Goal: Transaction & Acquisition: Purchase product/service

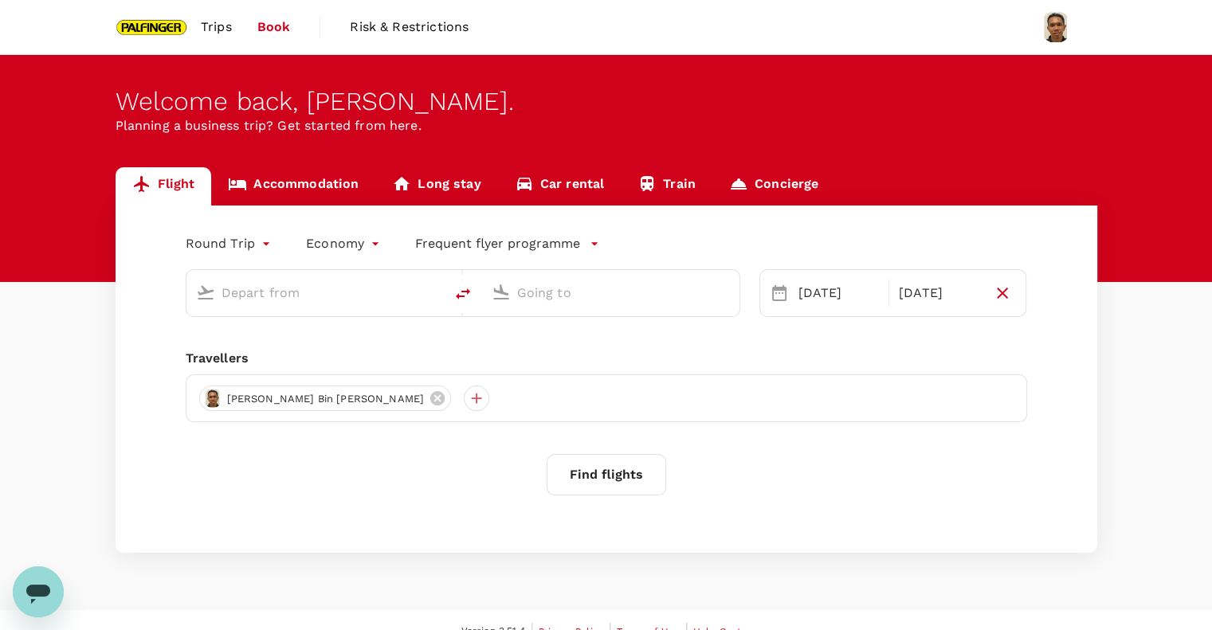
click at [268, 296] on input "text" at bounding box center [315, 292] width 189 height 25
type input "premium-economy"
type input "Singapore Changi (SIN)"
type input "Munich (MUC)"
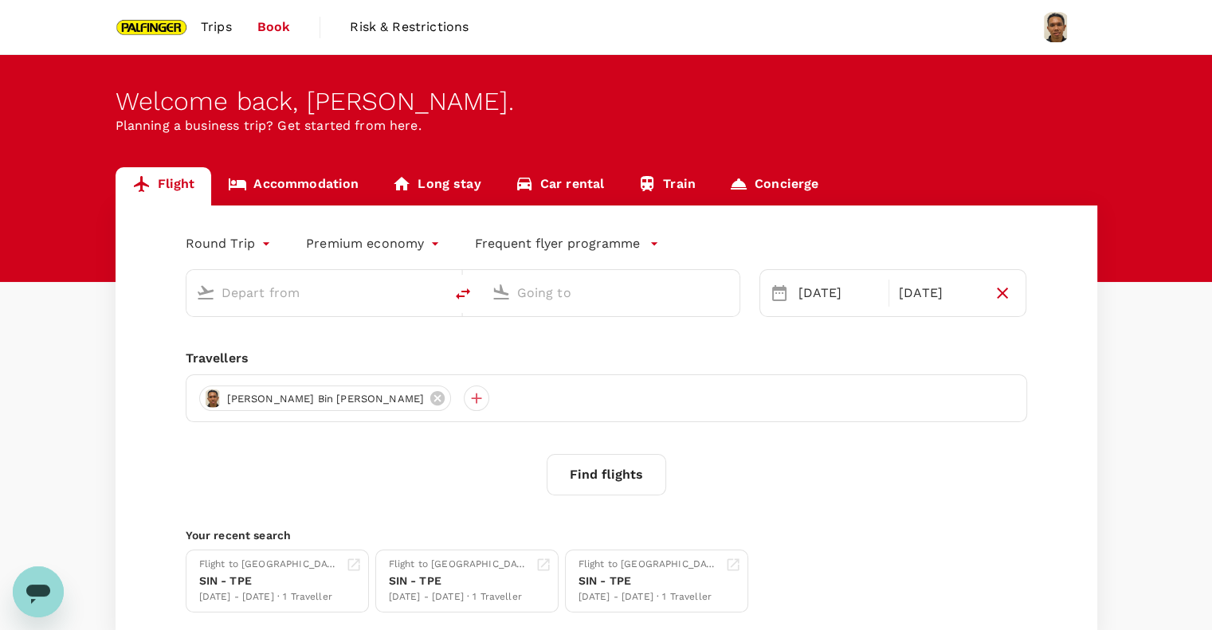
type input "Singapore Changi (SIN)"
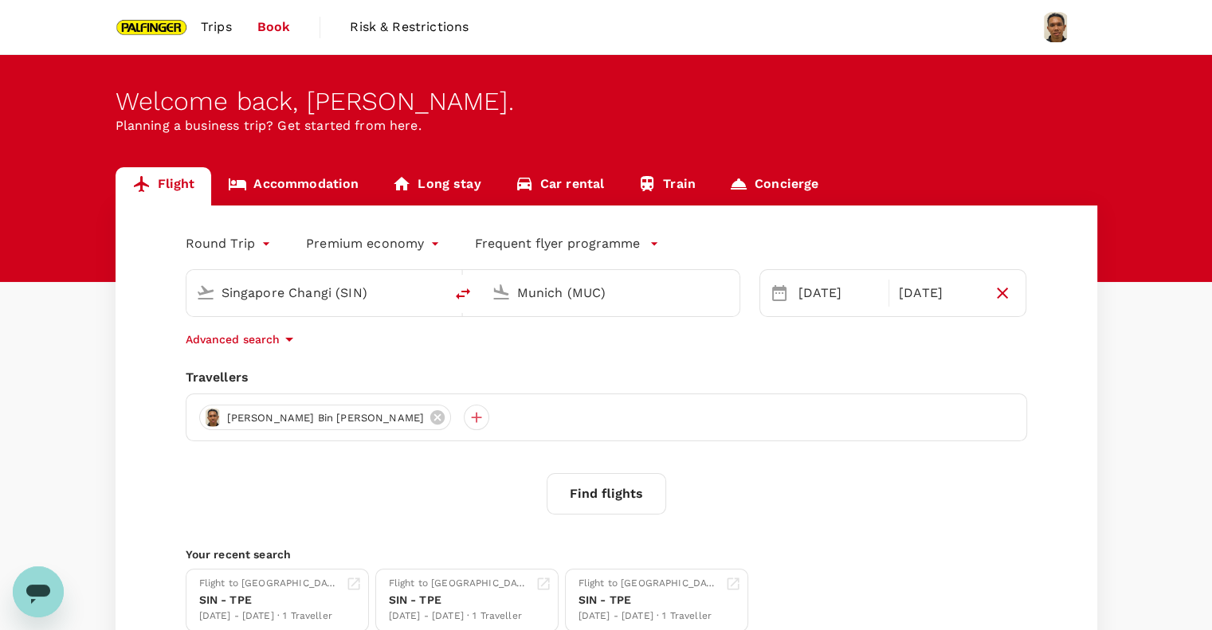
click at [602, 296] on input "Munich (MUC)" at bounding box center [611, 292] width 189 height 25
click at [621, 355] on p "Taiwan Taoyuan Intl" at bounding box center [635, 355] width 281 height 16
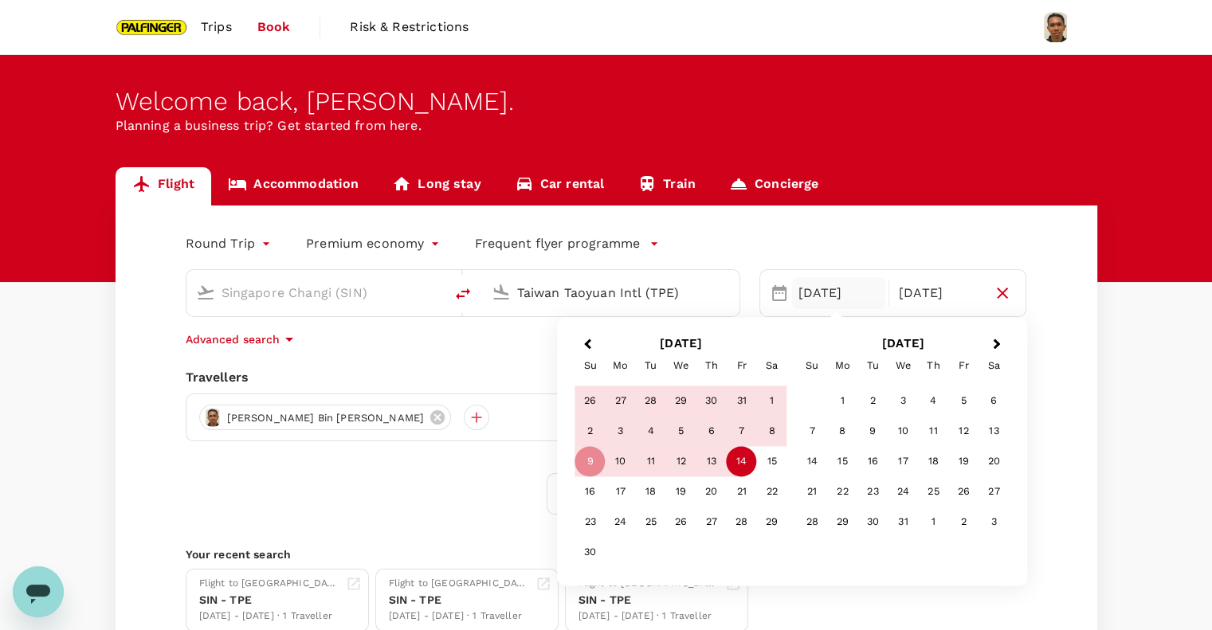
type input "Taiwan Taoyuan Intl (TPE)"
click at [810, 296] on div "09 Nov" at bounding box center [838, 293] width 93 height 32
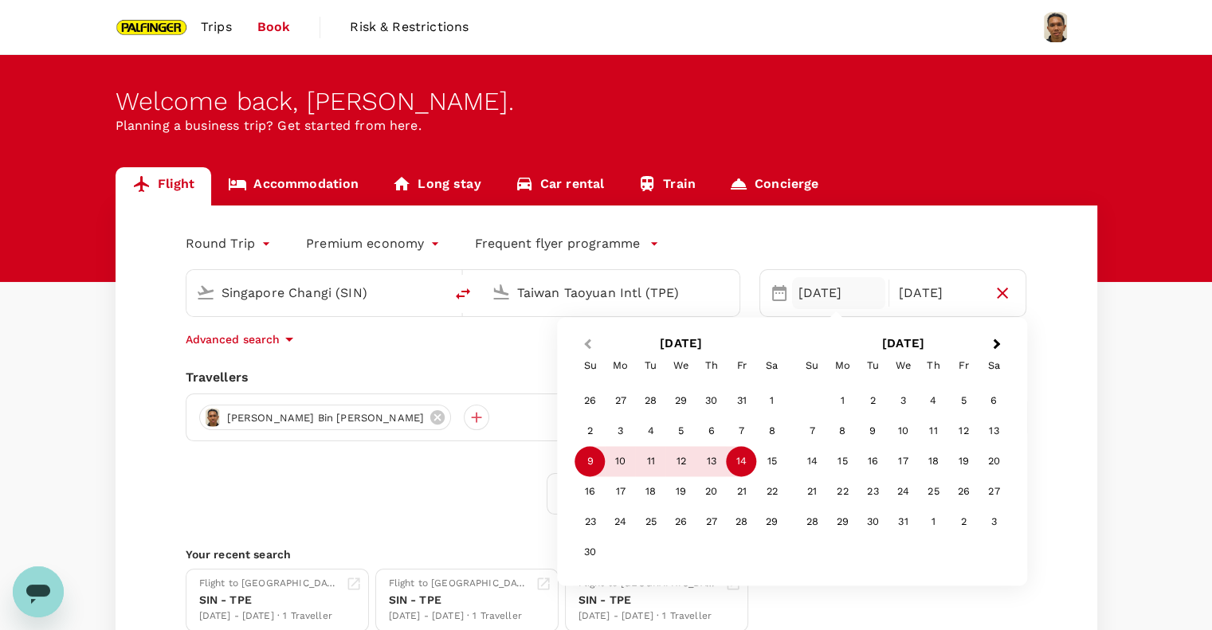
click at [587, 343] on span "Previous Month" at bounding box center [587, 344] width 0 height 18
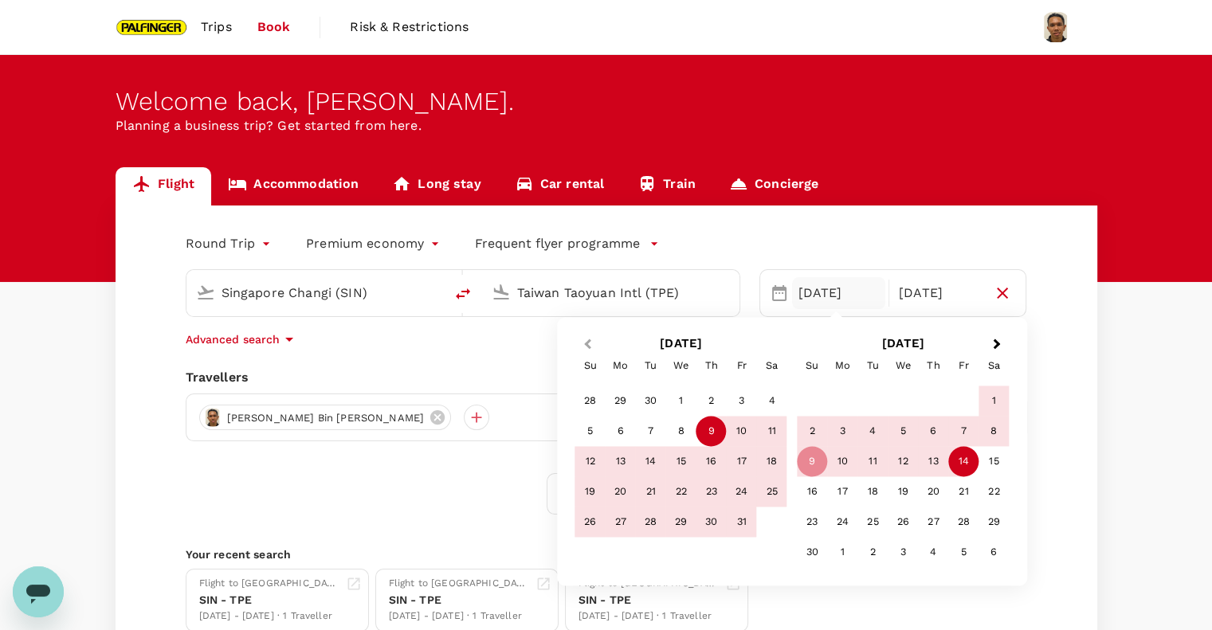
click at [586, 350] on button "Previous Month" at bounding box center [585, 344] width 25 height 25
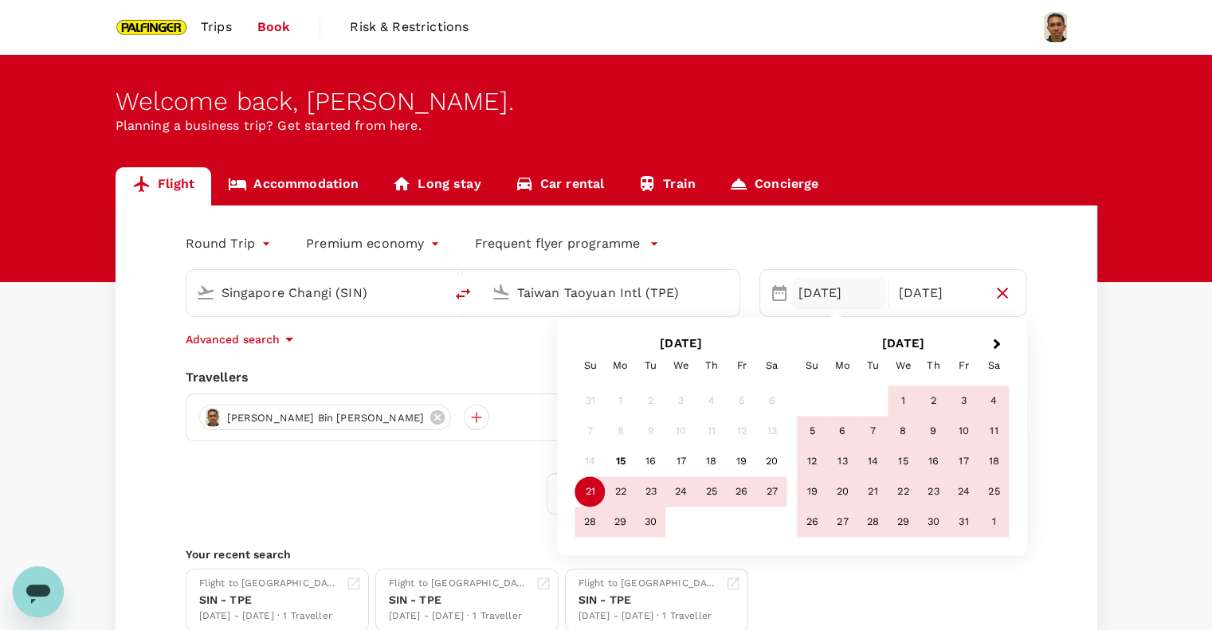
click at [592, 490] on div "21" at bounding box center [590, 492] width 30 height 30
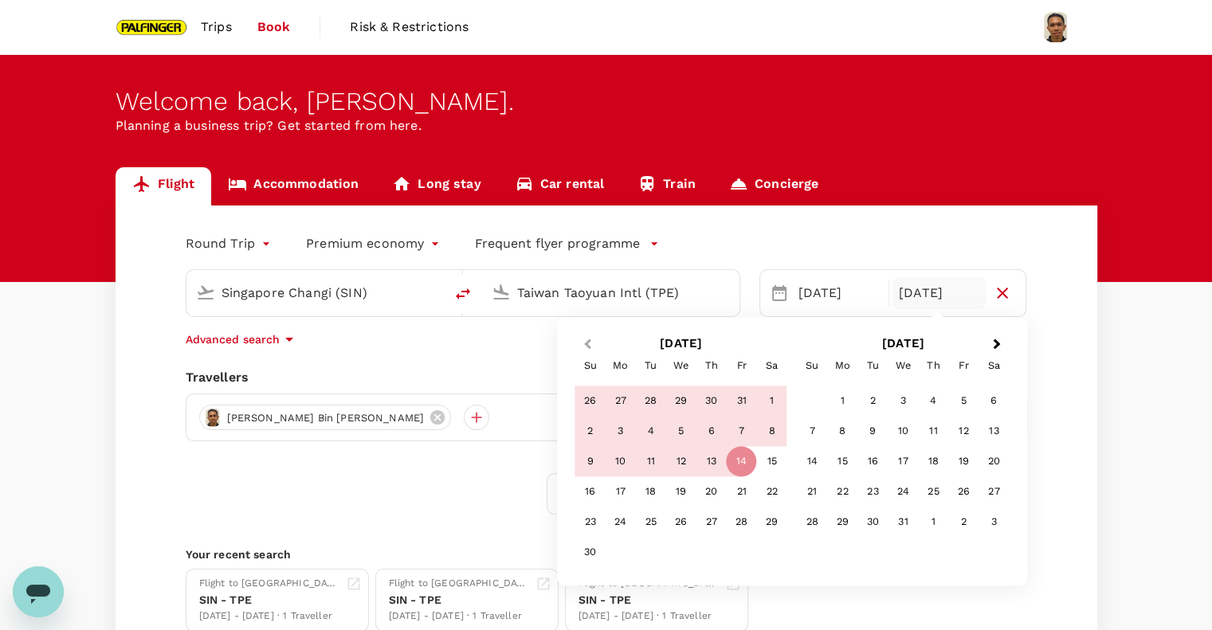
click at [587, 343] on span "Previous Month" at bounding box center [587, 344] width 0 height 18
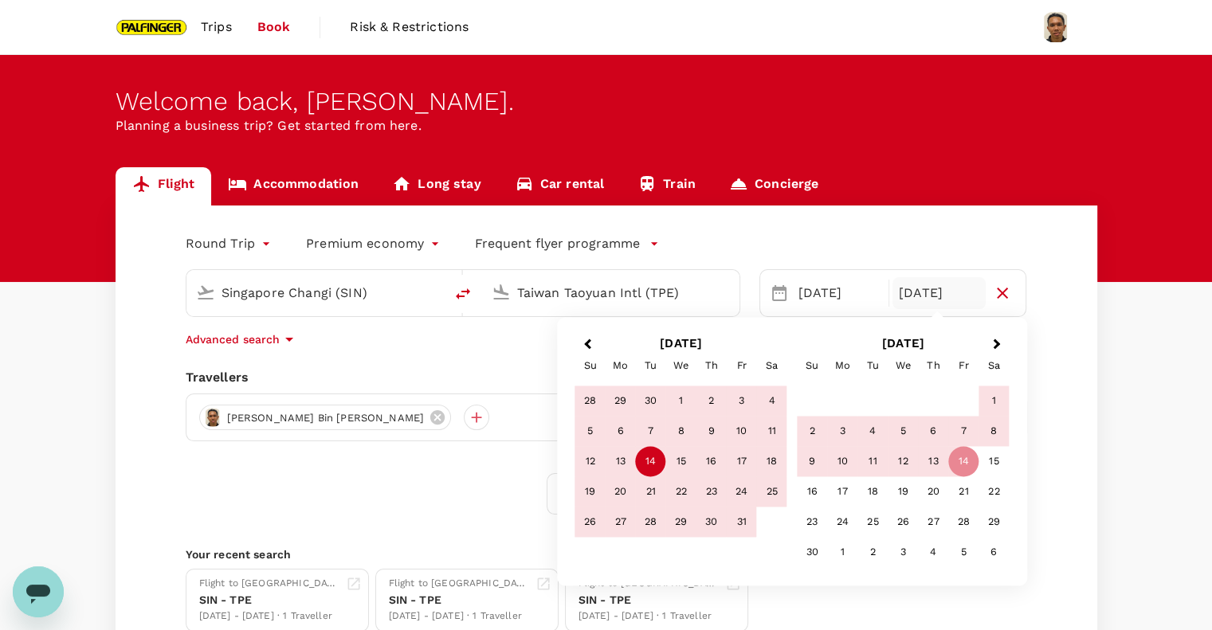
click at [599, 334] on div "October 2025 Su Mo Tu We Th Fr Sa" at bounding box center [681, 355] width 222 height 51
click at [593, 341] on button "Previous Month" at bounding box center [585, 344] width 25 height 25
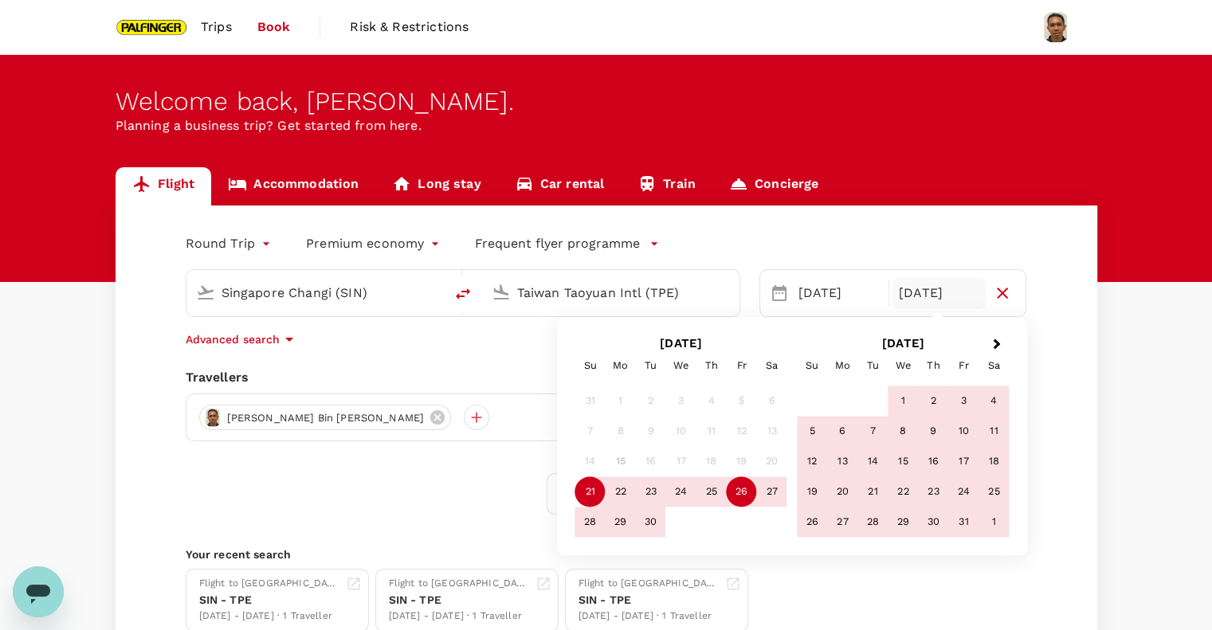
click at [754, 491] on div "26" at bounding box center [741, 492] width 30 height 30
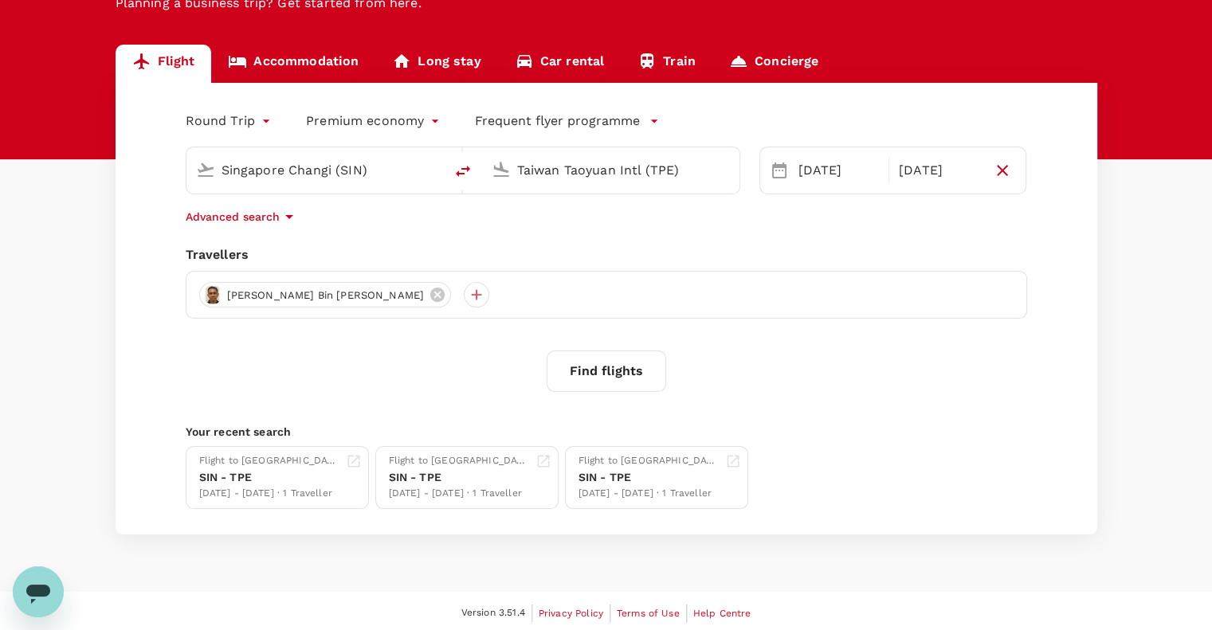
scroll to position [125, 0]
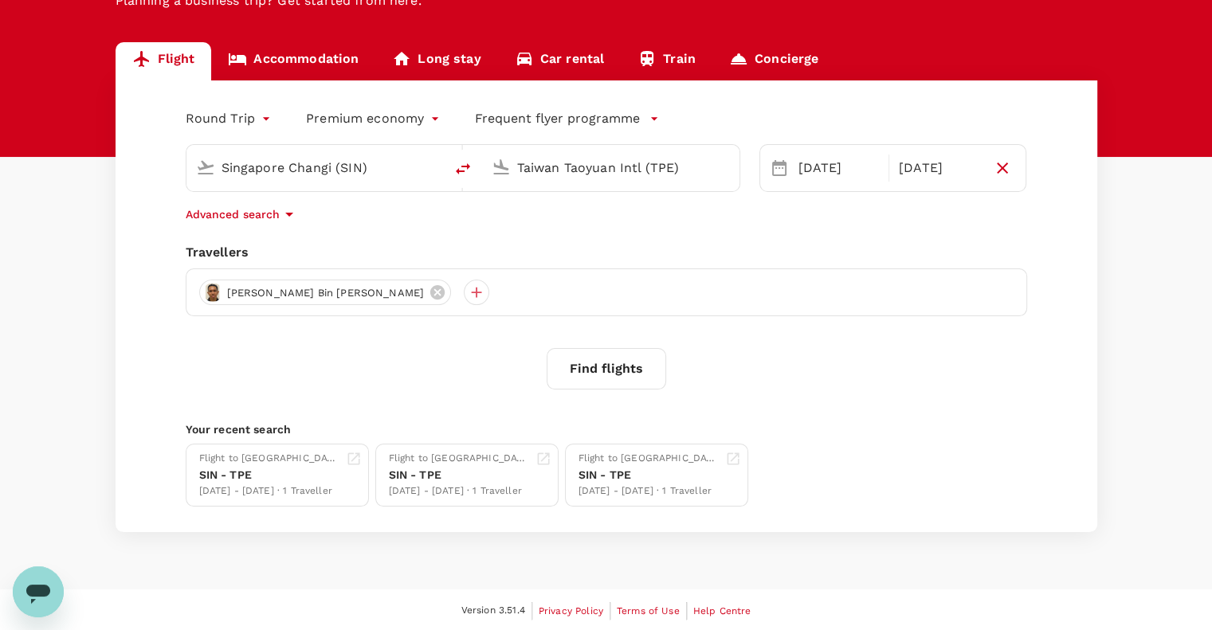
click at [593, 371] on button "Find flights" at bounding box center [605, 368] width 119 height 41
click at [424, 221] on div "Advanced search" at bounding box center [606, 214] width 841 height 19
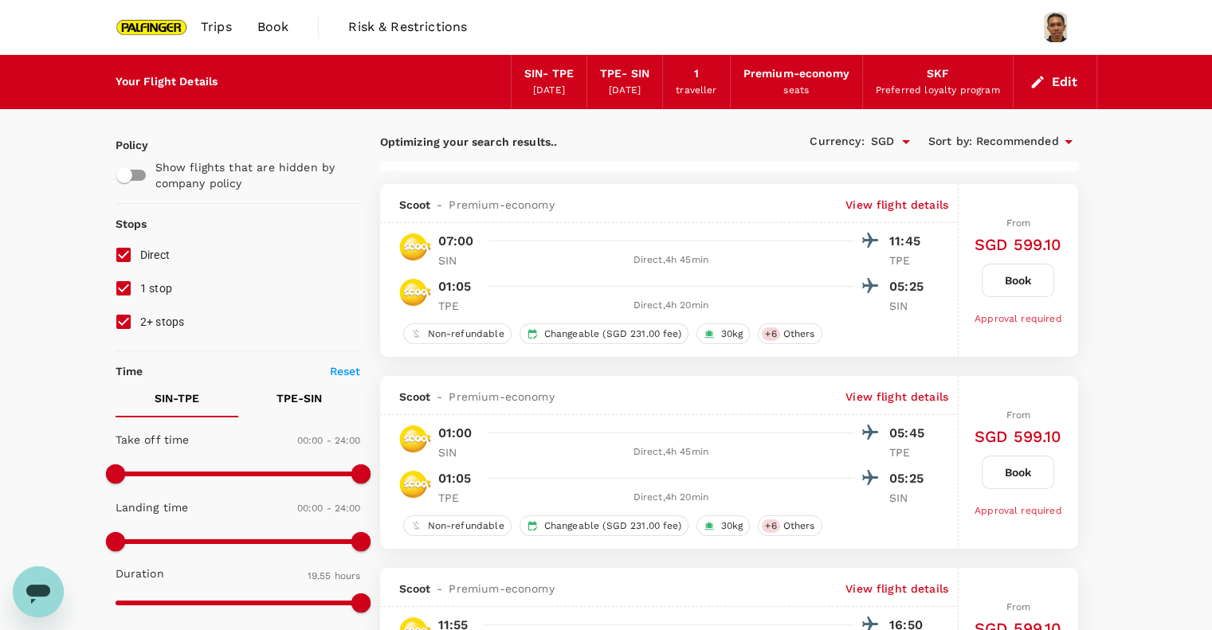
type input "1335"
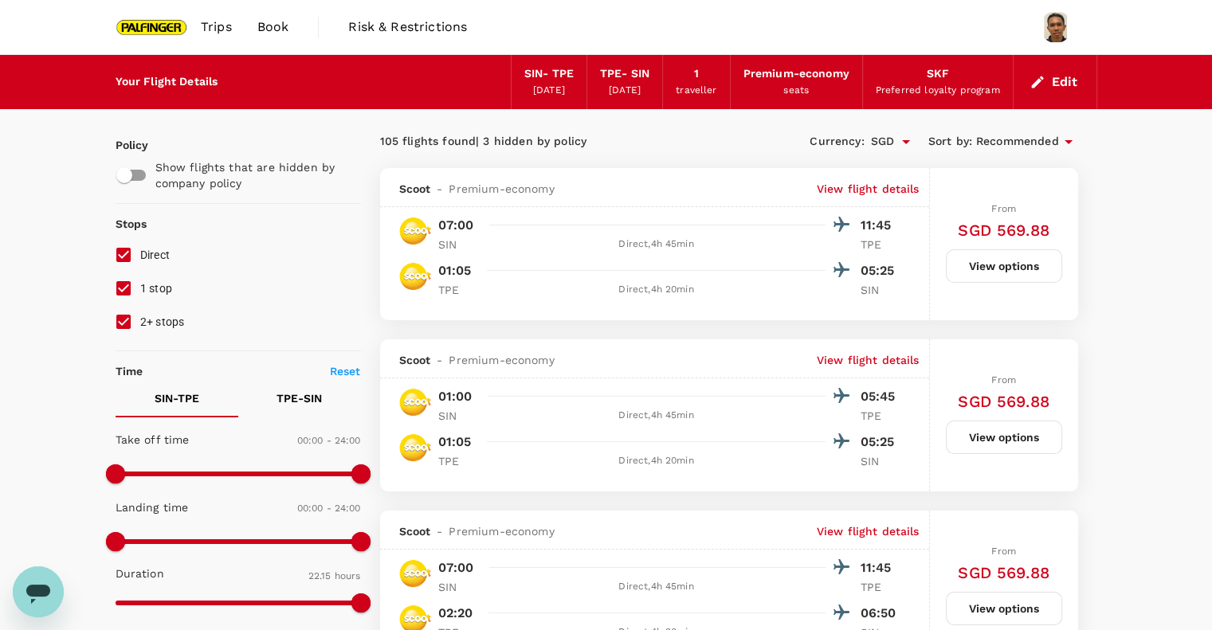
click at [119, 292] on input "1 stop" at bounding box center [123, 288] width 33 height 33
checkbox input "false"
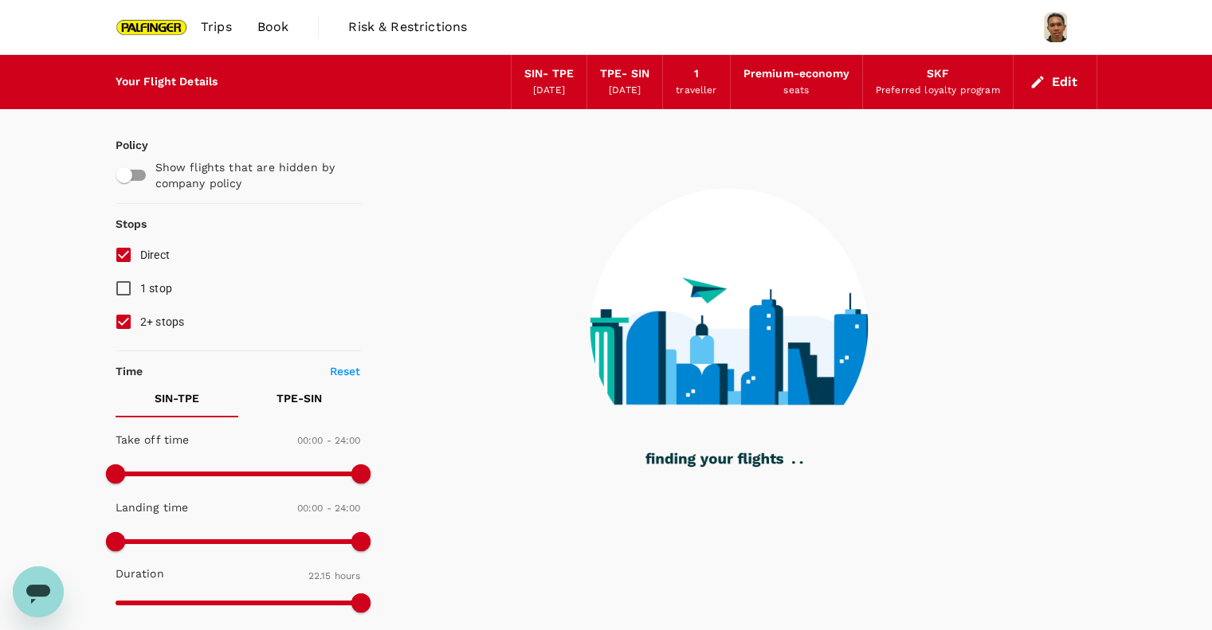
click at [127, 322] on input "2+ stops" at bounding box center [123, 321] width 33 height 33
checkbox input "false"
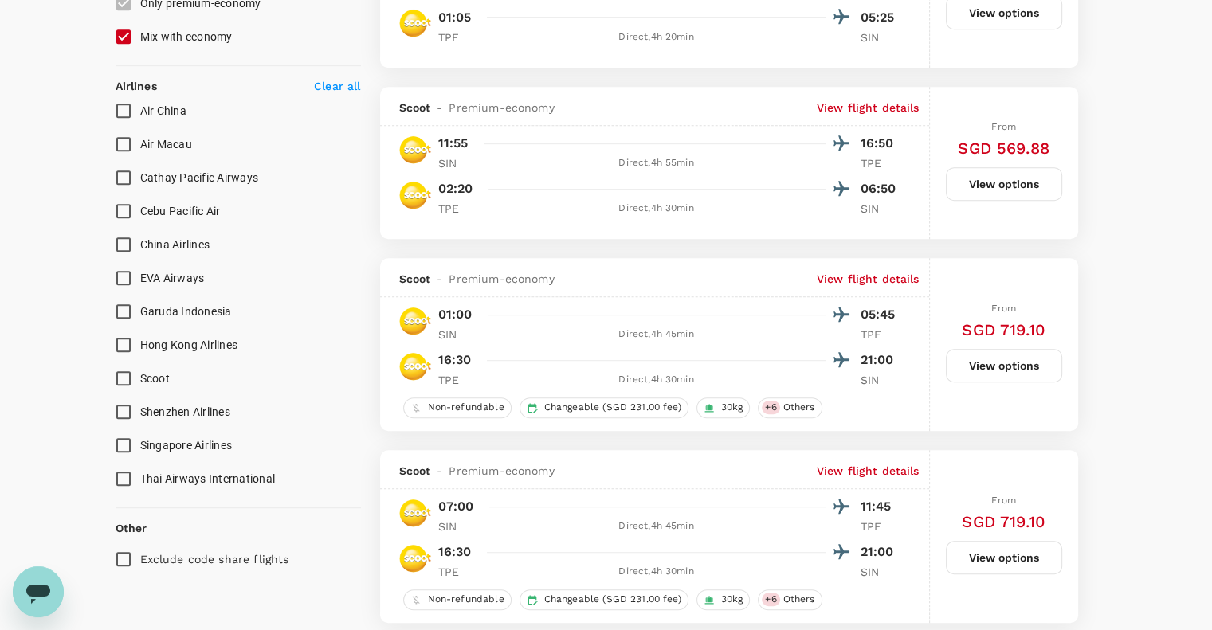
scroll to position [956, 0]
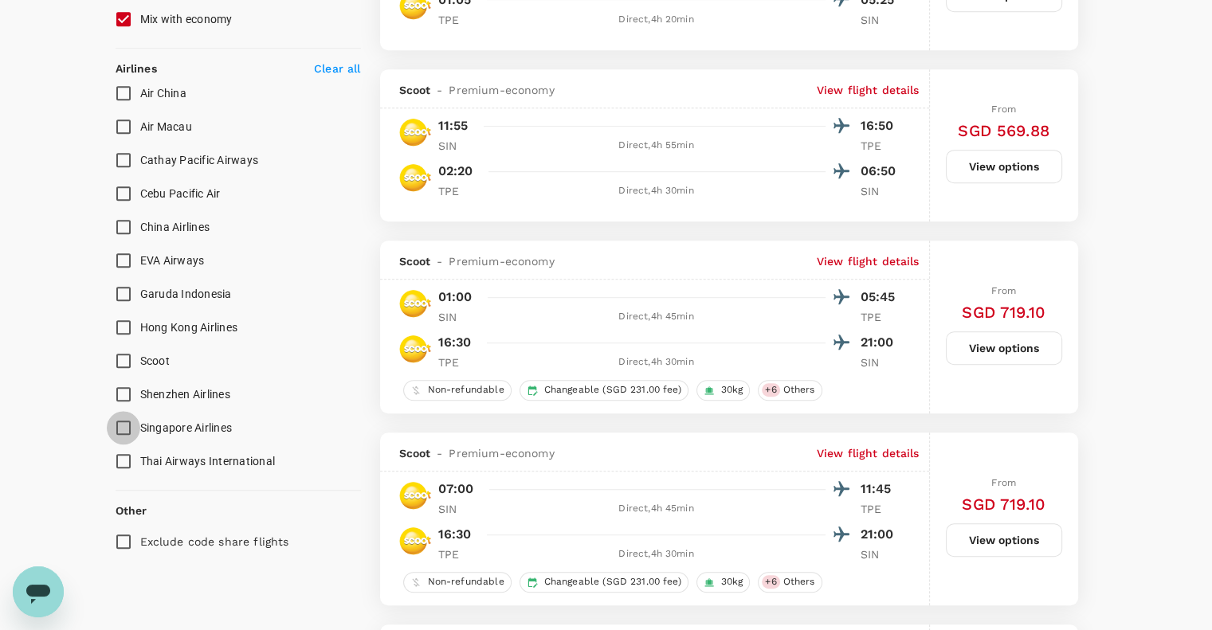
click at [112, 428] on input "Singapore Airlines" at bounding box center [123, 427] width 33 height 33
checkbox input "true"
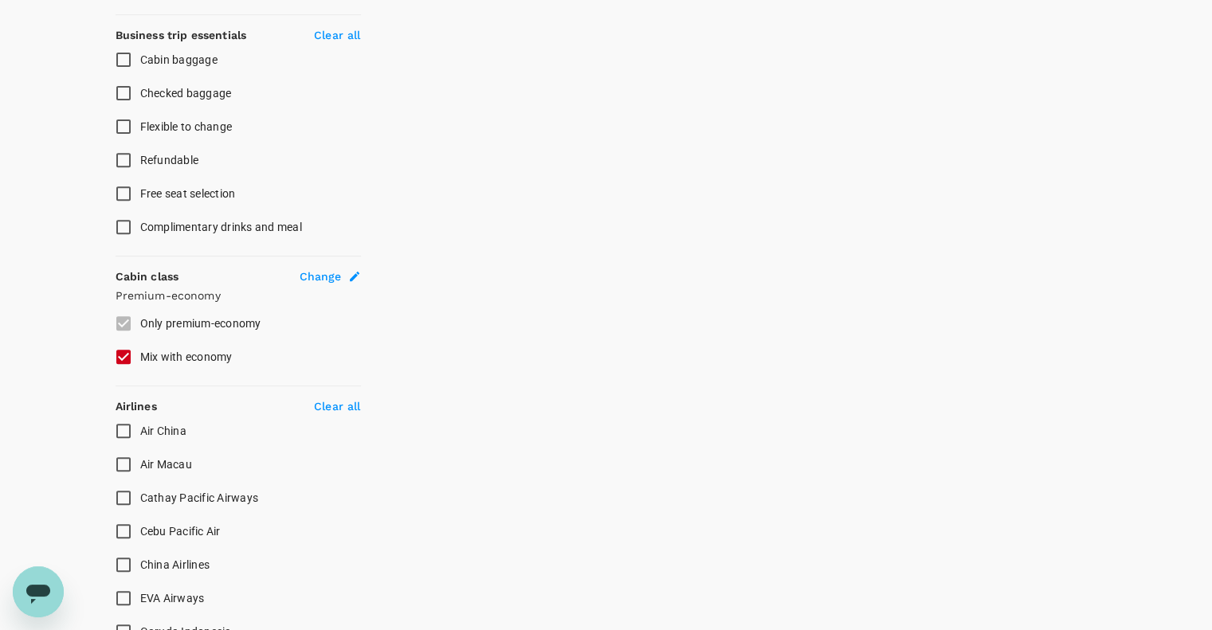
scroll to position [637, 0]
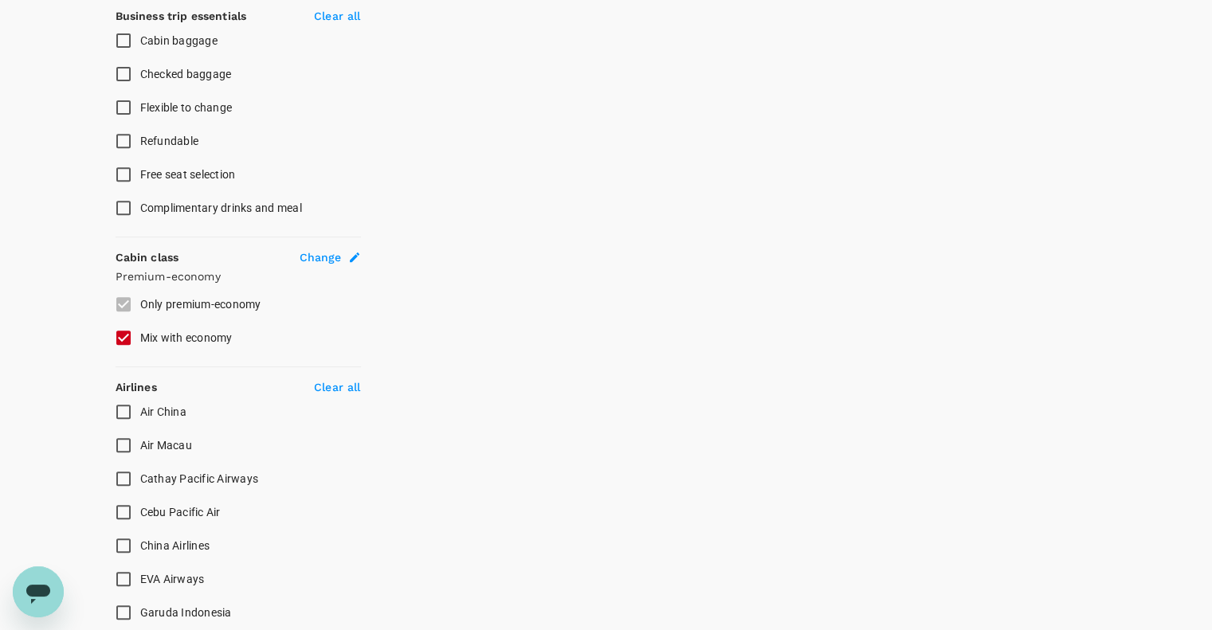
click at [125, 302] on label "Only premium-economy" at bounding box center [227, 304] width 241 height 33
click at [343, 258] on div "Change" at bounding box center [330, 257] width 61 height 16
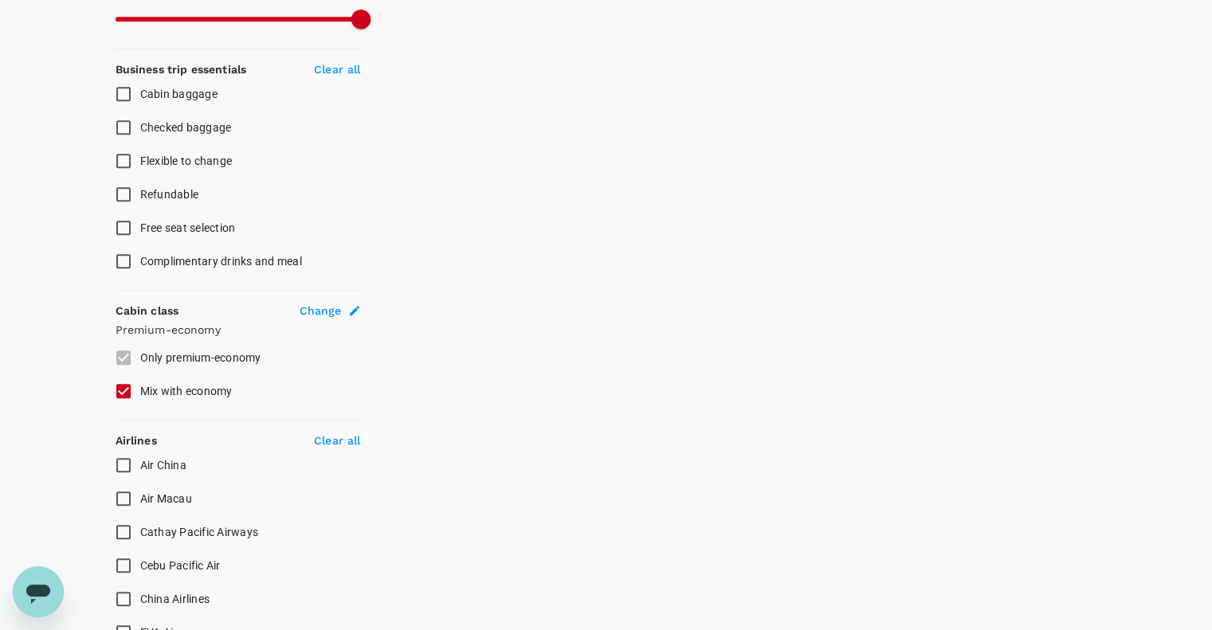
type input "Singapore Changi (SIN)"
type input "Taiwan Taoyuan Intl (TPE)"
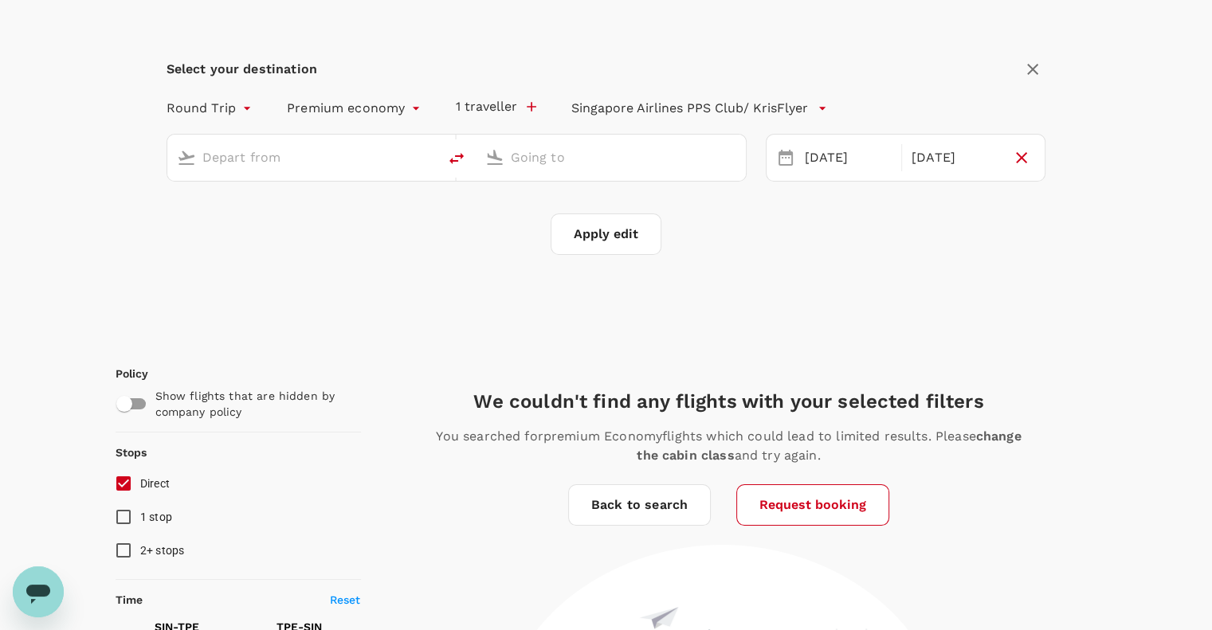
type input "Singapore Changi (SIN)"
type input "Taiwan Taoyuan Intl (TPE)"
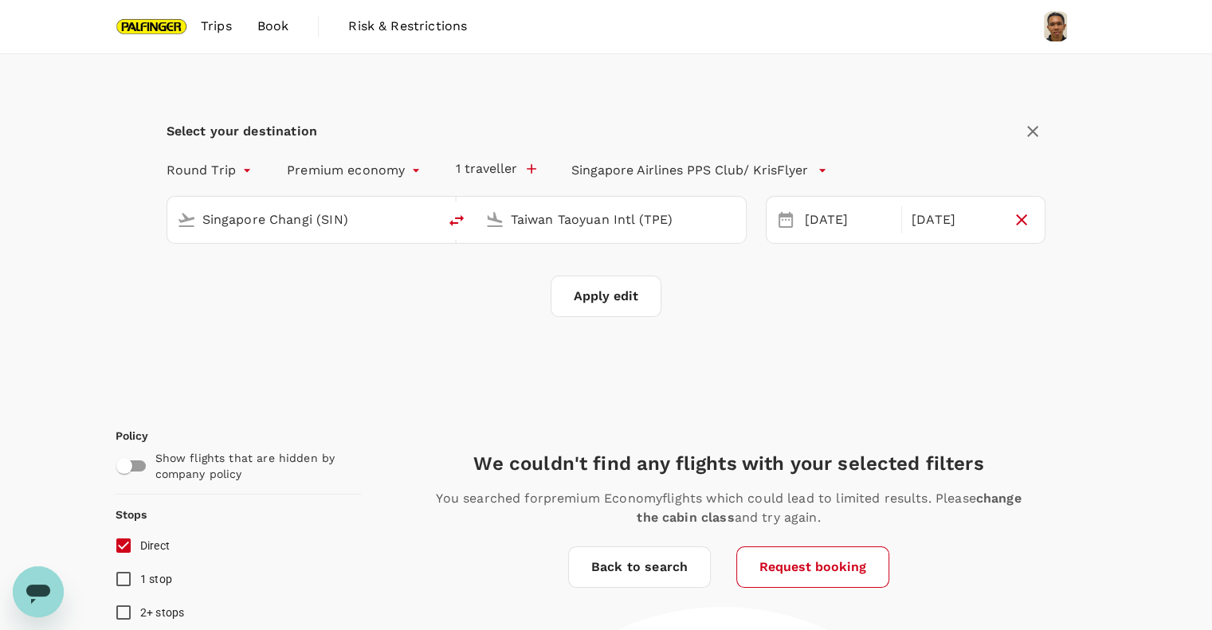
scroll to position [0, 0]
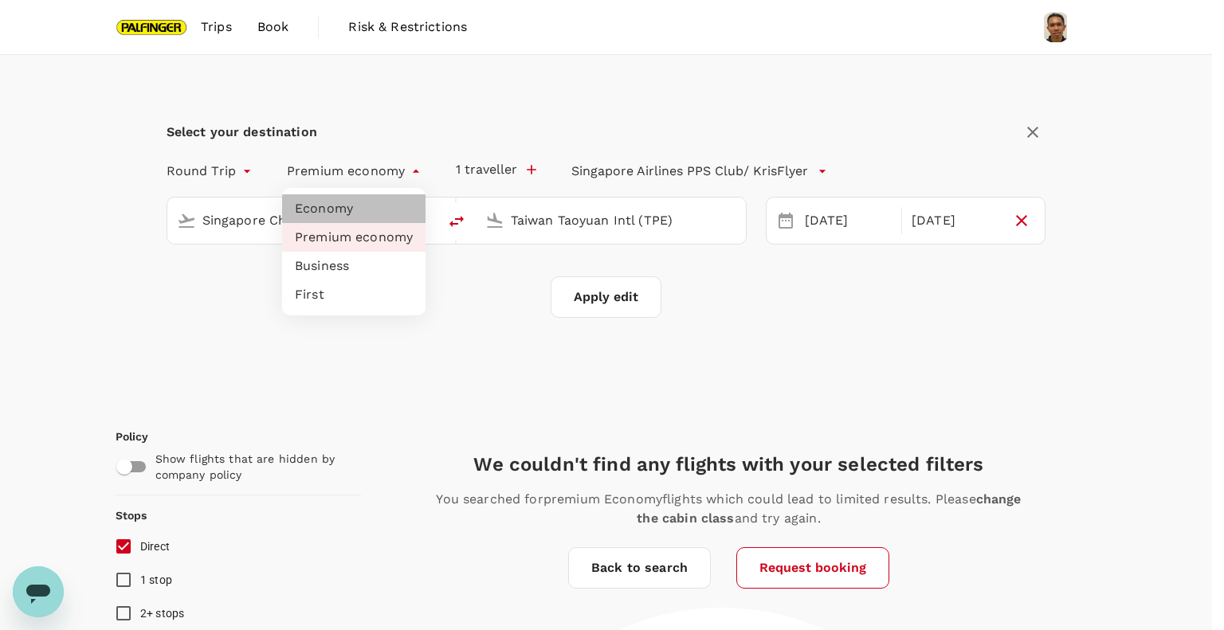
click at [357, 198] on li "Economy" at bounding box center [353, 208] width 143 height 29
type input "economy"
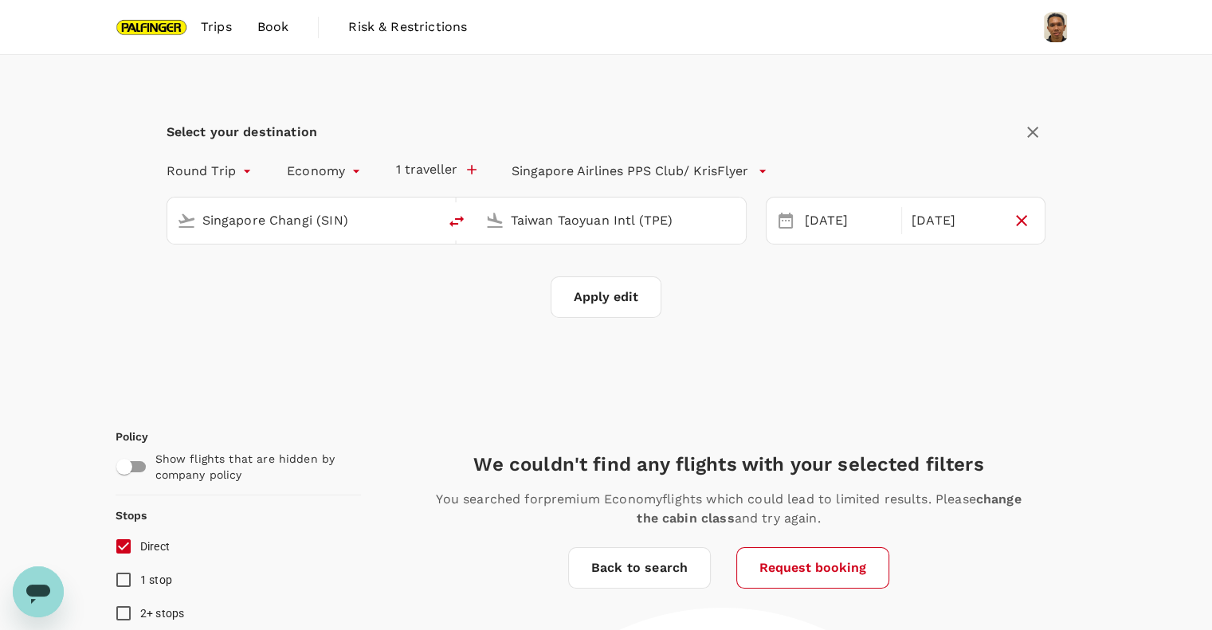
click at [601, 300] on button "Apply edit" at bounding box center [605, 296] width 111 height 41
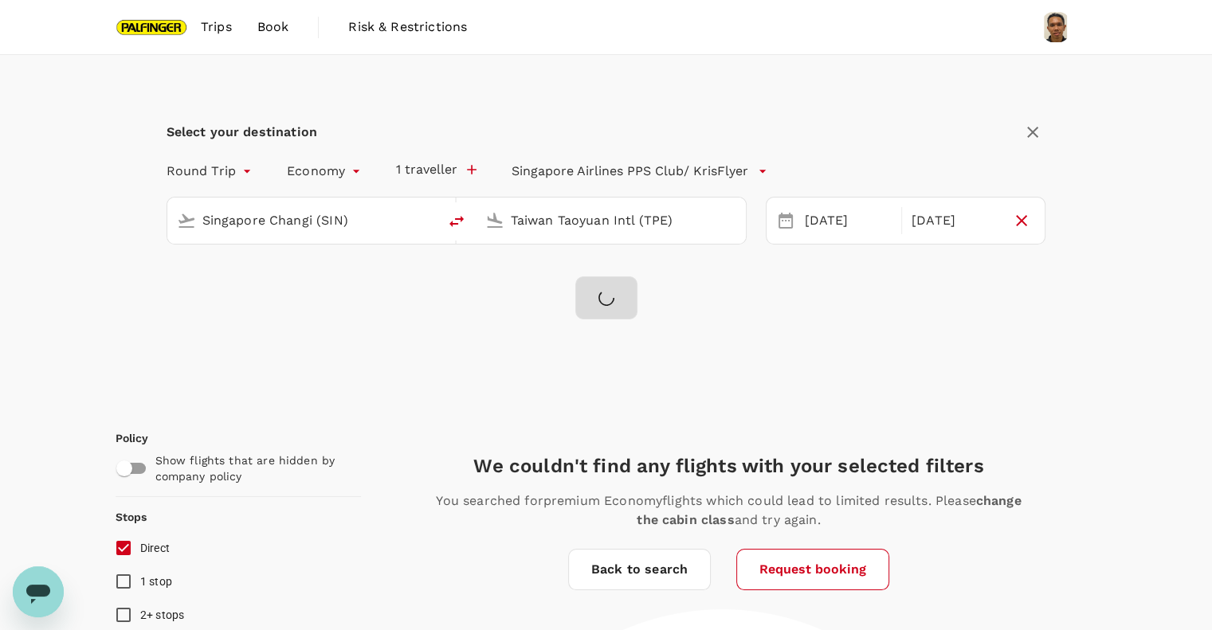
checkbox input "false"
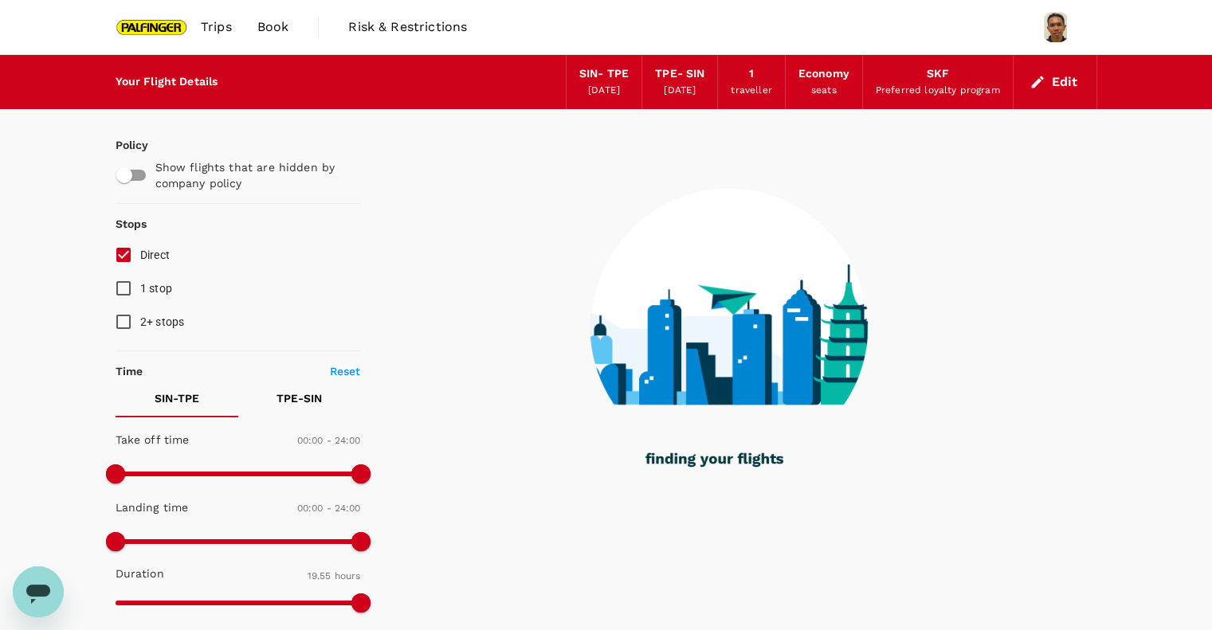
type input "1195"
checkbox input "true"
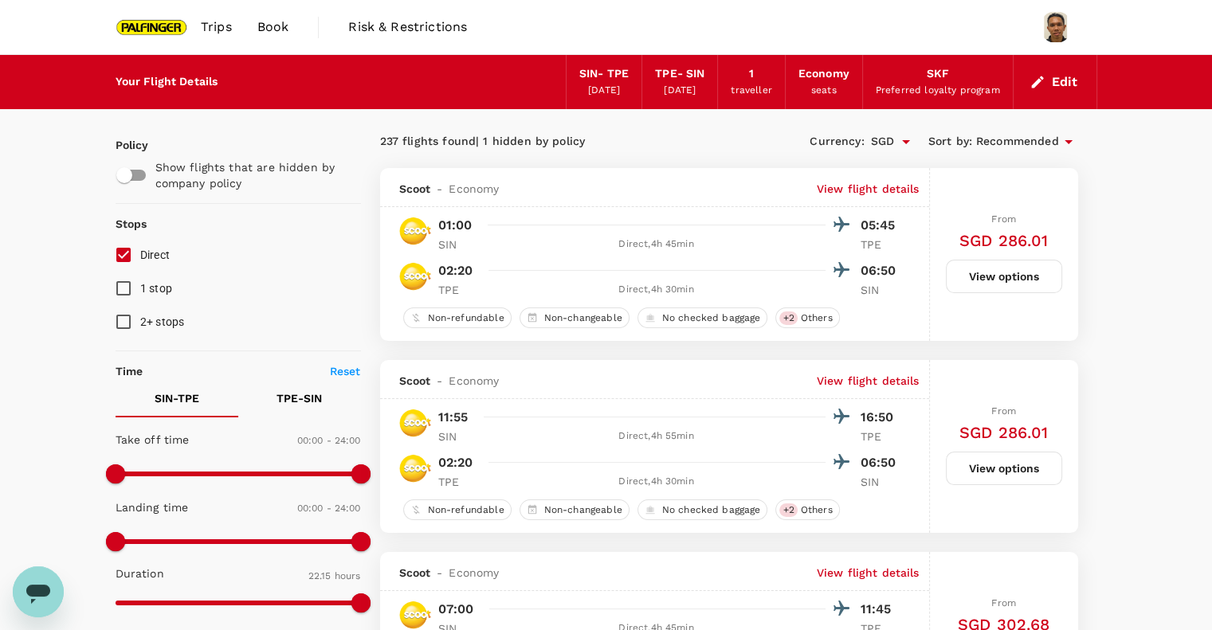
type input "1335"
checkbox input "false"
checkbox input "true"
click at [1055, 80] on button "Edit" at bounding box center [1054, 81] width 57 height 25
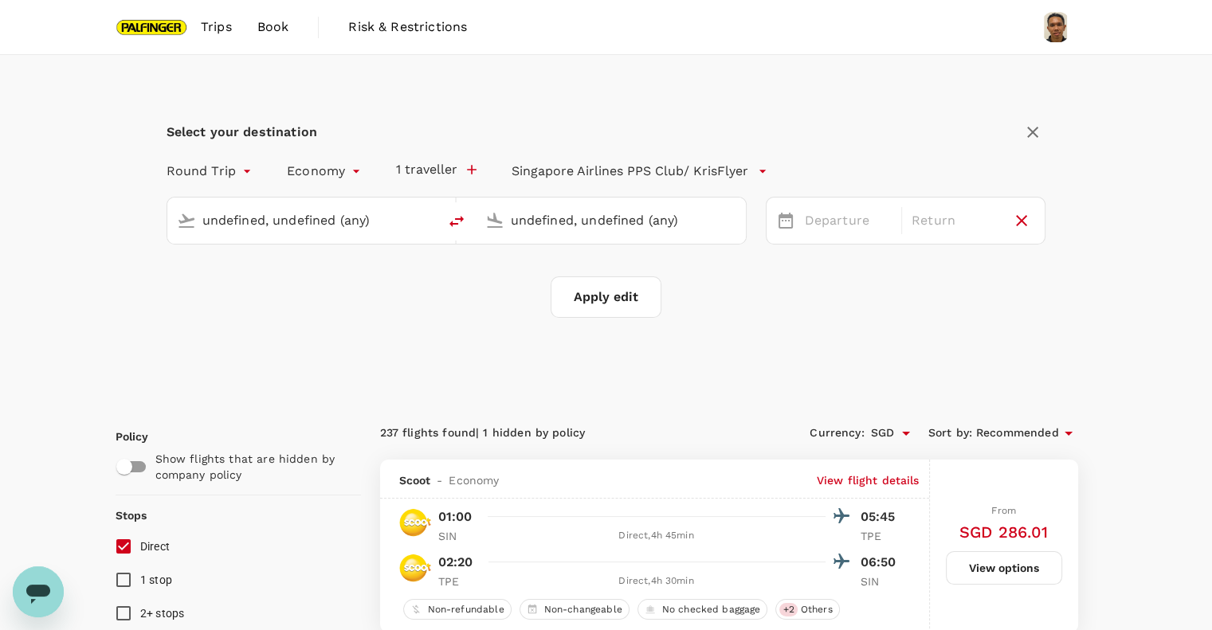
type input "Singapore Changi (SIN)"
type input "Taiwan Taoyuan Intl (TPE)"
type input "Singapore Changi (SIN)"
type input "Taiwan Taoyuan Intl (TPE)"
click at [610, 303] on button "Apply edit" at bounding box center [605, 296] width 111 height 41
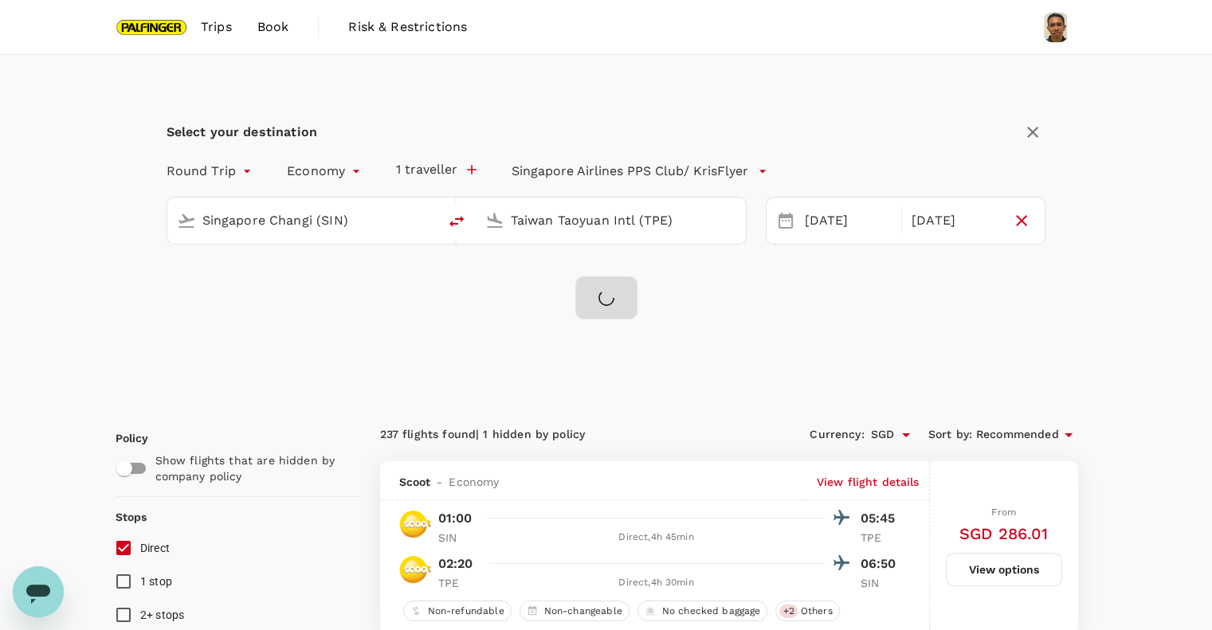
checkbox input "false"
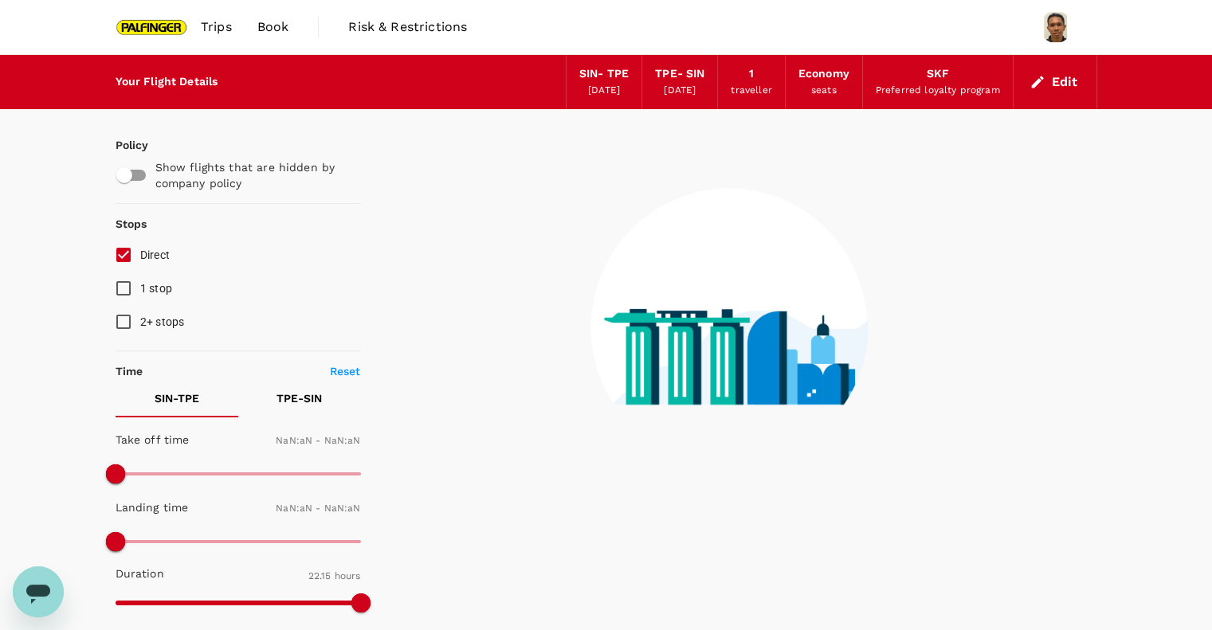
checkbox input "false"
type input "1440"
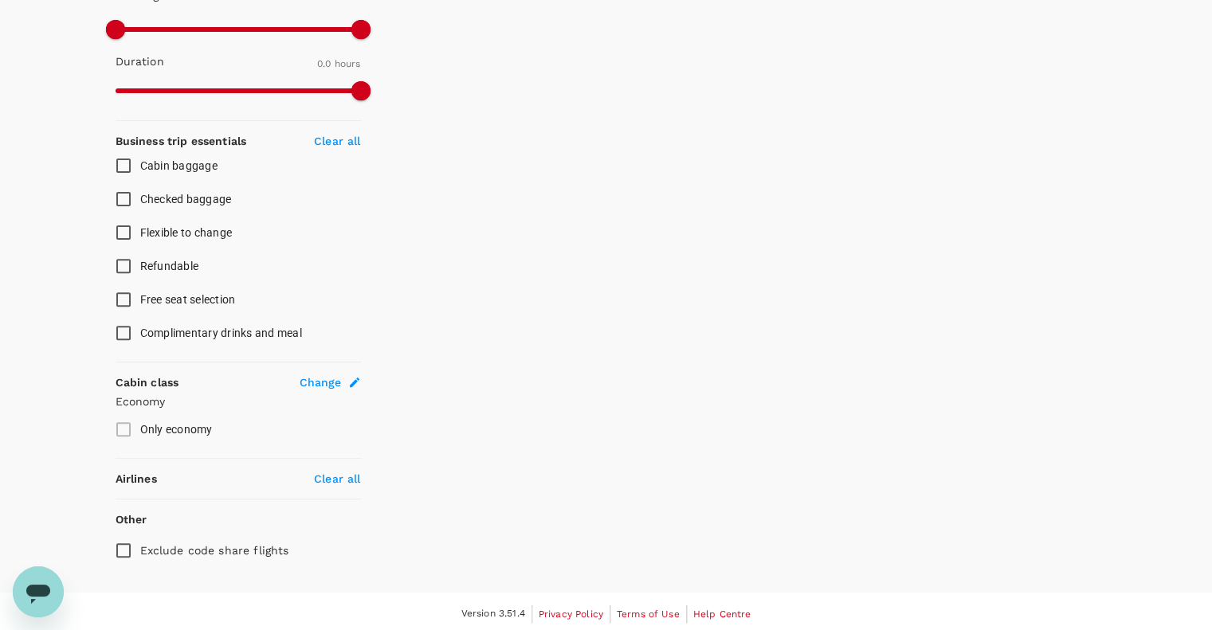
scroll to position [514, 0]
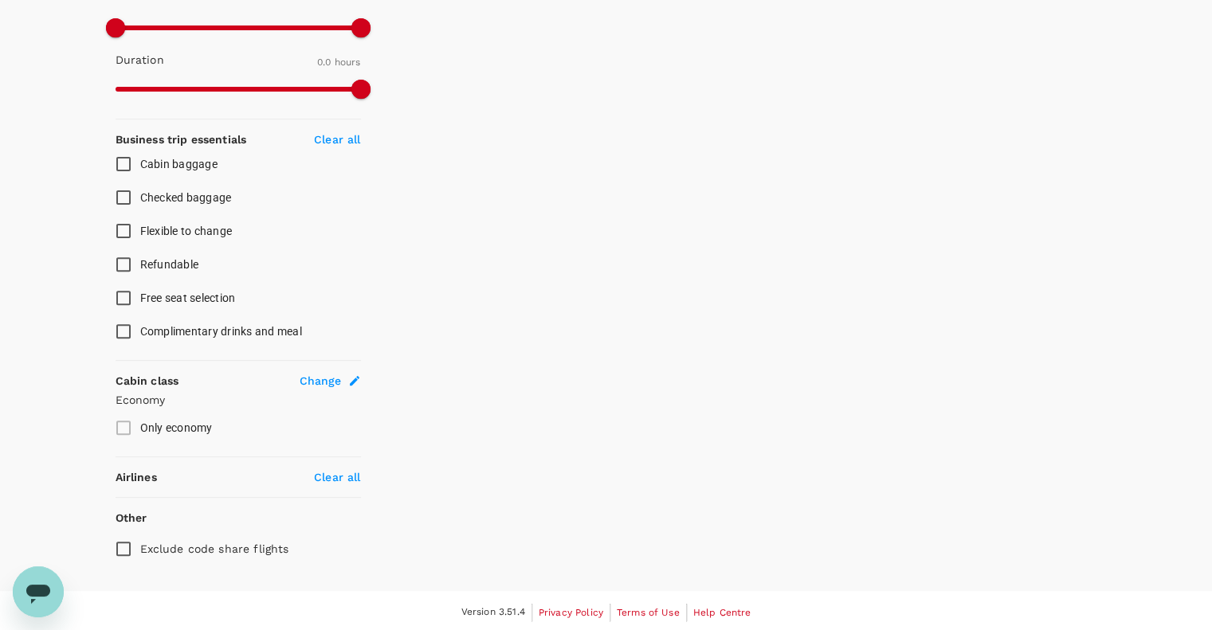
type input "1195"
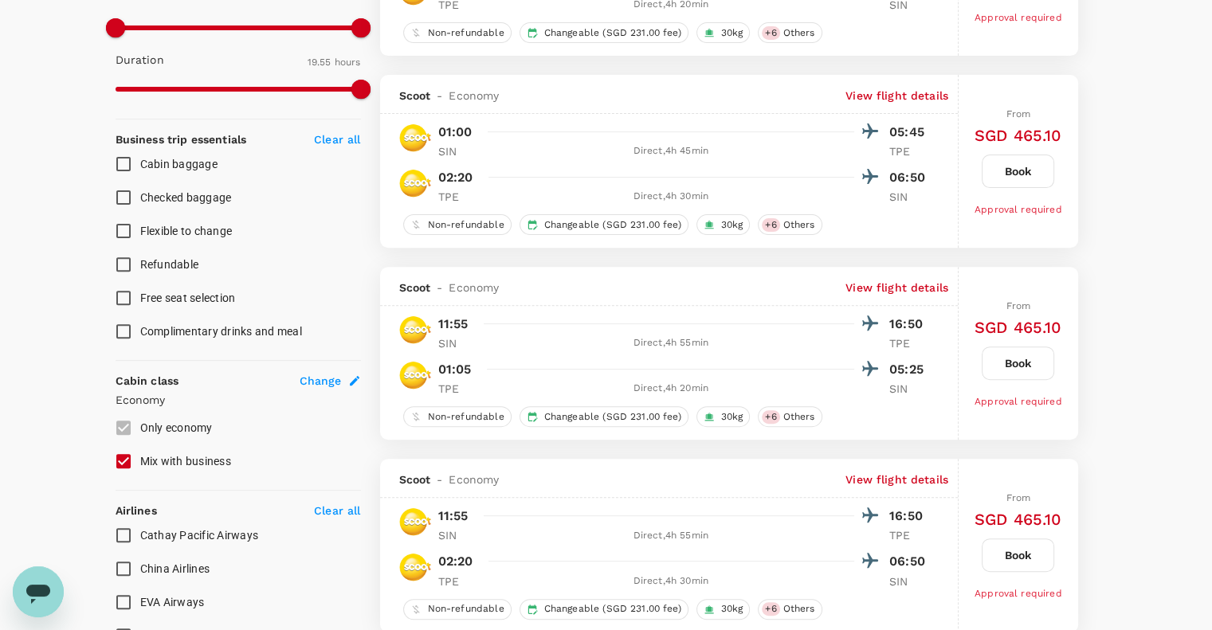
checkbox input "true"
type input "SGD"
click at [116, 190] on input "Checked baggage" at bounding box center [123, 197] width 33 height 33
checkbox input "true"
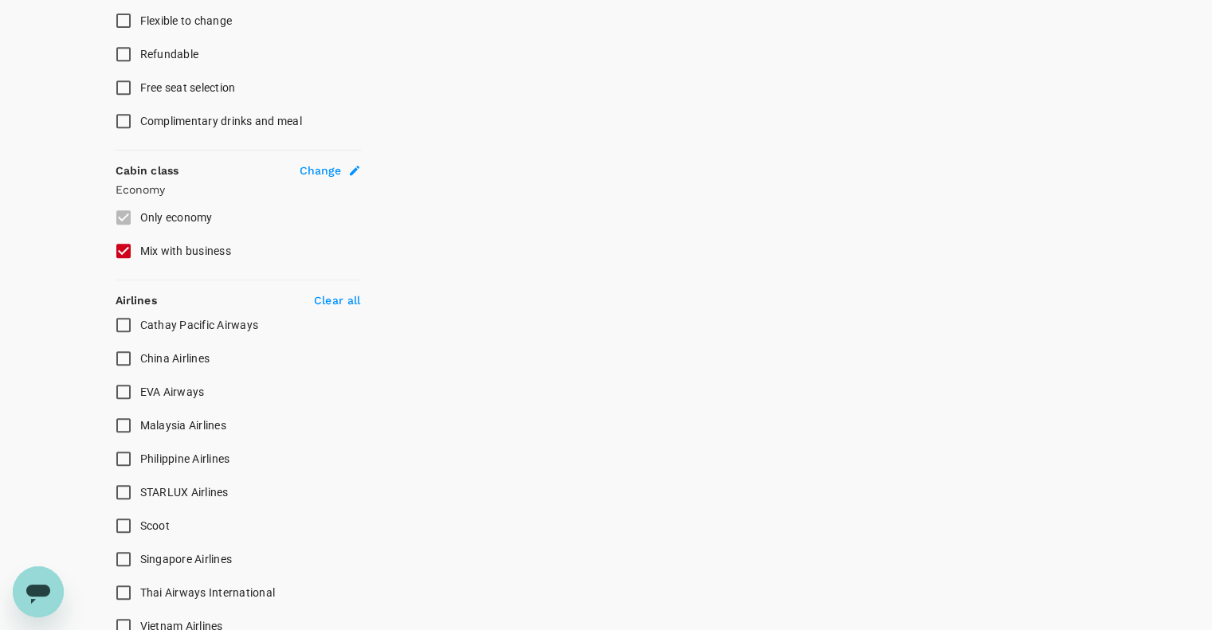
scroll to position [726, 0]
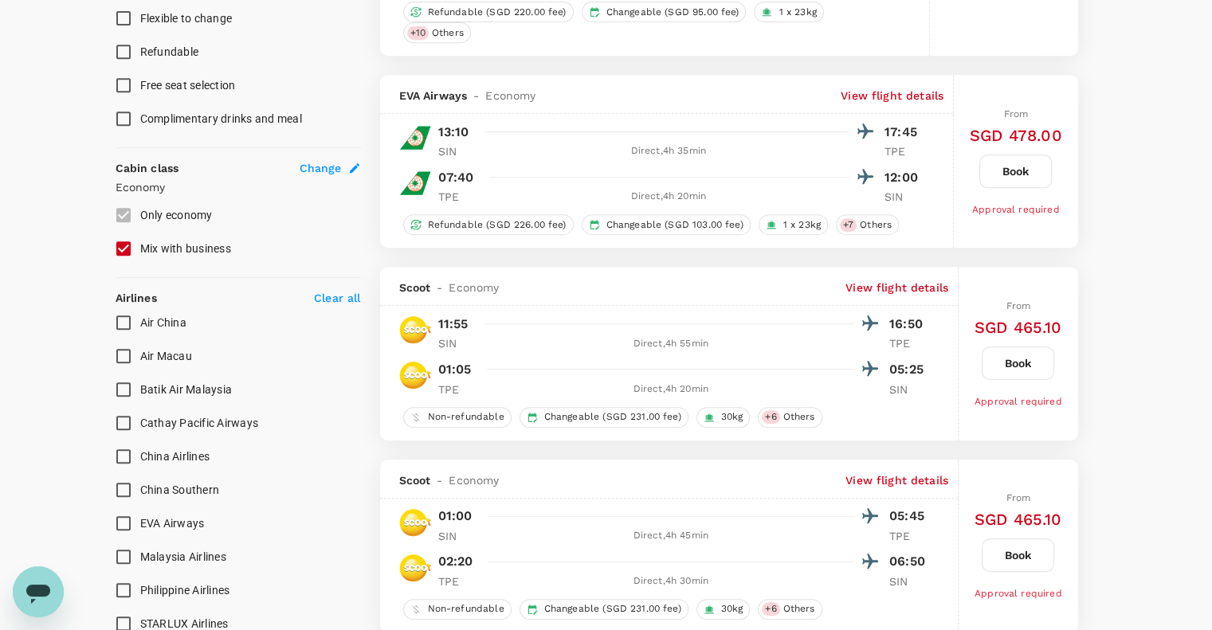
type input "SGD"
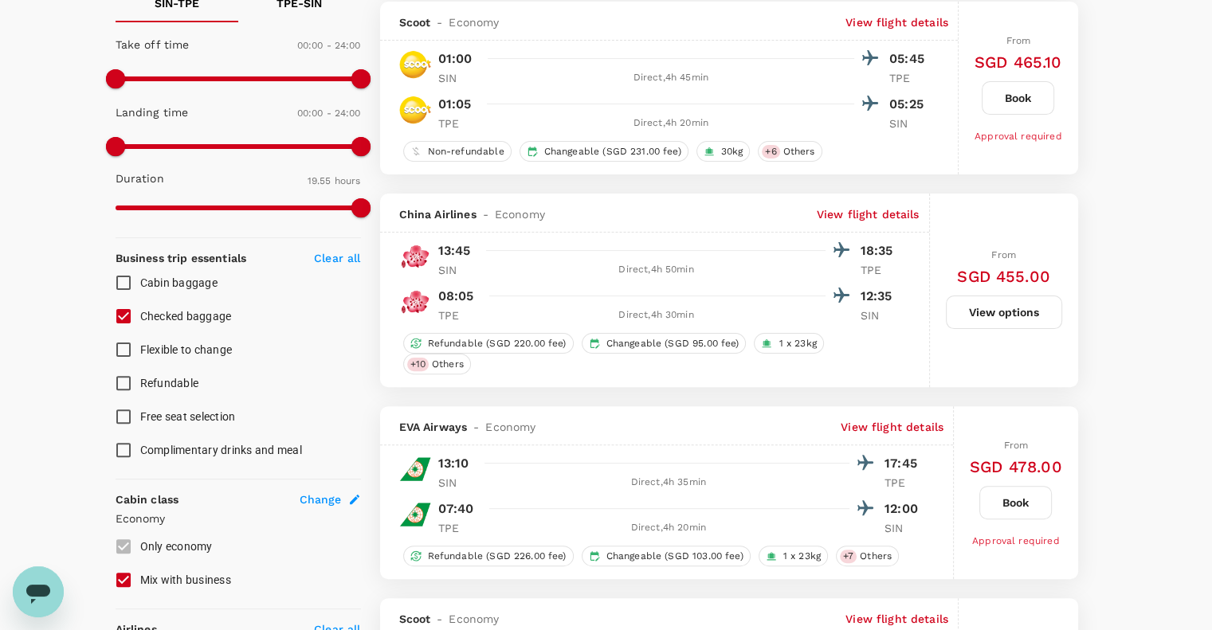
scroll to position [0, 0]
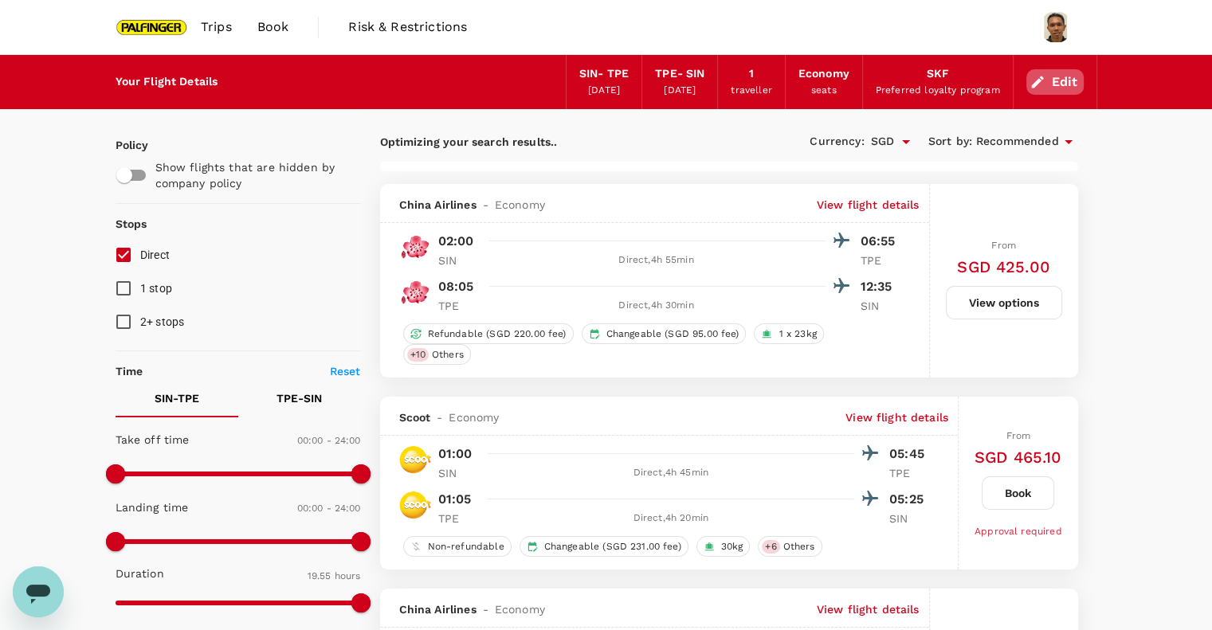
click at [1063, 81] on button "Edit" at bounding box center [1054, 81] width 57 height 25
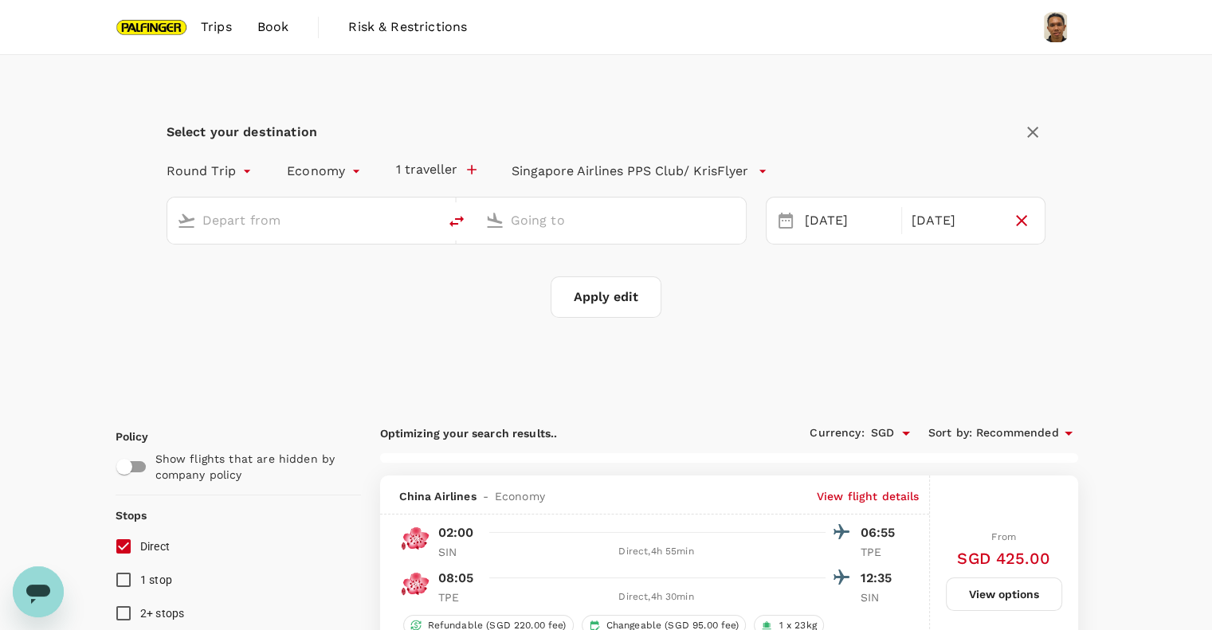
type input "Singapore Changi (SIN)"
type input "Taiwan Taoyuan Intl (TPE)"
click at [614, 297] on button "Apply edit" at bounding box center [605, 296] width 111 height 41
type input "1335"
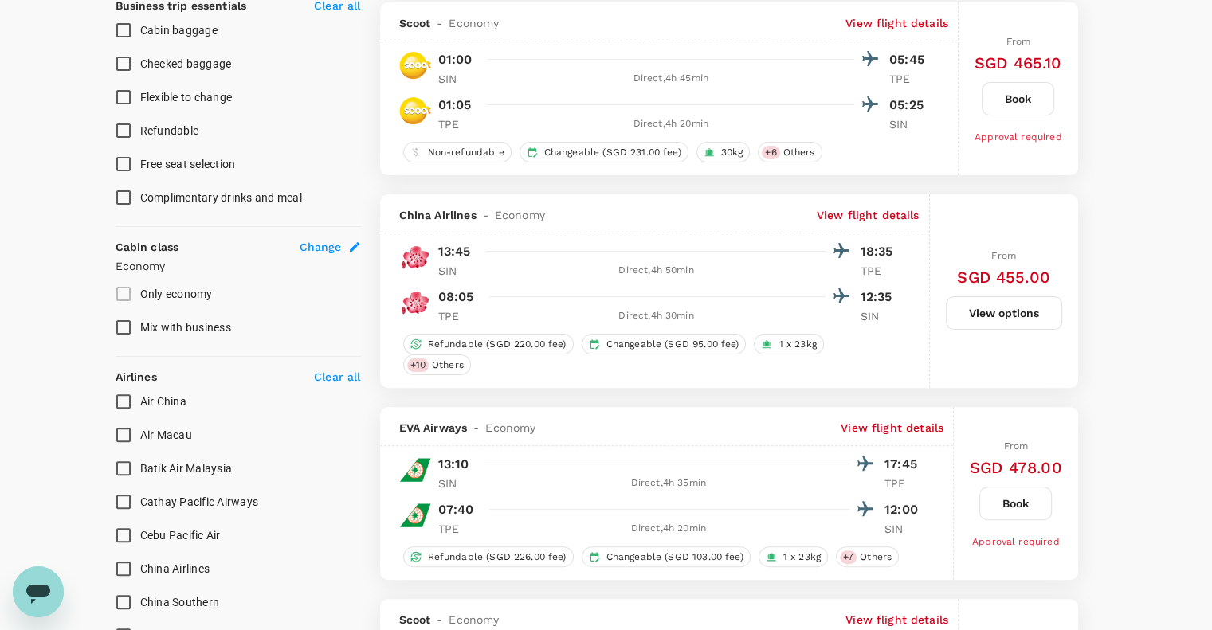
checkbox input "false"
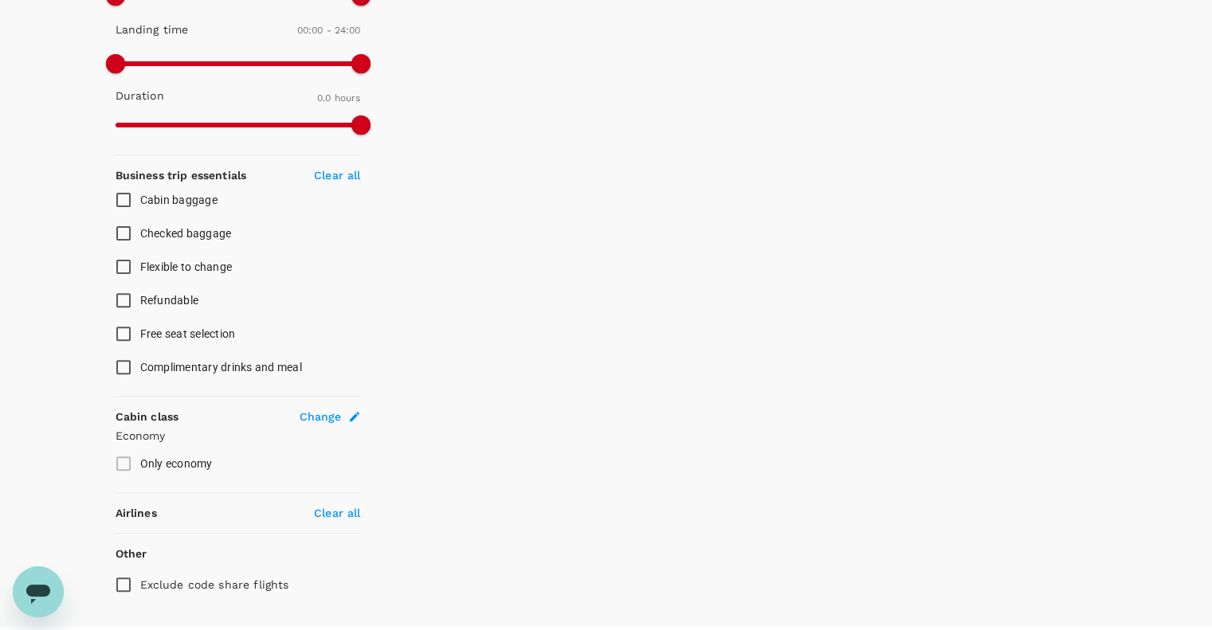
scroll to position [514, 0]
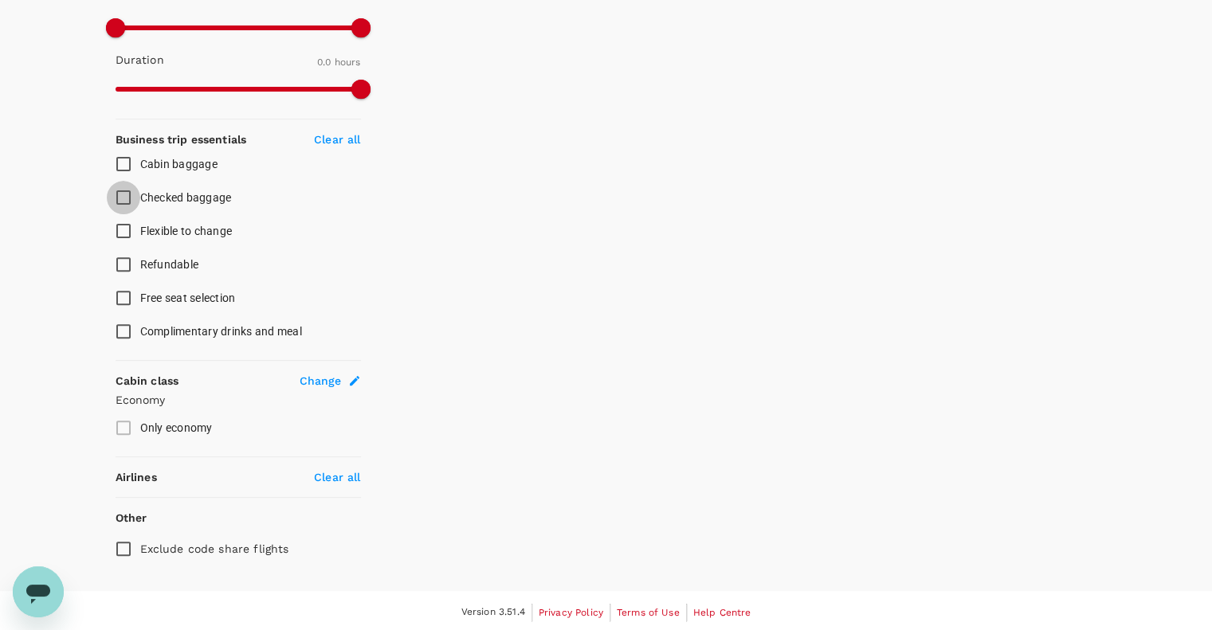
click at [123, 198] on input "Checked baggage" at bounding box center [123, 197] width 33 height 33
checkbox input "true"
click at [350, 267] on div "Cabin baggage Checked baggage Flexible to change Refundable Free seat selection…" at bounding box center [238, 247] width 245 height 201
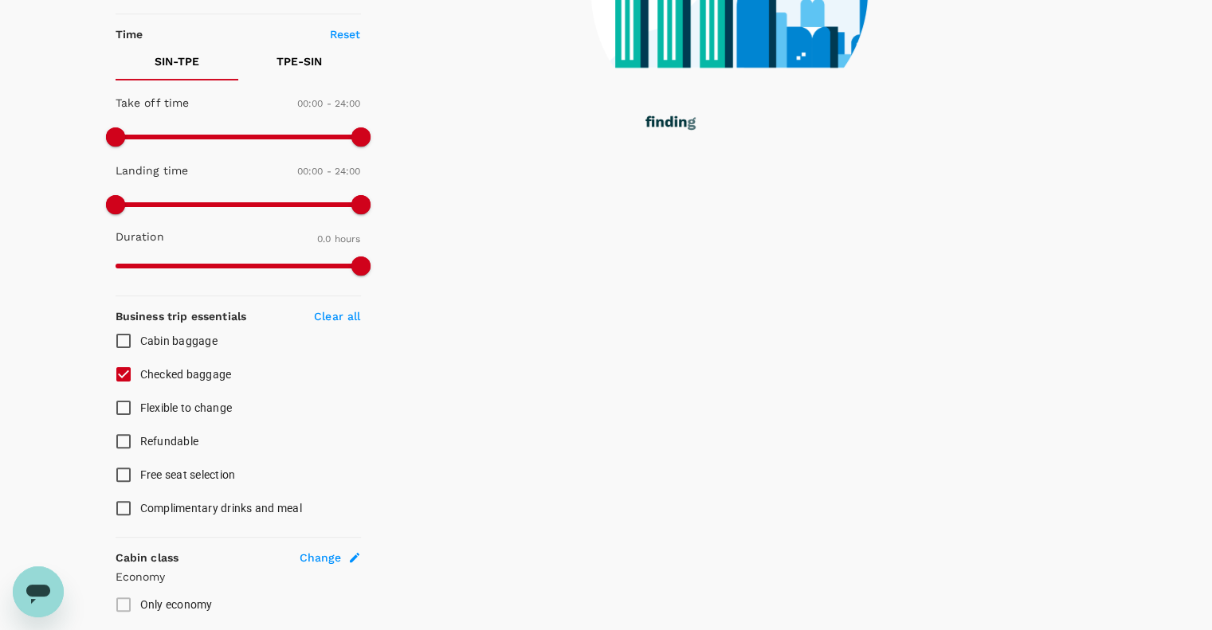
scroll to position [0, 0]
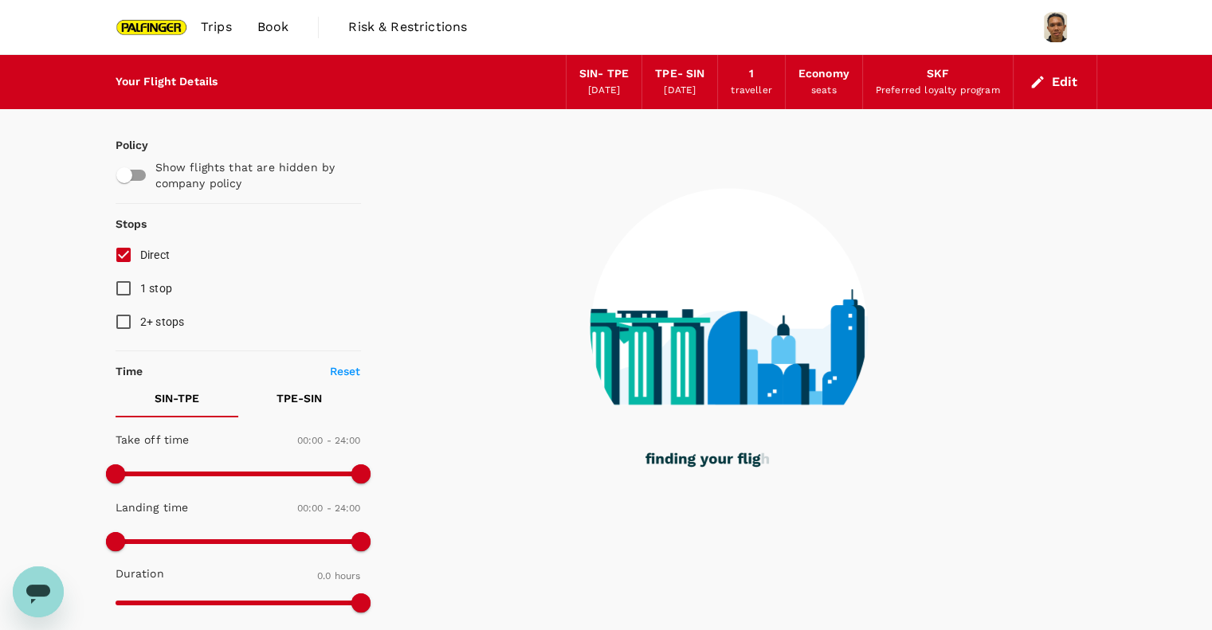
type input "1195"
checkbox input "true"
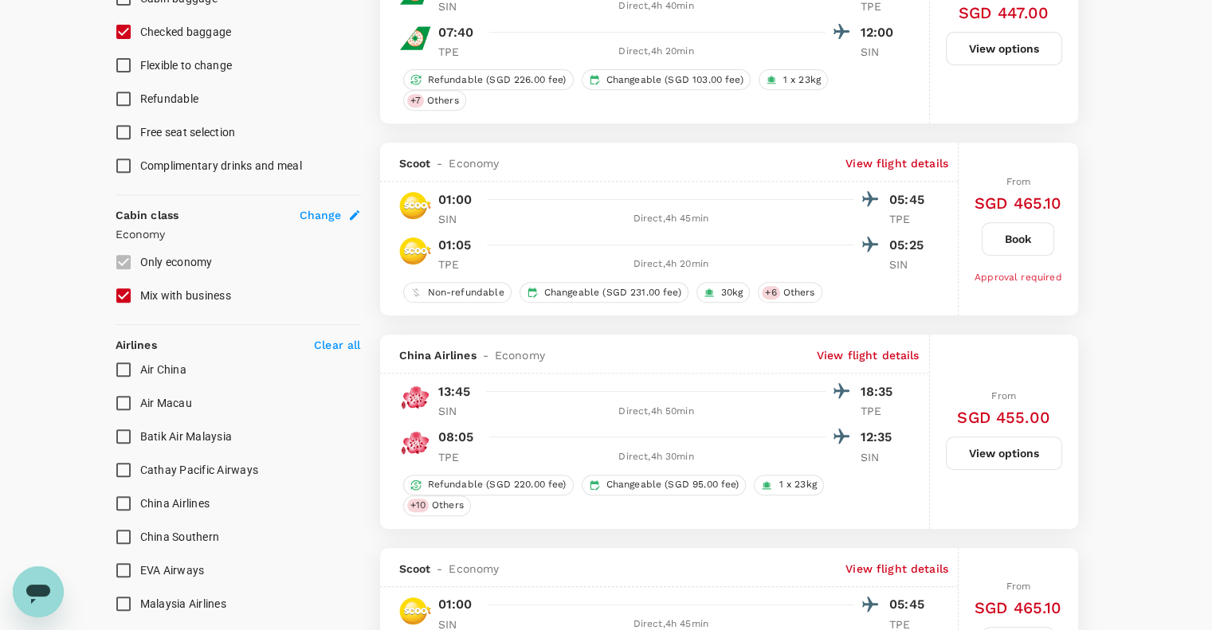
type input "1335"
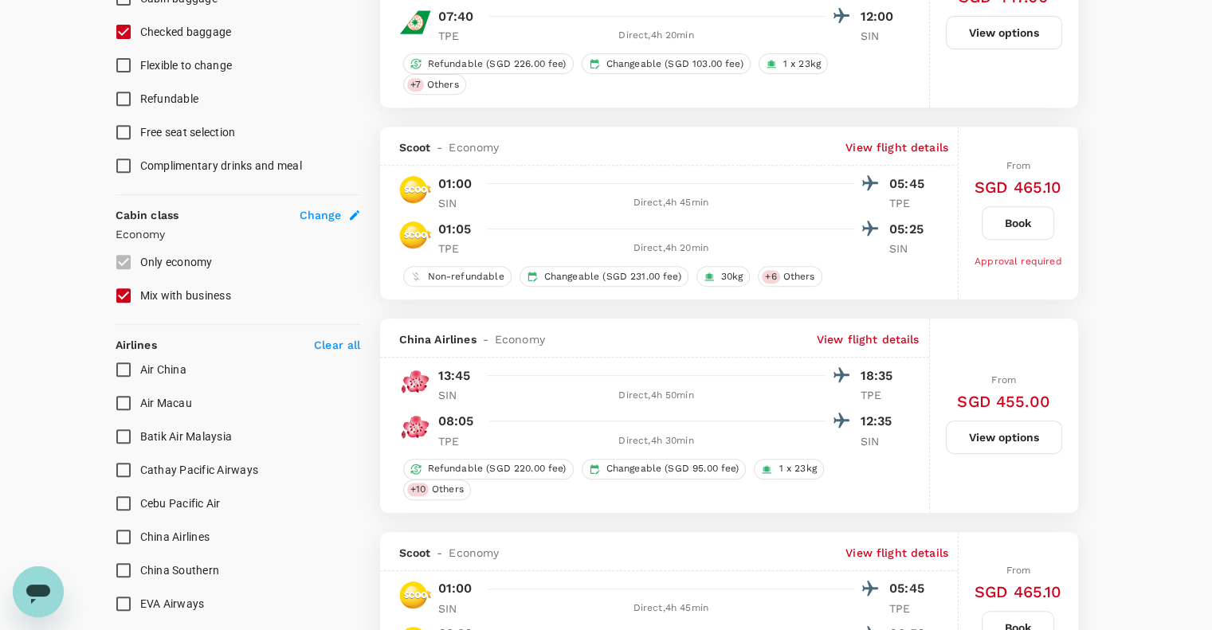
scroll to position [743, 0]
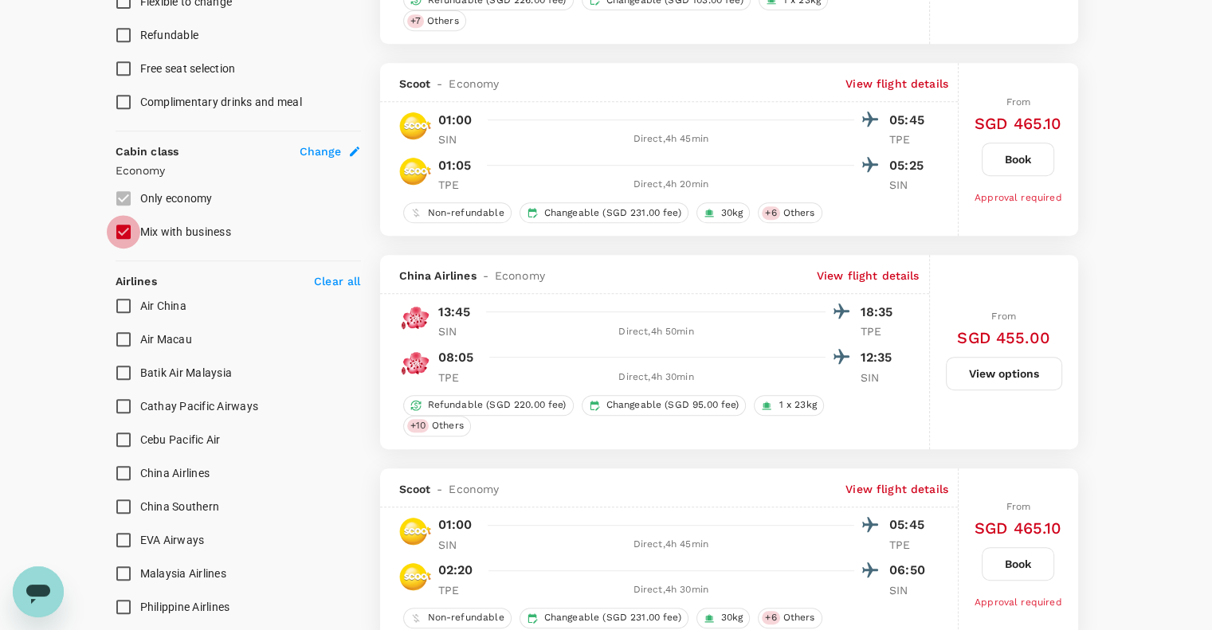
click at [133, 225] on input "Mix with business" at bounding box center [123, 231] width 33 height 33
checkbox input "false"
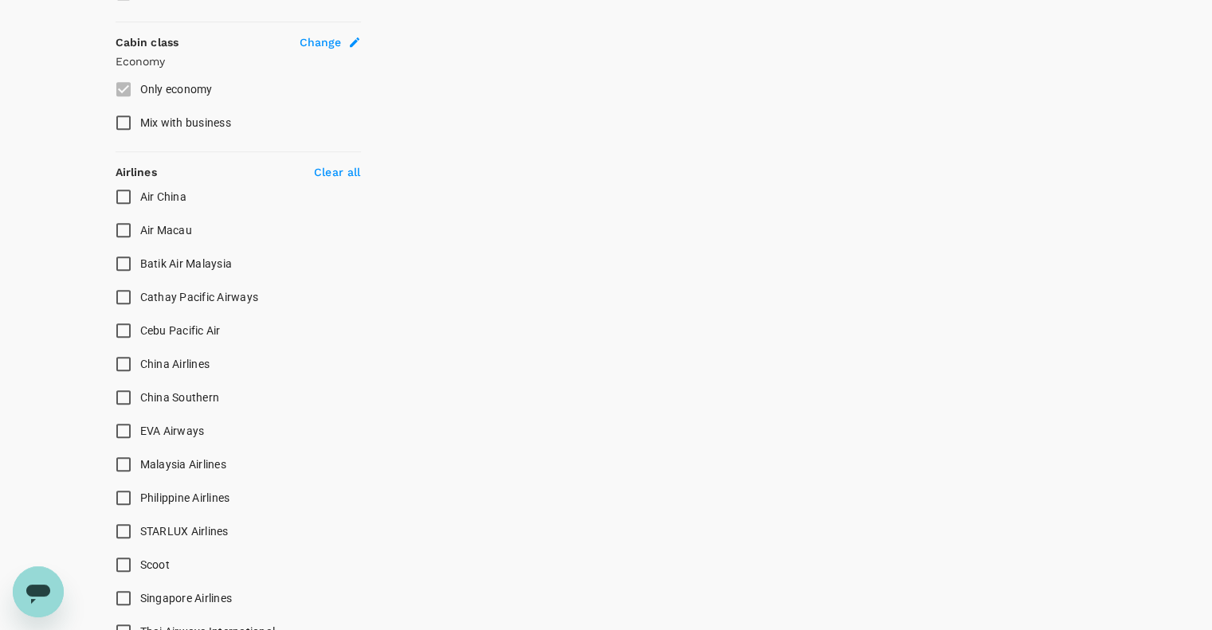
scroll to position [956, 0]
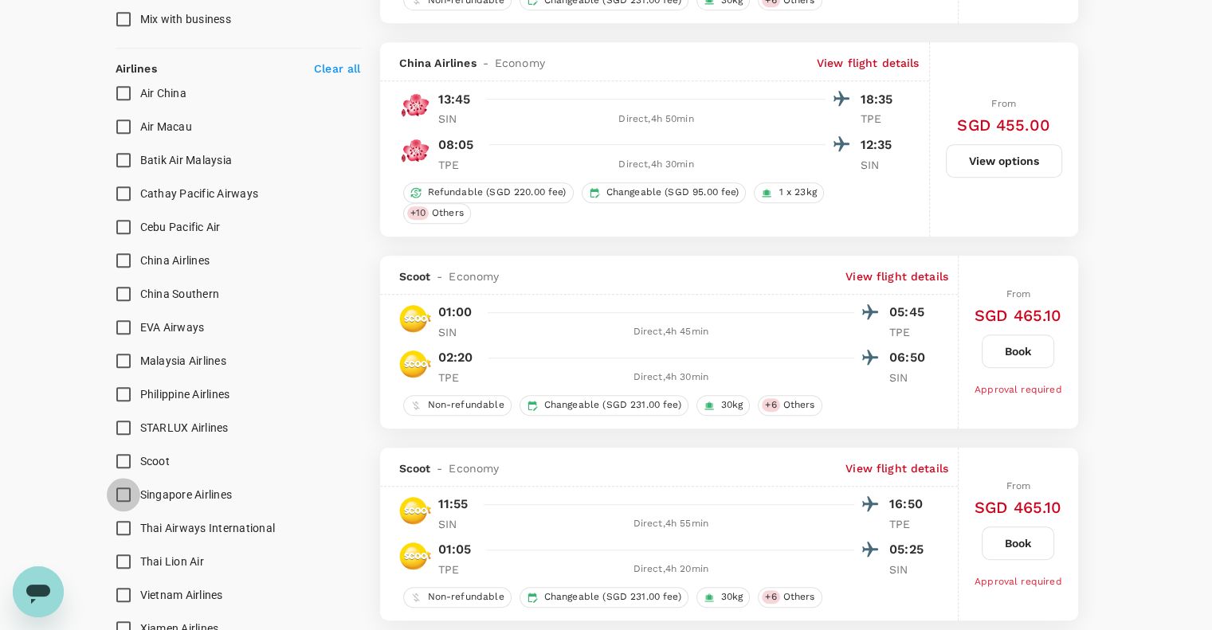
click at [123, 492] on input "Singapore Airlines" at bounding box center [123, 494] width 33 height 33
checkbox input "true"
type input "SGD"
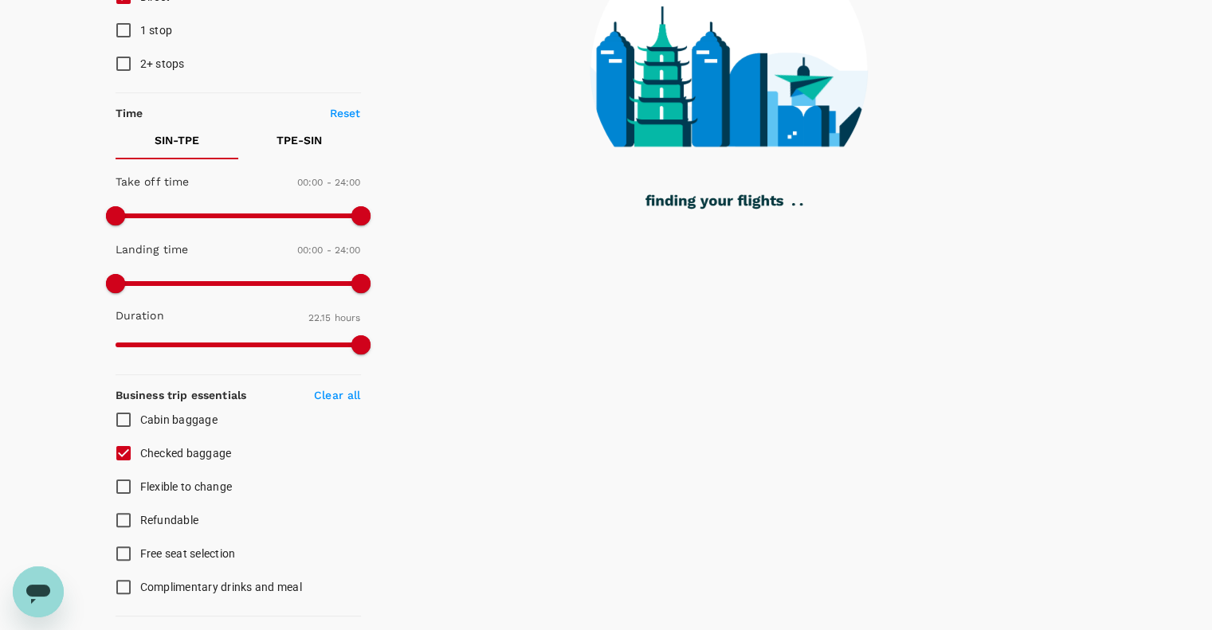
scroll to position [0, 0]
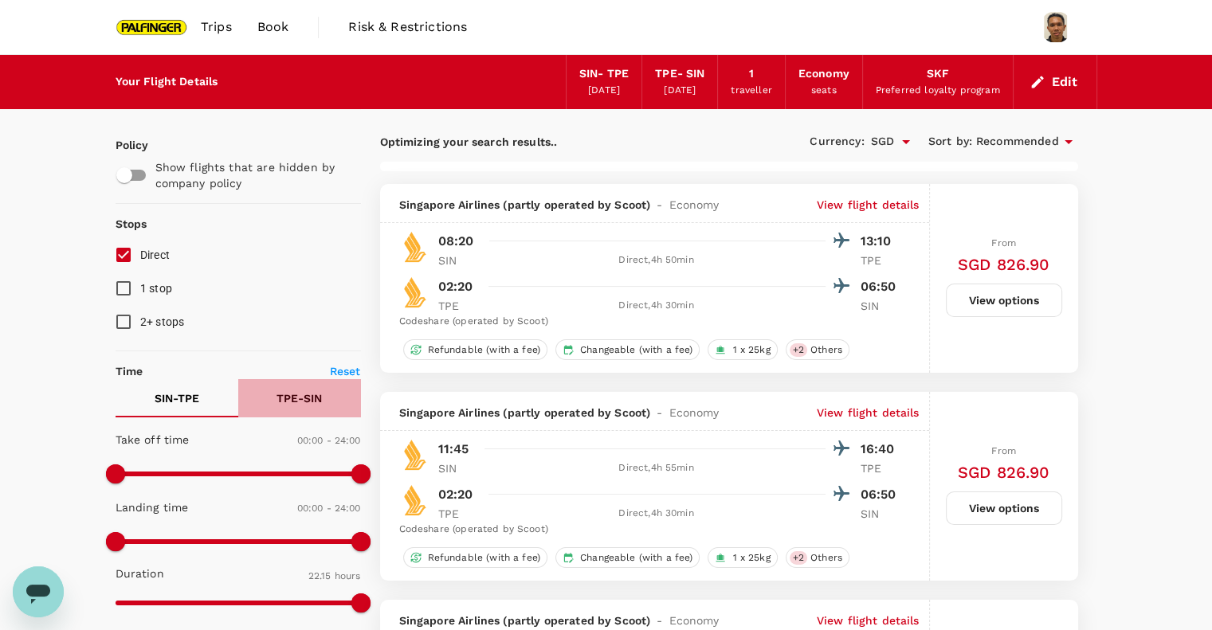
click at [311, 404] on p "TPE - SIN" at bounding box center [298, 398] width 45 height 16
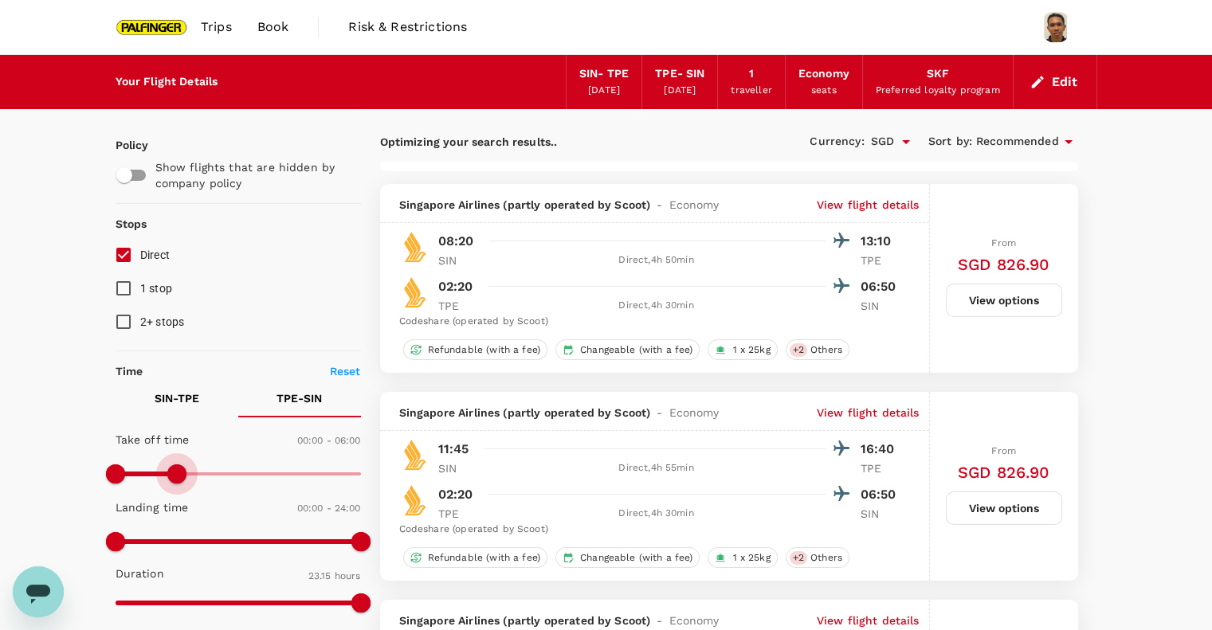
drag, startPoint x: 354, startPoint y: 473, endPoint x: 177, endPoint y: 484, distance: 177.2
click at [177, 484] on span at bounding box center [176, 473] width 19 height 19
drag, startPoint x: 178, startPoint y: 476, endPoint x: 136, endPoint y: 491, distance: 44.8
click at [136, 491] on div "Take off time 00:00 - 02:00 Landing time 00:00 - 24:00 Duration 23.15 hours" at bounding box center [235, 522] width 252 height 197
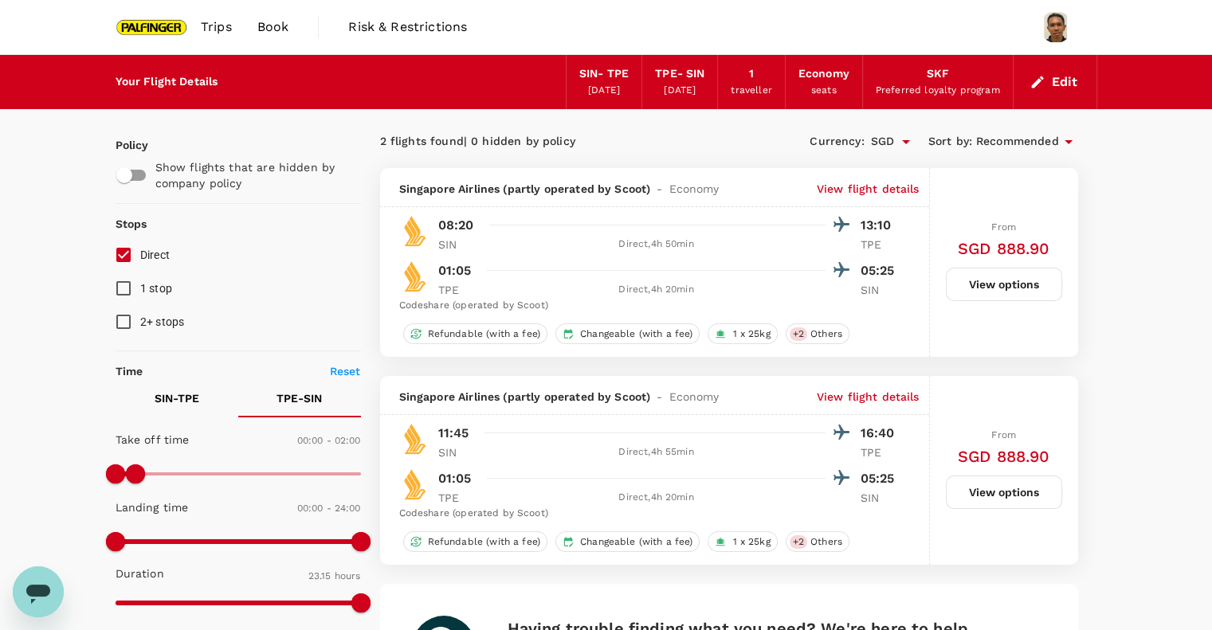
click at [880, 191] on p "View flight details" at bounding box center [867, 189] width 103 height 16
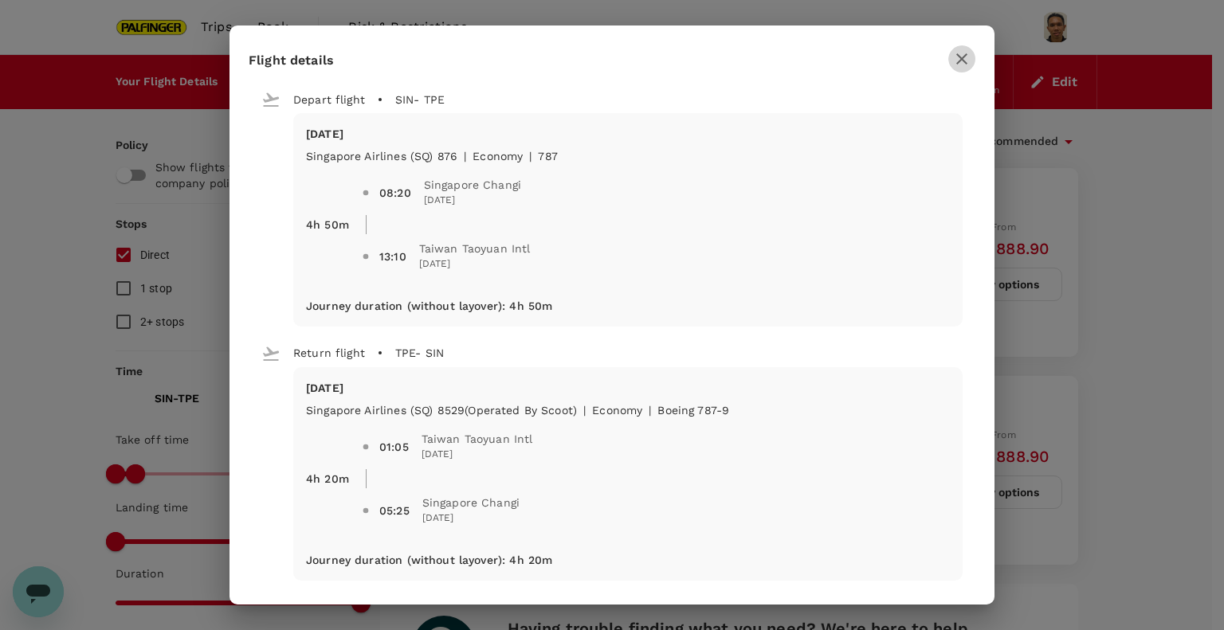
click at [967, 56] on icon "button" at bounding box center [961, 58] width 19 height 19
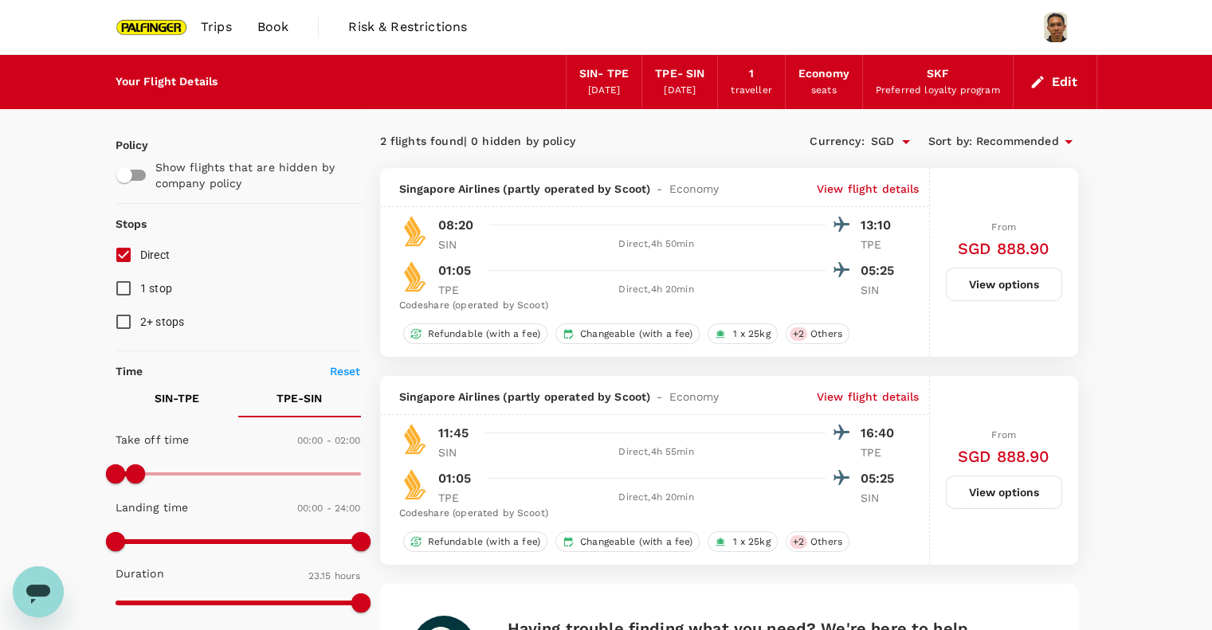
click at [830, 391] on p "View flight details" at bounding box center [867, 397] width 103 height 16
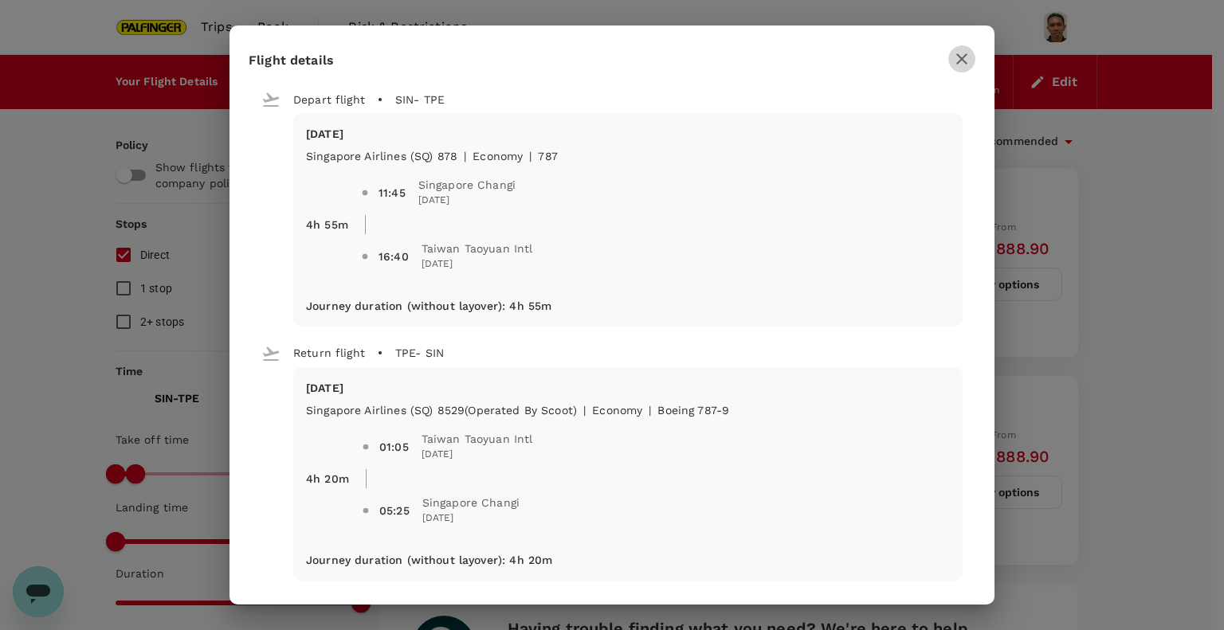
click at [965, 60] on icon "button" at bounding box center [961, 58] width 19 height 19
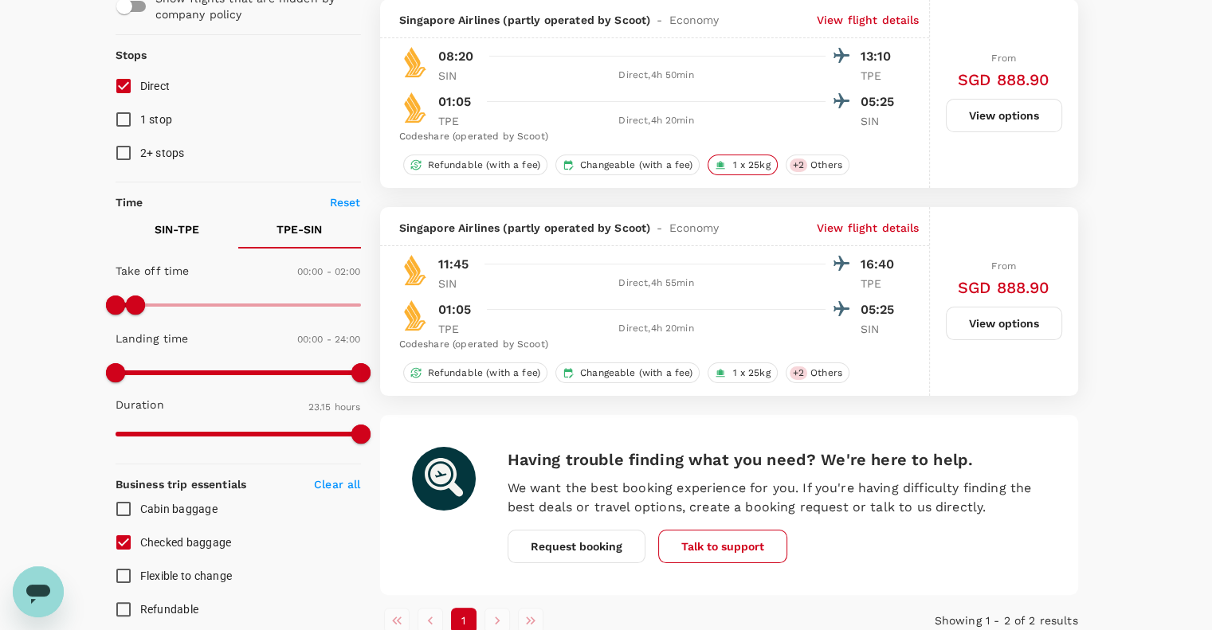
scroll to position [106, 0]
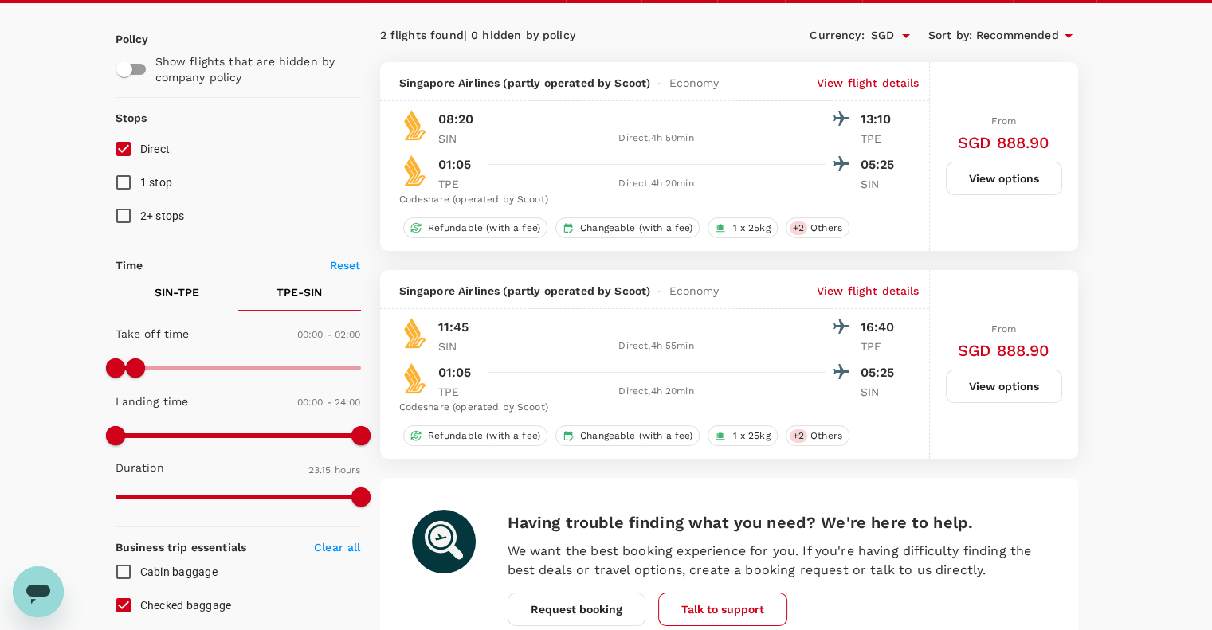
click at [833, 287] on p "View flight details" at bounding box center [867, 291] width 103 height 16
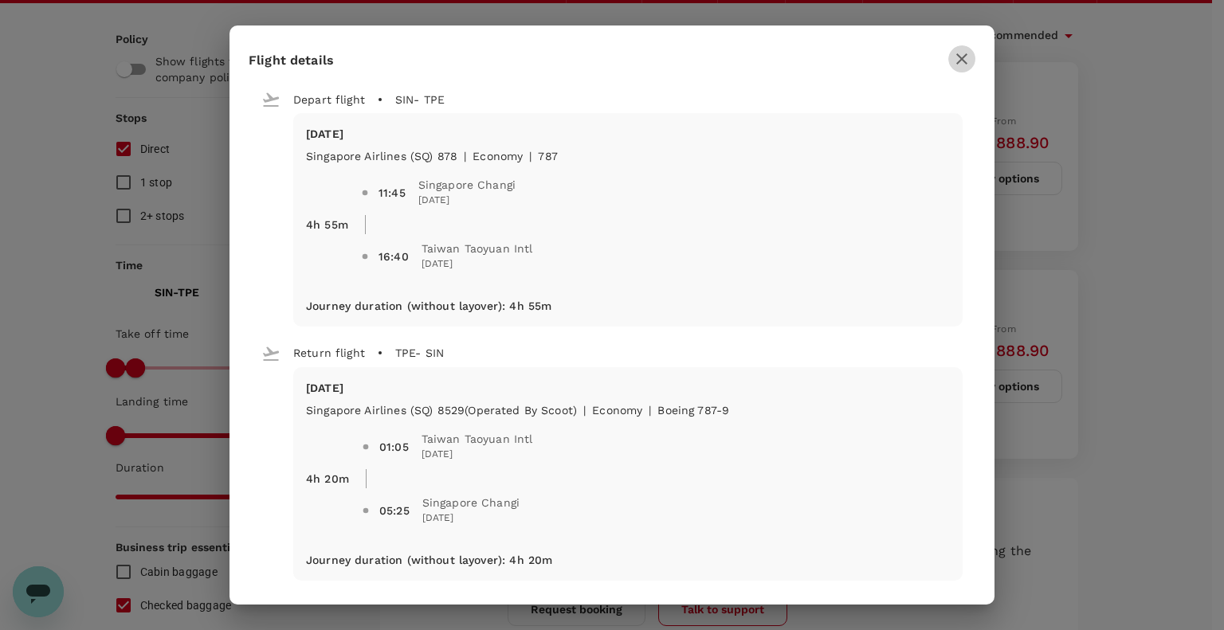
click at [955, 59] on icon "button" at bounding box center [961, 58] width 19 height 19
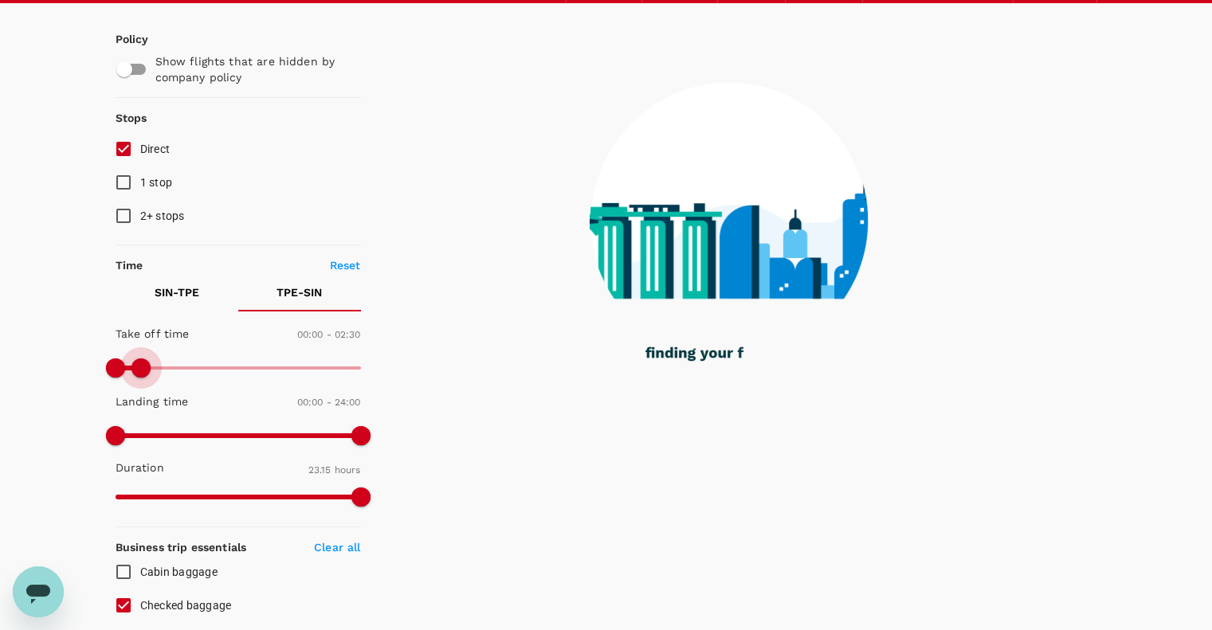
type input "180"
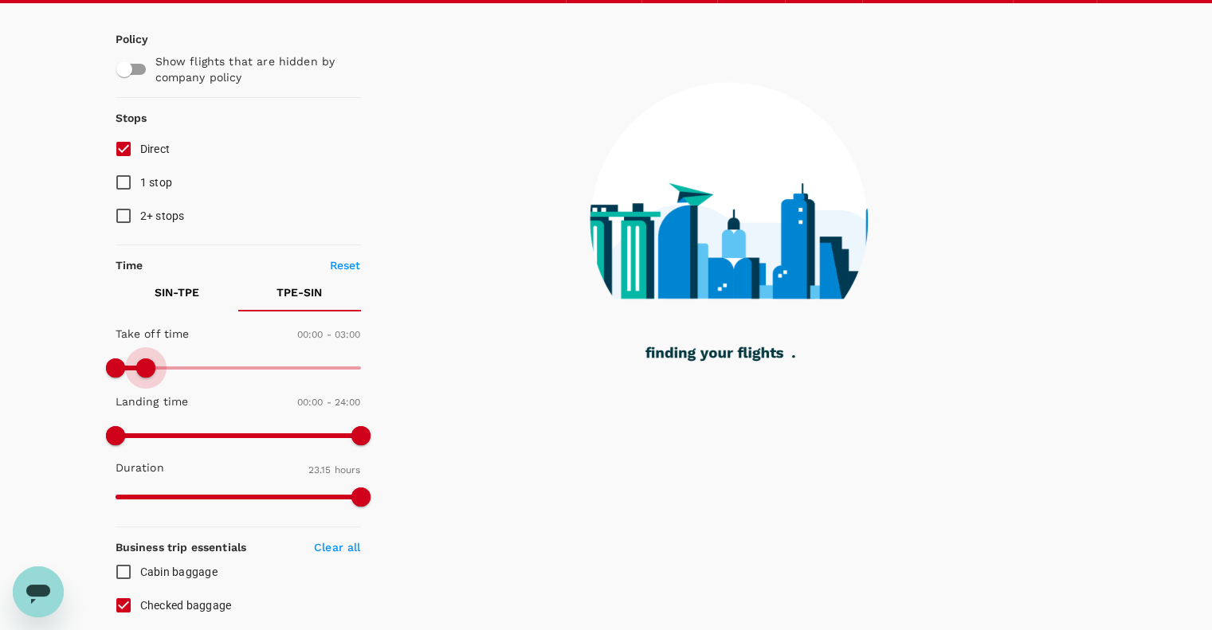
click at [144, 372] on span at bounding box center [145, 367] width 19 height 19
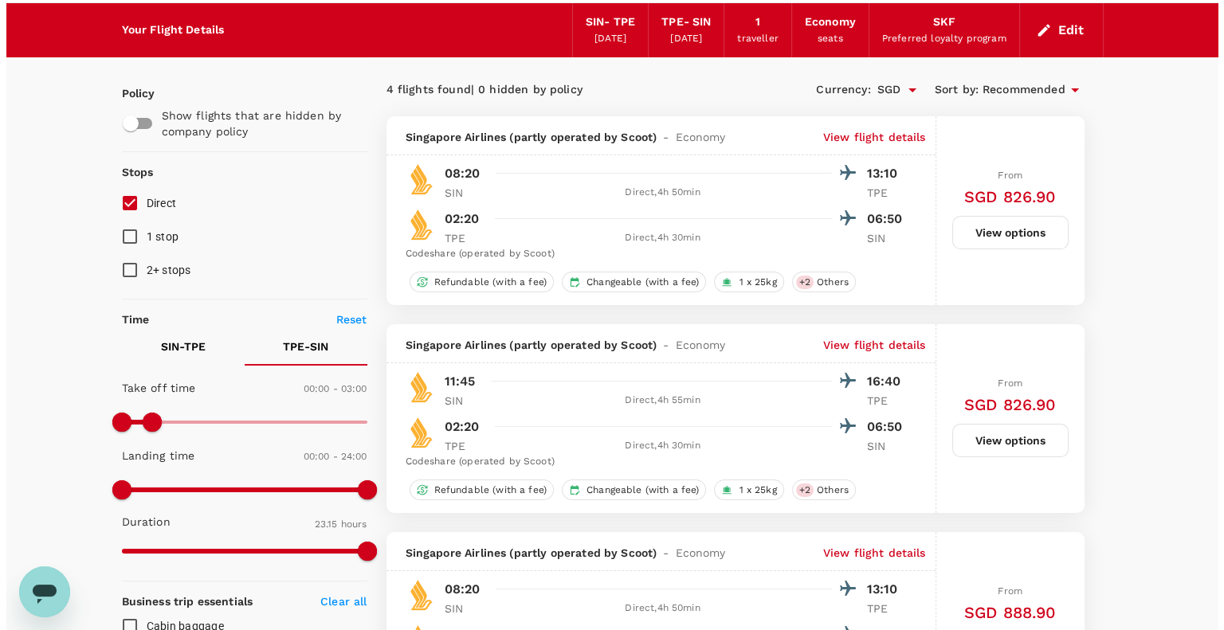
scroll to position [0, 0]
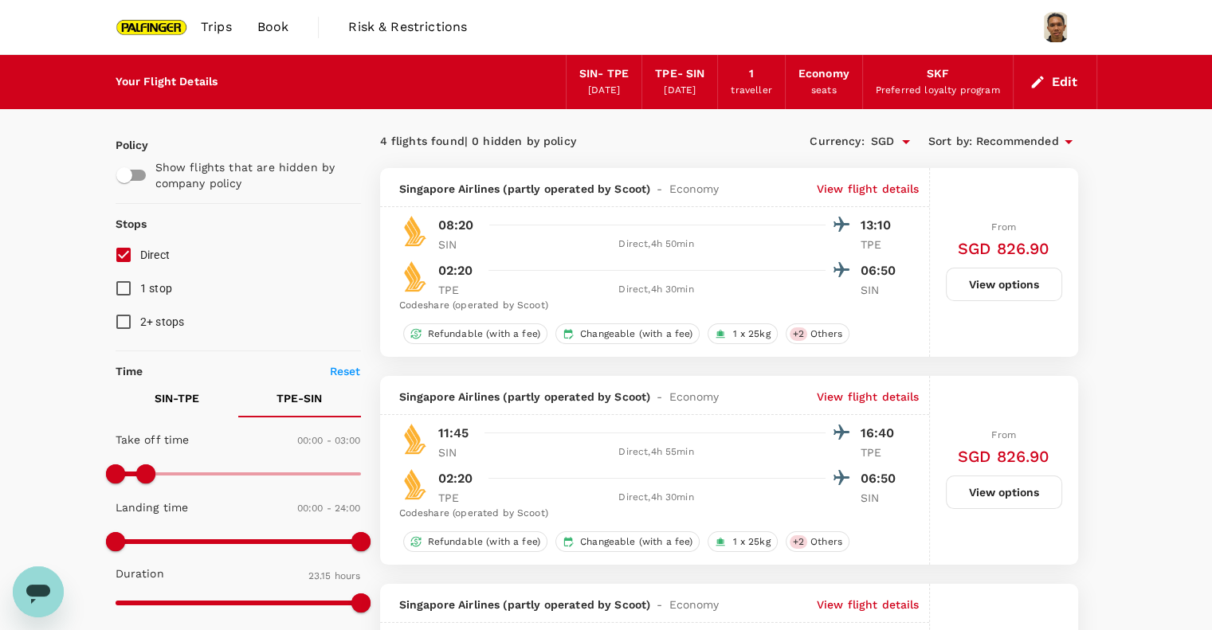
click at [869, 394] on p "View flight details" at bounding box center [867, 397] width 103 height 16
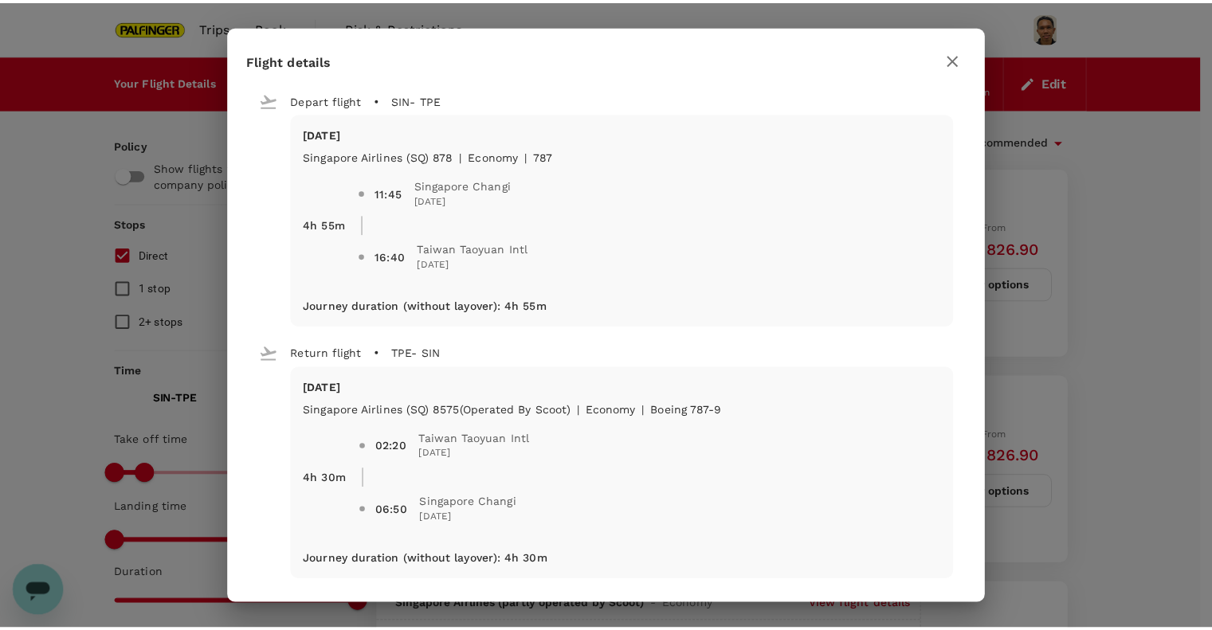
scroll to position [8, 0]
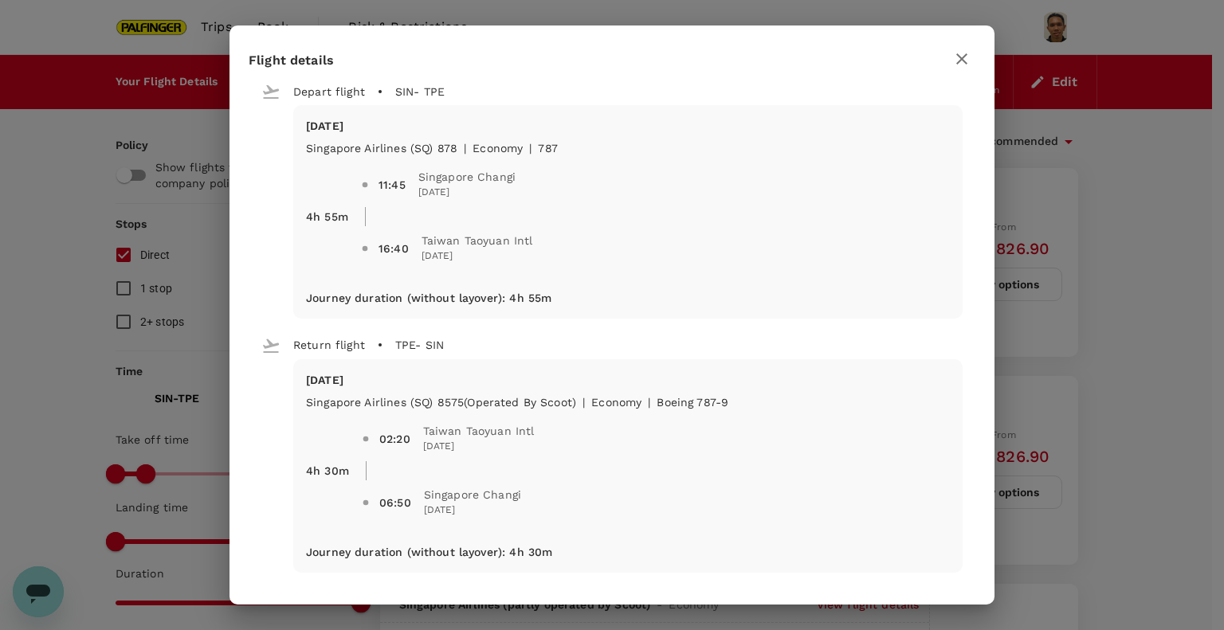
click at [968, 58] on icon "button" at bounding box center [961, 58] width 19 height 19
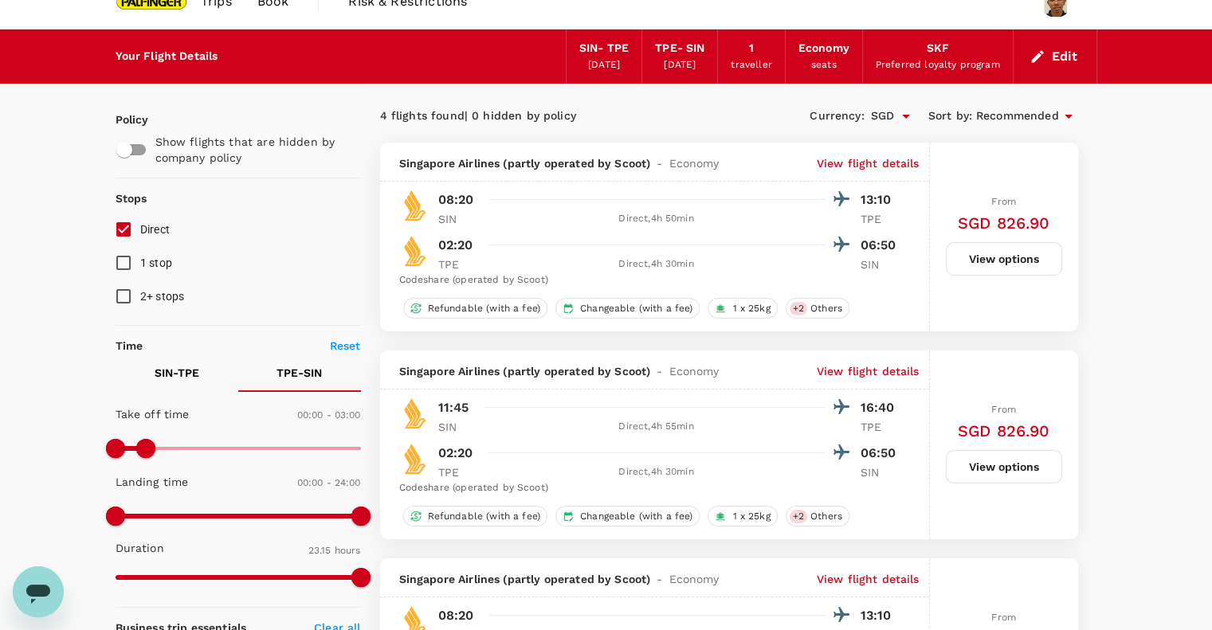
scroll to position [0, 0]
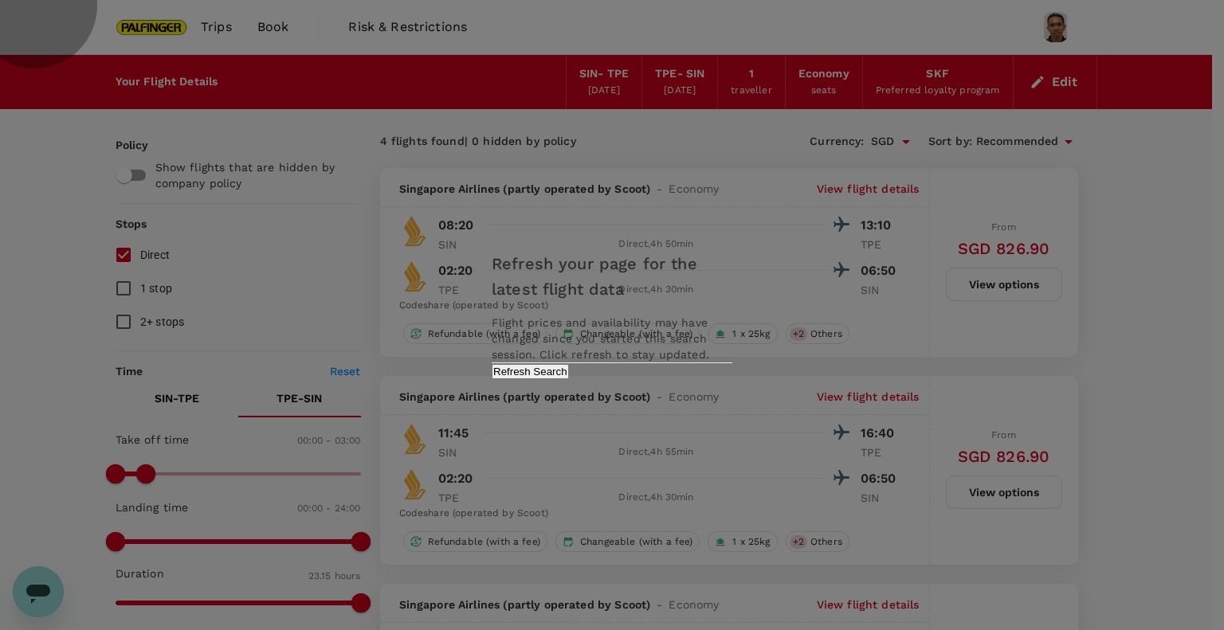
click at [569, 379] on button "Refresh Search" at bounding box center [529, 371] width 77 height 15
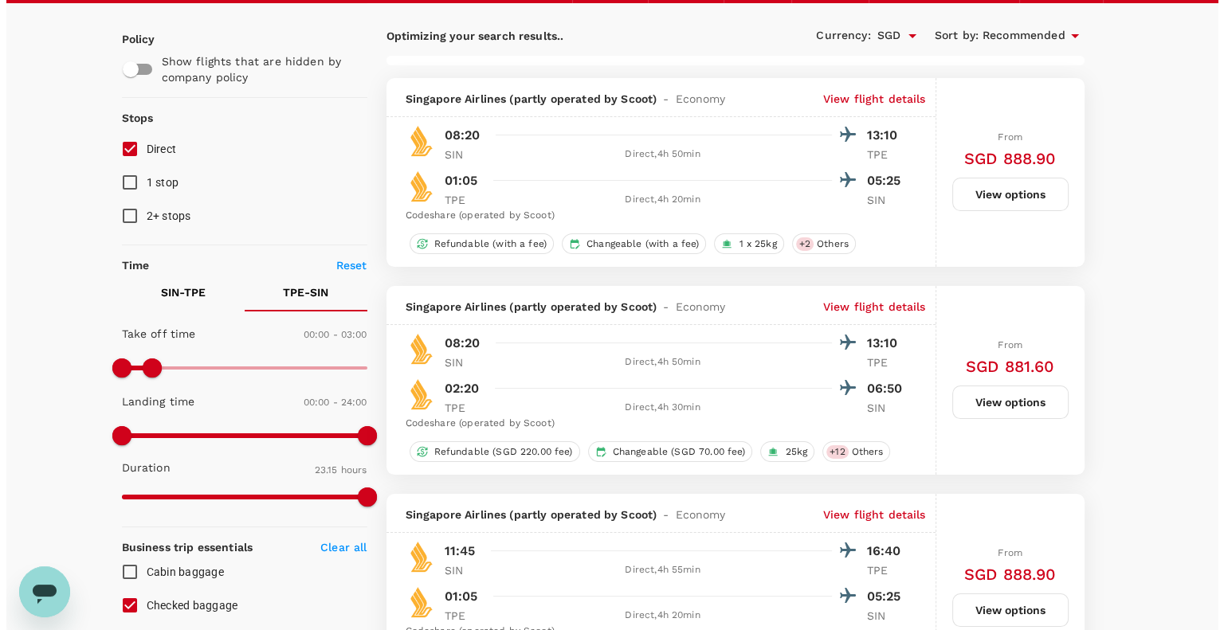
scroll to position [319, 0]
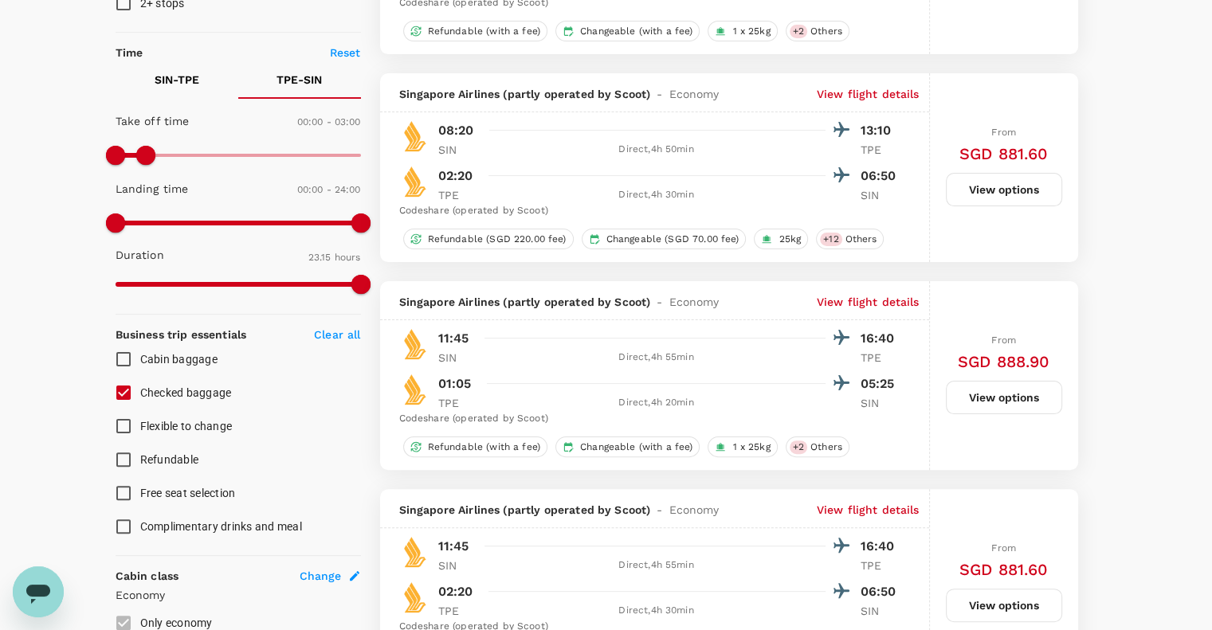
type input "1395"
checkbox input "false"
checkbox input "true"
click at [853, 297] on p "View flight details" at bounding box center [867, 302] width 103 height 16
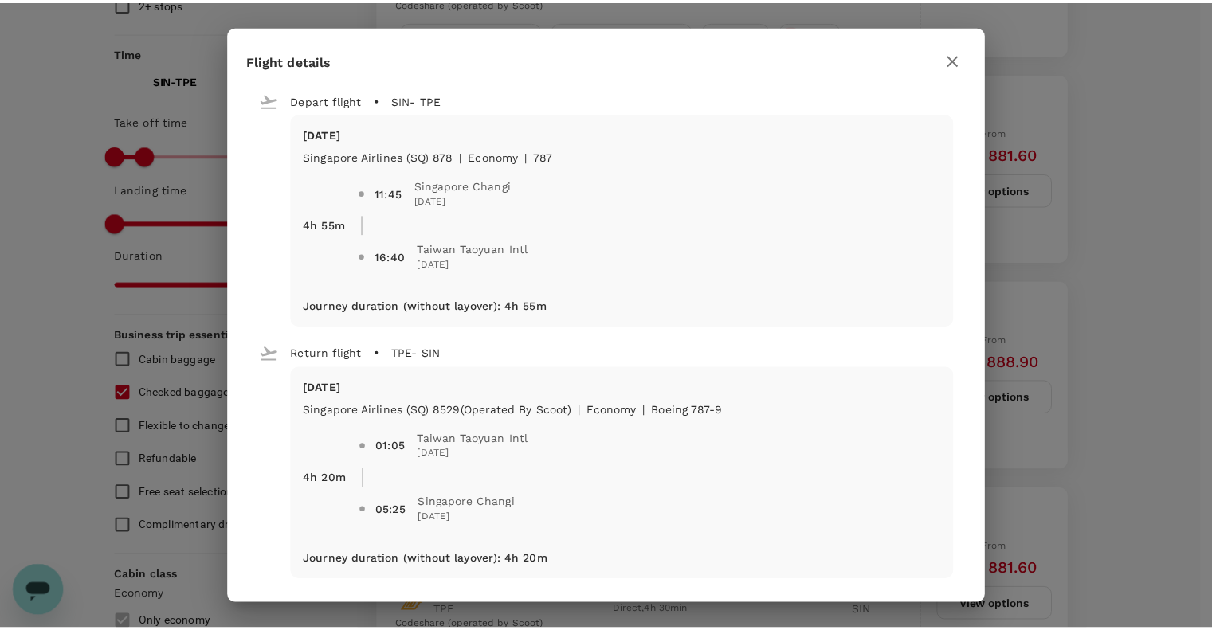
scroll to position [8, 0]
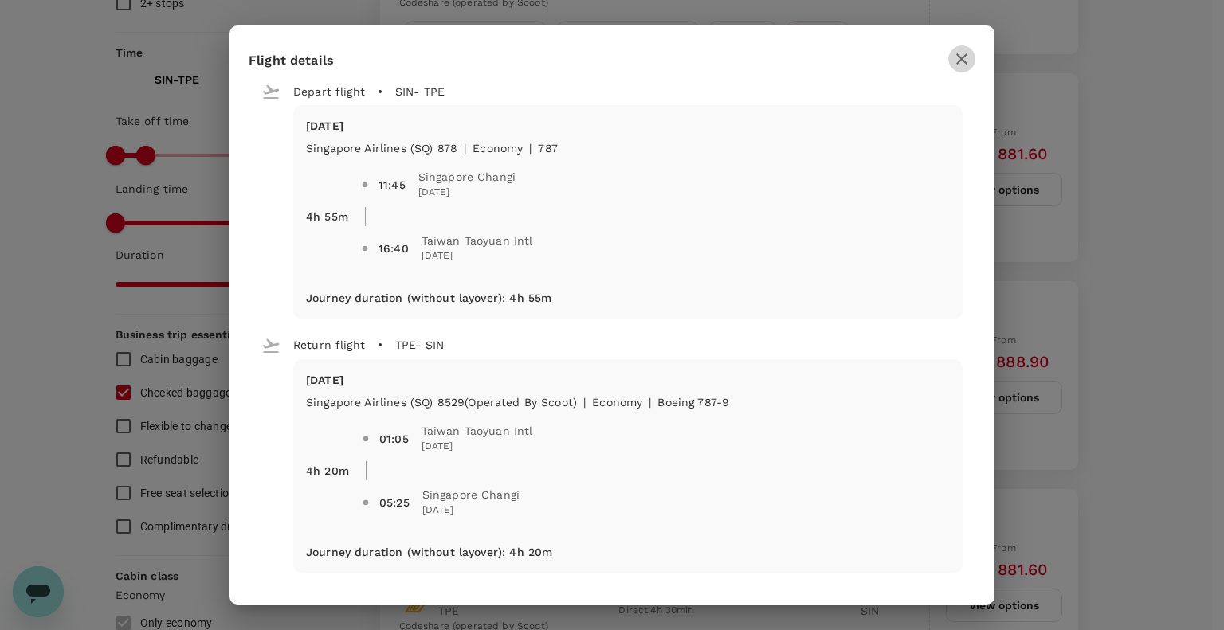
click at [959, 60] on icon "button" at bounding box center [961, 58] width 11 height 11
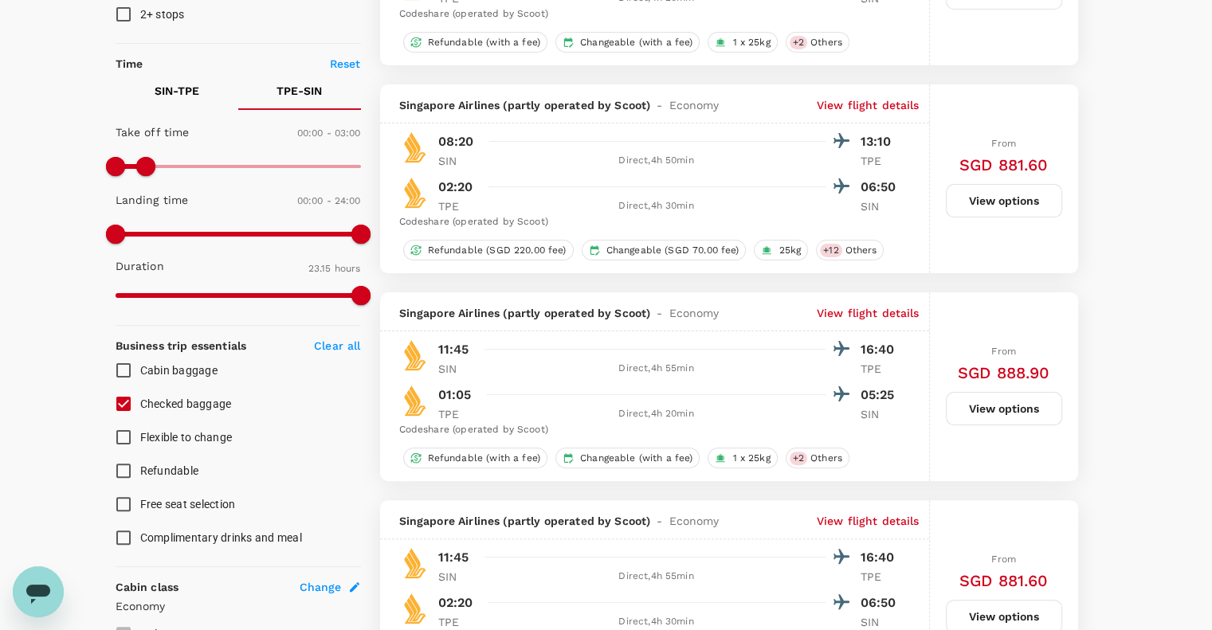
scroll to position [0, 0]
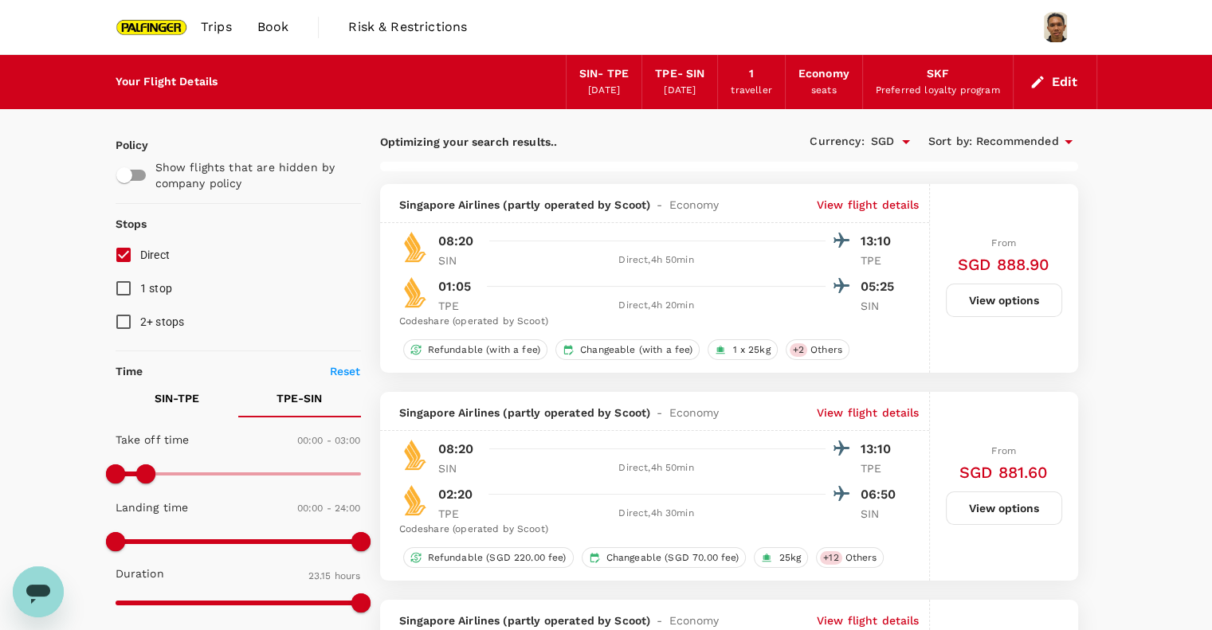
click at [1044, 78] on icon "button" at bounding box center [1037, 82] width 16 height 16
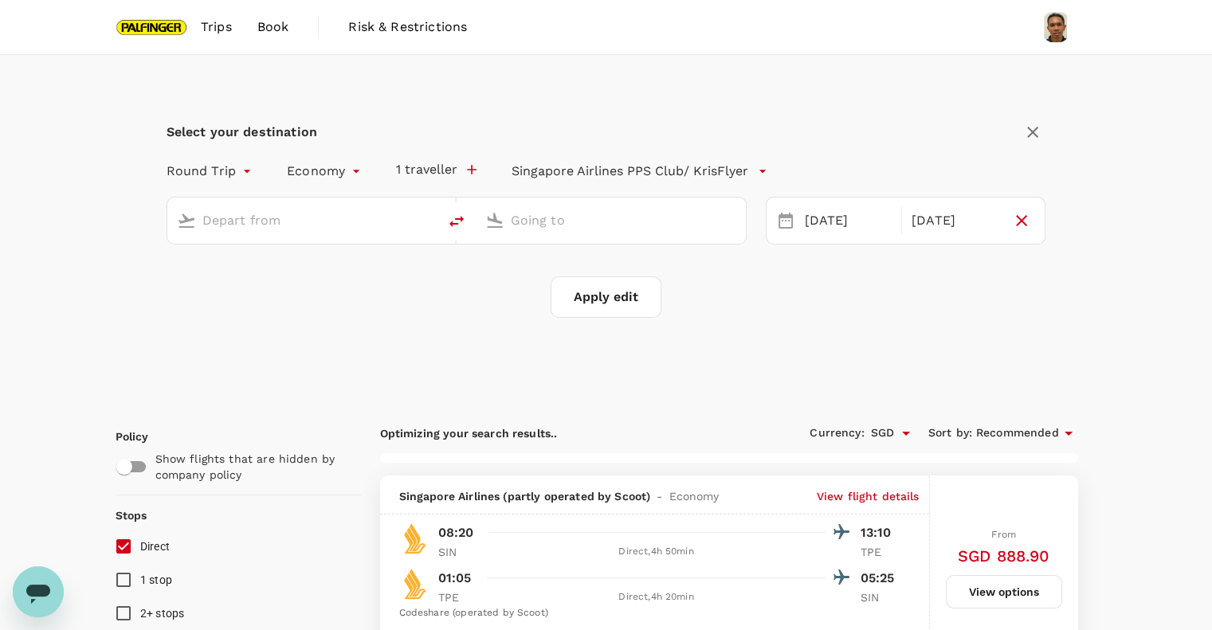
type input "Singapore Changi (SIN)"
type input "Taiwan Taoyuan Intl (TPE)"
click at [967, 216] on div "26 Sep" at bounding box center [955, 221] width 100 height 31
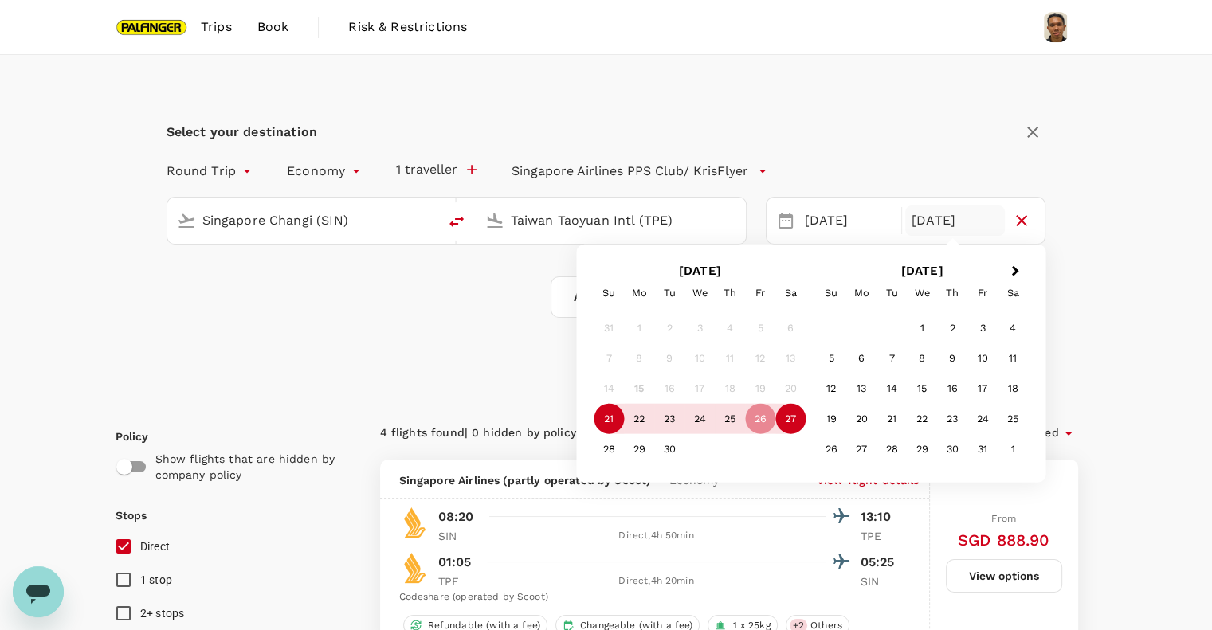
click at [794, 420] on div "27" at bounding box center [790, 419] width 30 height 30
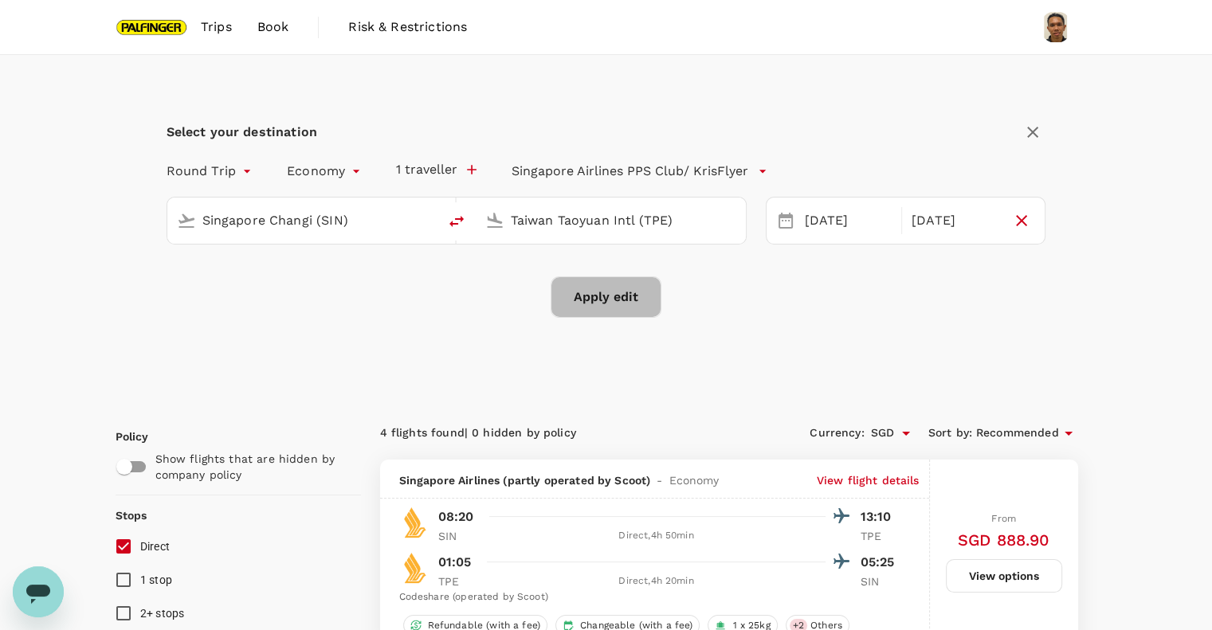
click at [593, 296] on button "Apply edit" at bounding box center [605, 296] width 111 height 41
checkbox input "false"
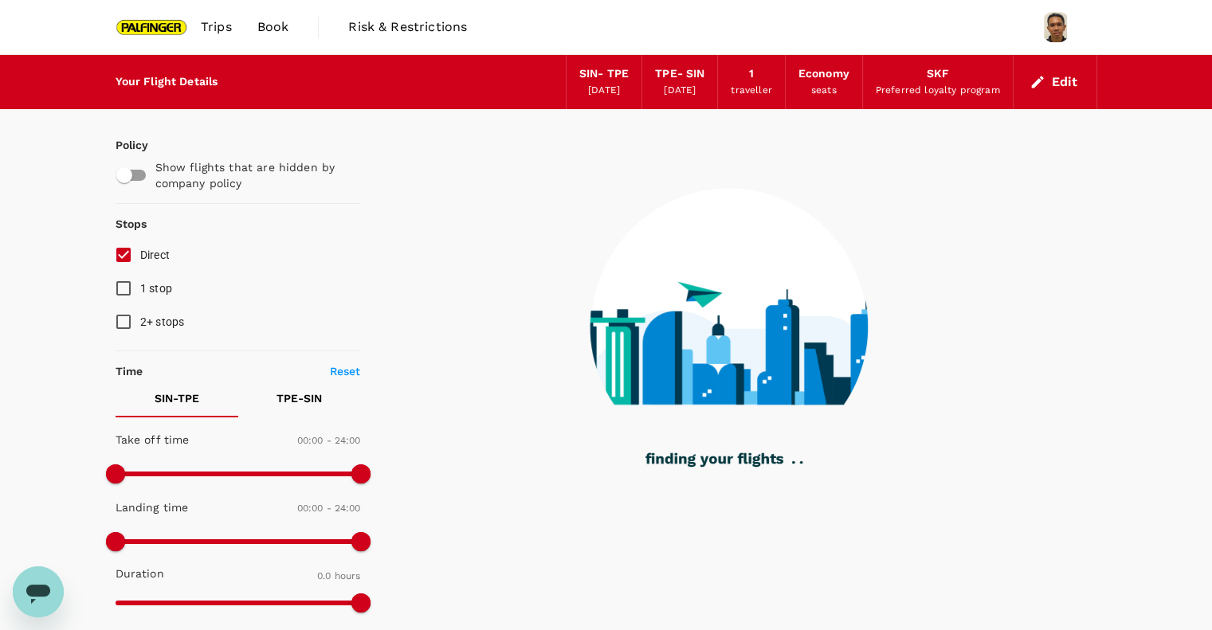
scroll to position [106, 0]
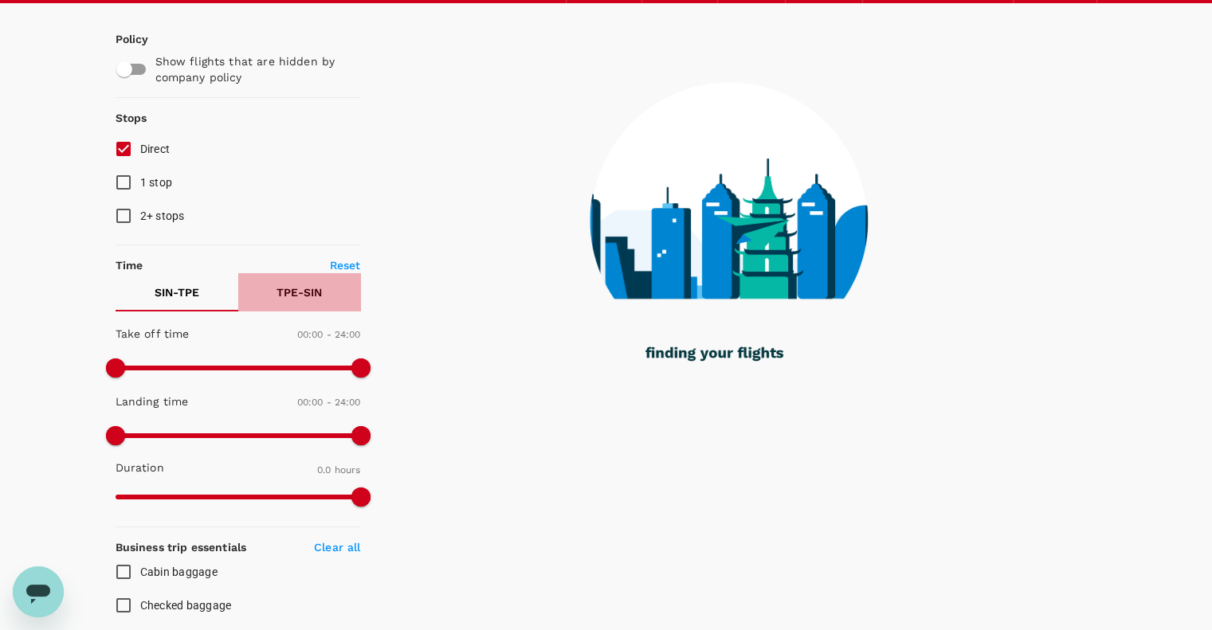
click at [303, 296] on p "TPE - SIN" at bounding box center [298, 292] width 45 height 16
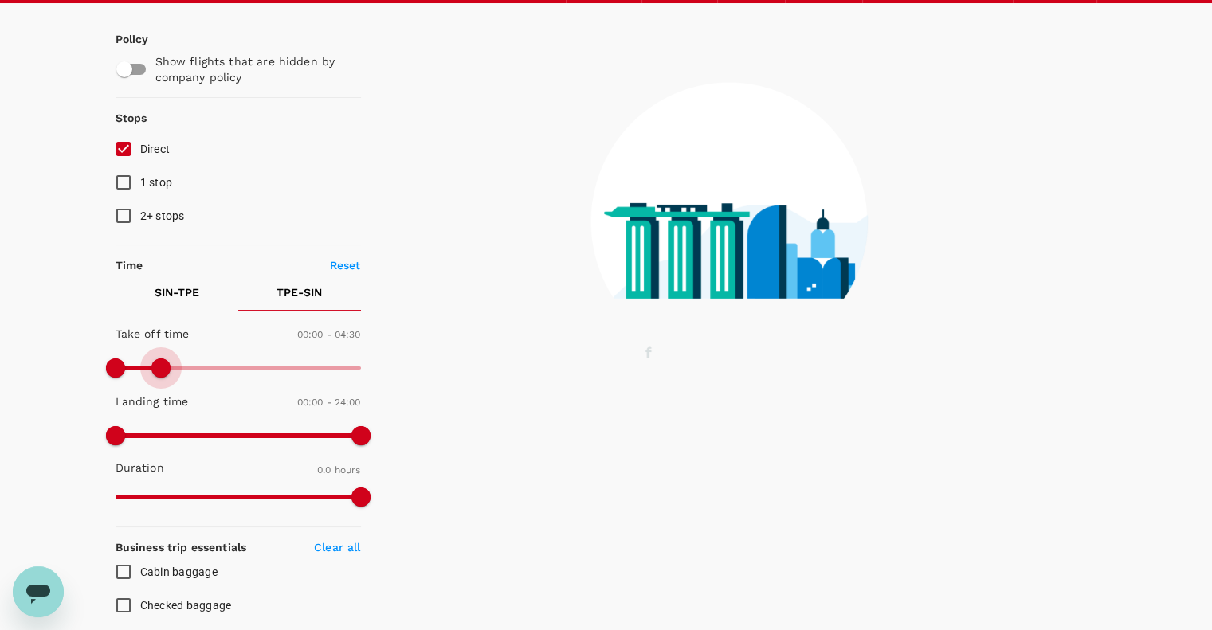
type input "240"
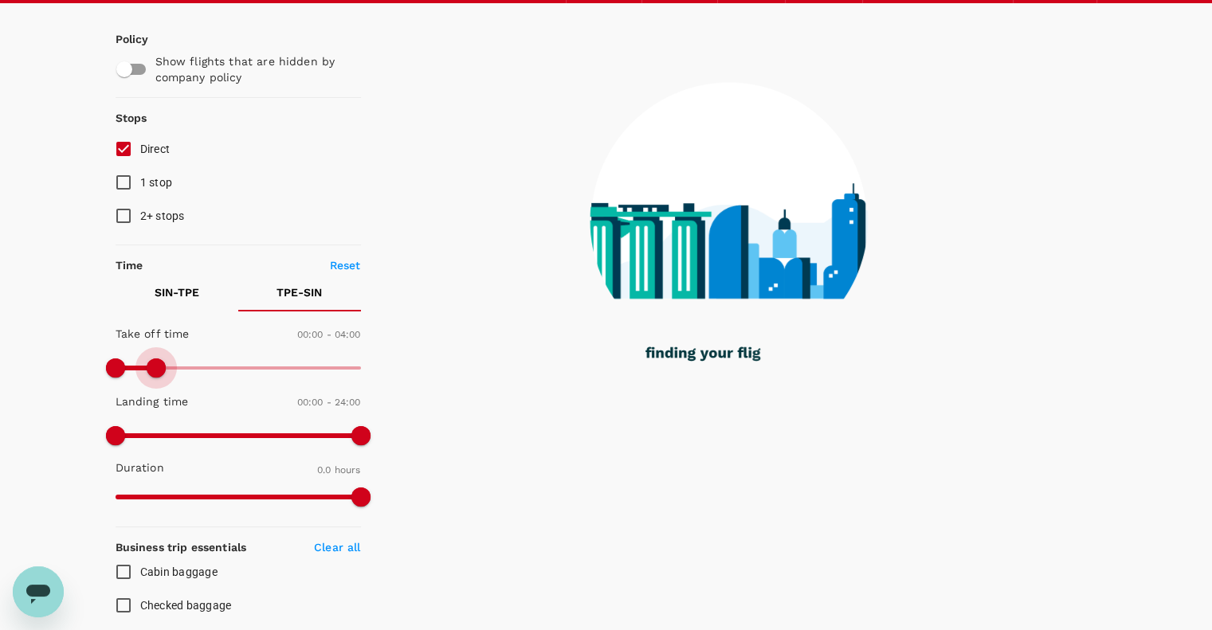
drag, startPoint x: 352, startPoint y: 362, endPoint x: 155, endPoint y: 391, distance: 199.0
click at [155, 391] on div "Take off time 00:00 - 04:00 Landing time 00:00 - 24:00 Duration 0.0 hours" at bounding box center [235, 416] width 252 height 197
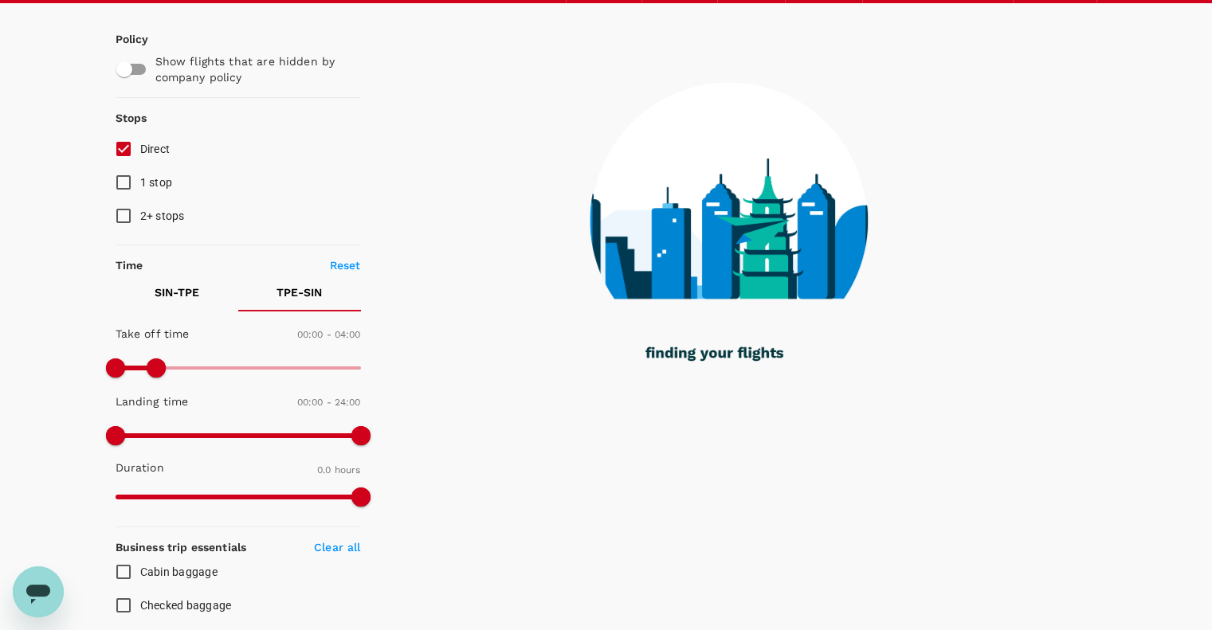
checkbox input "true"
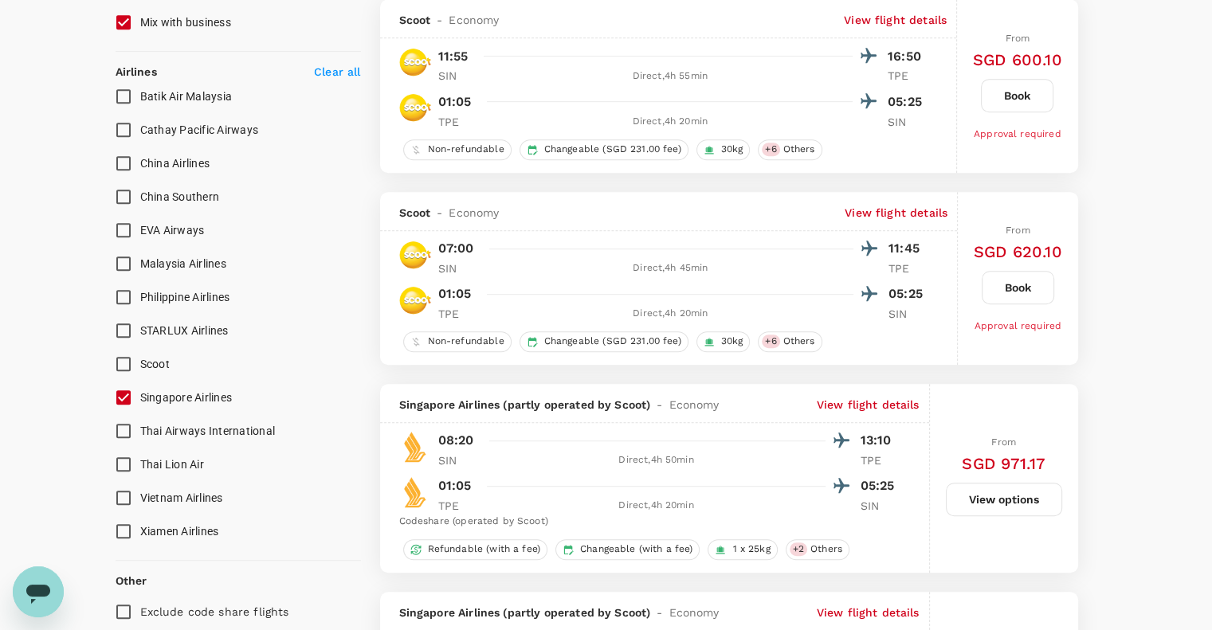
scroll to position [956, 0]
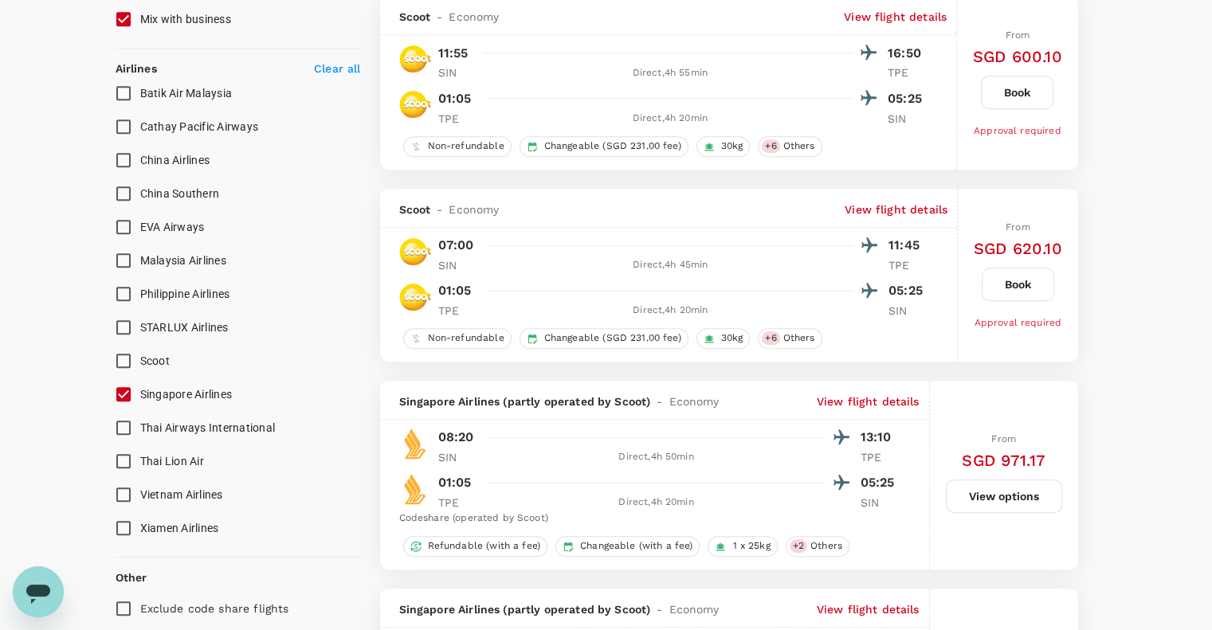
click at [116, 395] on input "Singapore Airlines" at bounding box center [123, 394] width 33 height 33
click at [121, 396] on input "Singapore Airlines" at bounding box center [123, 394] width 33 height 33
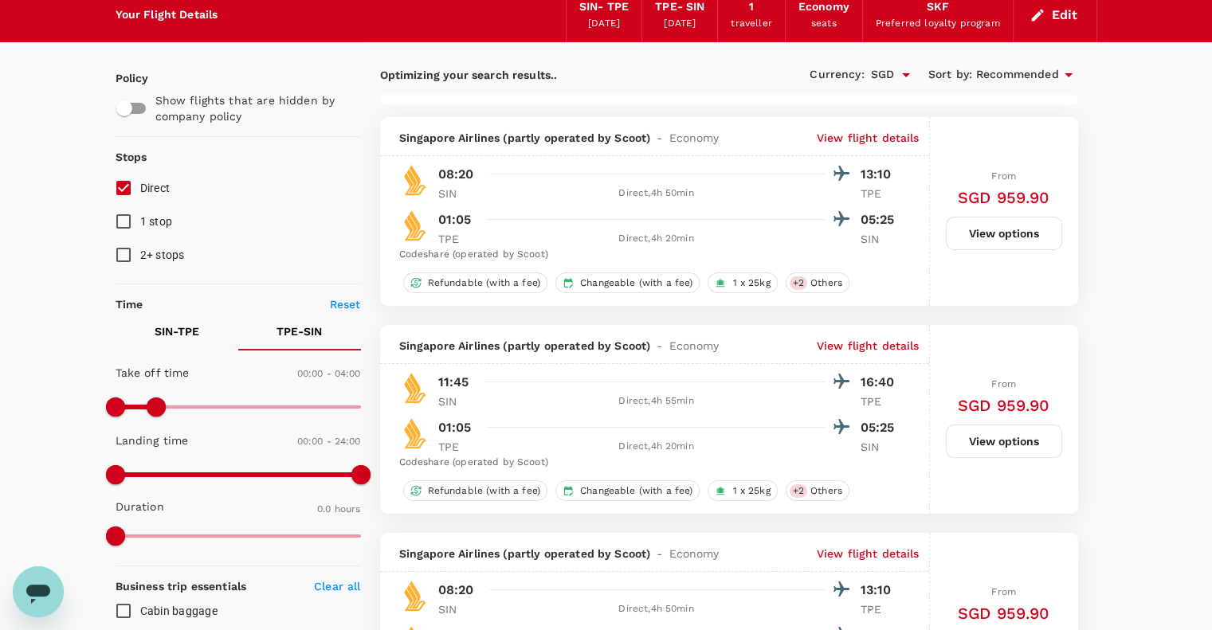
scroll to position [0, 0]
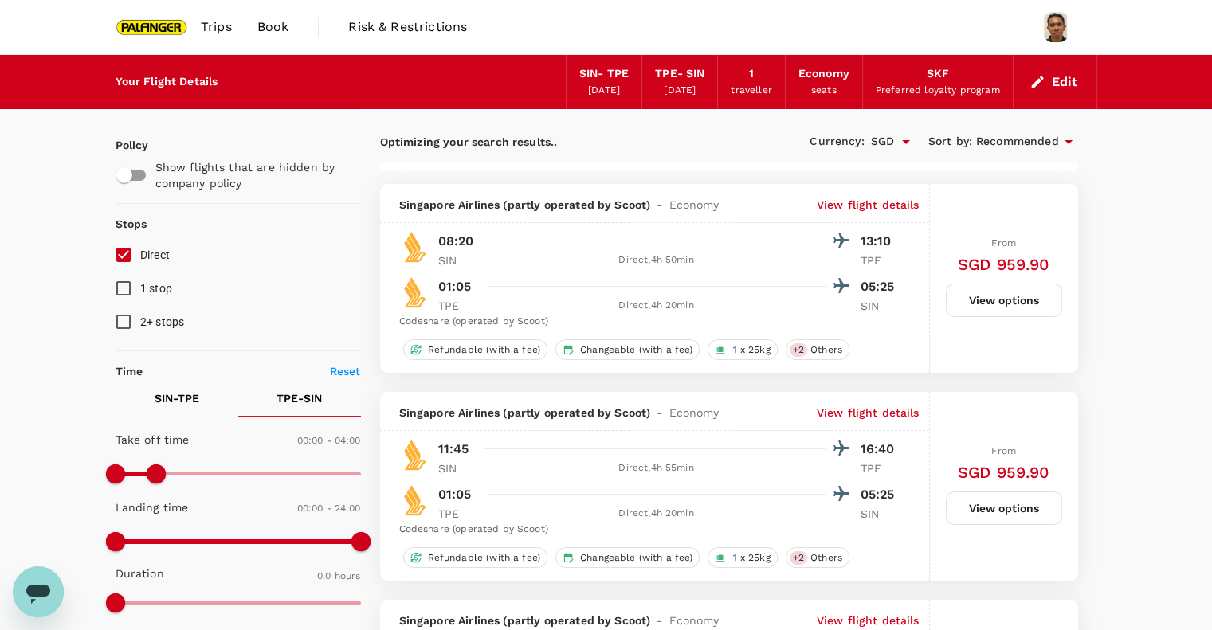
checkbox input "false"
checkbox input "true"
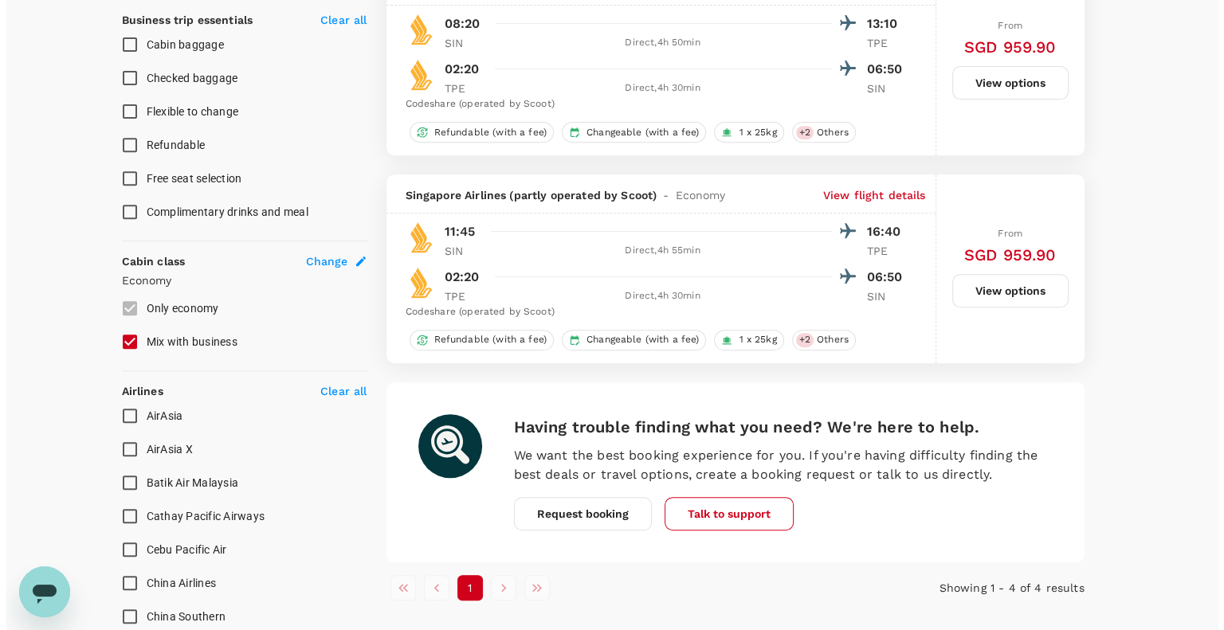
scroll to position [637, 0]
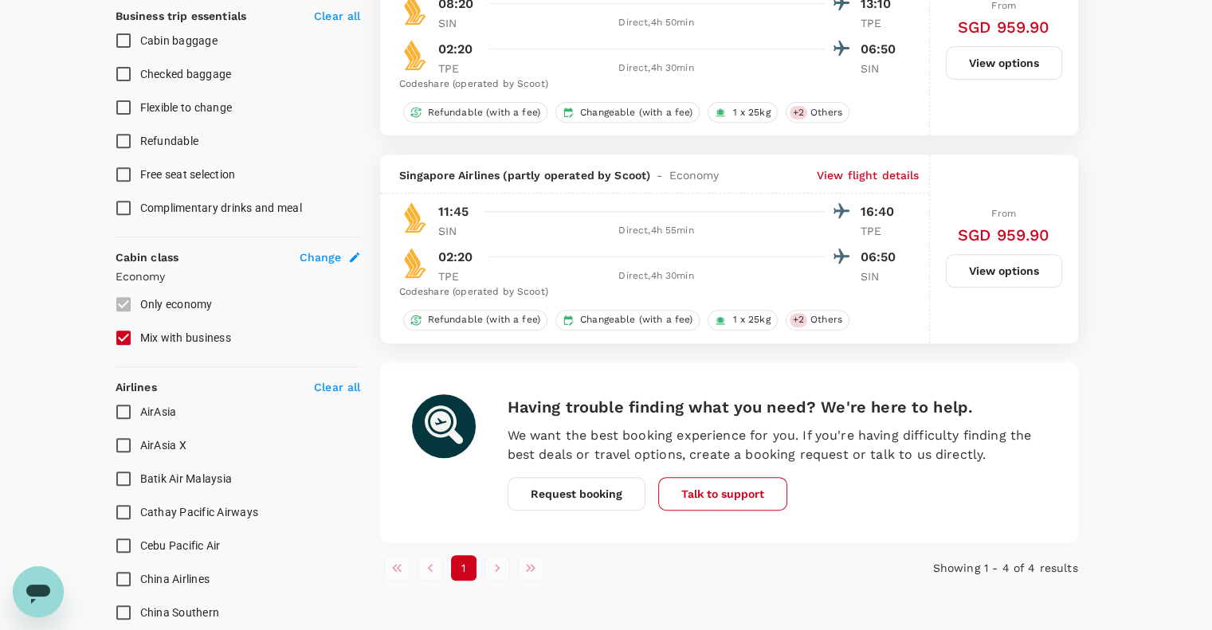
click at [825, 168] on p "View flight details" at bounding box center [867, 175] width 103 height 16
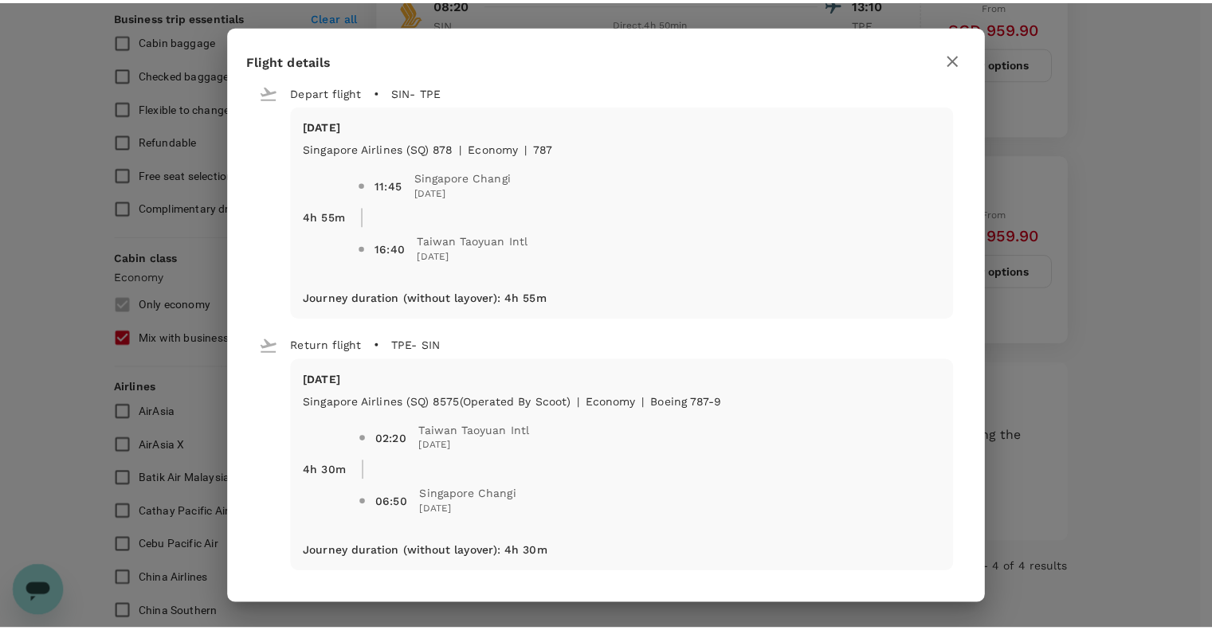
scroll to position [0, 0]
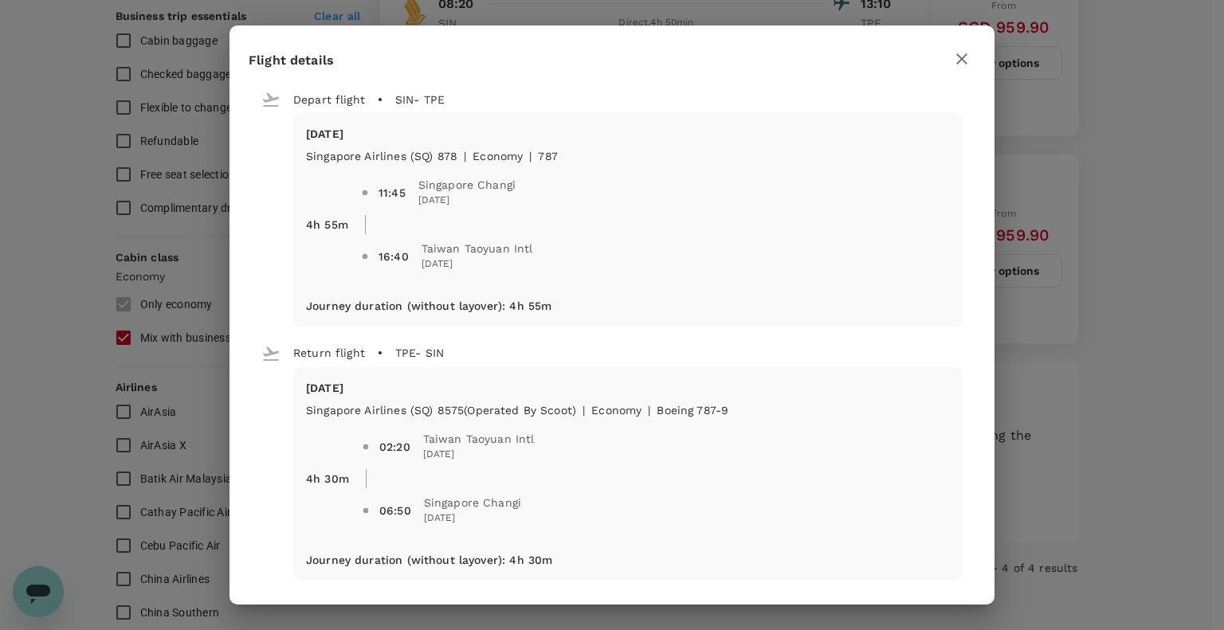
click at [959, 55] on icon "button" at bounding box center [961, 58] width 11 height 11
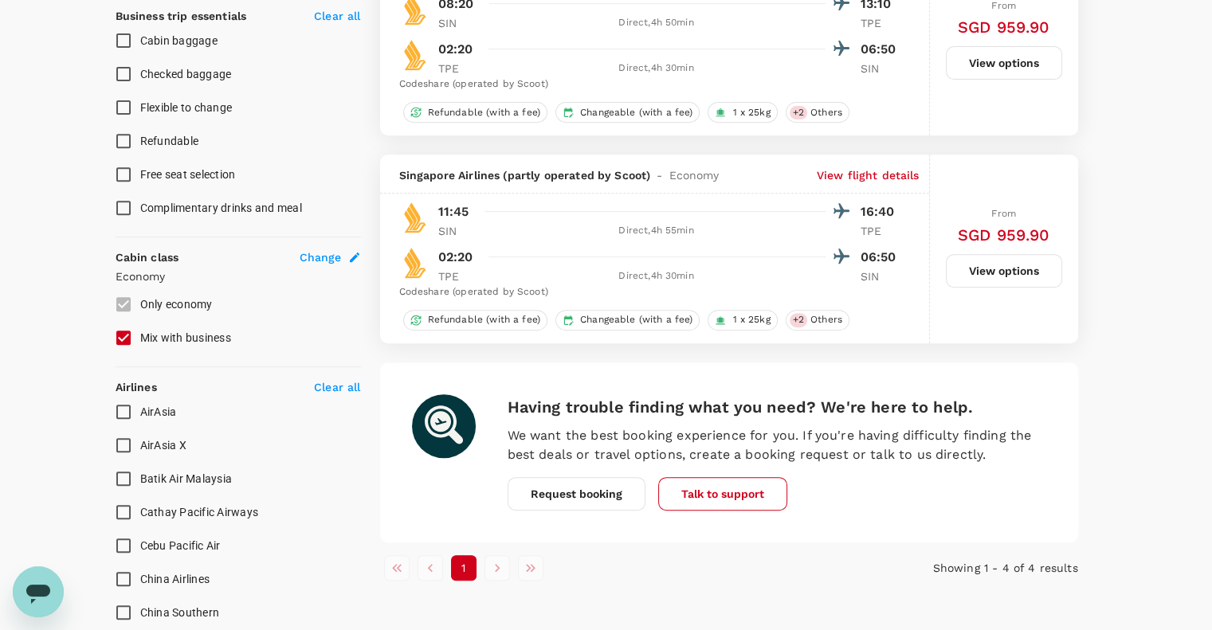
click at [1013, 276] on button "View options" at bounding box center [1004, 270] width 116 height 33
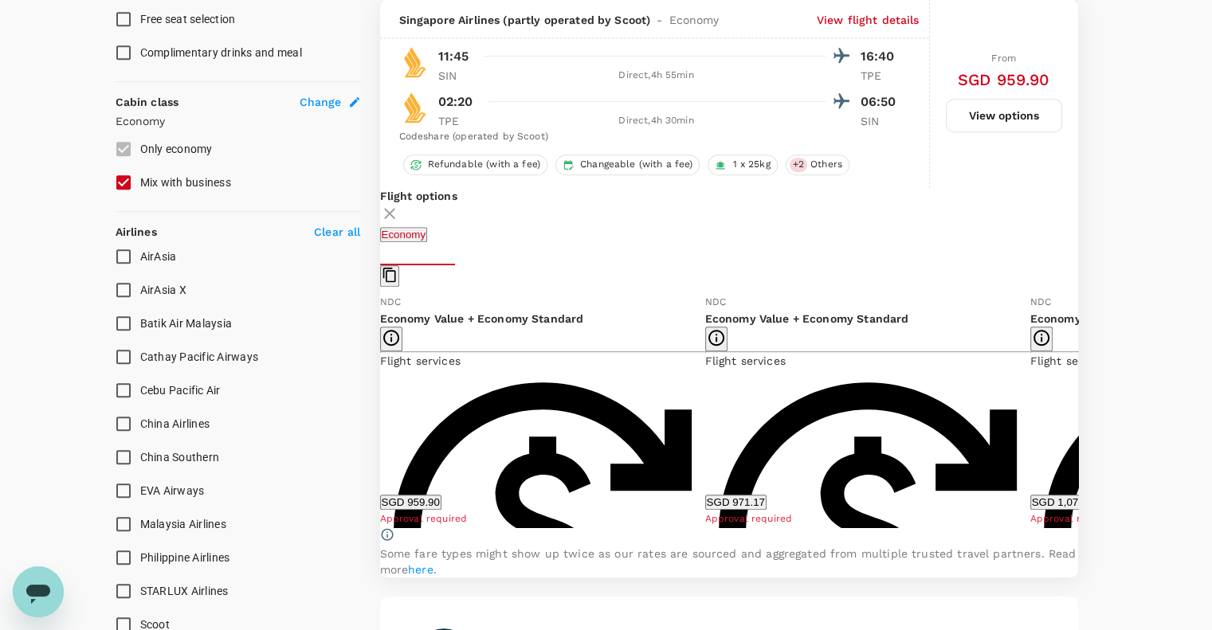
scroll to position [793, 0]
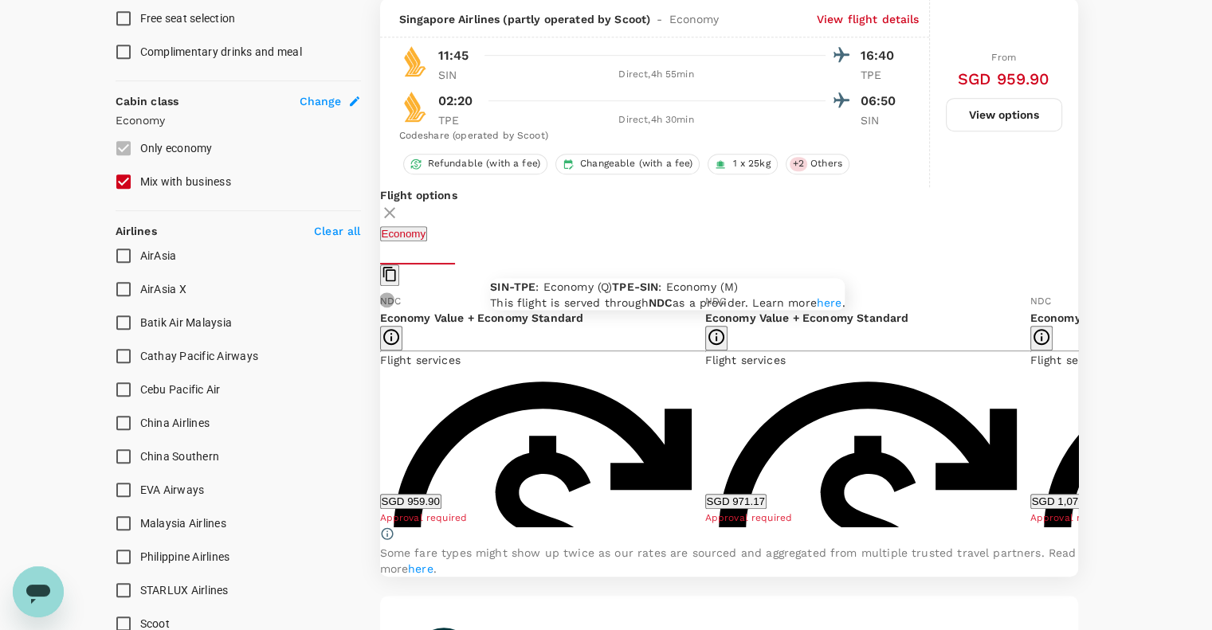
click at [401, 327] on icon "button" at bounding box center [391, 336] width 19 height 19
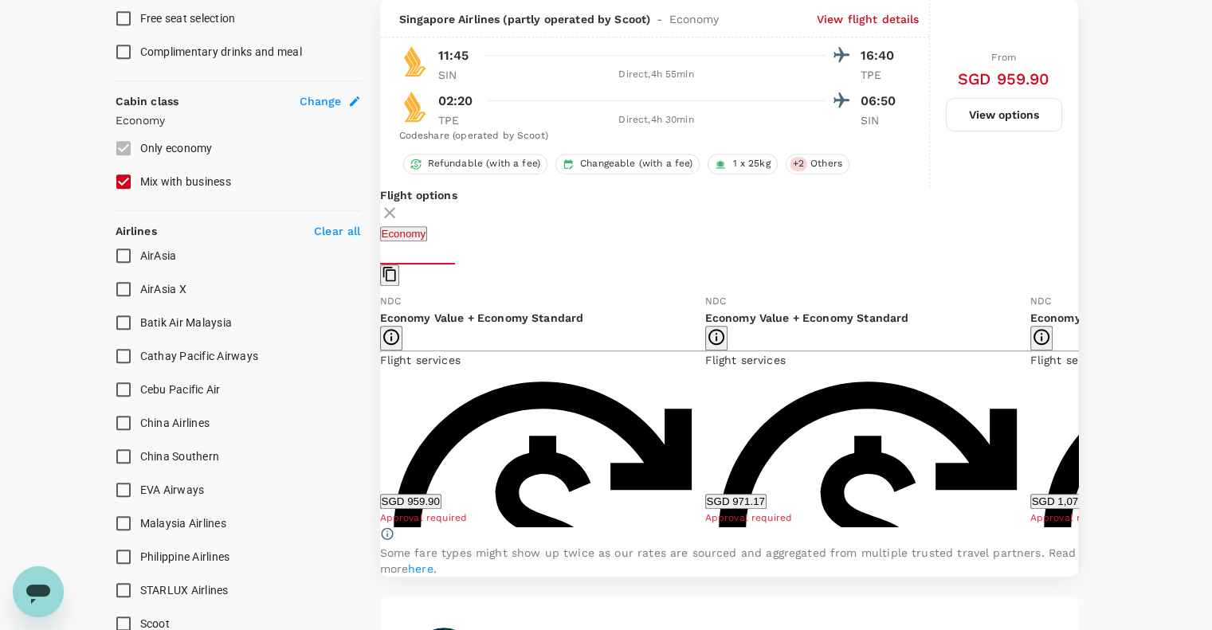
click at [609, 343] on div "NDC Economy Value + Economy Standard Flight services Refundable with a fee Can …" at bounding box center [542, 409] width 325 height 234
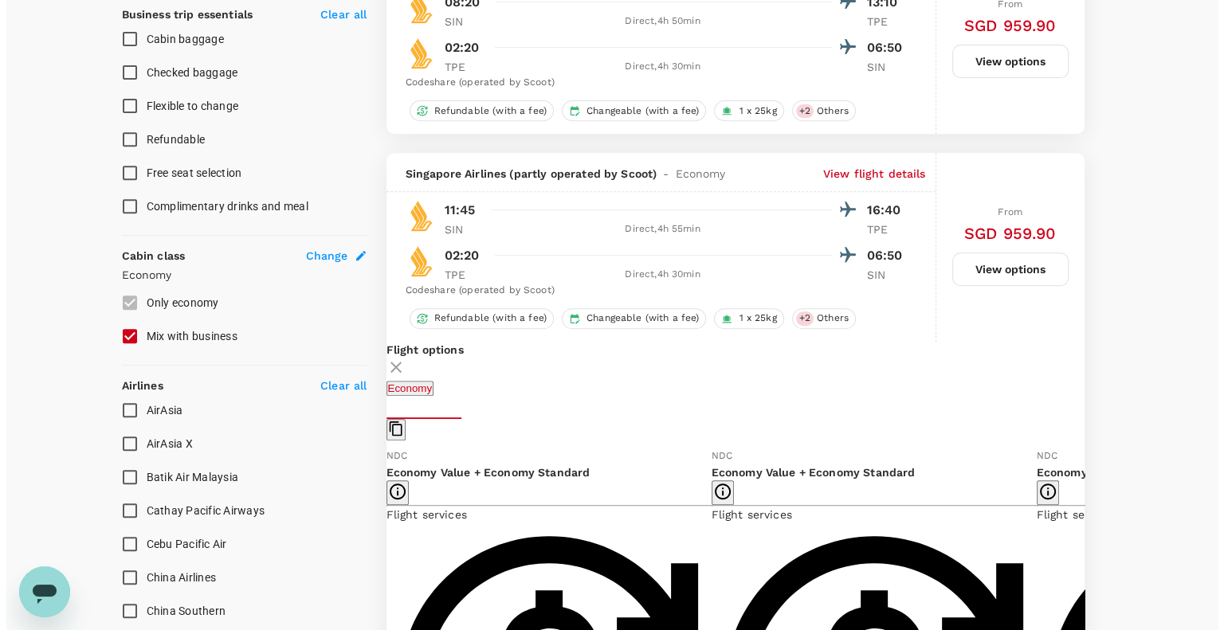
scroll to position [531, 0]
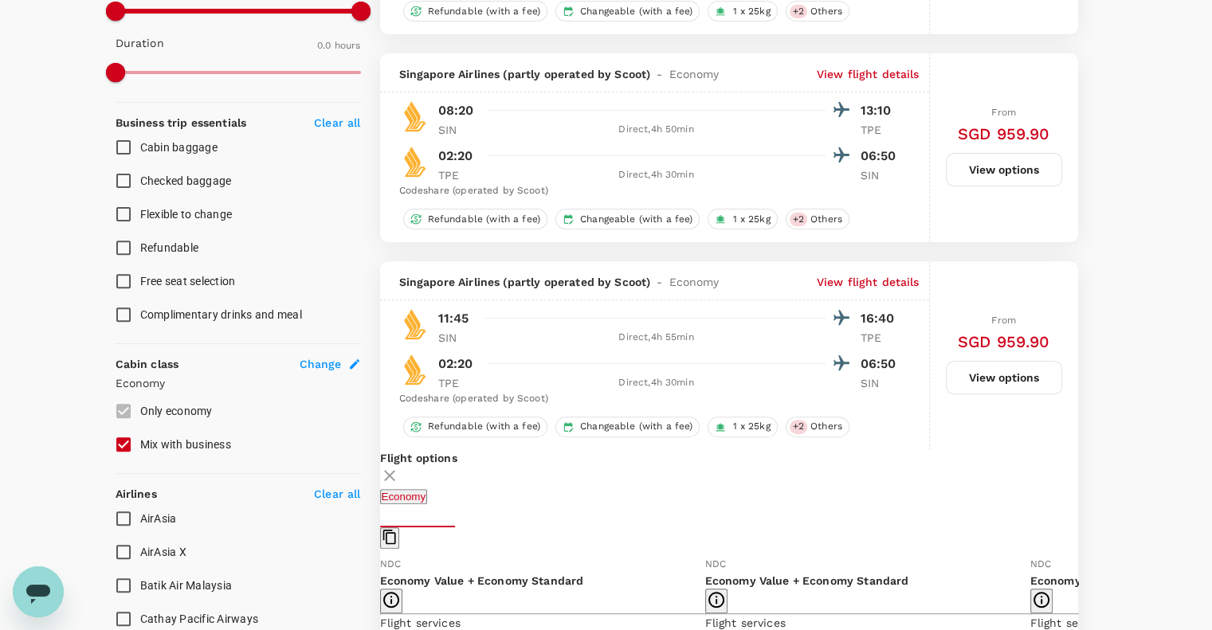
click at [898, 281] on p "View flight details" at bounding box center [867, 282] width 103 height 16
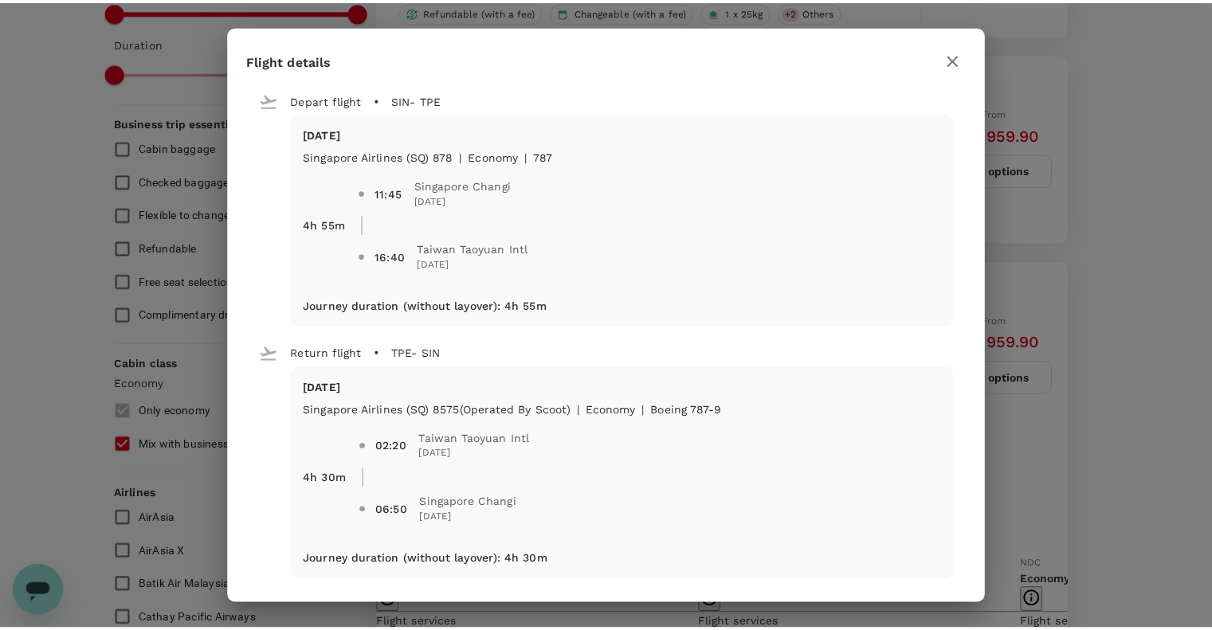
scroll to position [8, 0]
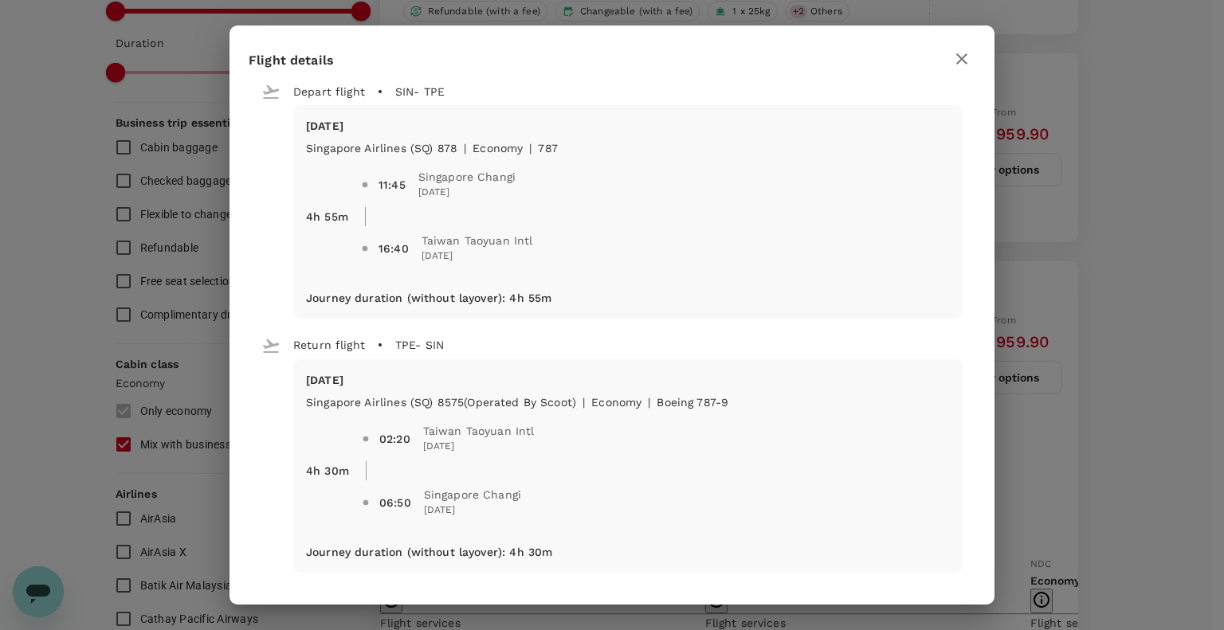
click at [946, 61] on div "Flight details" at bounding box center [612, 59] width 726 height 28
click at [961, 63] on icon "button" at bounding box center [961, 58] width 19 height 19
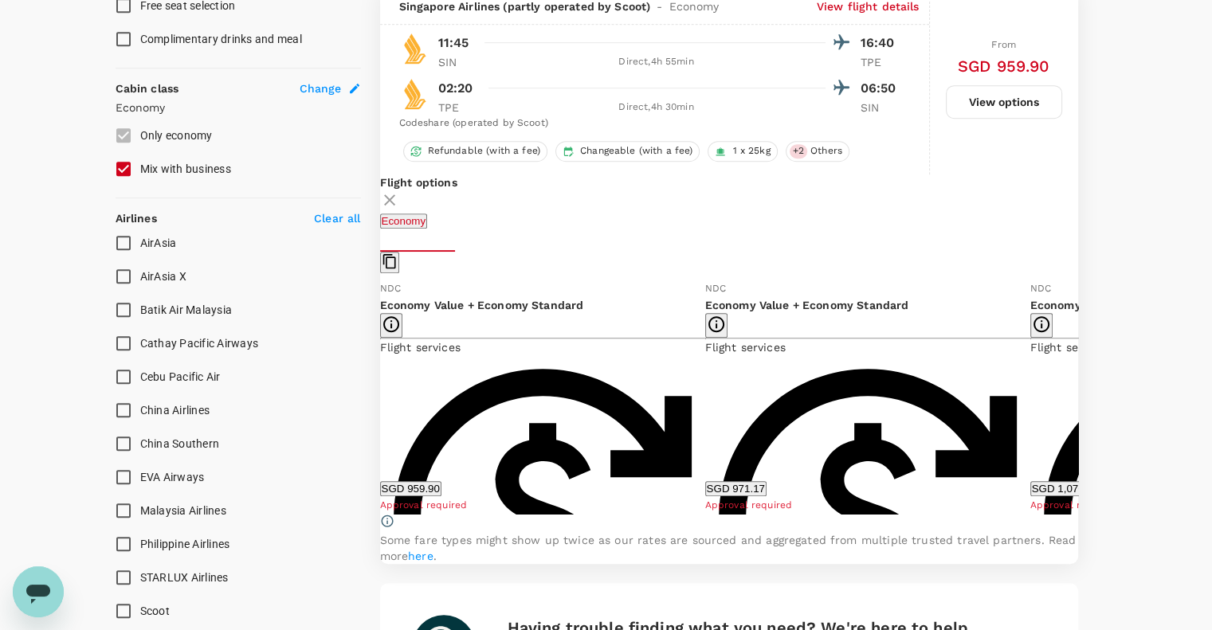
scroll to position [849, 0]
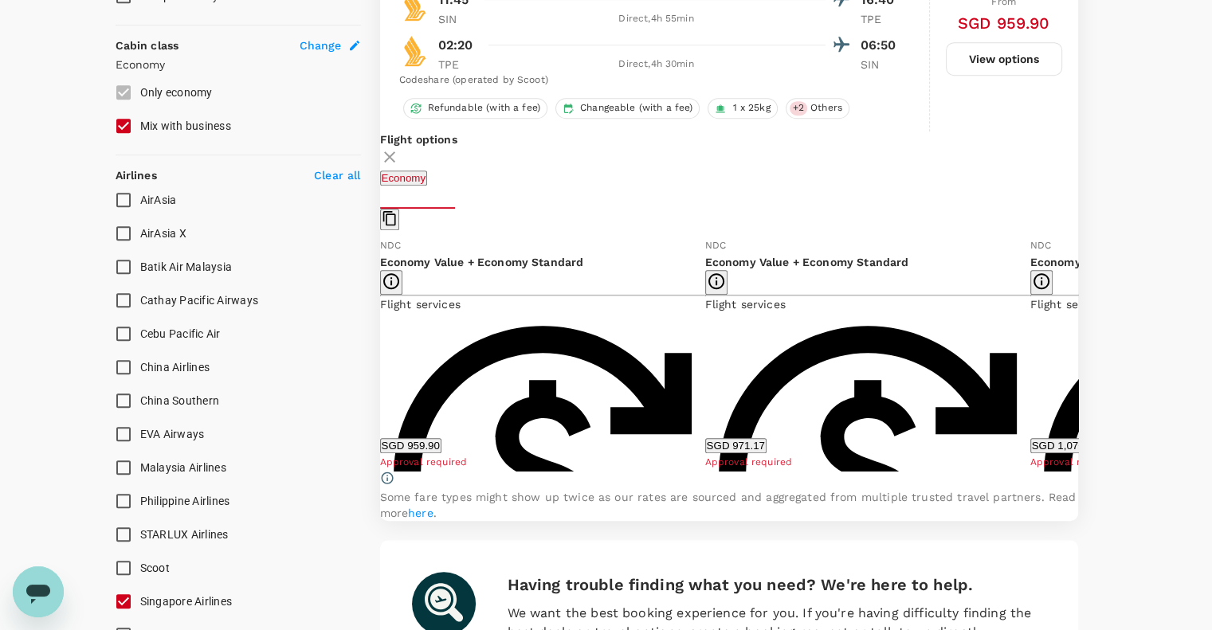
click at [441, 453] on button "SGD 959.90" at bounding box center [410, 445] width 61 height 15
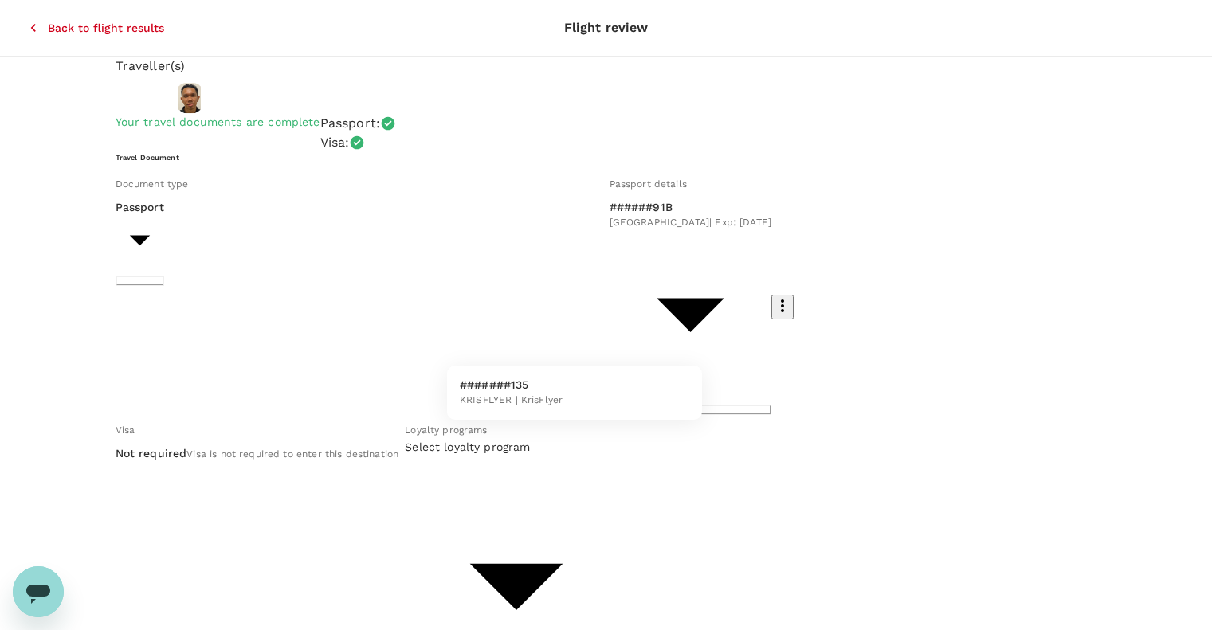
click at [574, 394] on li "#######135 KRISFLYER | KrisFlyer" at bounding box center [574, 392] width 255 height 41
type input "09019c8d-07ed-426b-9ecb-fb38a97fa2d4"
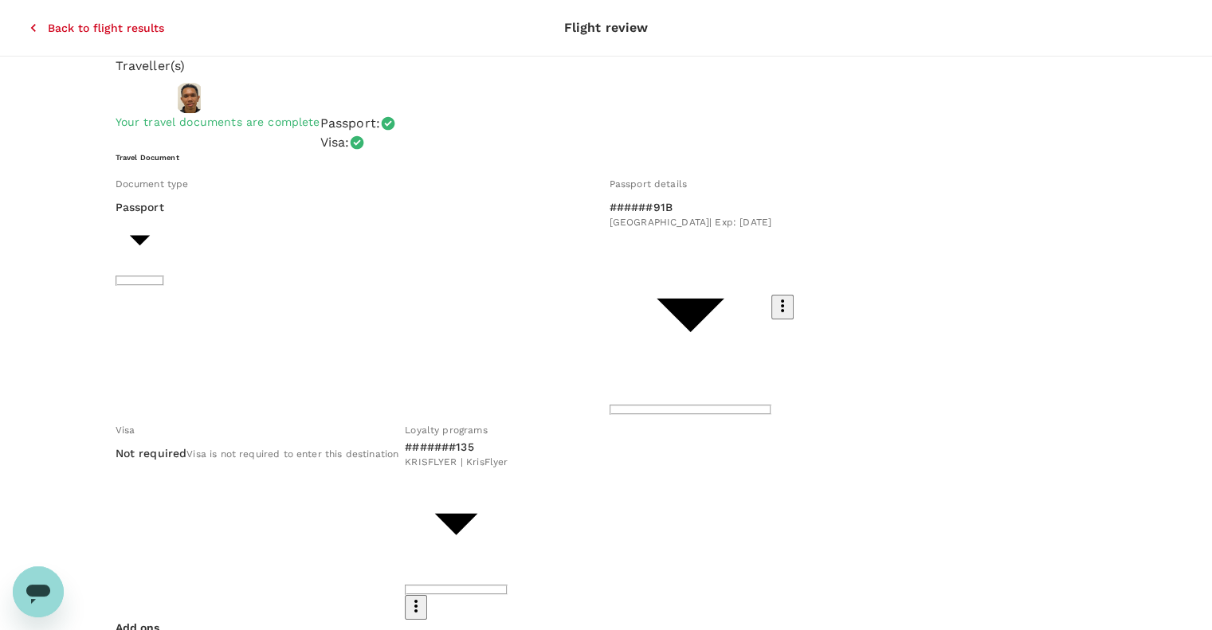
click at [728, 368] on div "Travel Document Document type Passport Passport ​ Passport details ######91B Si…" at bounding box center [606, 386] width 981 height 468
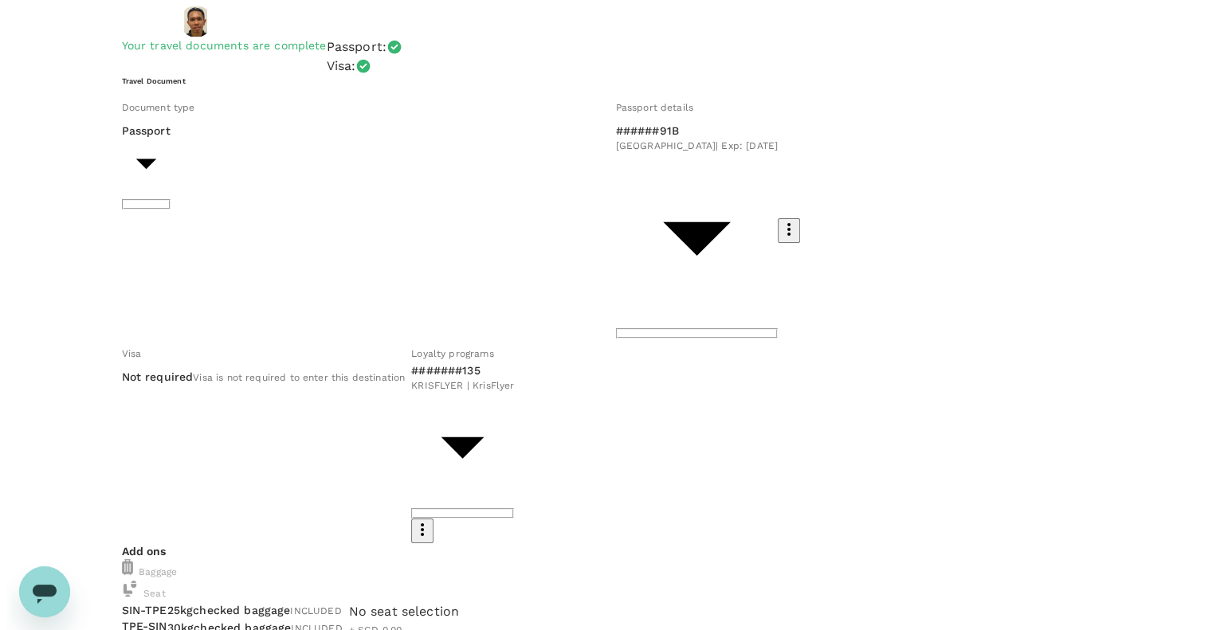
scroll to position [106, 0]
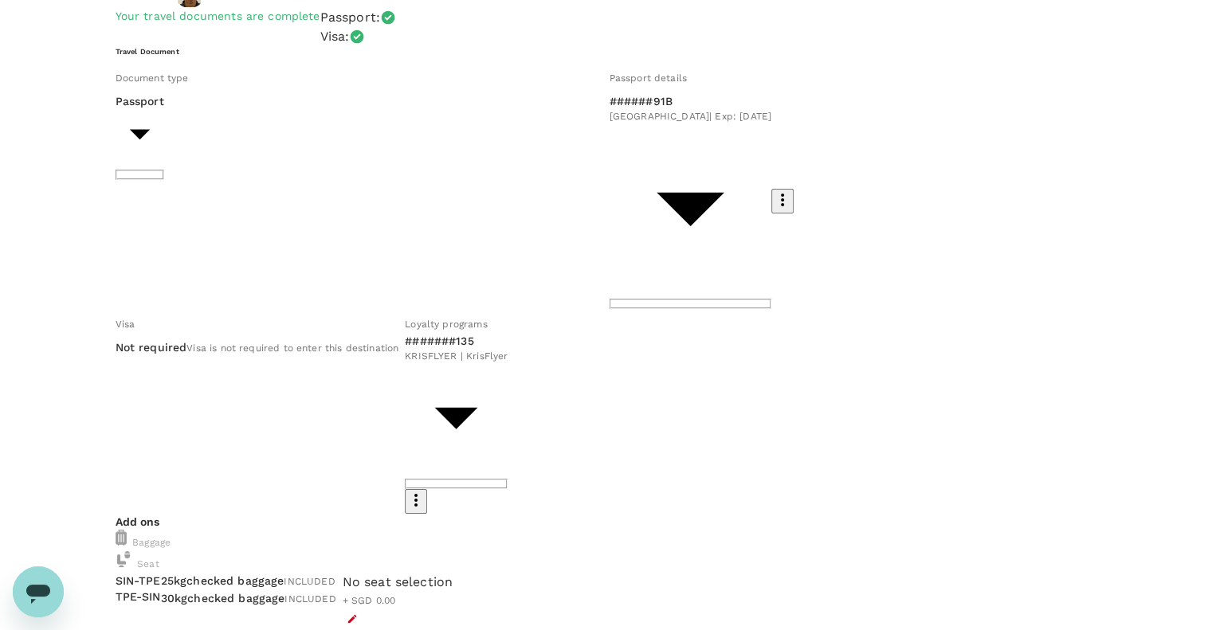
click at [362, 609] on button "button" at bounding box center [352, 618] width 19 height 19
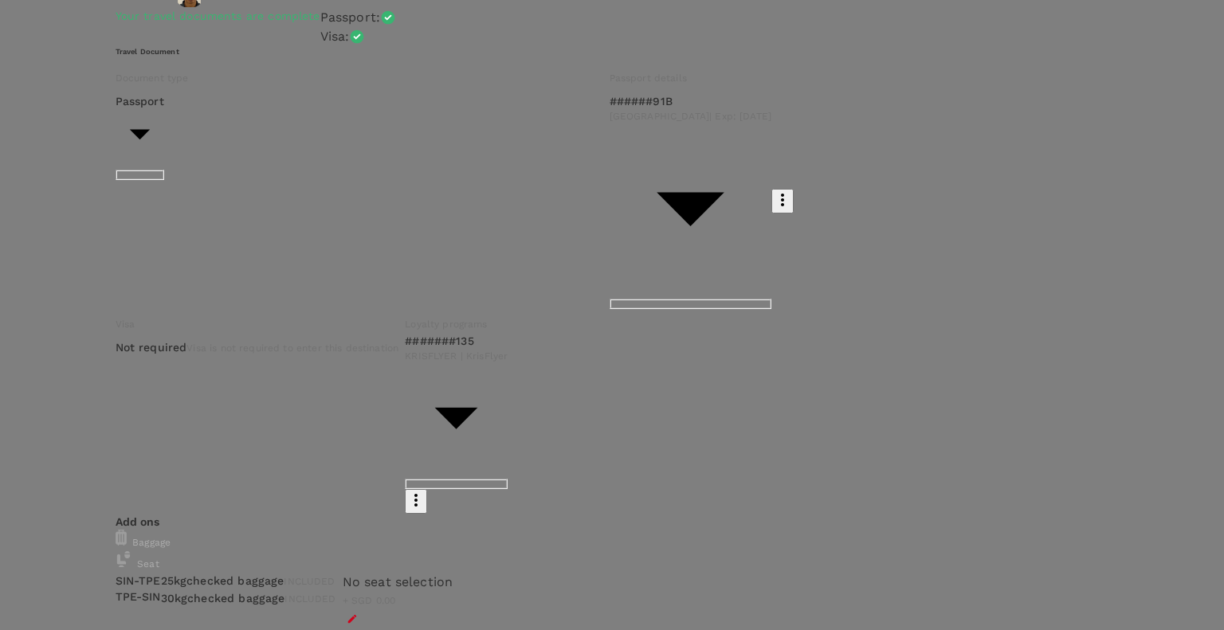
scroll to position [0, 0]
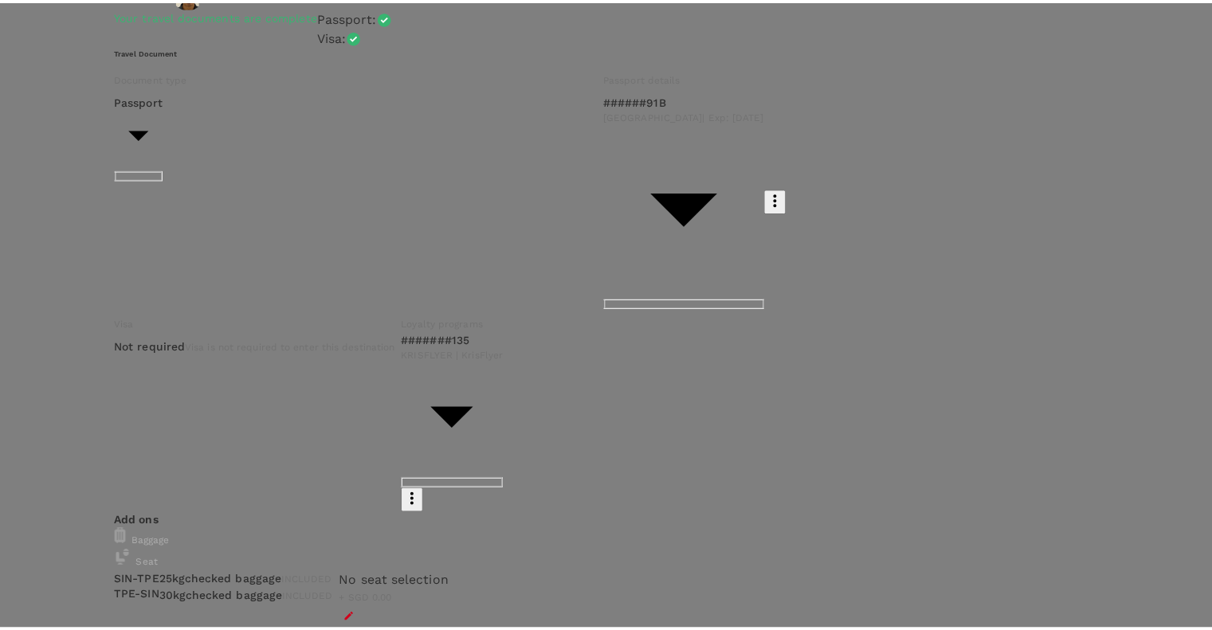
scroll to position [0, 0]
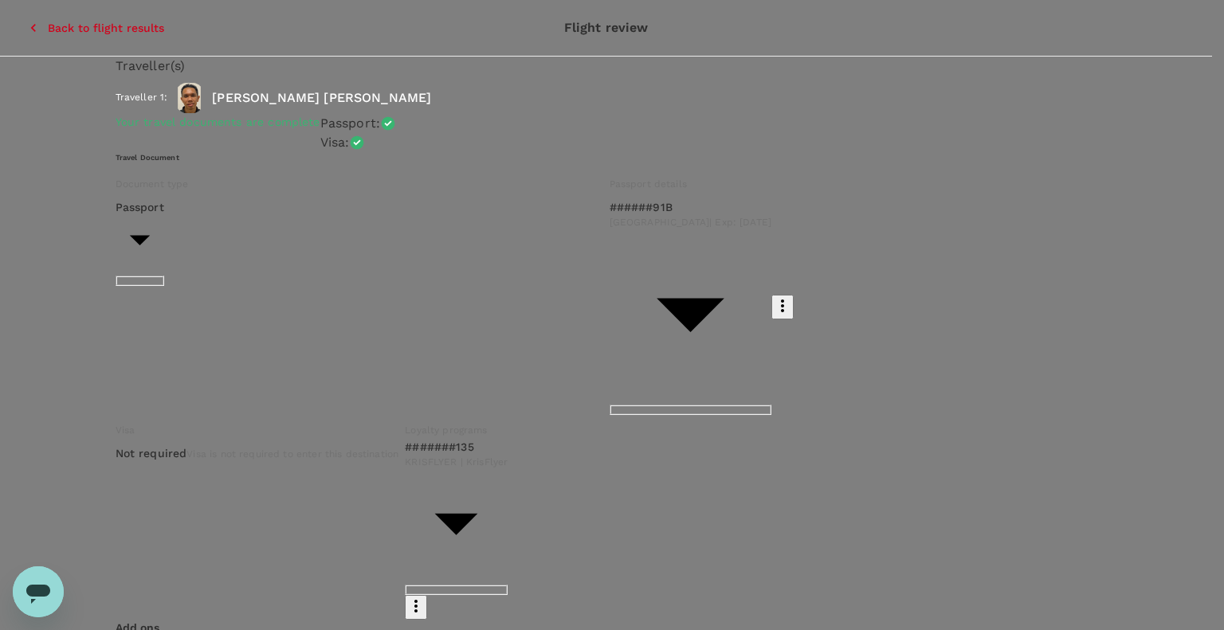
type input "9be03565-66ee-4886-9f8c-c8015ed65526"
drag, startPoint x: 293, startPoint y: 273, endPoint x: 302, endPoint y: 273, distance: 8.8
type textarea "T"
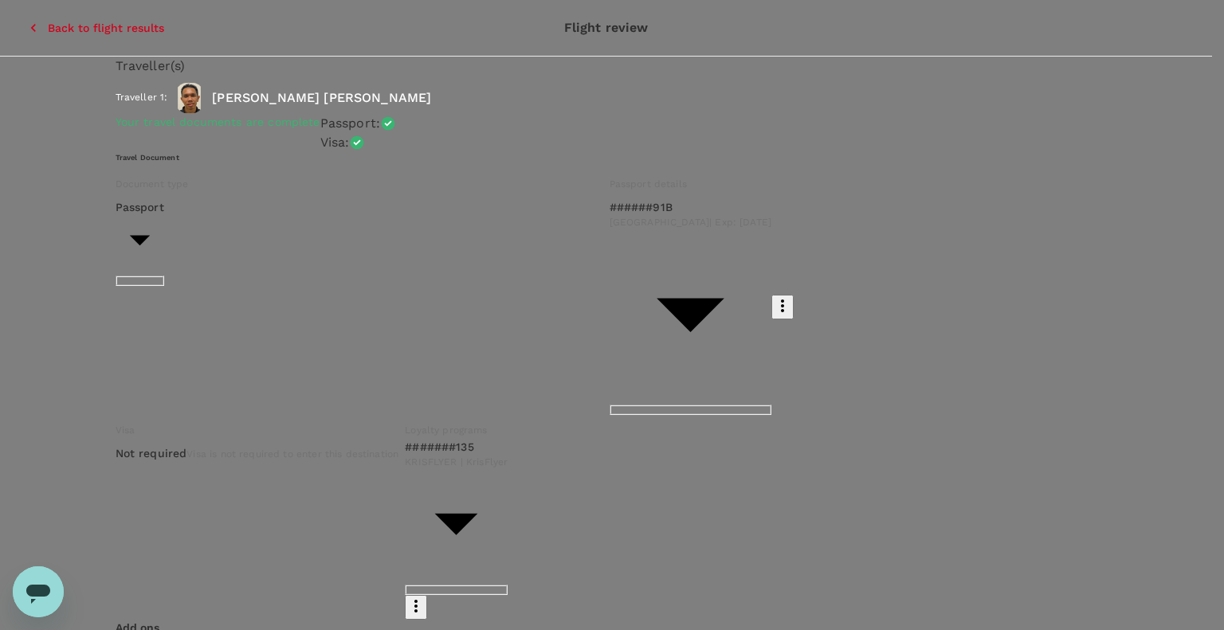
scroll to position [325, 0]
type textarea "Service Training for Palfinger Taiwan and Cheng Da"
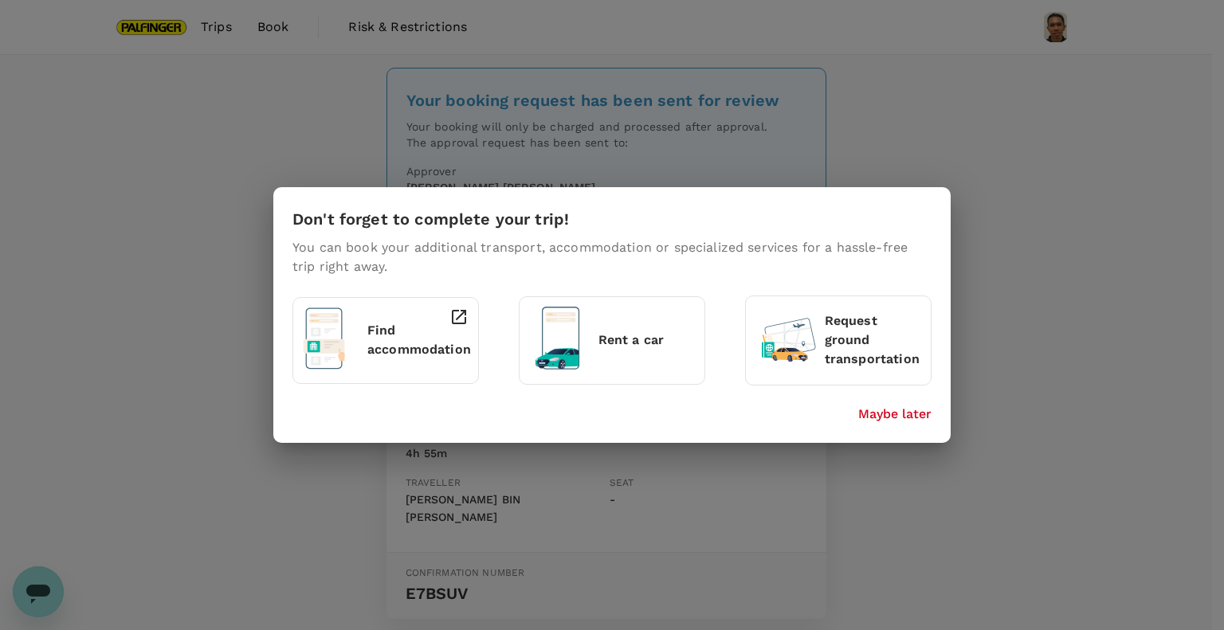
click at [889, 416] on p "Maybe later" at bounding box center [894, 414] width 73 height 19
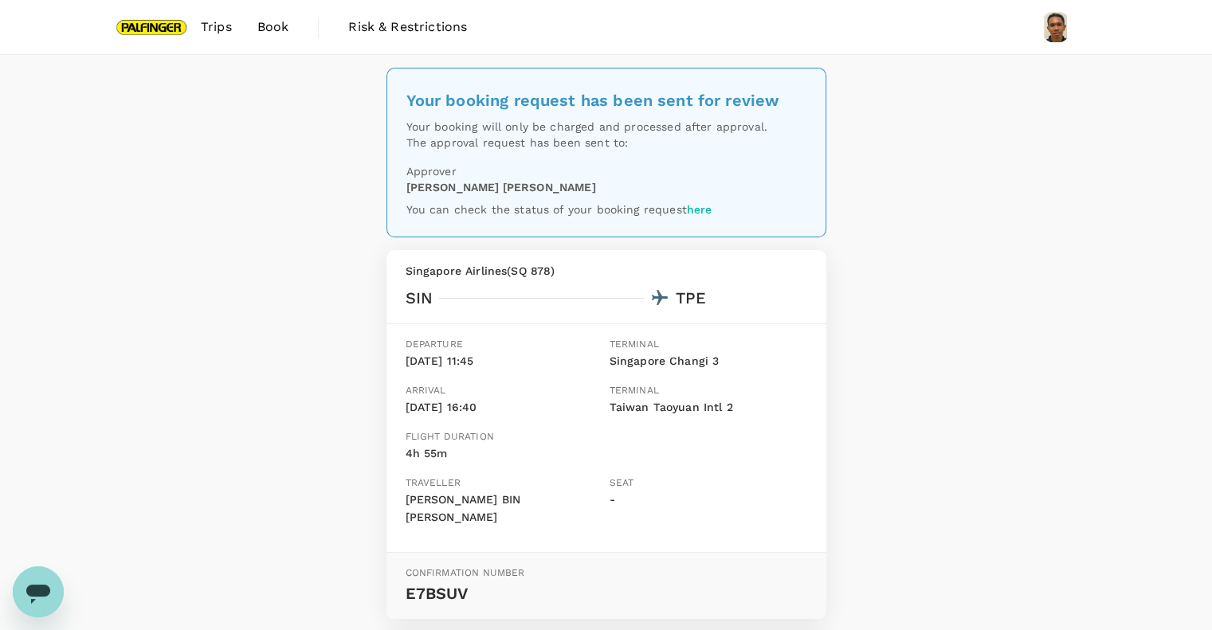
scroll to position [481, 0]
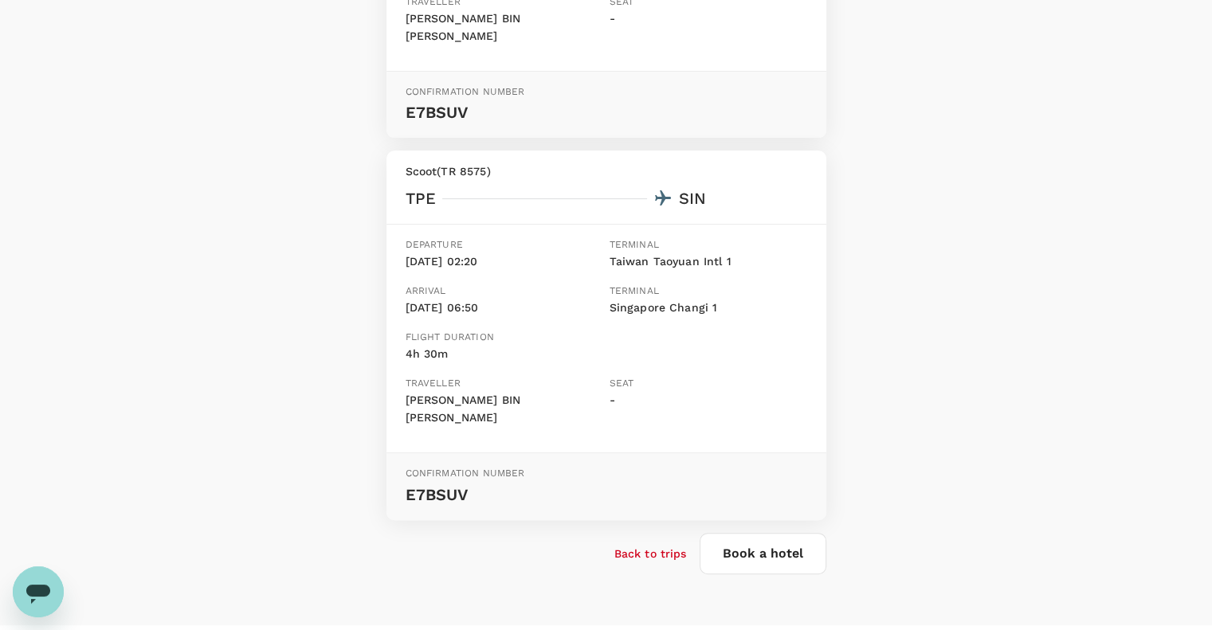
click at [648, 546] on p "Back to trips" at bounding box center [650, 554] width 72 height 16
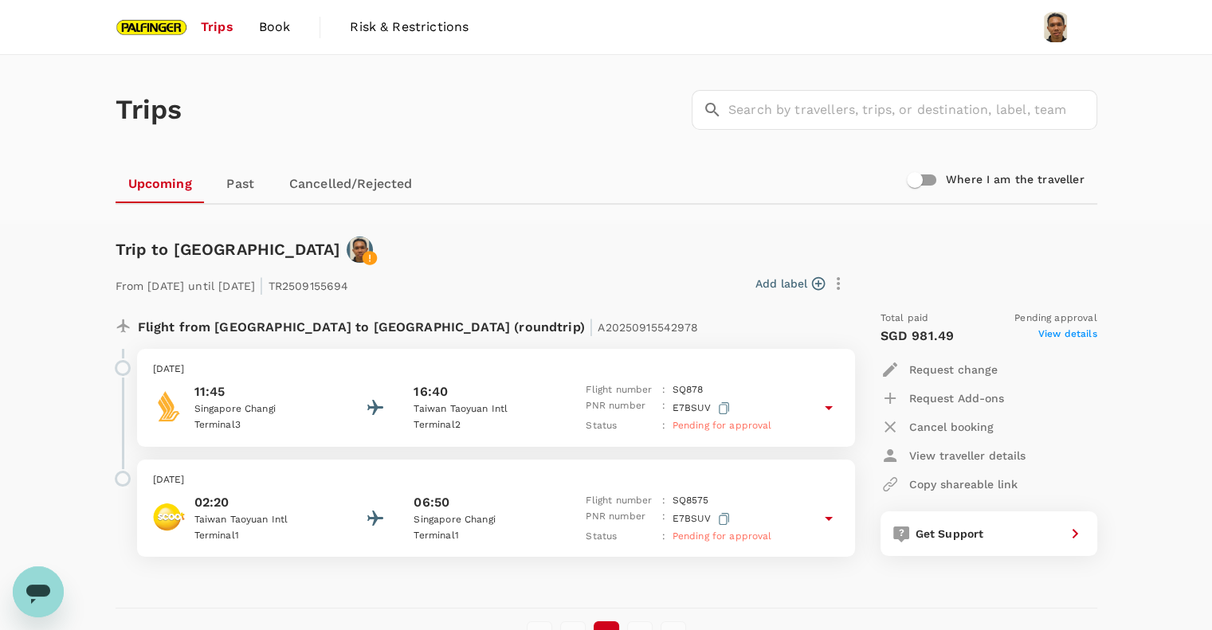
click at [229, 19] on span "Trips" at bounding box center [217, 27] width 33 height 19
click at [186, 24] on img at bounding box center [152, 27] width 73 height 35
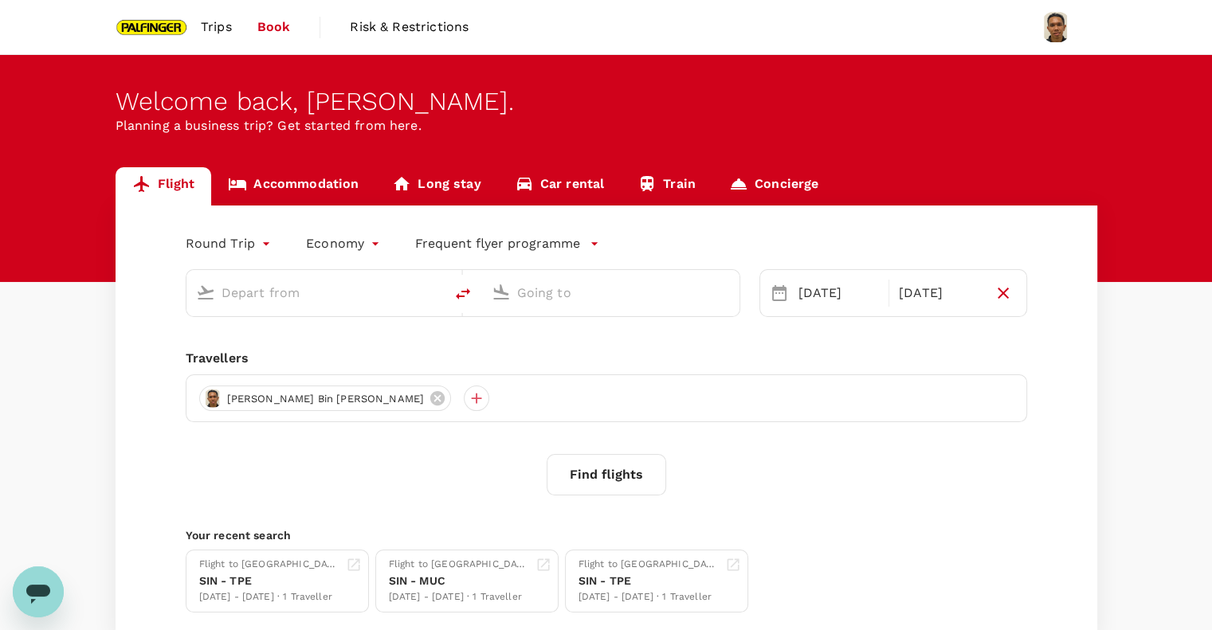
type input "Singapore Changi (SIN)"
type input "Taiwan Taoyuan Intl (TPE)"
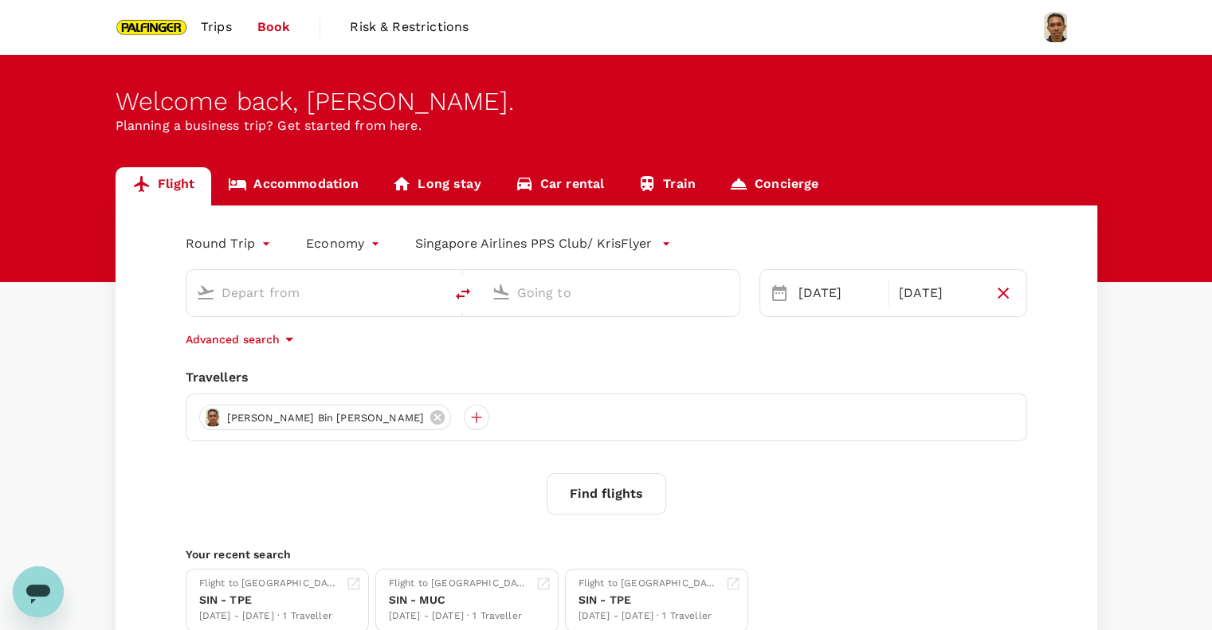
click at [283, 23] on span "Book" at bounding box center [273, 27] width 33 height 19
type input "Singapore Changi (SIN)"
type input "Taiwan Taoyuan Intl (TPE)"
click at [826, 298] on div "[DATE]" at bounding box center [839, 293] width 94 height 32
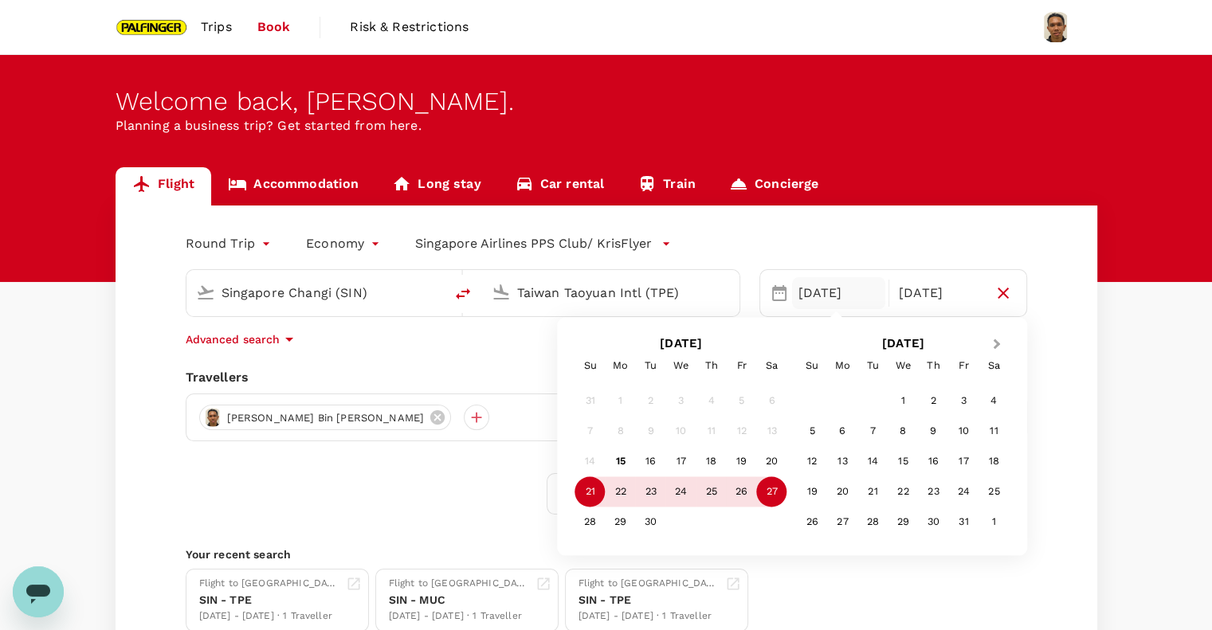
click at [1002, 343] on button "Next Month" at bounding box center [997, 344] width 25 height 25
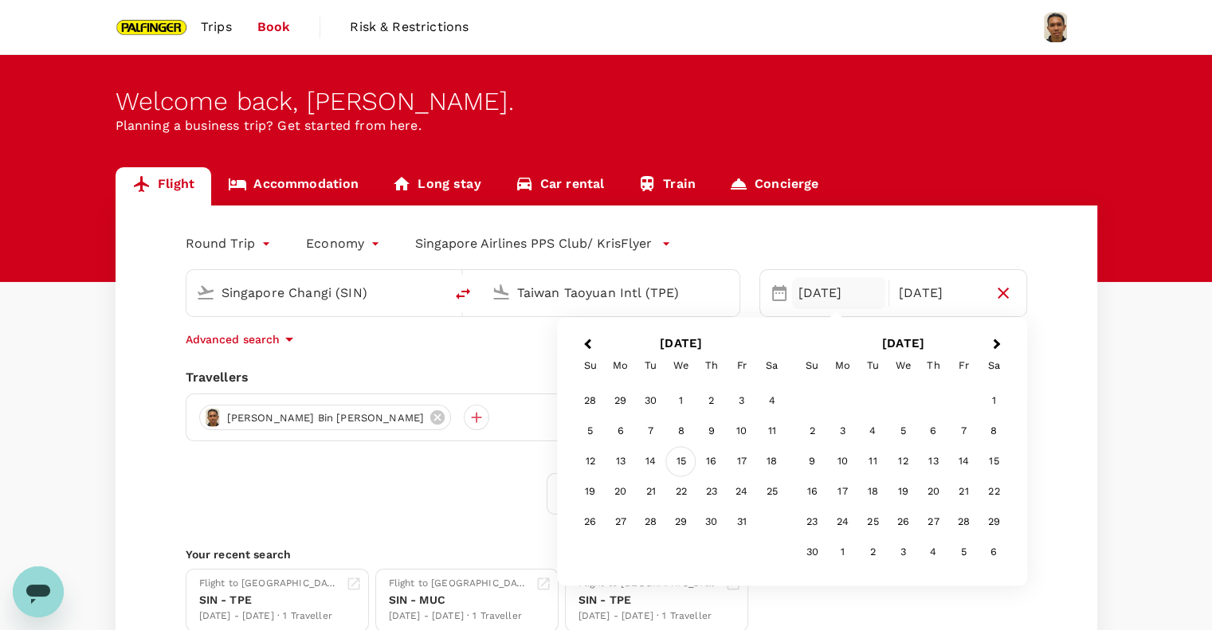
click at [687, 460] on div "15" at bounding box center [681, 462] width 30 height 30
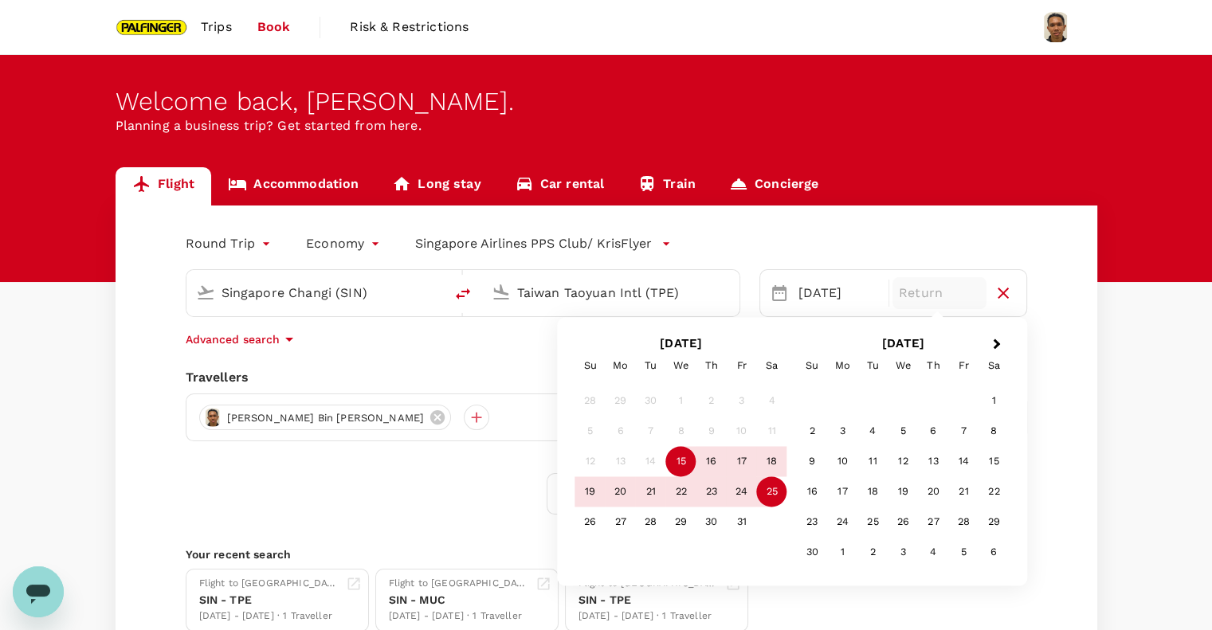
click at [779, 496] on div "25" at bounding box center [772, 492] width 30 height 30
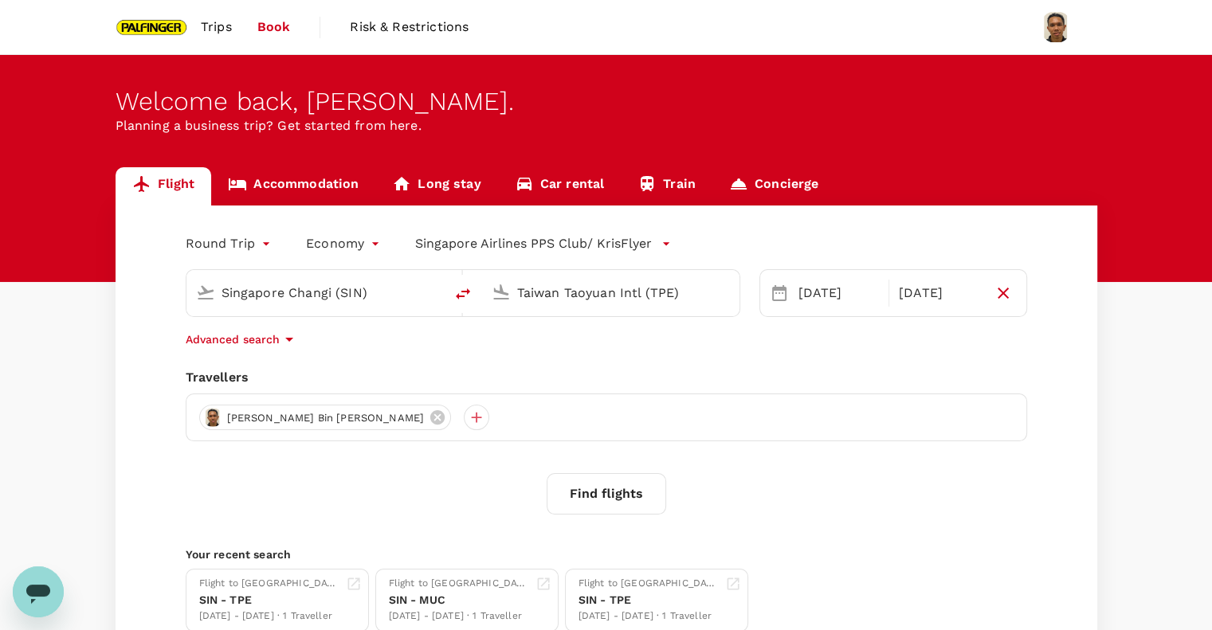
click at [613, 496] on button "Find flights" at bounding box center [605, 493] width 119 height 41
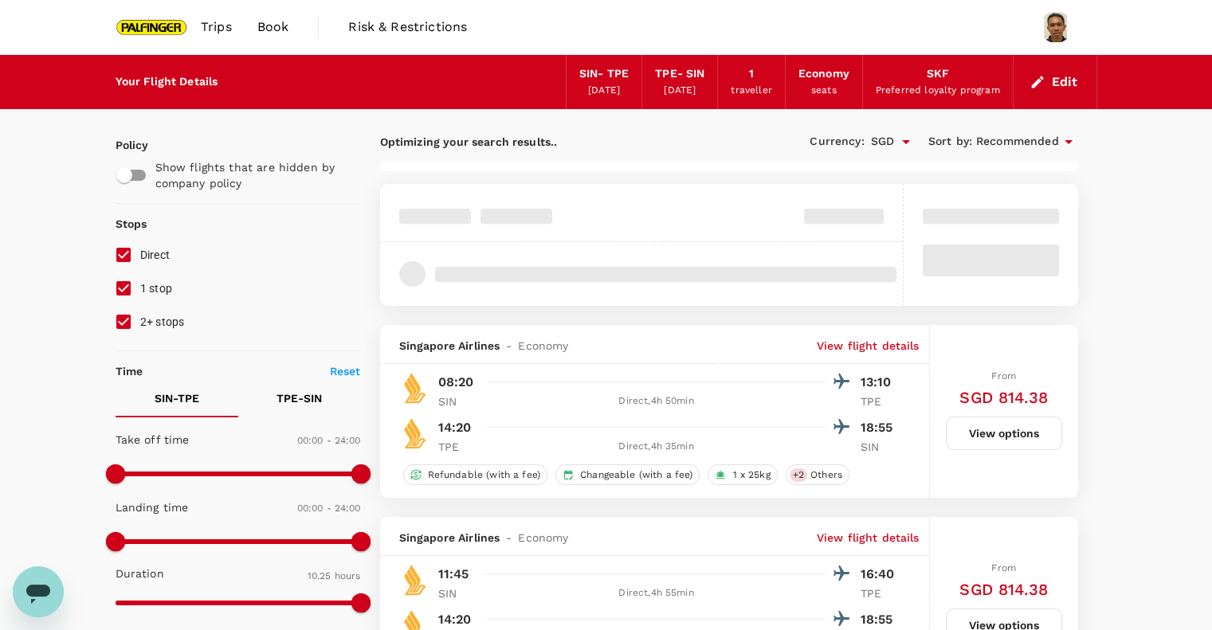
type input "1160"
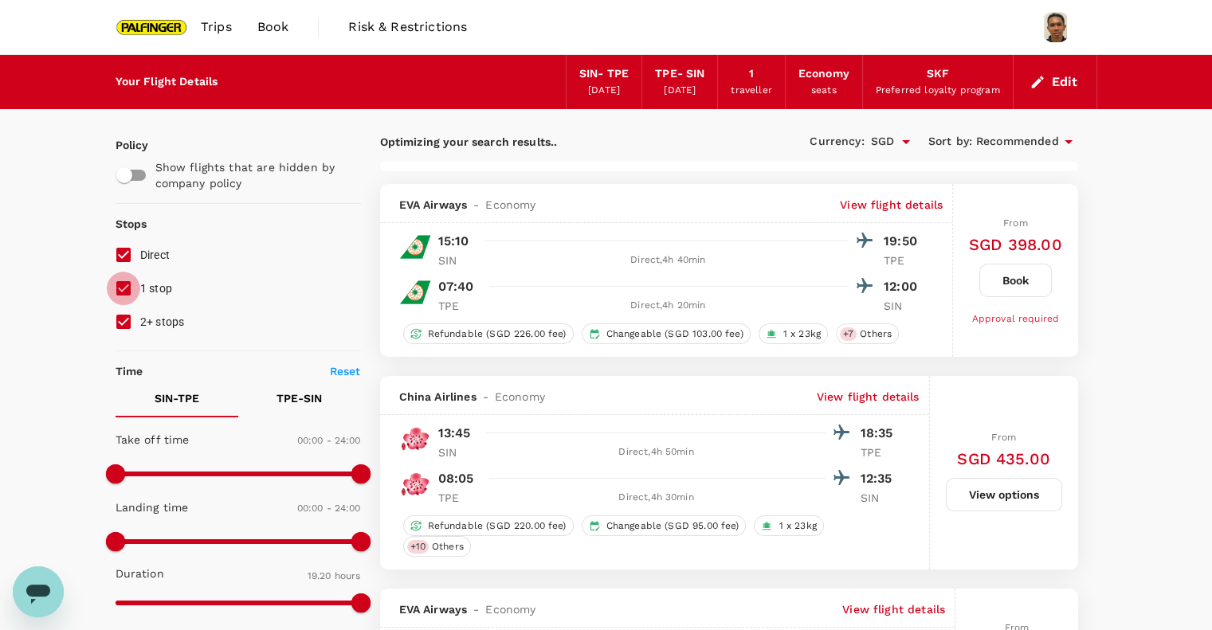
click at [127, 292] on input "1 stop" at bounding box center [123, 288] width 33 height 33
checkbox input "false"
click at [127, 328] on input "2+ stops" at bounding box center [123, 321] width 33 height 33
checkbox input "false"
type input "1195"
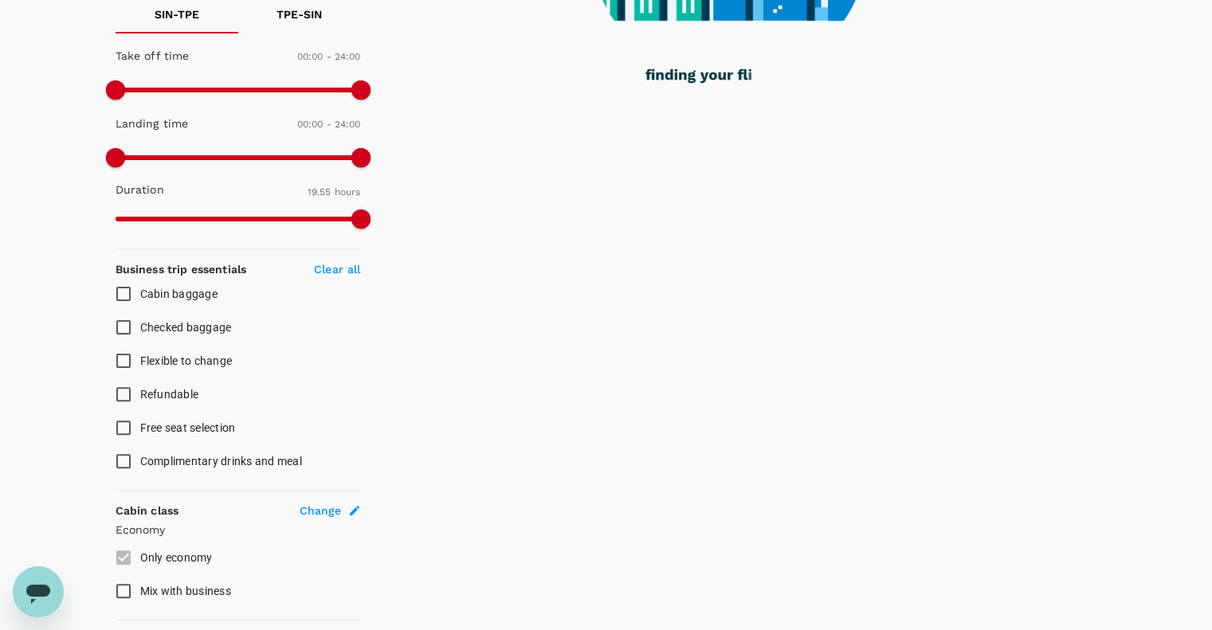
scroll to position [425, 0]
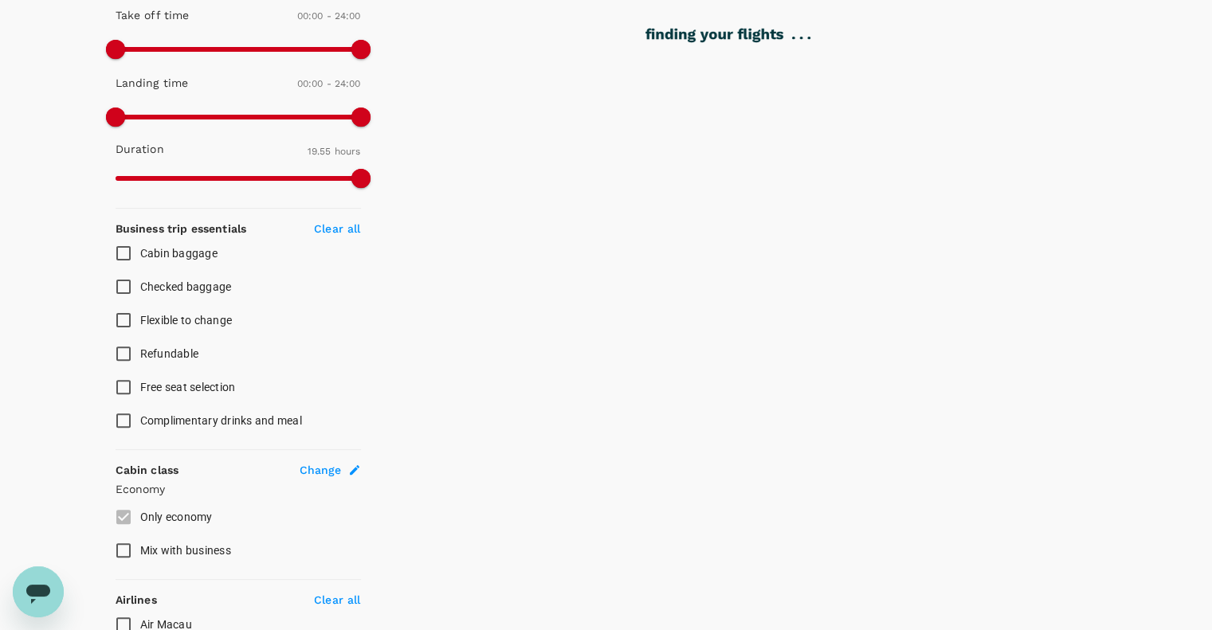
click at [128, 287] on input "Checked baggage" at bounding box center [123, 286] width 33 height 33
checkbox input "true"
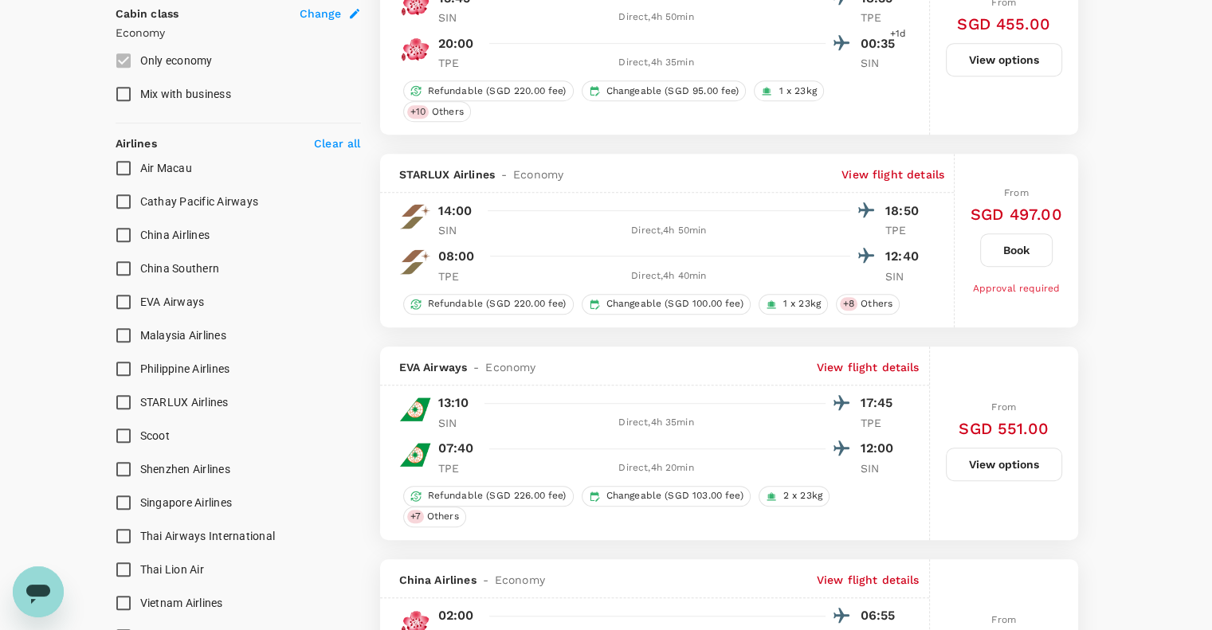
scroll to position [956, 0]
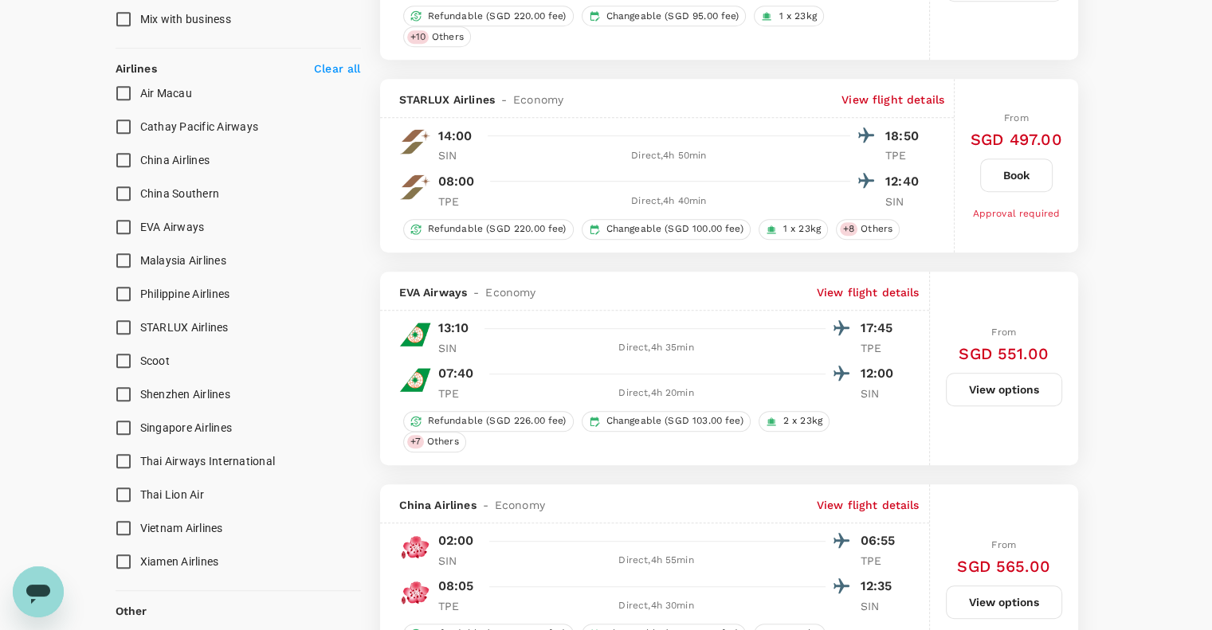
click at [122, 420] on input "Singapore Airlines" at bounding box center [123, 427] width 33 height 33
checkbox input "true"
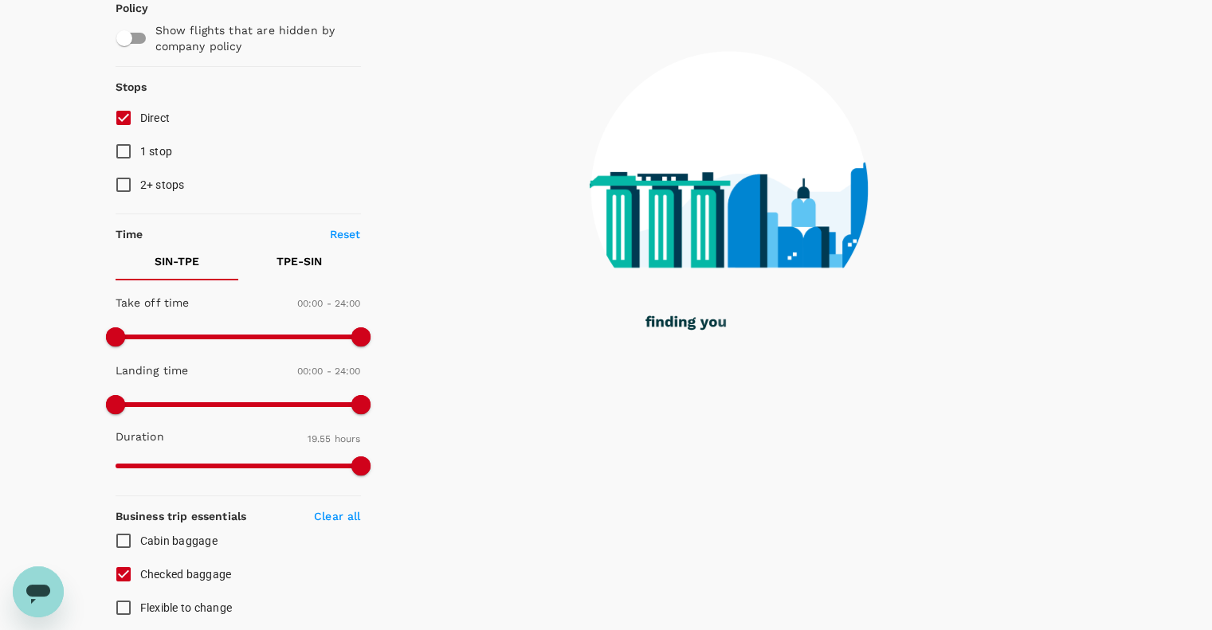
scroll to position [106, 0]
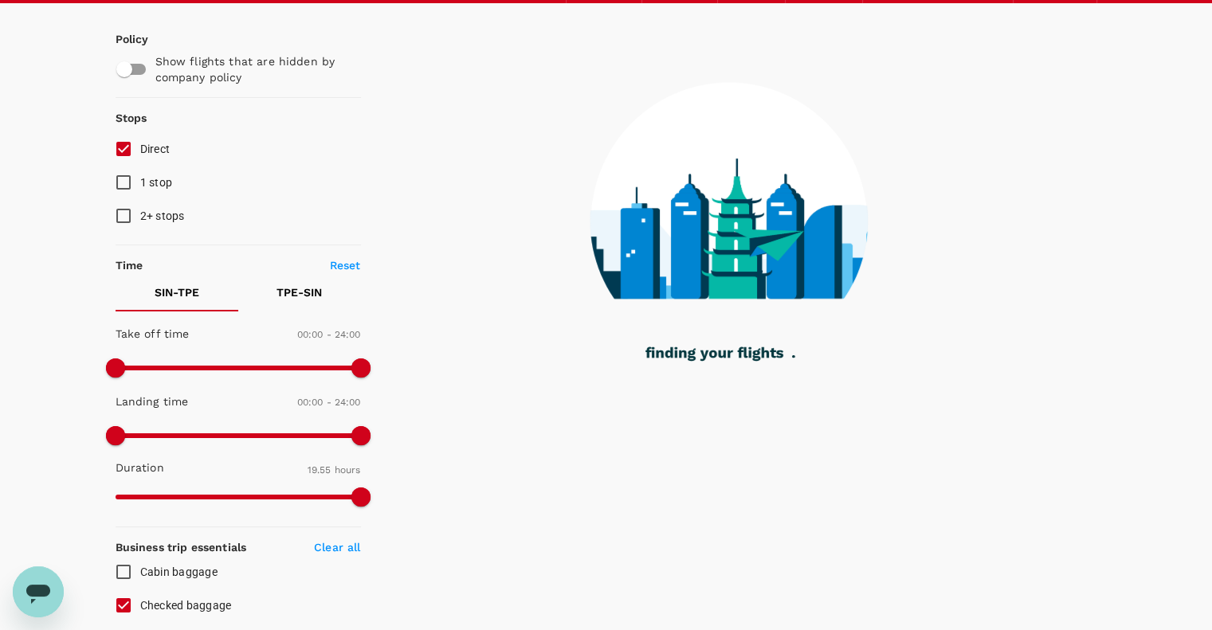
type input "1390"
type input "1400"
checkbox input "false"
checkbox input "true"
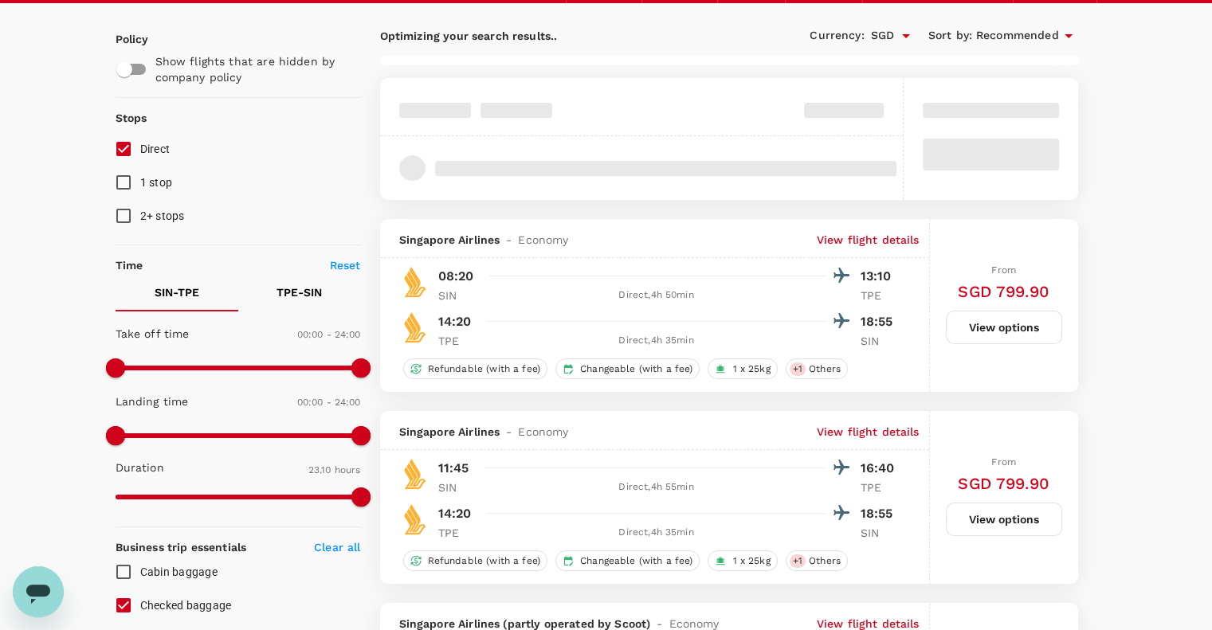
click at [297, 296] on p "TPE - SIN" at bounding box center [298, 292] width 45 height 16
type input "270"
drag, startPoint x: 354, startPoint y: 368, endPoint x: 161, endPoint y: 385, distance: 194.3
click at [161, 385] on div "Take off time 00:00 - 04:30 Landing time 00:00 - 24:00 Duration 23.20 hours" at bounding box center [235, 416] width 252 height 197
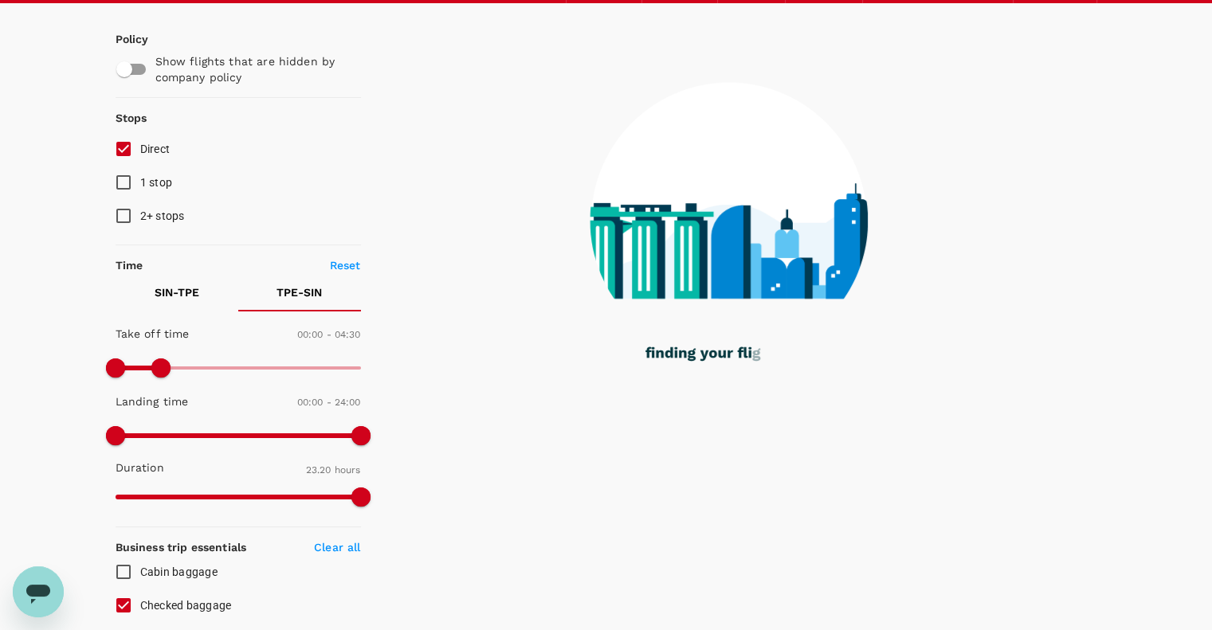
checkbox input "false"
checkbox input "true"
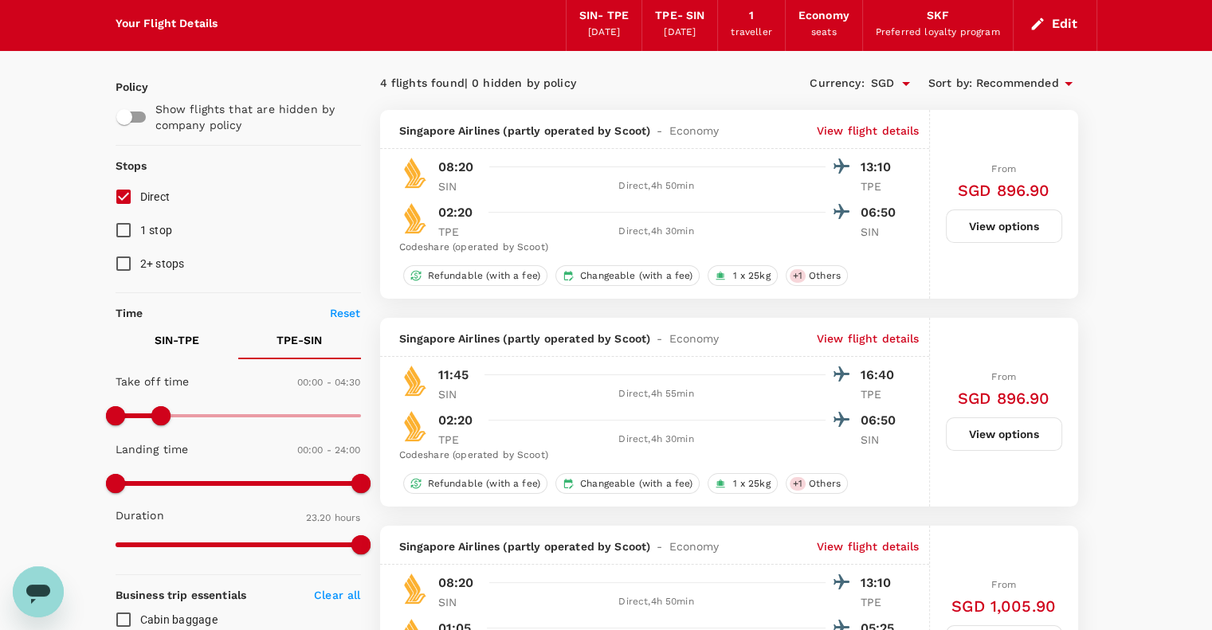
scroll to position [0, 0]
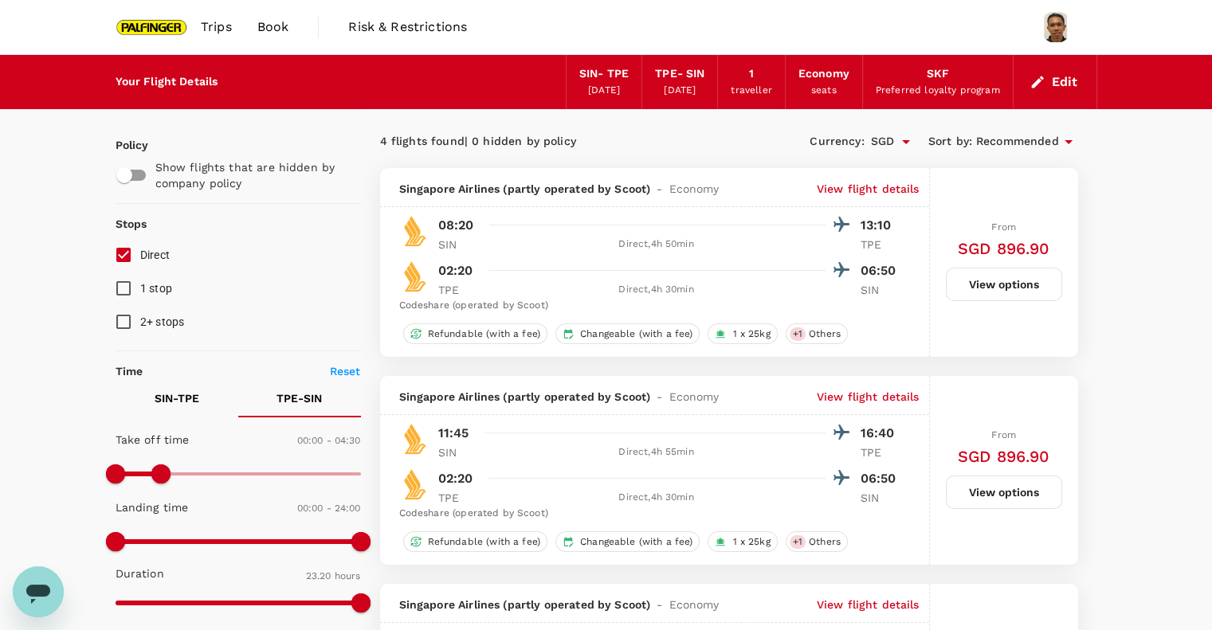
click at [1075, 76] on button "Edit" at bounding box center [1054, 81] width 57 height 25
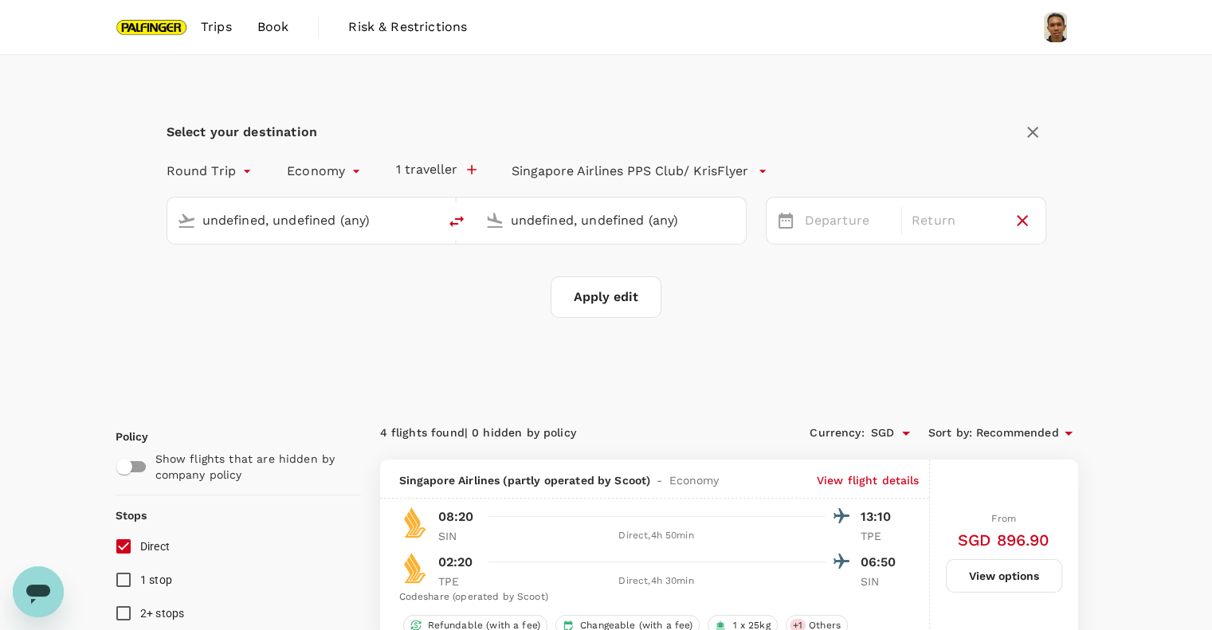
type input "Singapore Changi (SIN)"
type input "Taiwan Taoyuan Intl (TPE)"
type input "Singapore Changi (SIN)"
click at [597, 225] on input "Taiwan Taoyuan Intl (TPE)" at bounding box center [612, 220] width 202 height 25
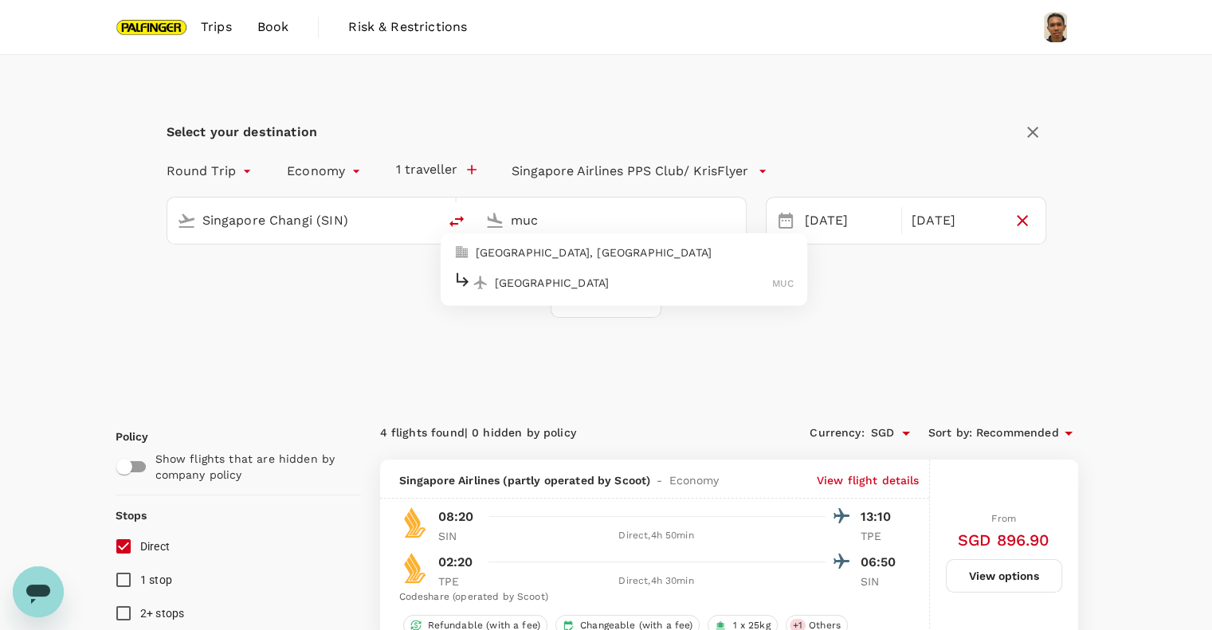
click at [592, 276] on p "[GEOGRAPHIC_DATA]" at bounding box center [634, 282] width 278 height 16
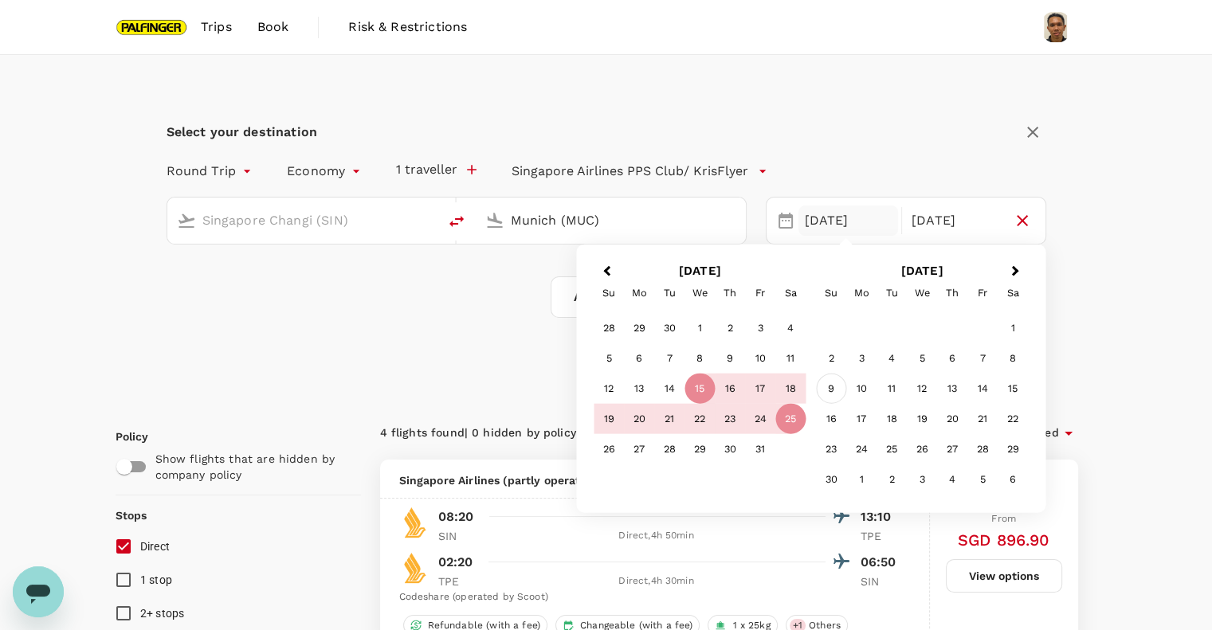
type input "Munich (MUC)"
click at [834, 387] on div "9" at bounding box center [831, 389] width 30 height 30
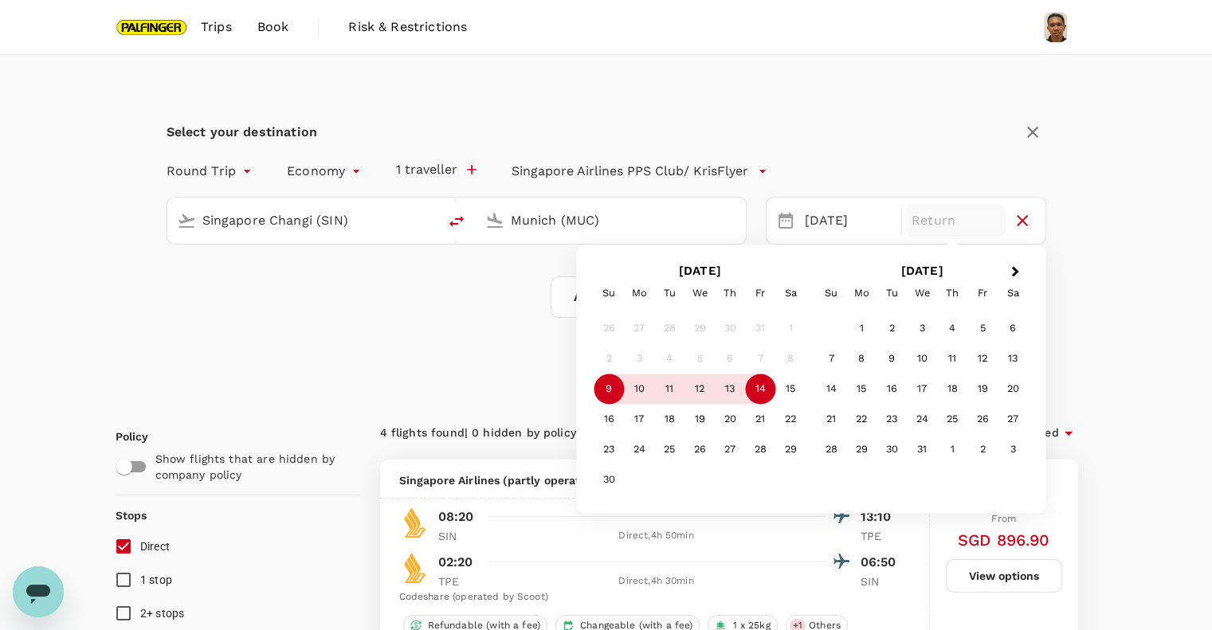
click at [761, 395] on div "14" at bounding box center [760, 389] width 30 height 30
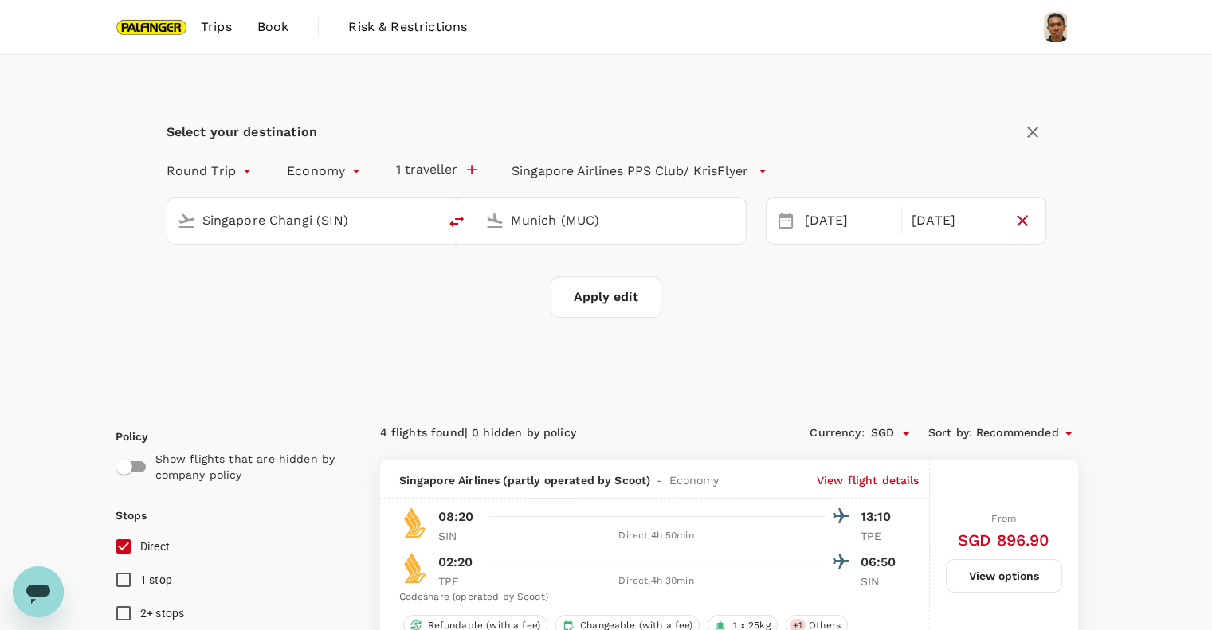
click at [636, 292] on button "Apply edit" at bounding box center [605, 296] width 111 height 41
checkbox input "false"
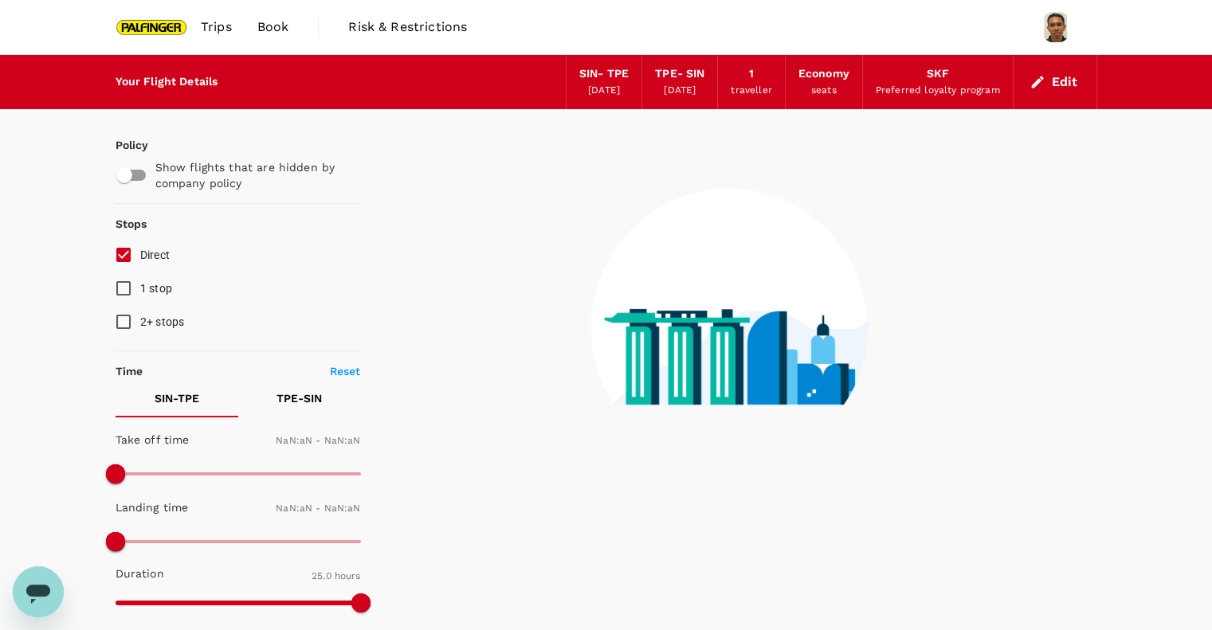
checkbox input "false"
type input "1440"
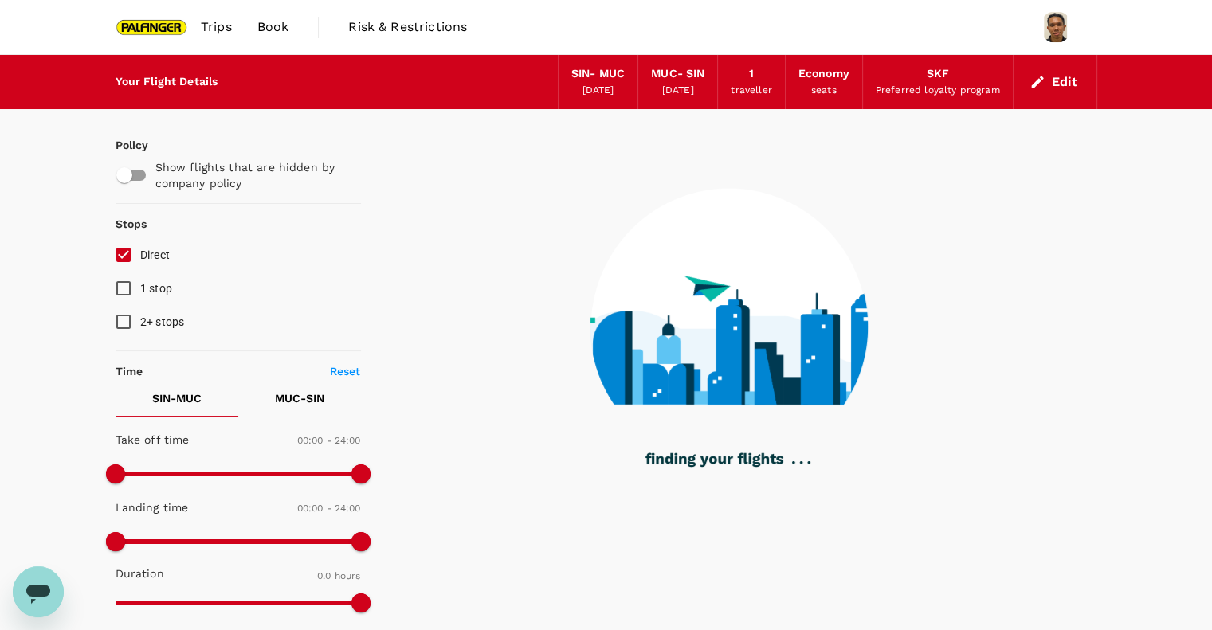
click at [1074, 79] on button "Edit" at bounding box center [1054, 81] width 57 height 25
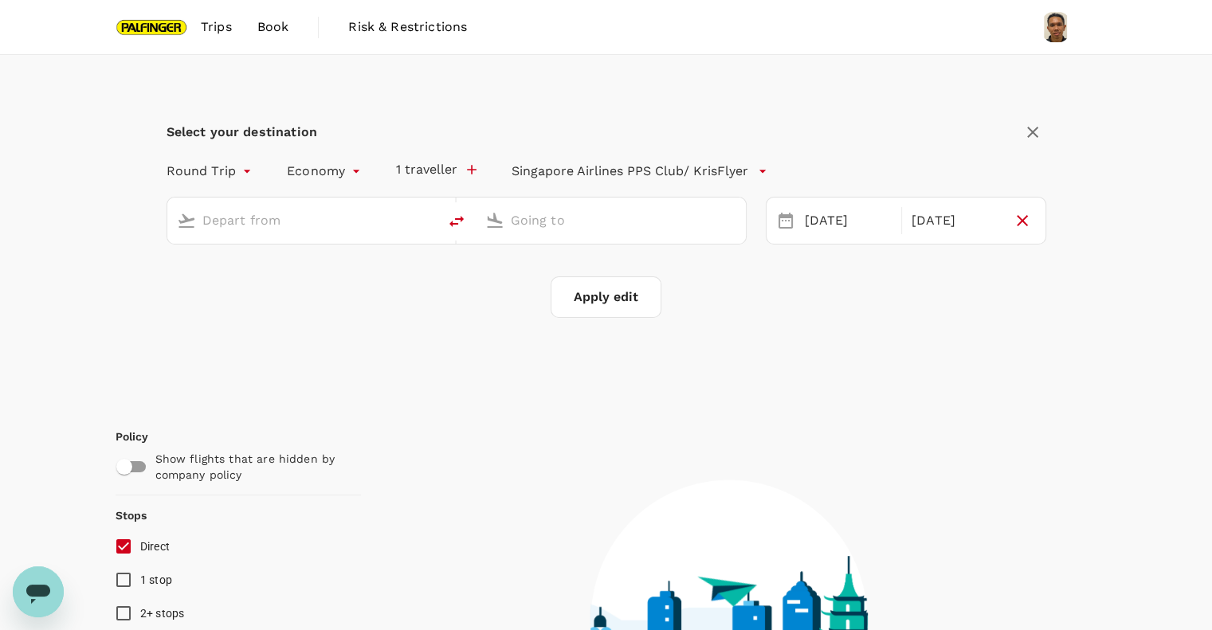
type input "Singapore Changi (SIN)"
type input "Munich (MUC)"
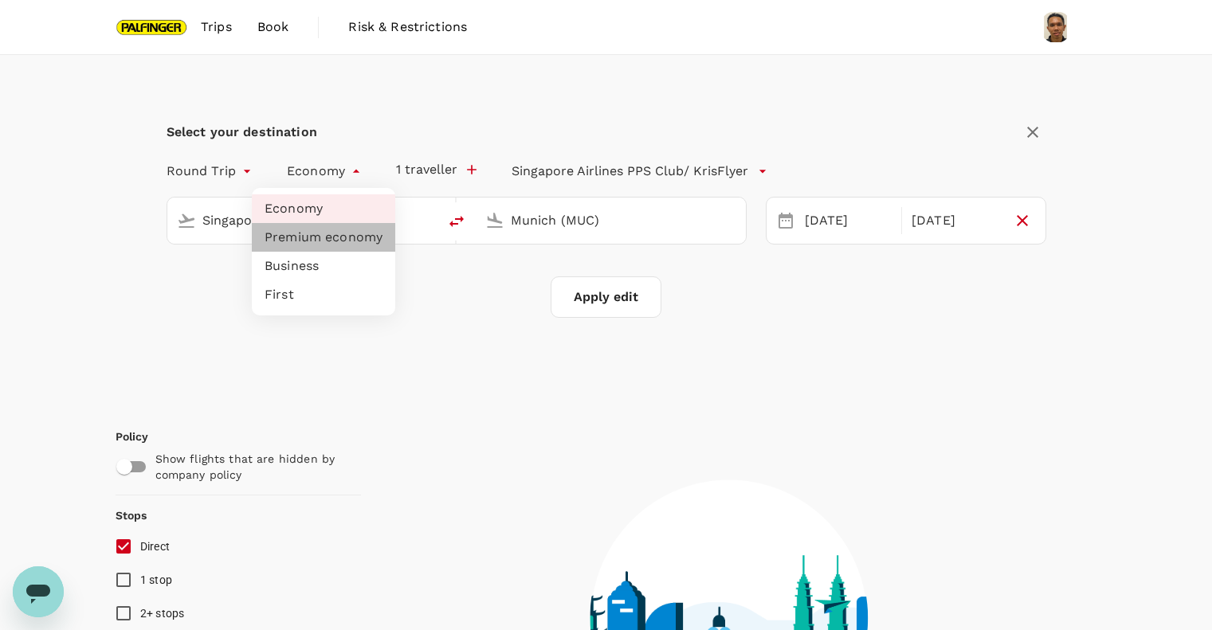
click at [318, 235] on li "Premium economy" at bounding box center [323, 237] width 143 height 29
type input "premium-economy"
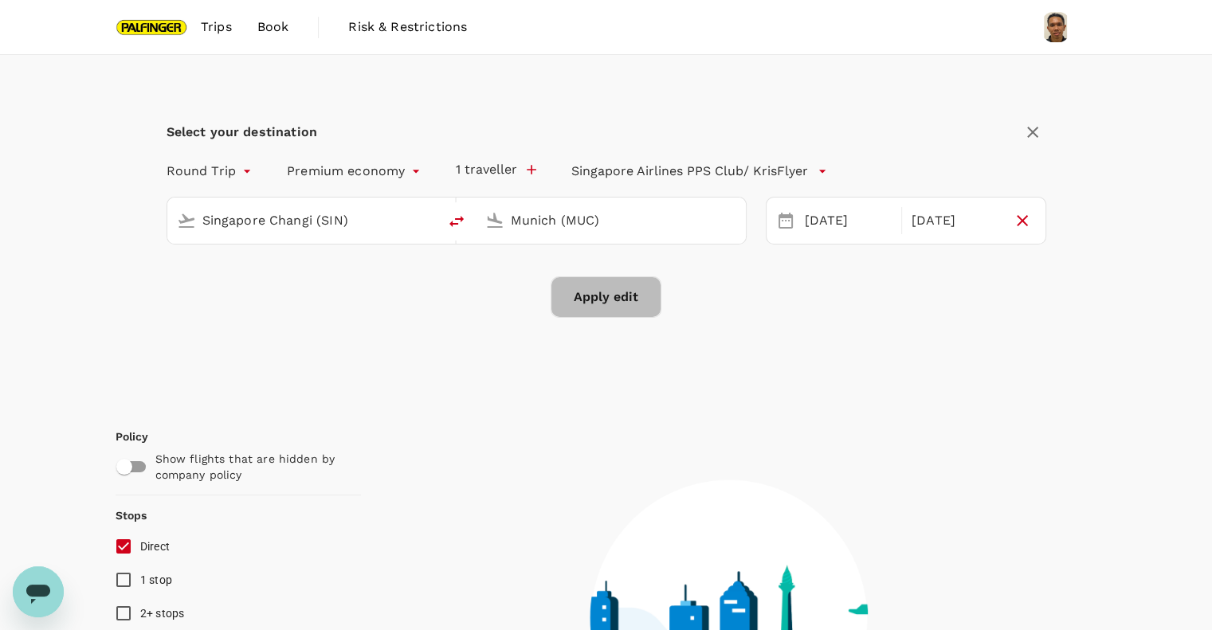
click at [597, 306] on button "Apply edit" at bounding box center [605, 296] width 111 height 41
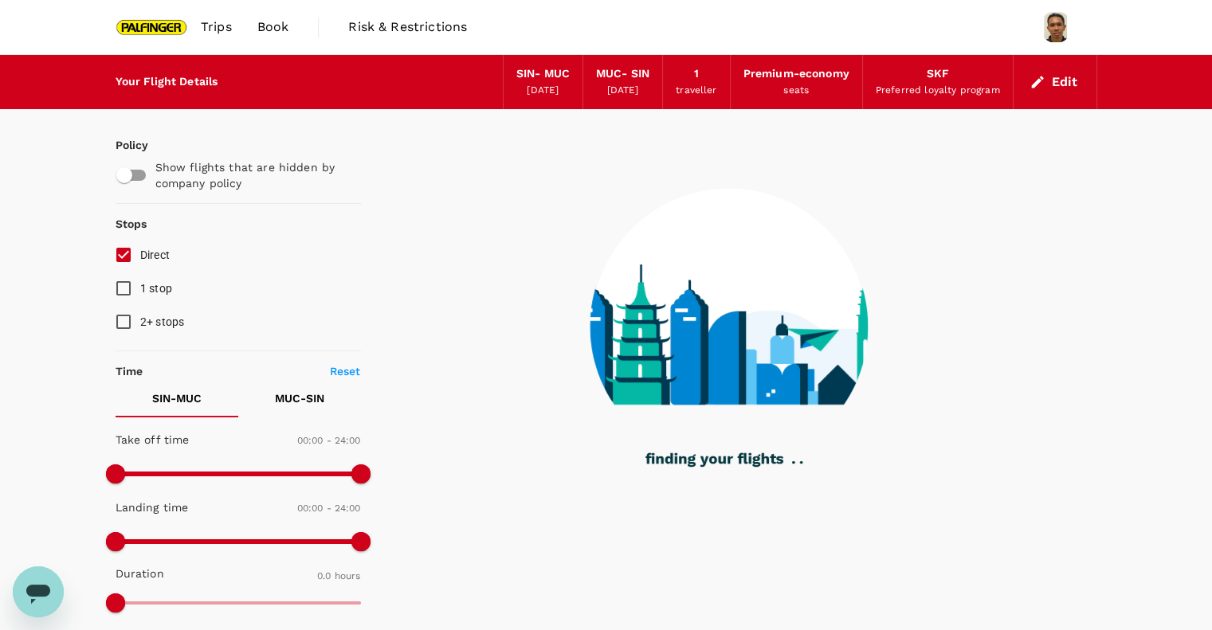
type input "1700"
checkbox input "true"
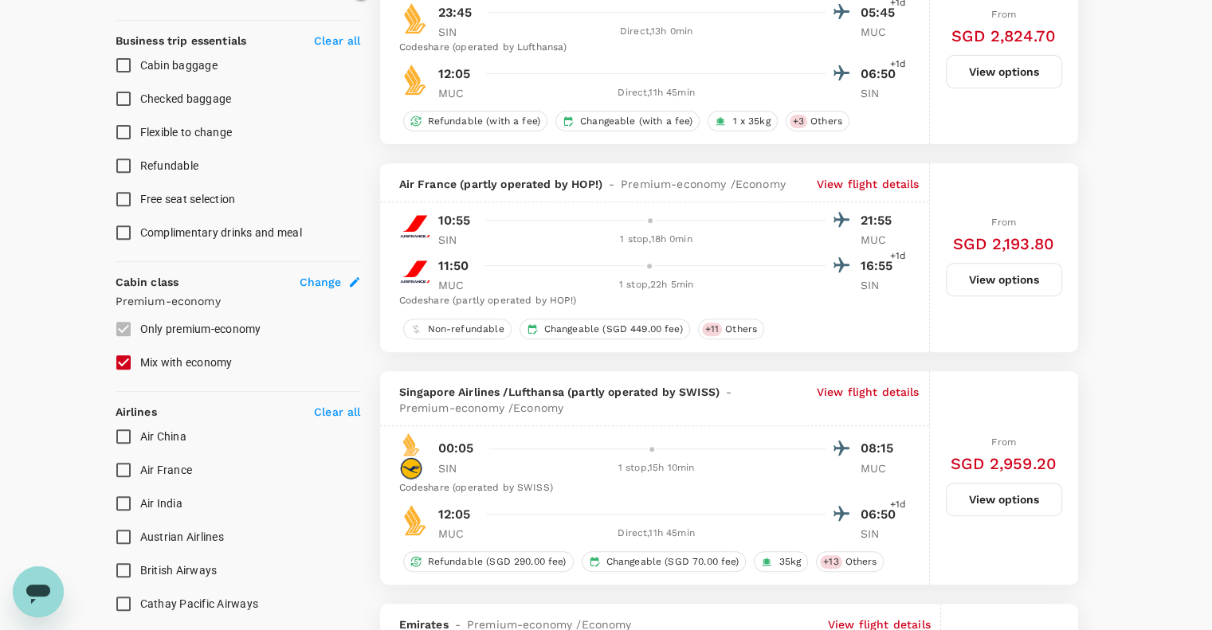
scroll to position [743, 0]
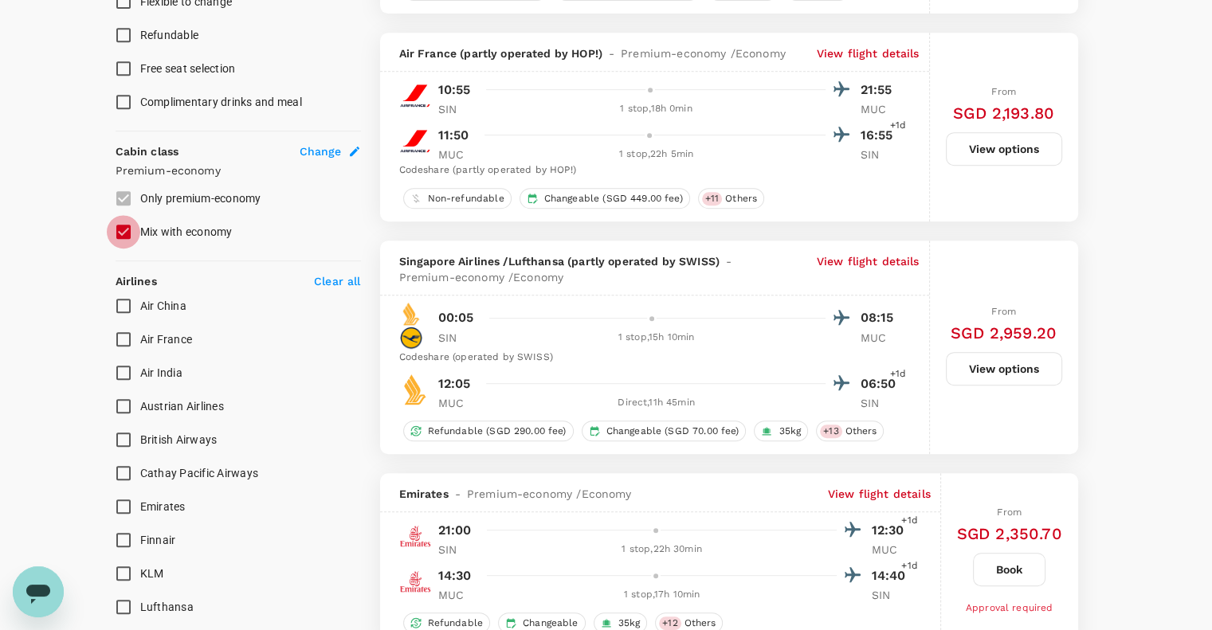
click at [121, 235] on input "Mix with economy" at bounding box center [123, 231] width 33 height 33
checkbox input "false"
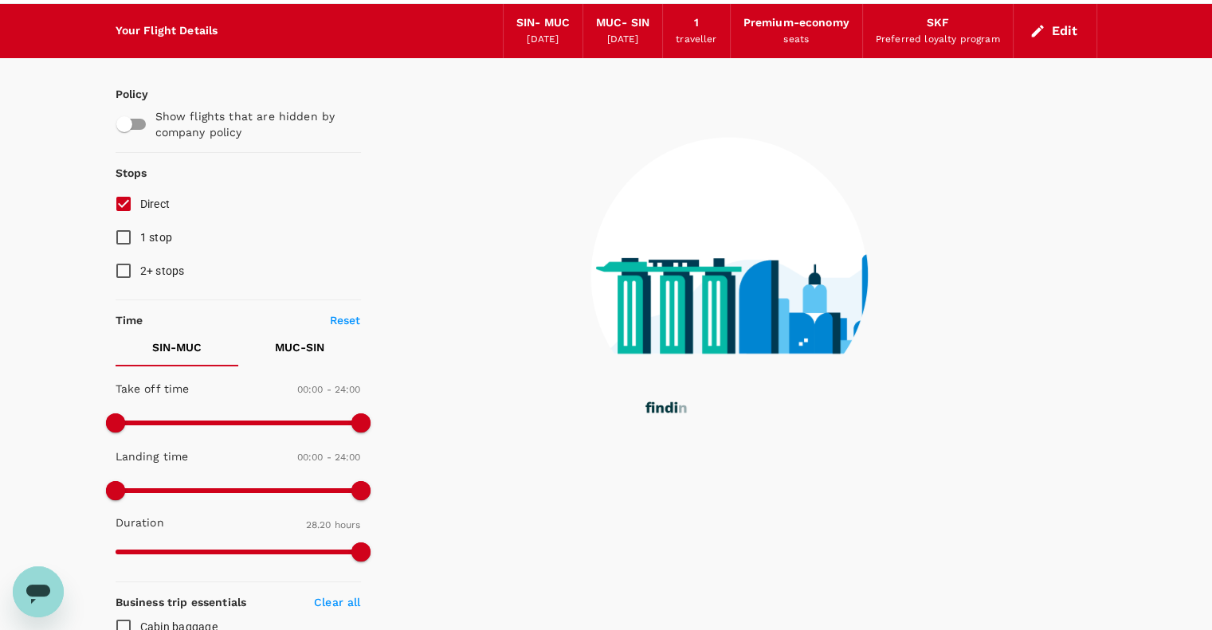
scroll to position [0, 0]
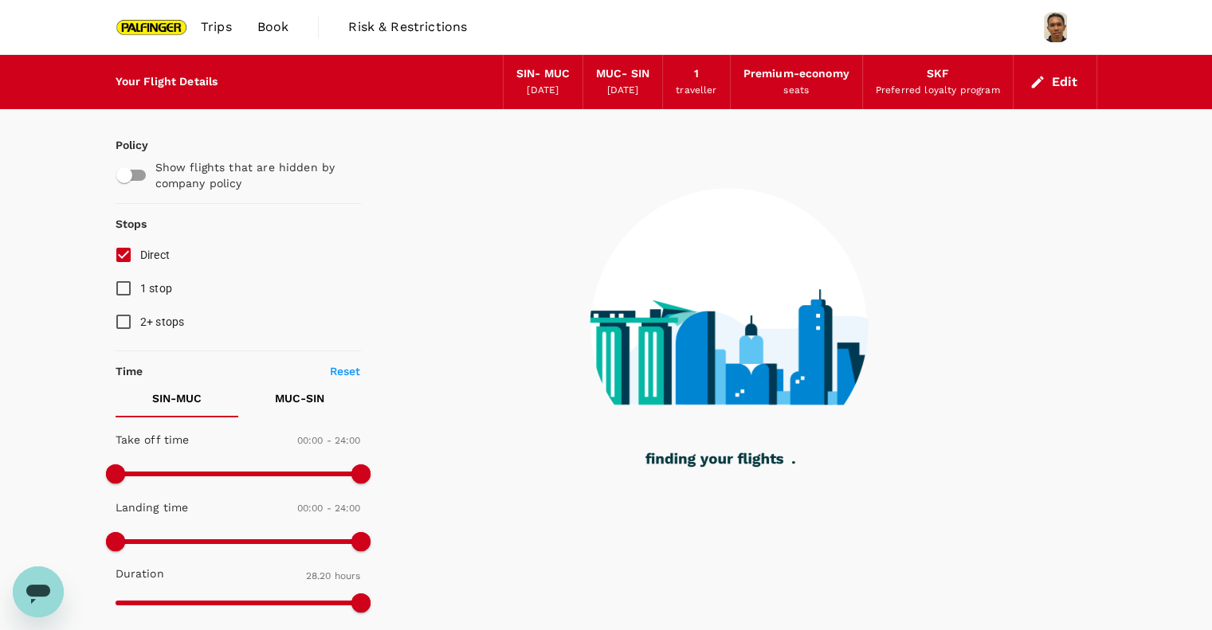
click at [114, 258] on input "Direct" at bounding box center [123, 254] width 33 height 33
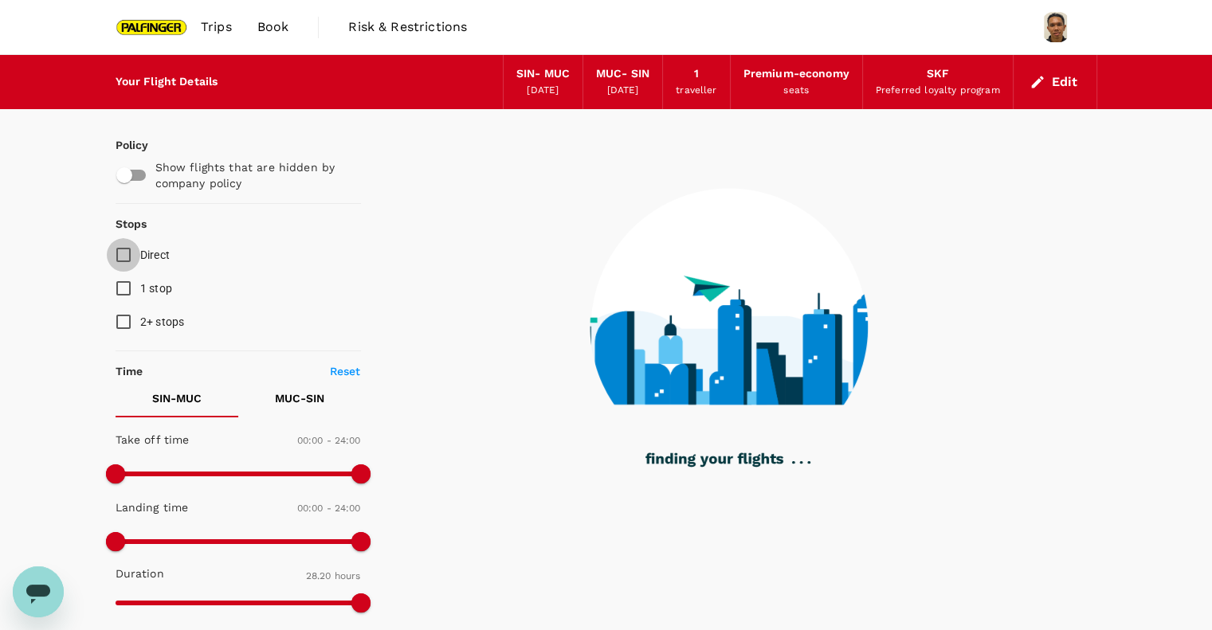
click at [124, 262] on input "Direct" at bounding box center [123, 254] width 33 height 33
checkbox input "true"
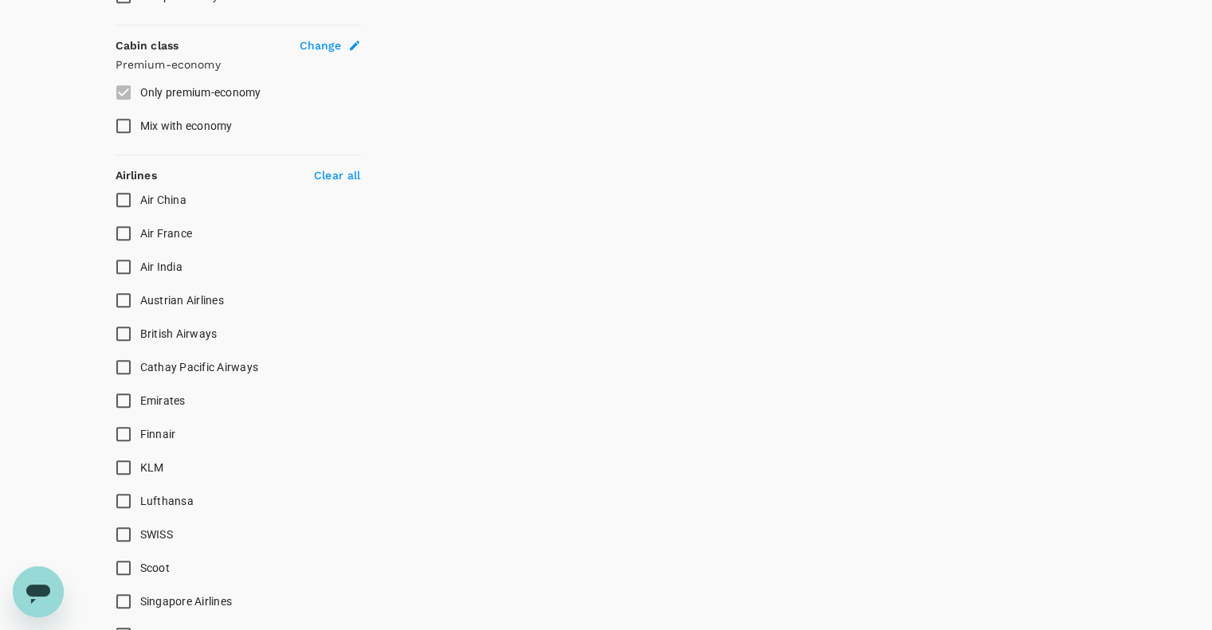
scroll to position [956, 0]
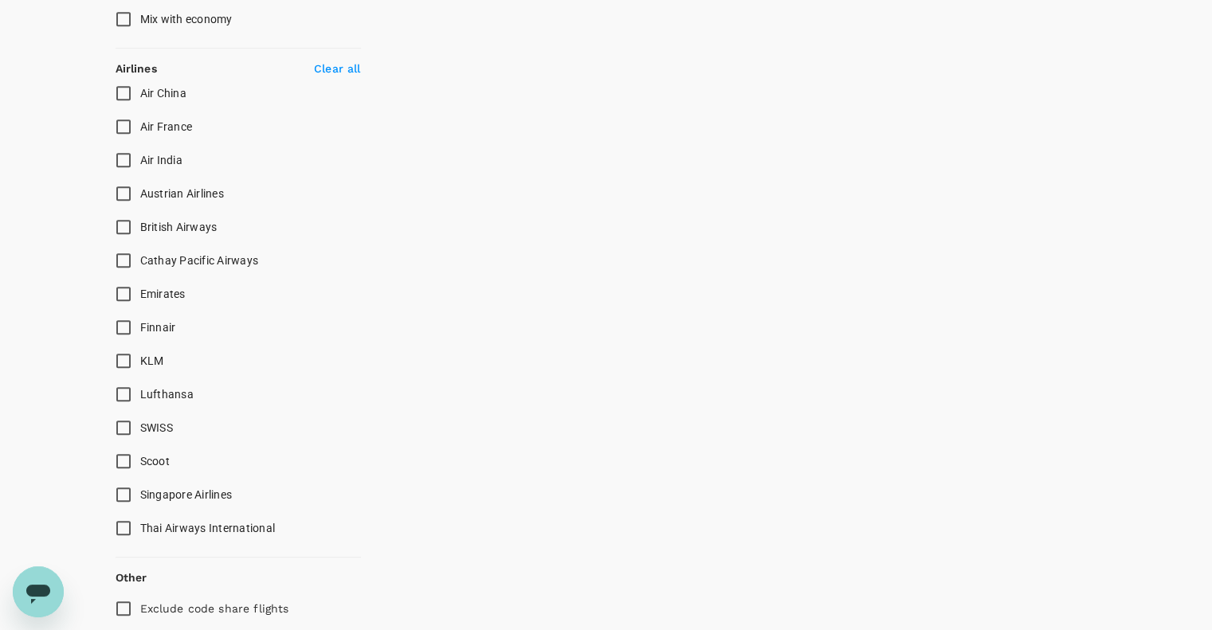
click at [133, 488] on input "Singapore Airlines" at bounding box center [123, 494] width 33 height 33
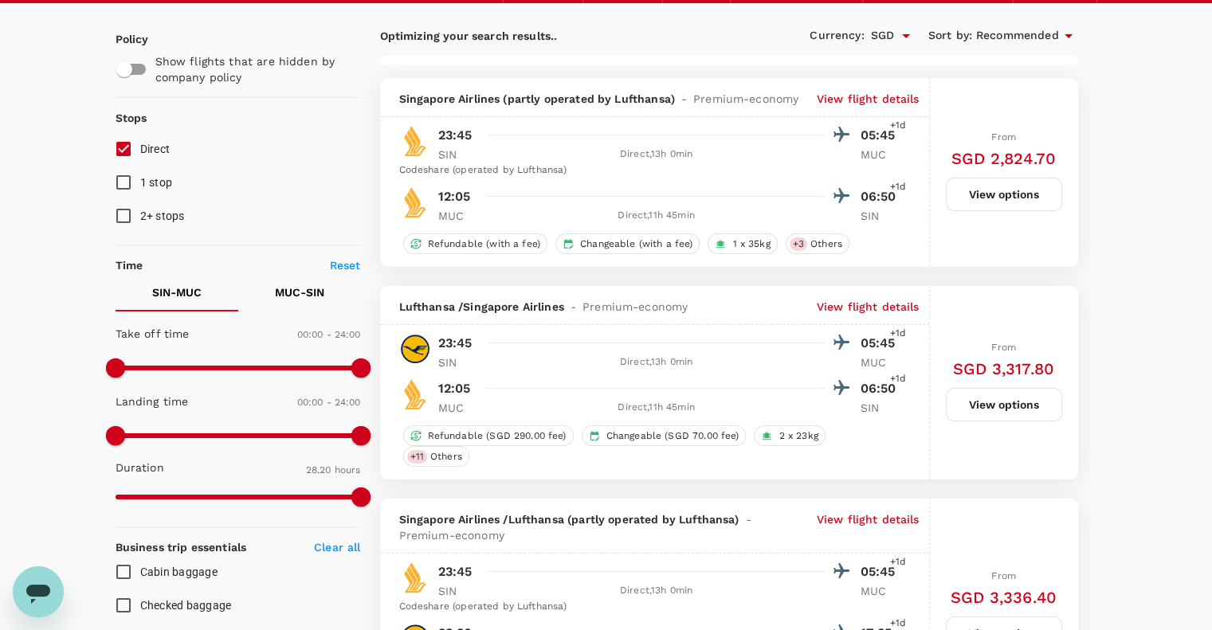
scroll to position [212, 0]
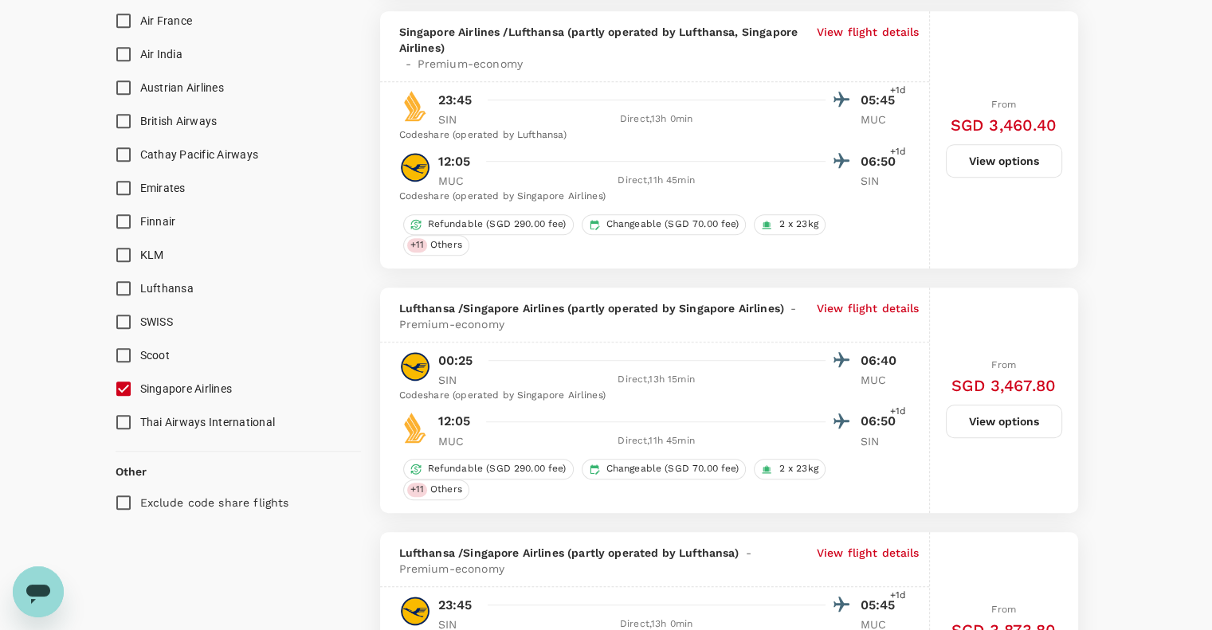
checkbox input "false"
checkbox input "true"
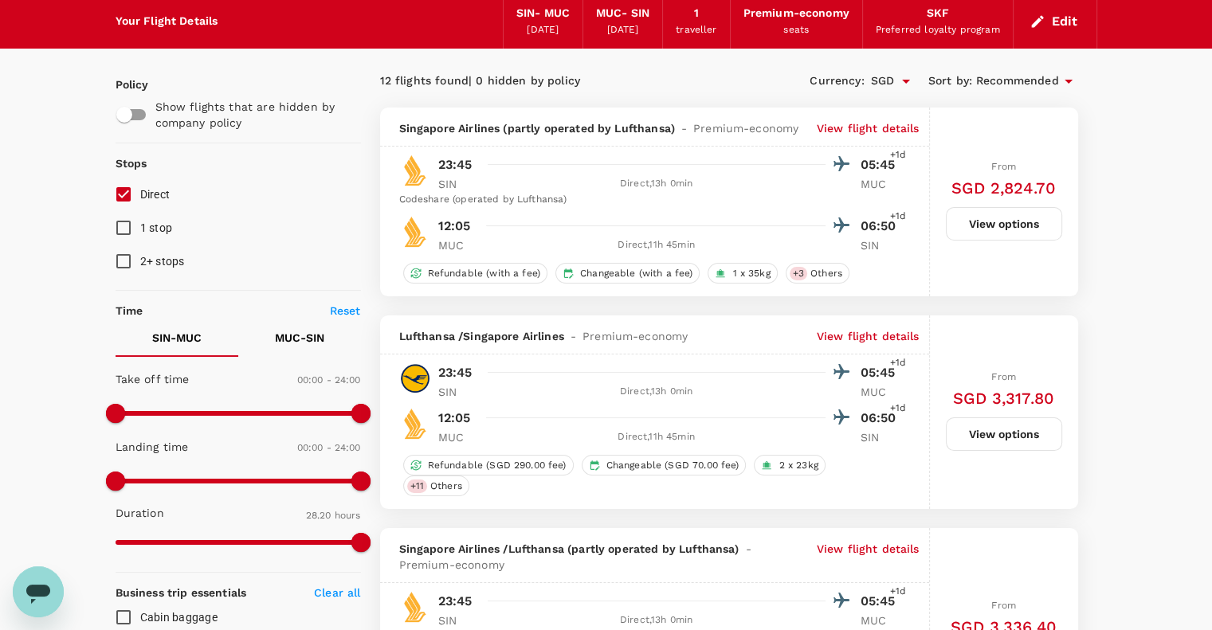
scroll to position [0, 0]
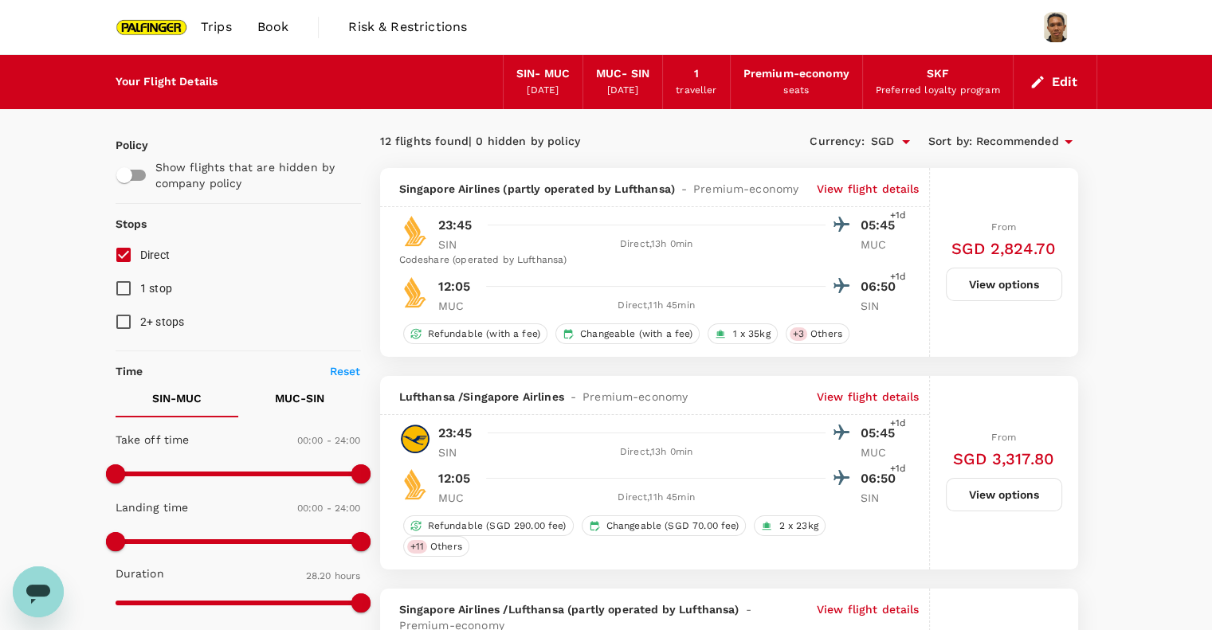
click at [867, 183] on p "View flight details" at bounding box center [867, 189] width 103 height 16
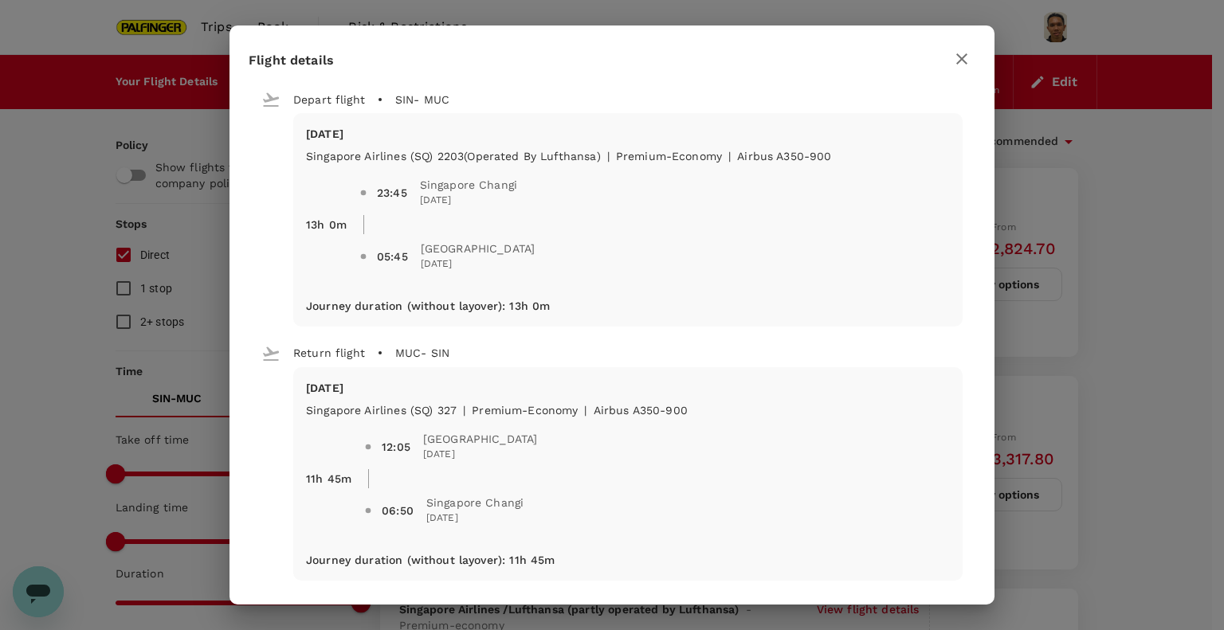
click at [1111, 261] on div "Flight details Depart flight SIN - MUC [DATE] Singapore Airlines (SQ) 2203 (Ope…" at bounding box center [612, 315] width 1224 height 630
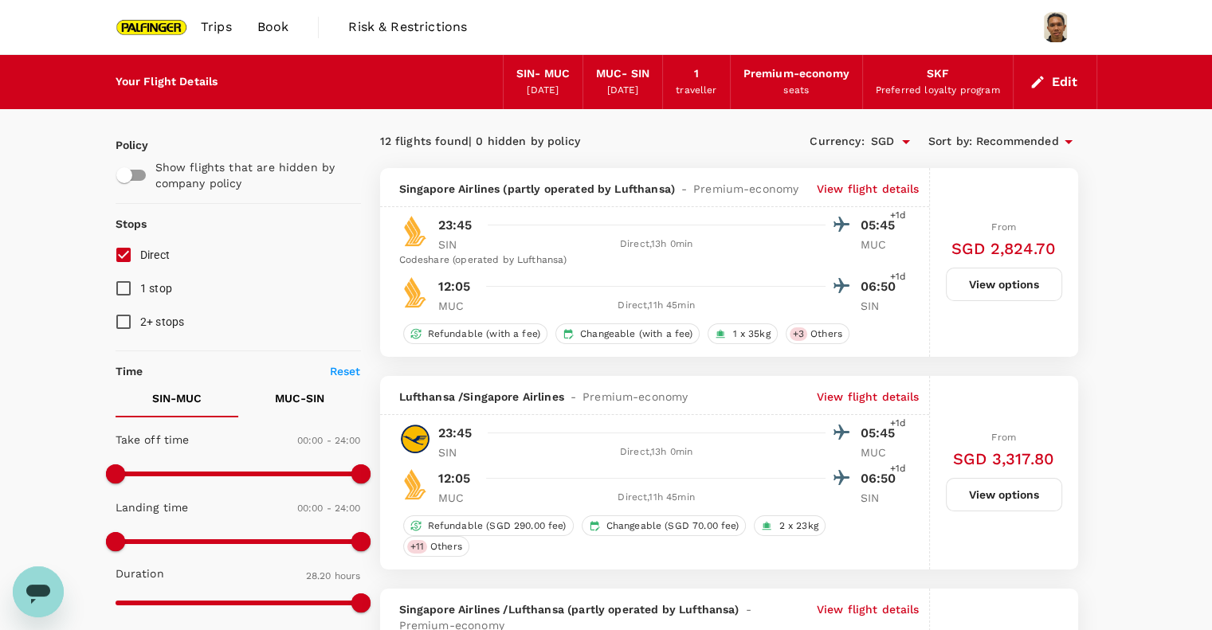
click at [1056, 82] on button "Edit" at bounding box center [1054, 81] width 57 height 25
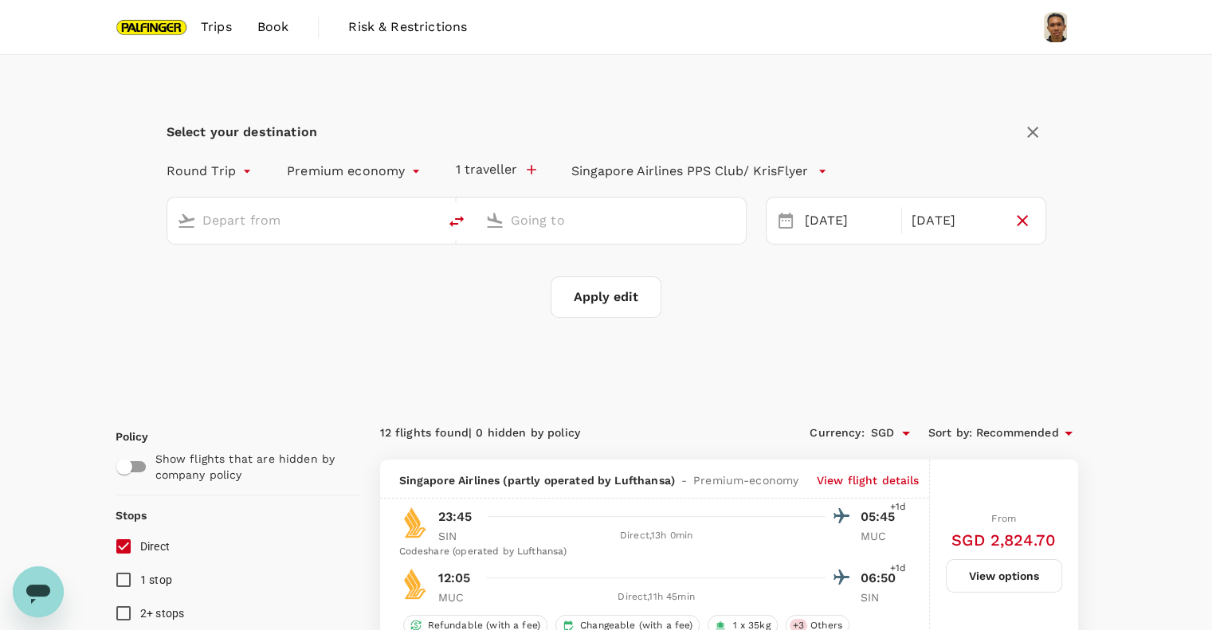
type input "Singapore Changi (SIN)"
type input "Munich (MUC)"
click at [816, 219] on div "[DATE]" at bounding box center [848, 221] width 100 height 31
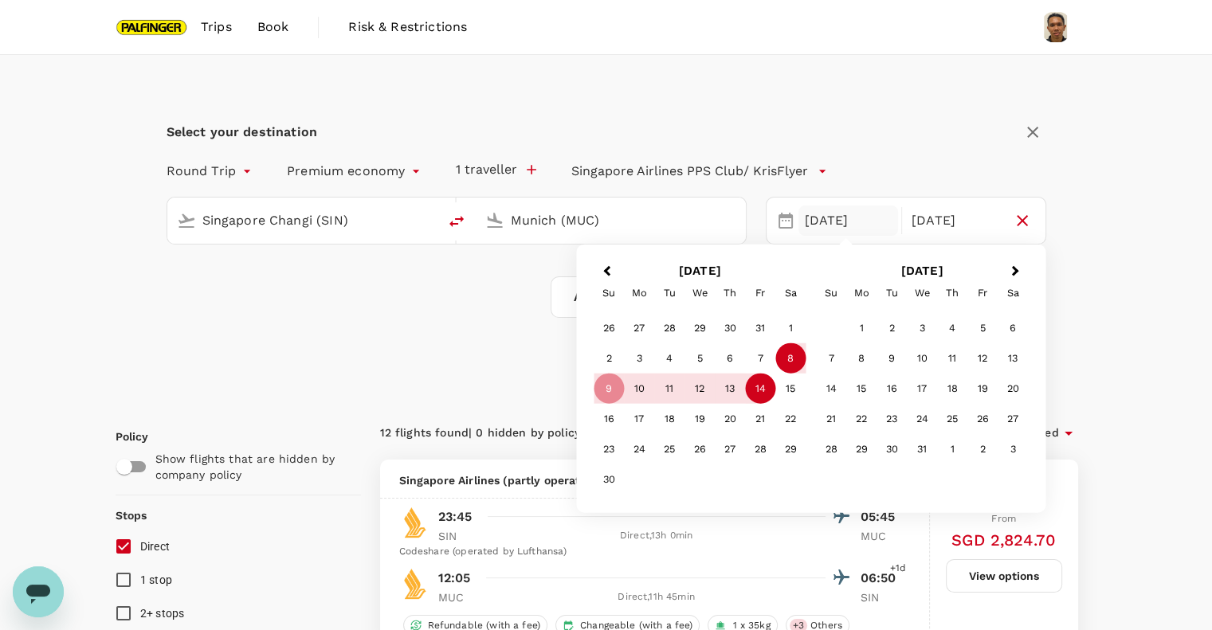
click at [790, 361] on div "8" at bounding box center [790, 358] width 30 height 30
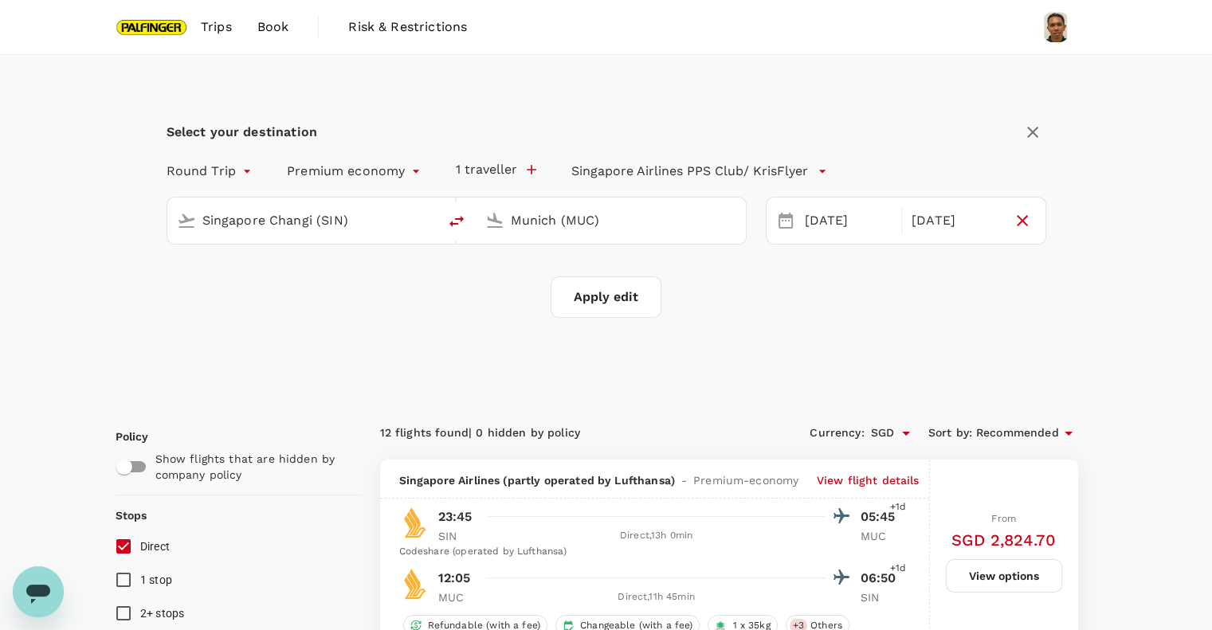
drag, startPoint x: 1100, startPoint y: 383, endPoint x: 1087, endPoint y: 385, distance: 12.8
click at [1099, 383] on div "Select your destination Round Trip roundtrip Premium economy premium-economy 1 …" at bounding box center [606, 228] width 1020 height 346
click at [605, 299] on button "Apply edit" at bounding box center [605, 296] width 111 height 41
checkbox input "false"
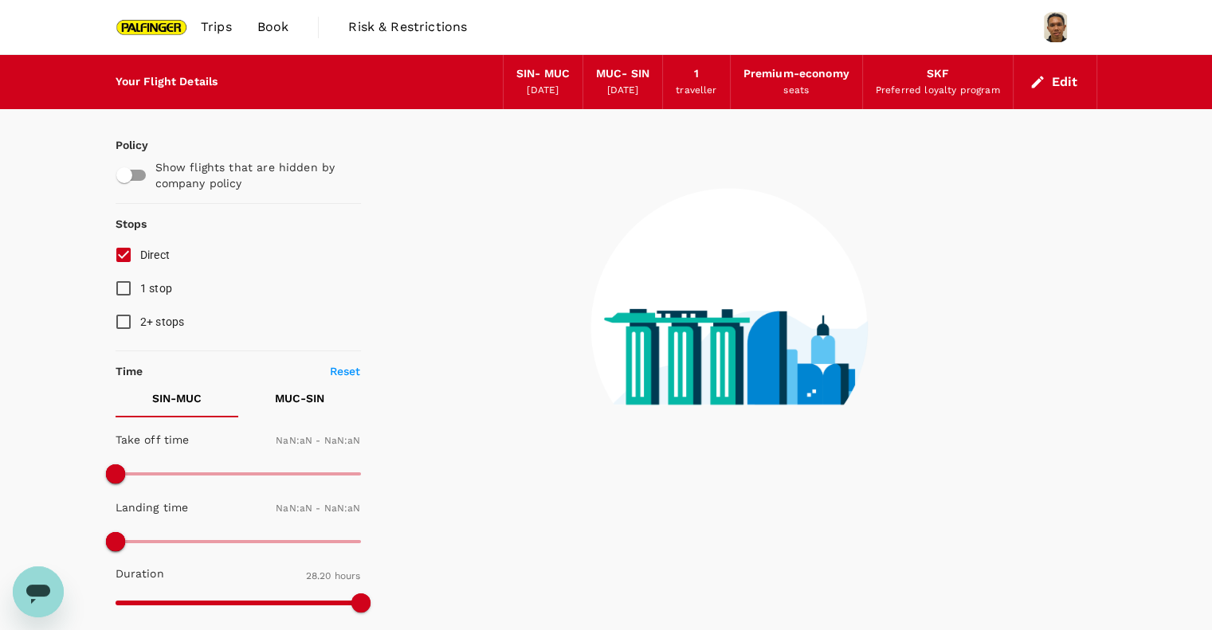
checkbox input "false"
type input "1440"
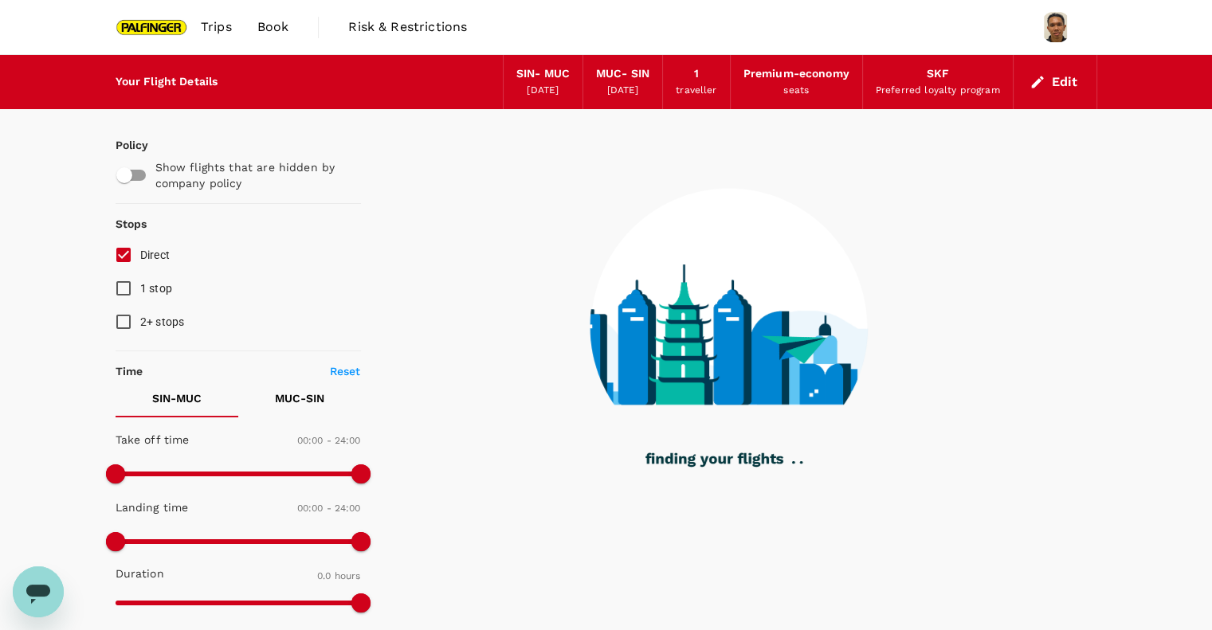
type input "1625"
checkbox input "true"
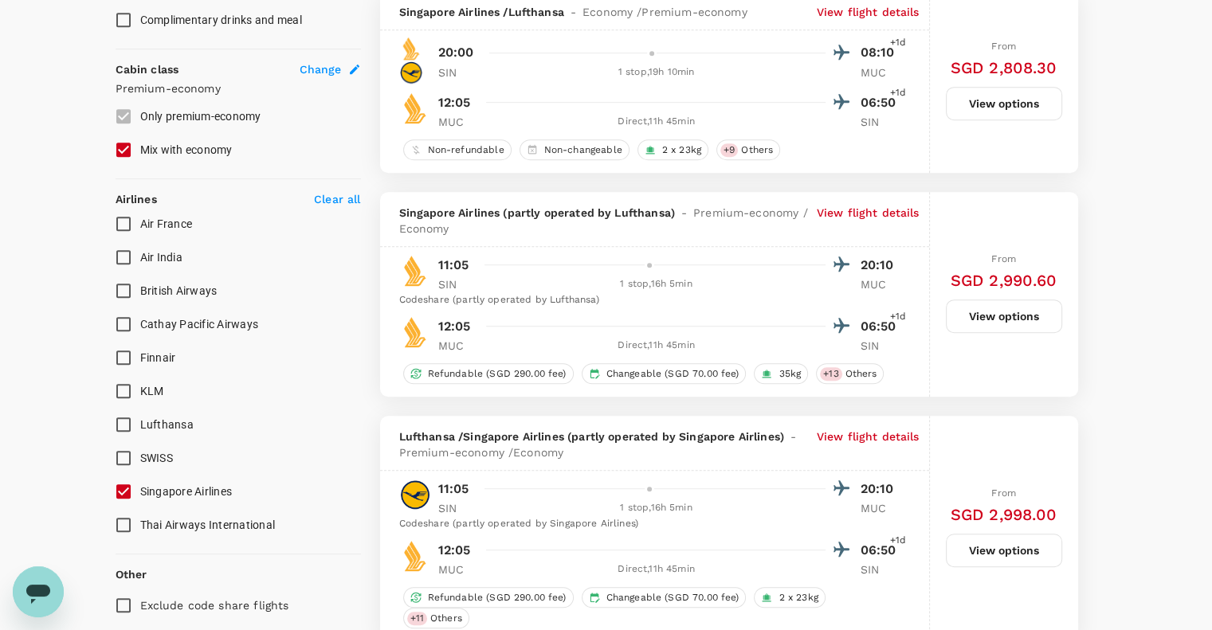
scroll to position [849, 0]
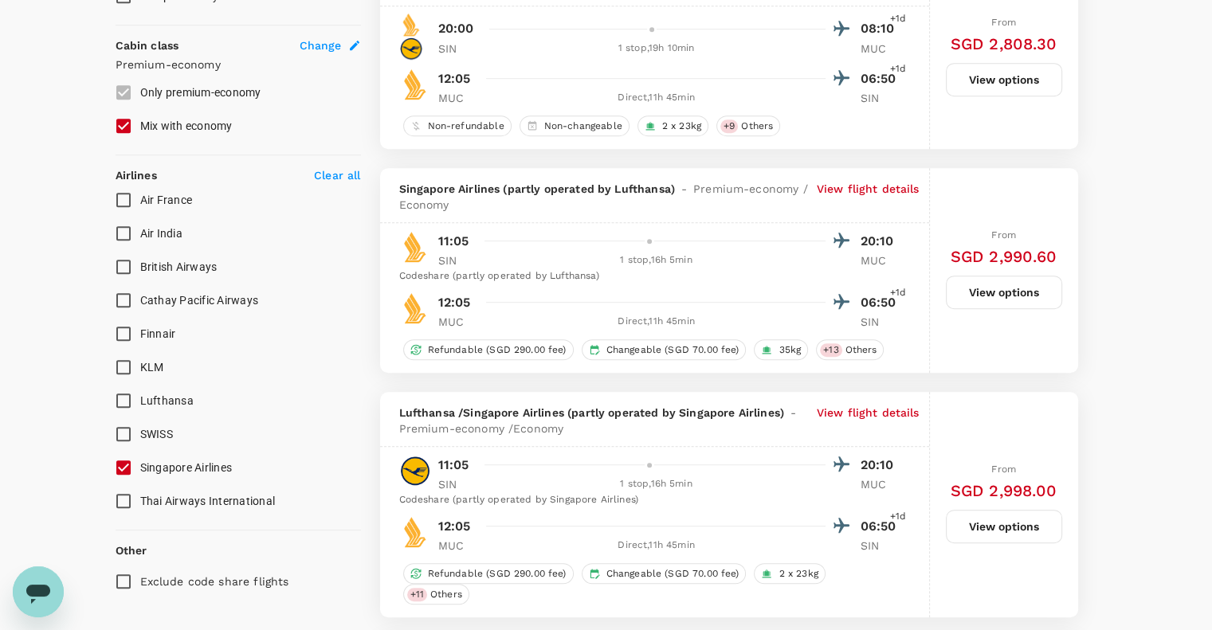
click at [119, 468] on input "Singapore Airlines" at bounding box center [123, 467] width 33 height 33
click at [121, 470] on input "Singapore Airlines" at bounding box center [123, 467] width 33 height 33
checkbox input "true"
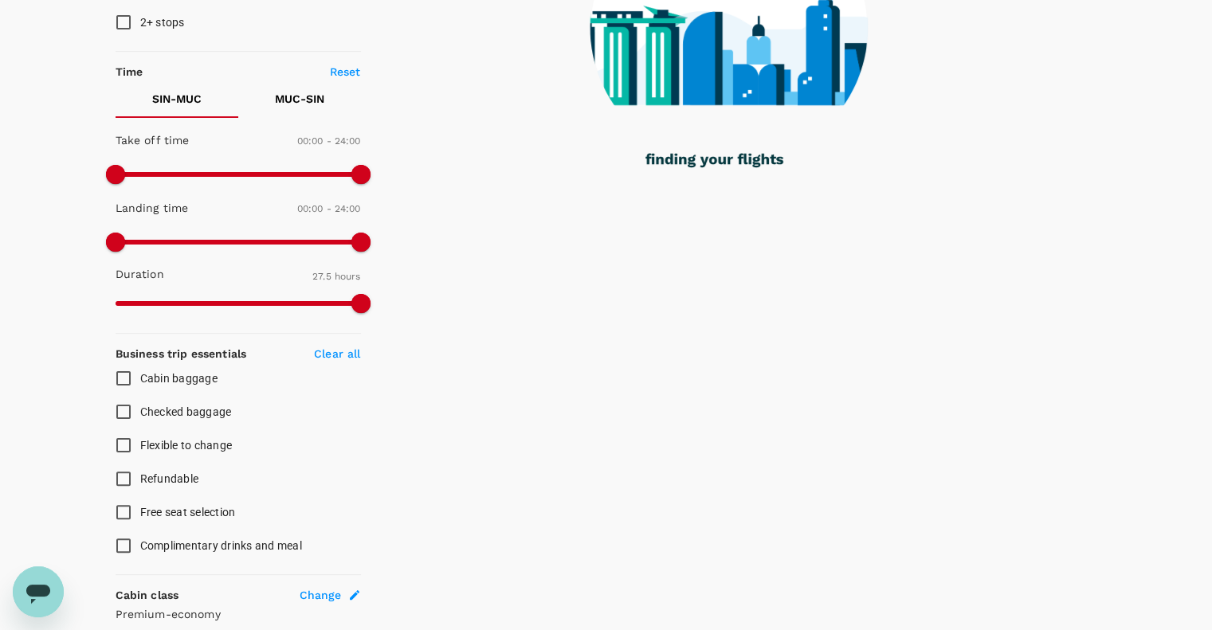
scroll to position [425, 0]
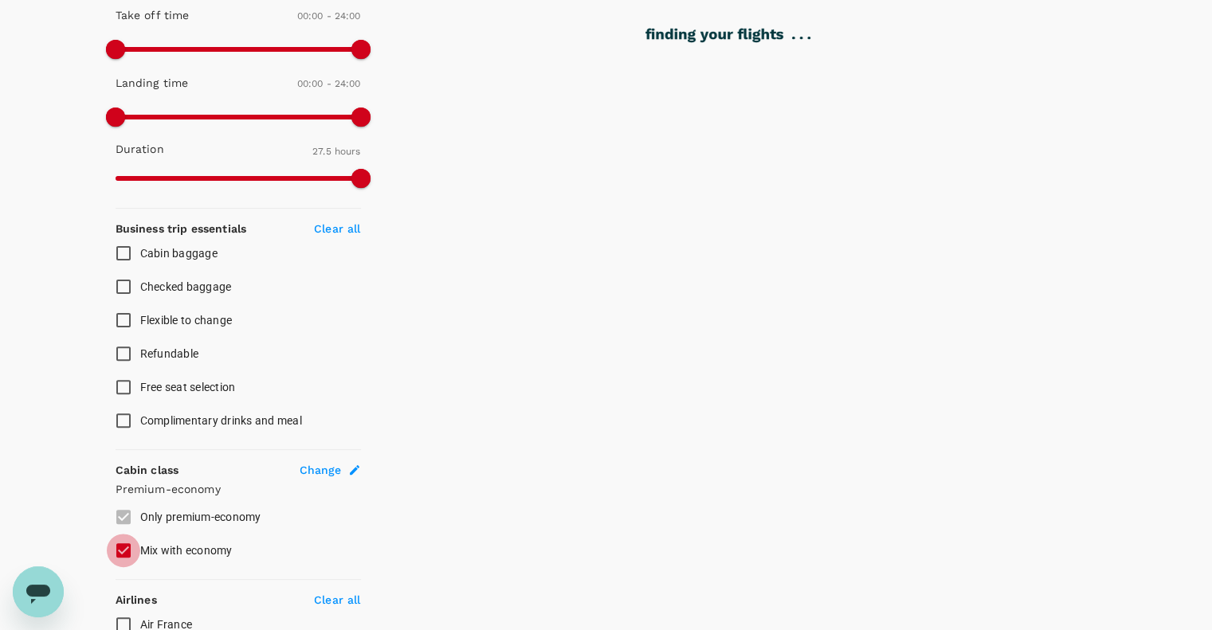
click at [115, 541] on input "Mix with economy" at bounding box center [123, 550] width 33 height 33
click at [121, 544] on input "Mix with economy" at bounding box center [123, 550] width 33 height 33
checkbox input "false"
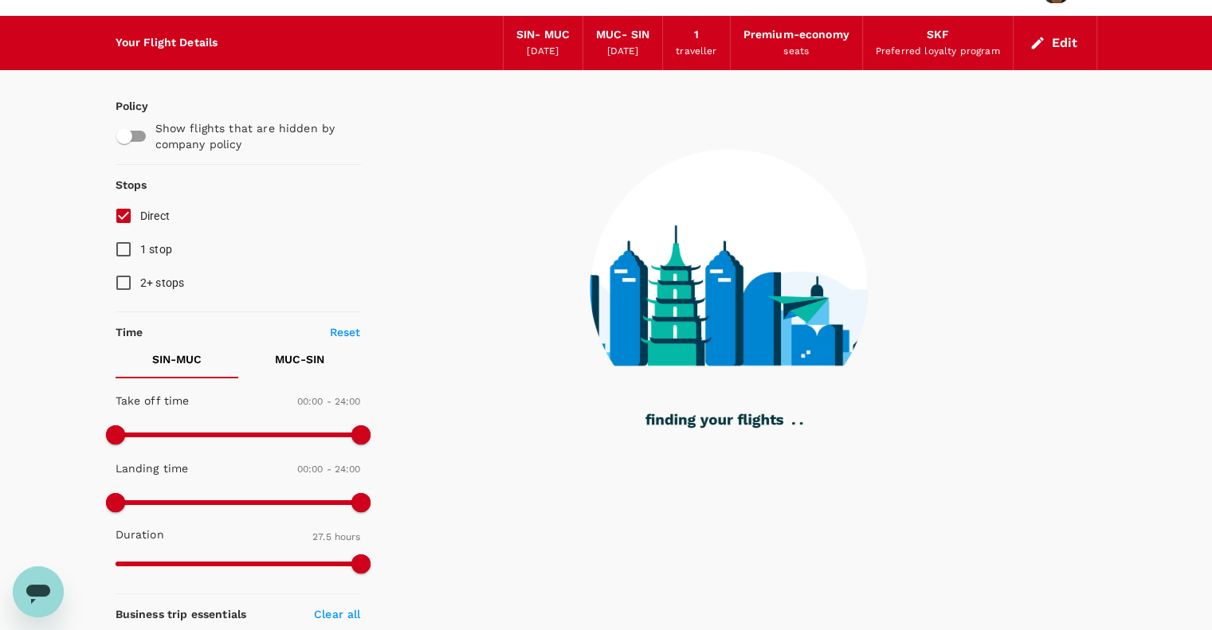
scroll to position [0, 0]
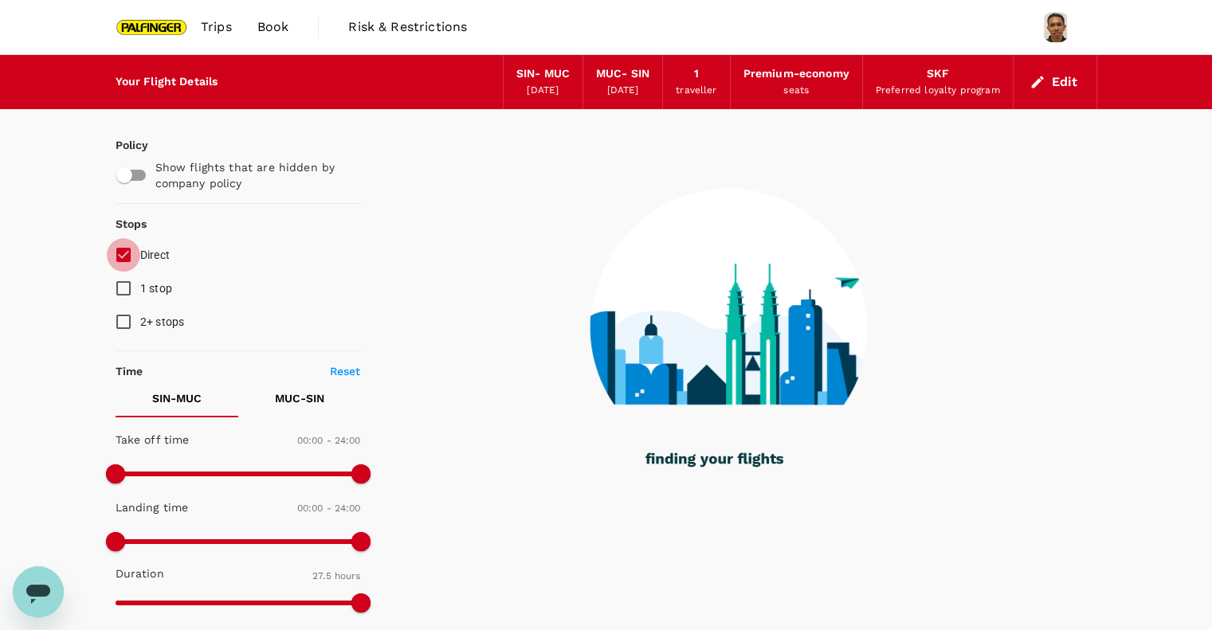
click at [129, 253] on input "Direct" at bounding box center [123, 254] width 33 height 33
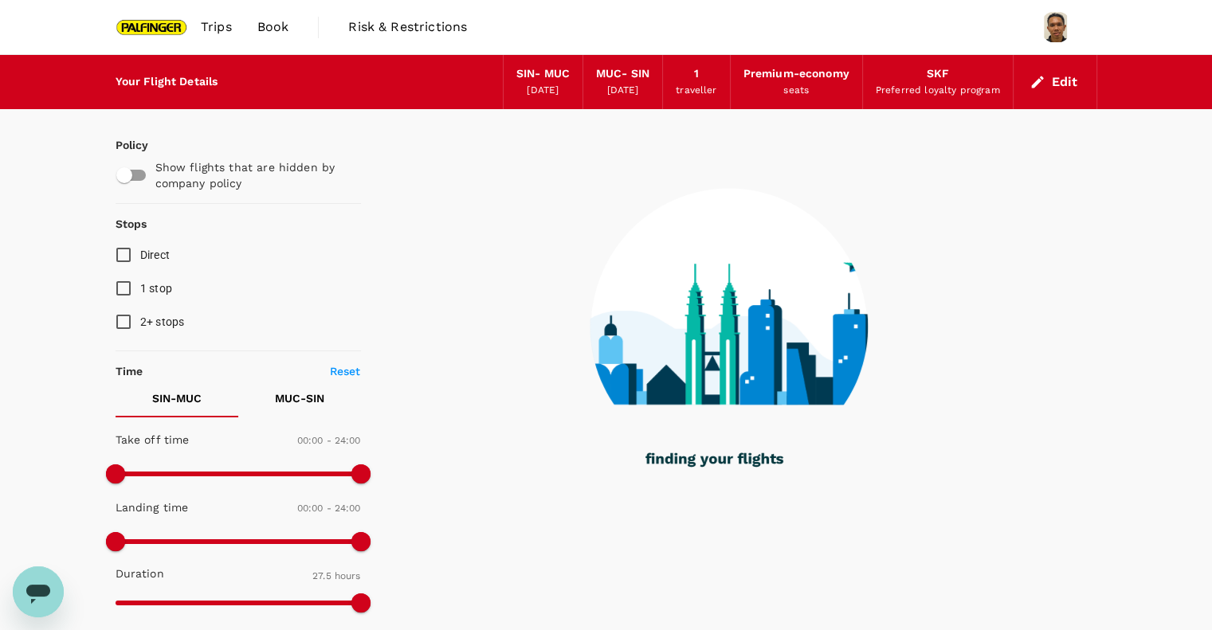
click at [129, 256] on input "Direct" at bounding box center [123, 254] width 33 height 33
checkbox input "true"
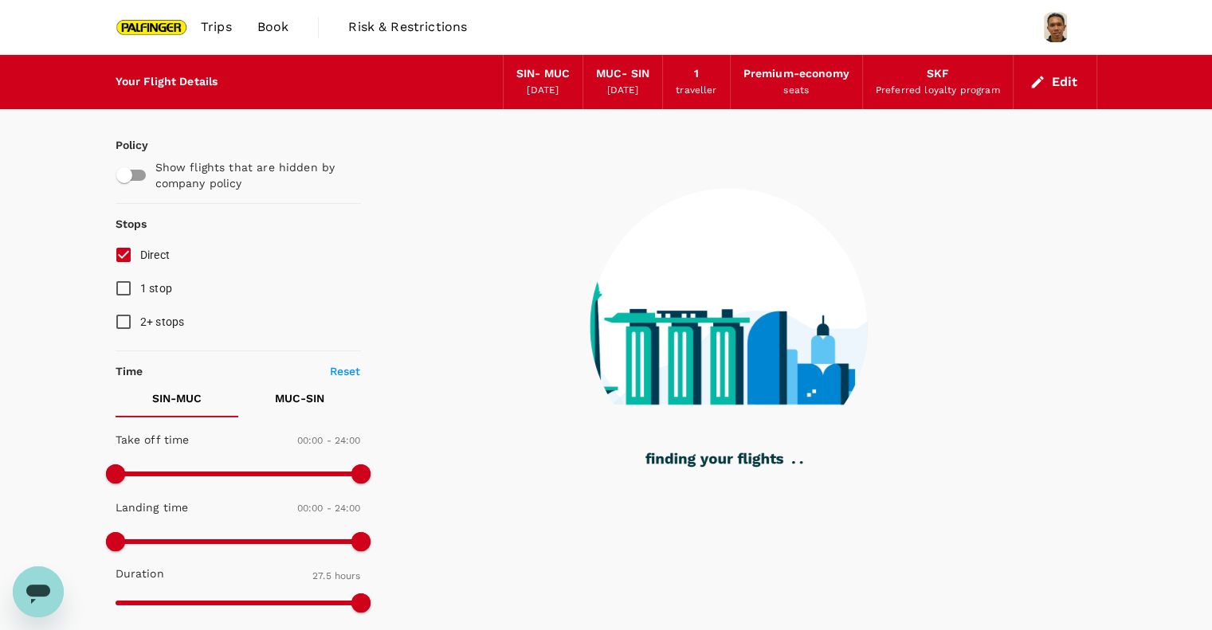
type input "1745"
checkbox input "false"
checkbox input "true"
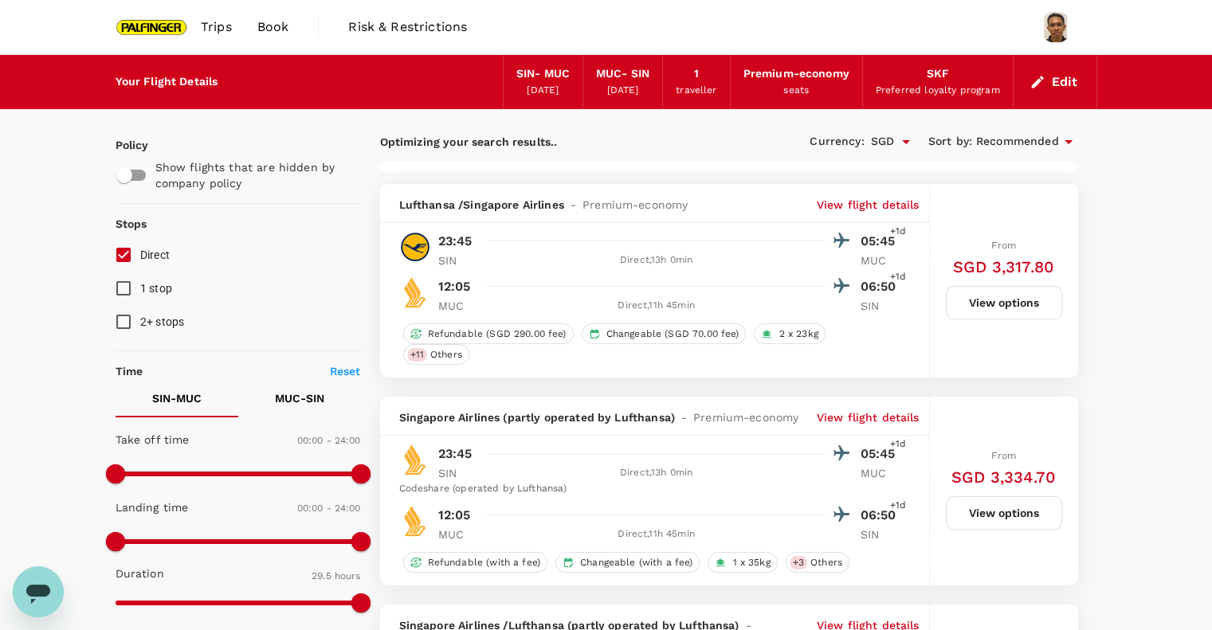
click at [851, 202] on p "View flight details" at bounding box center [867, 205] width 103 height 16
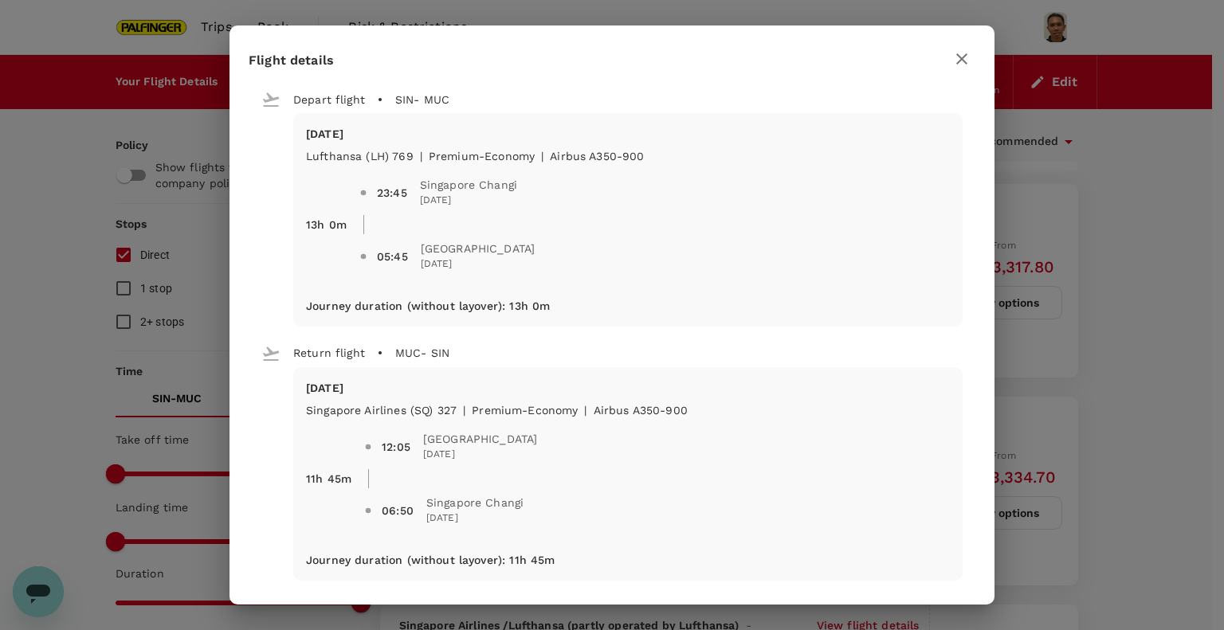
click at [961, 51] on icon "button" at bounding box center [961, 58] width 19 height 19
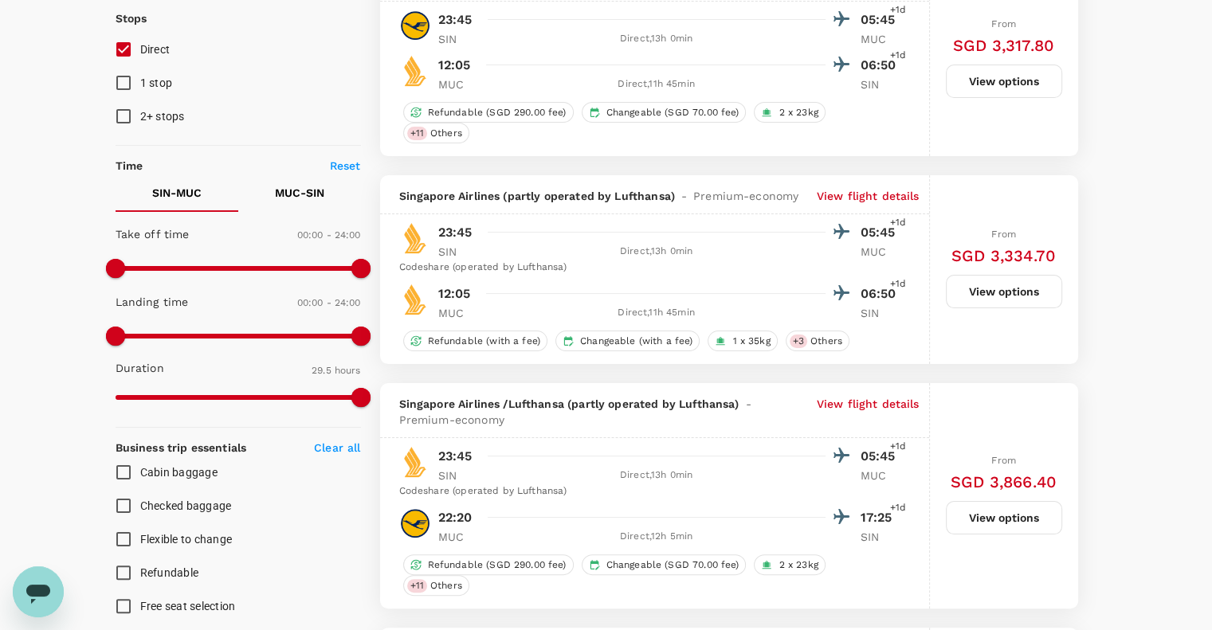
scroll to position [212, 0]
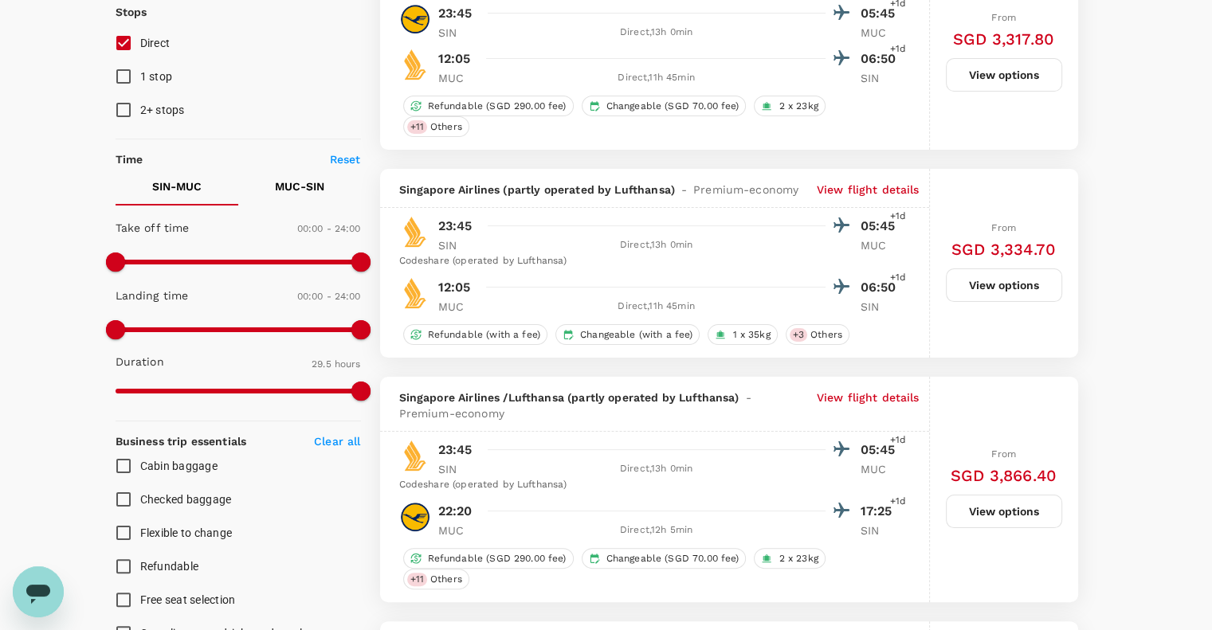
click at [842, 184] on p "View flight details" at bounding box center [867, 190] width 103 height 16
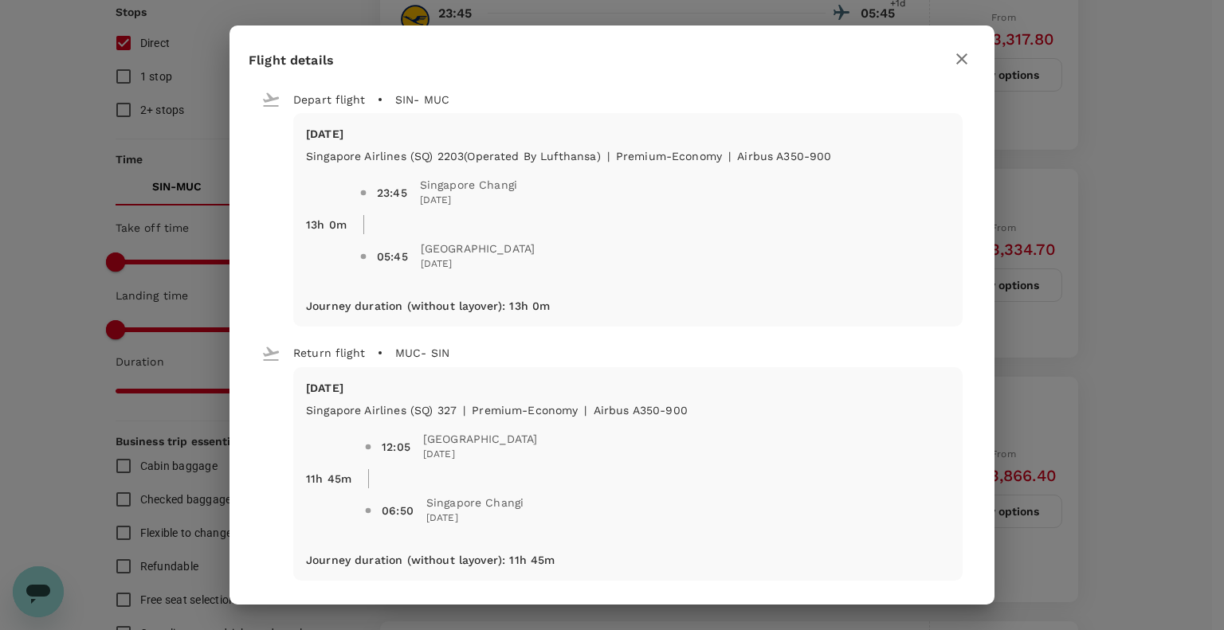
click at [1128, 241] on div "Flight details Depart flight SIN - MUC [DATE] Singapore Airlines (SQ) 2203 (Ope…" at bounding box center [612, 315] width 1224 height 630
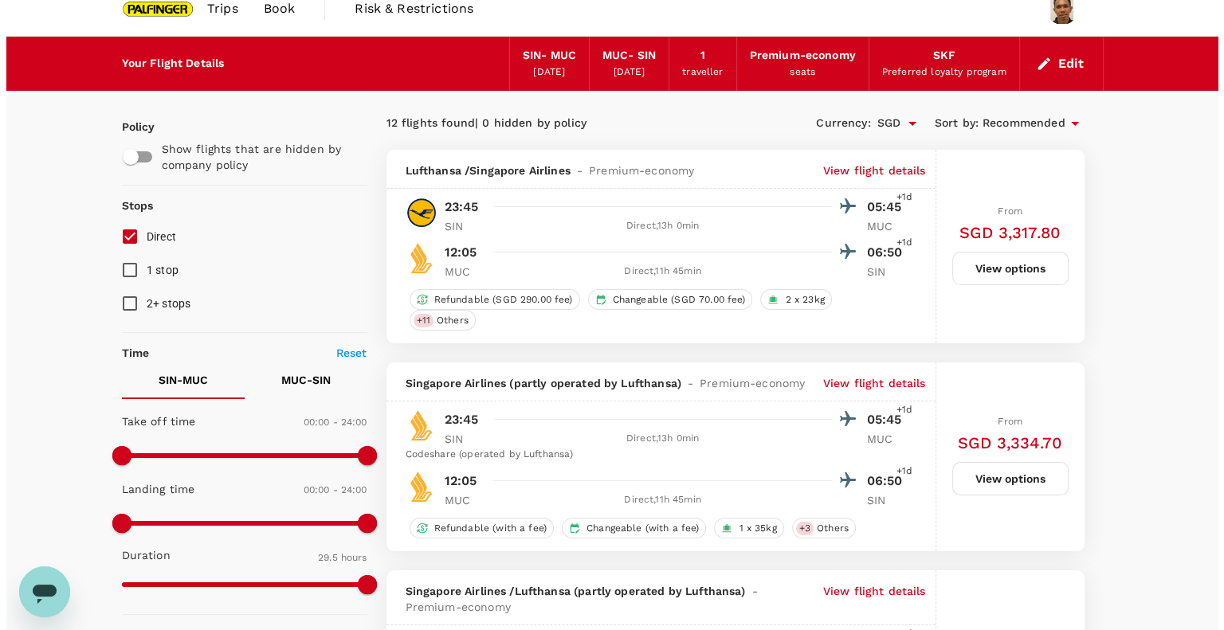
scroll to position [0, 0]
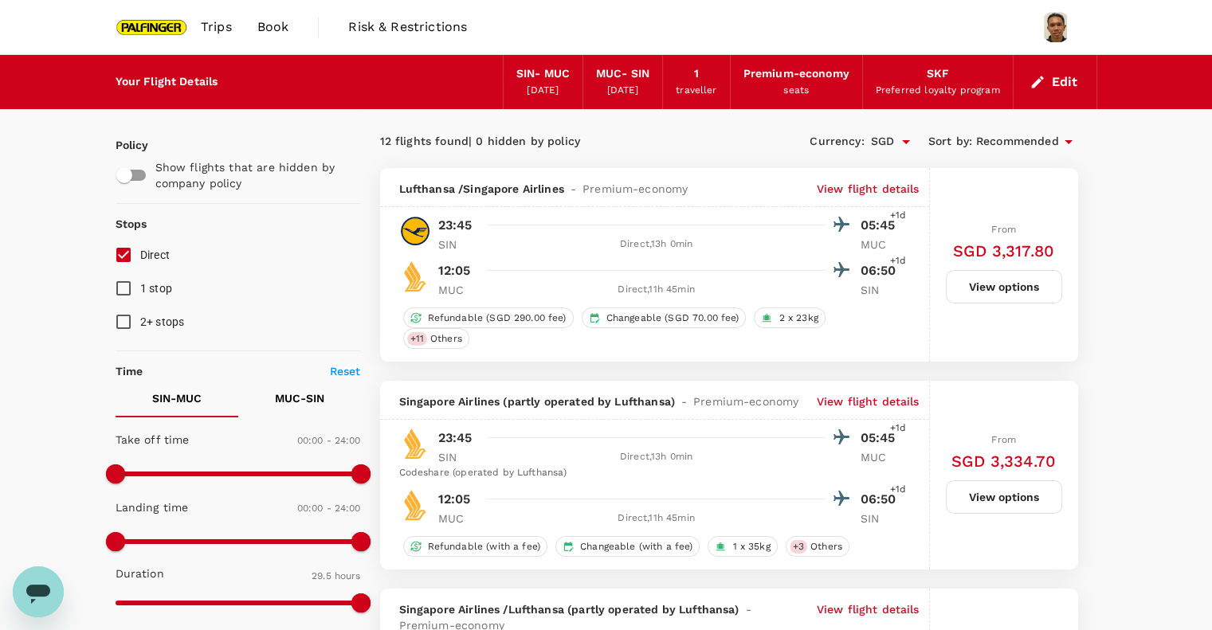
click at [887, 190] on p "View flight details" at bounding box center [867, 189] width 103 height 16
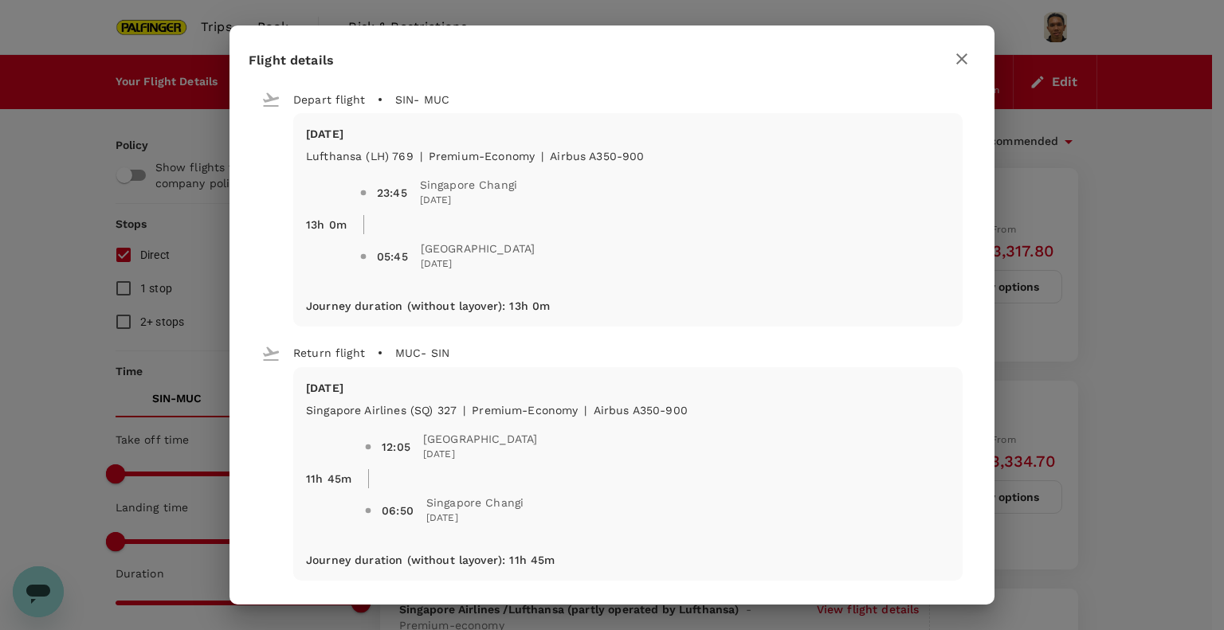
click at [1158, 205] on div "Flight details Depart flight SIN - MUC [DATE] Lufthansa (LH) 769 | premium-econ…" at bounding box center [612, 315] width 1224 height 630
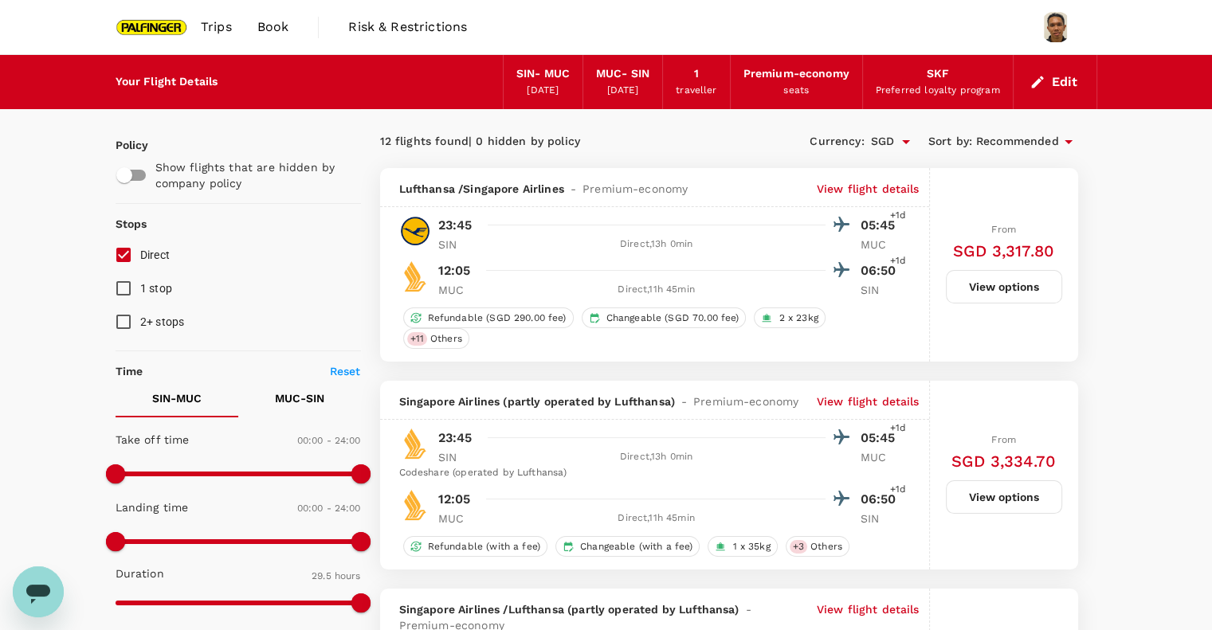
click at [838, 187] on p "View flight details" at bounding box center [867, 189] width 103 height 16
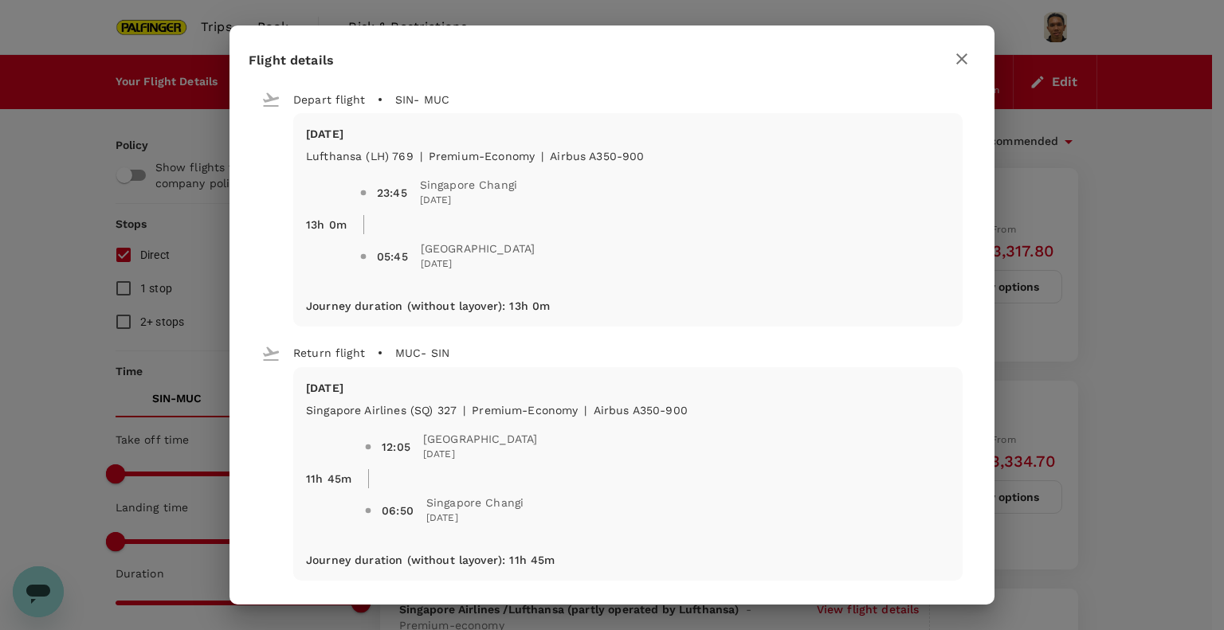
scroll to position [8, 0]
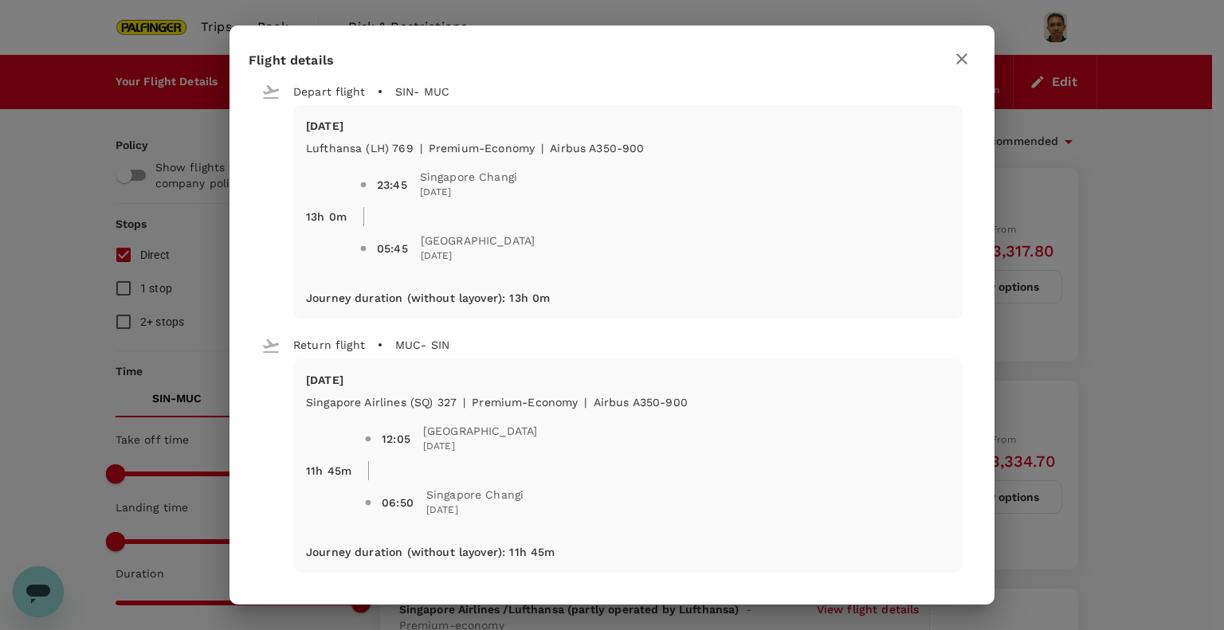
drag, startPoint x: 253, startPoint y: 200, endPoint x: 260, endPoint y: 201, distance: 8.0
click at [260, 201] on div "Depart flight SIN - MUC [DATE] Lufthansa (LH) 769 | premium-economy | Airbus A3…" at bounding box center [612, 319] width 726 height 508
click at [644, 61] on div "Flight details" at bounding box center [612, 59] width 726 height 28
click at [596, 57] on div "Flight details" at bounding box center [612, 59] width 726 height 28
click at [474, 59] on div "Flight details" at bounding box center [612, 59] width 726 height 28
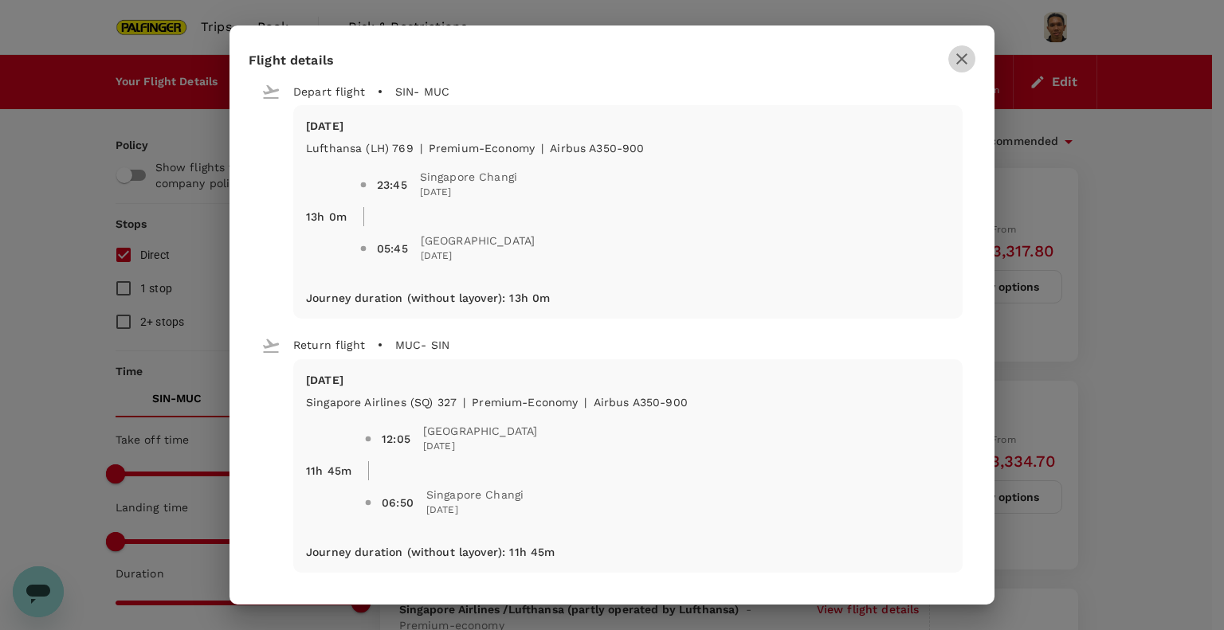
click at [956, 57] on icon "button" at bounding box center [961, 58] width 19 height 19
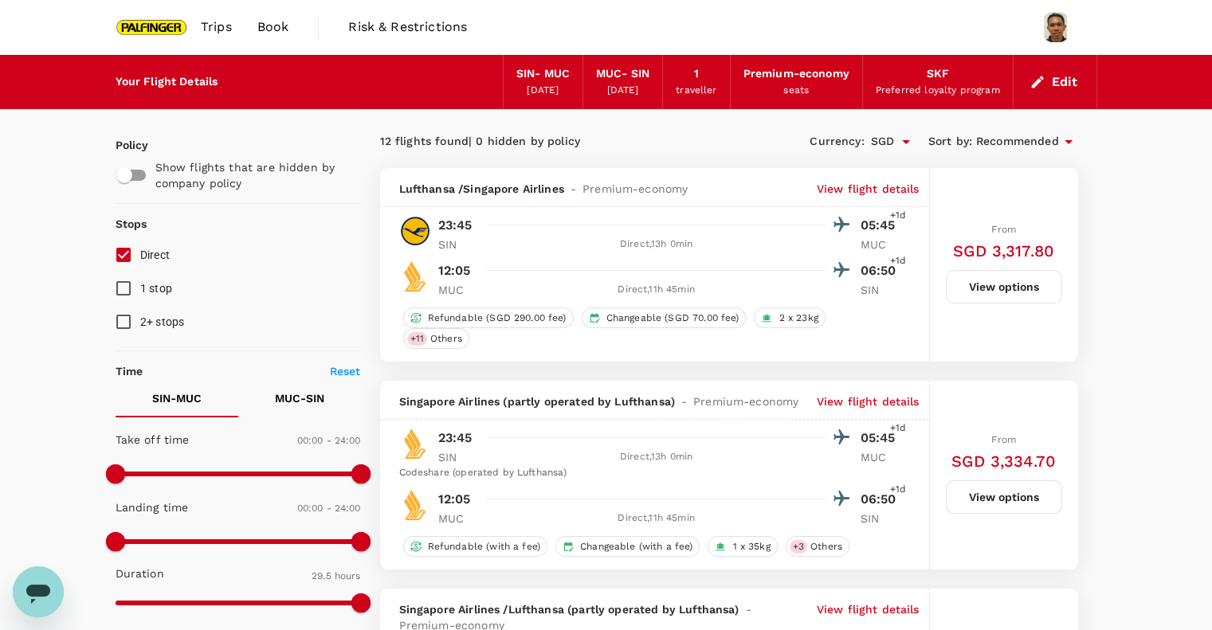
click at [993, 276] on button "View options" at bounding box center [1004, 286] width 116 height 33
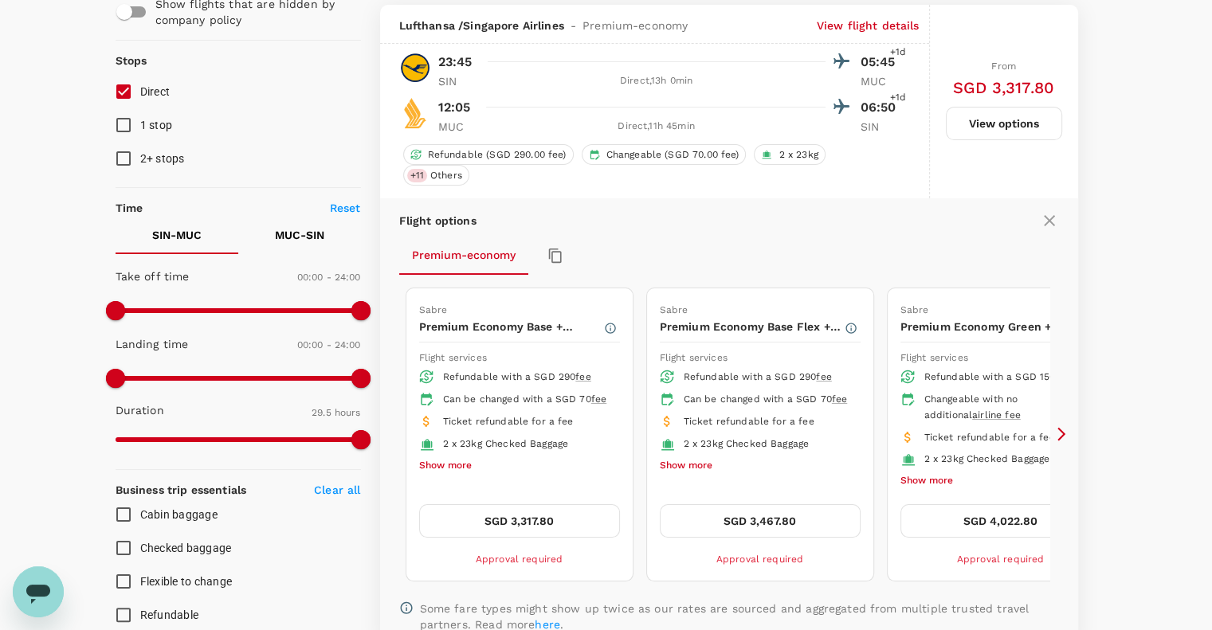
scroll to position [168, 0]
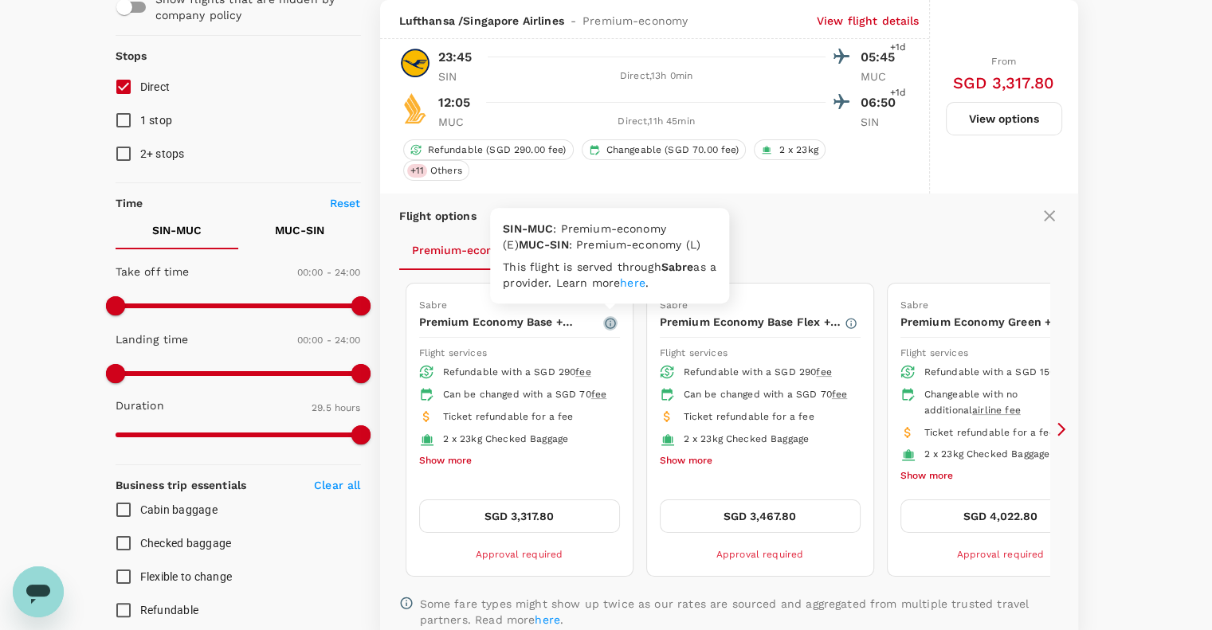
click at [605, 323] on icon "button" at bounding box center [610, 323] width 13 height 13
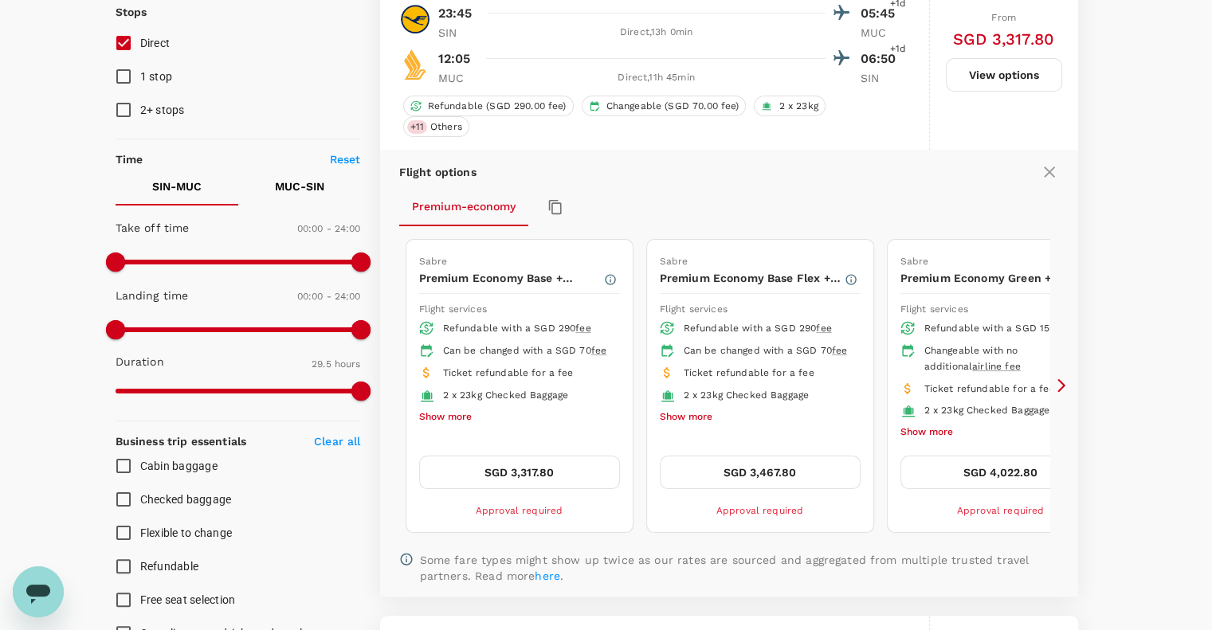
scroll to position [106, 0]
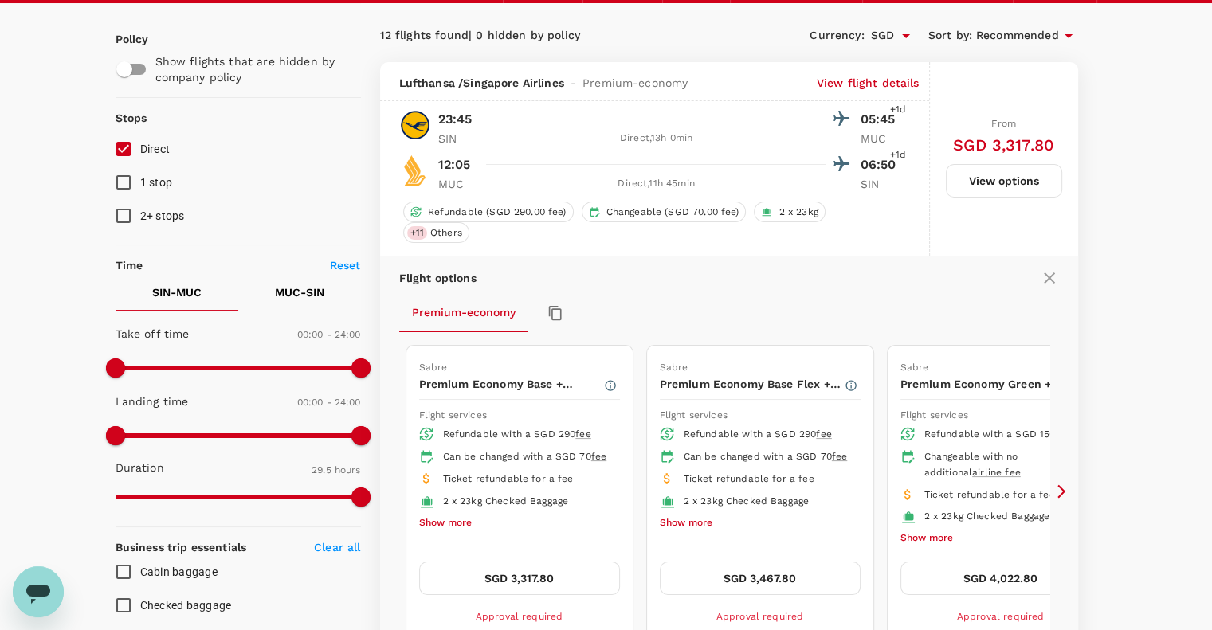
click at [877, 78] on p "View flight details" at bounding box center [867, 83] width 103 height 16
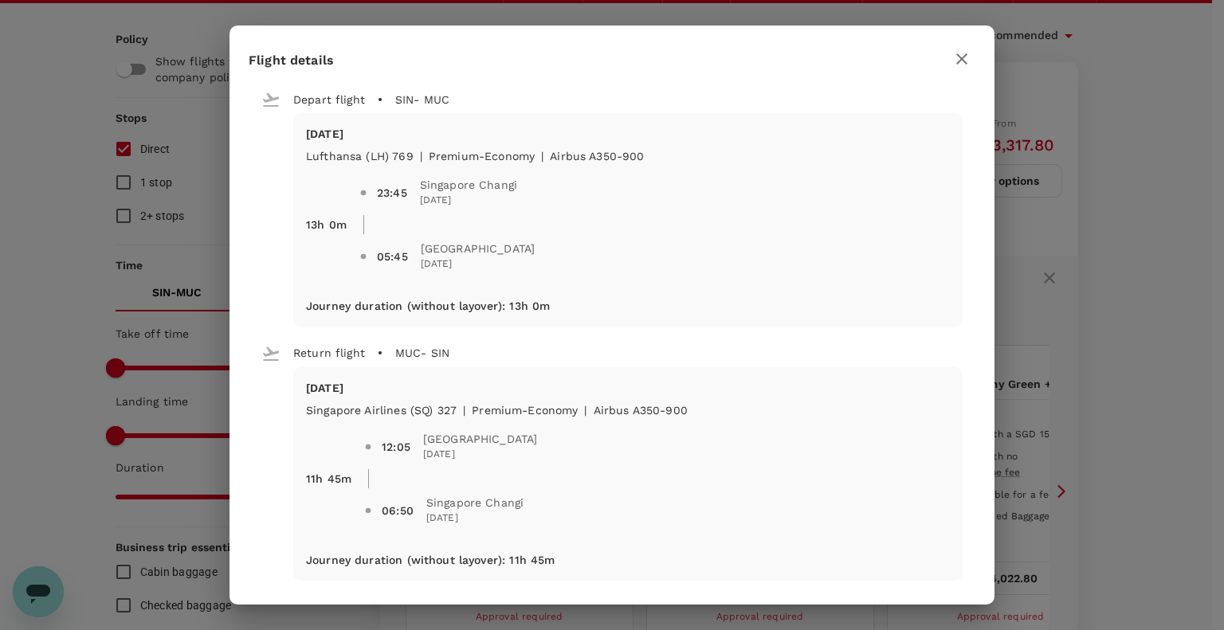
click at [1211, 375] on div "Flight details Depart flight SIN - MUC [DATE] Lufthansa (LH) 769 | premium-econ…" at bounding box center [612, 315] width 1224 height 630
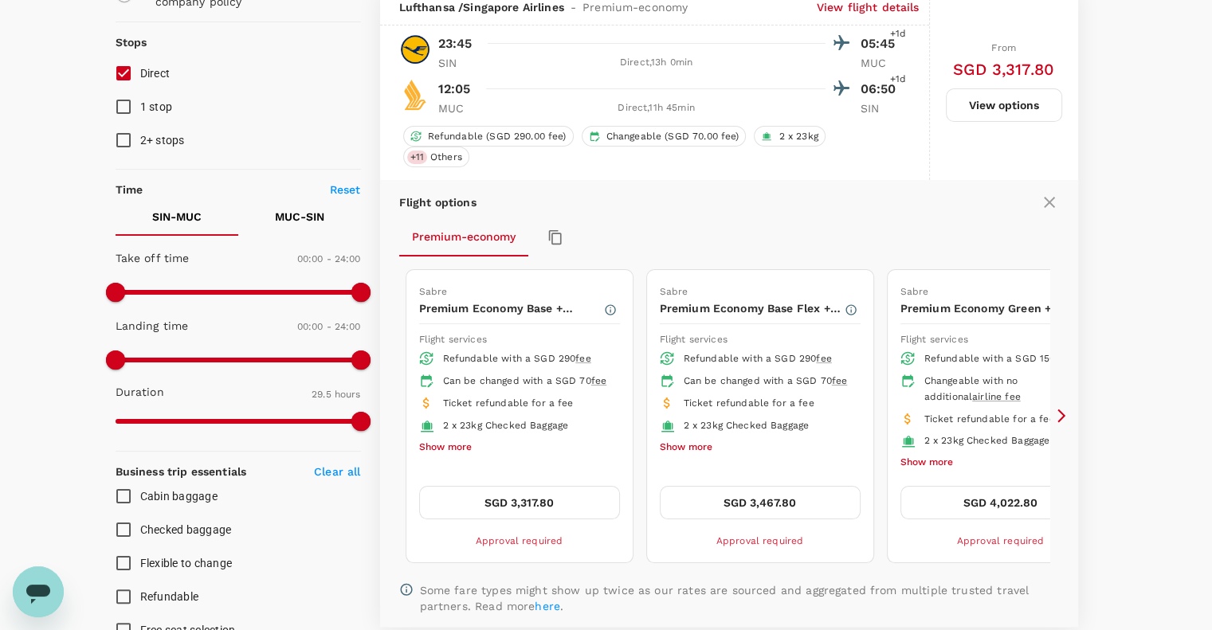
scroll to position [212, 0]
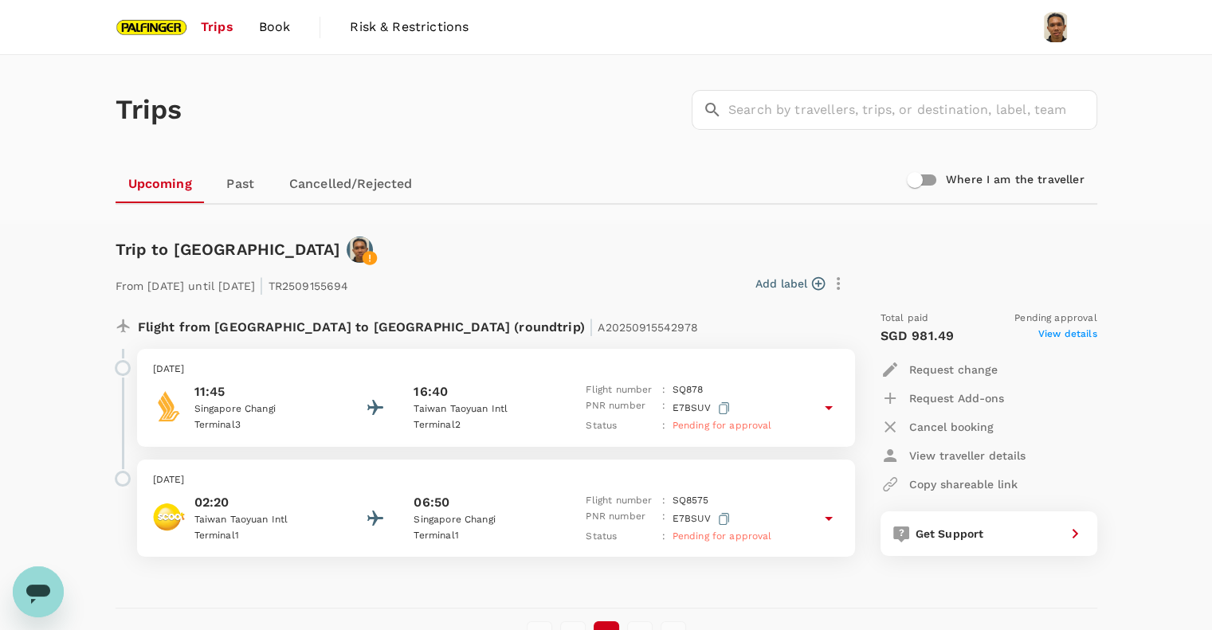
click at [826, 515] on icon at bounding box center [828, 518] width 19 height 19
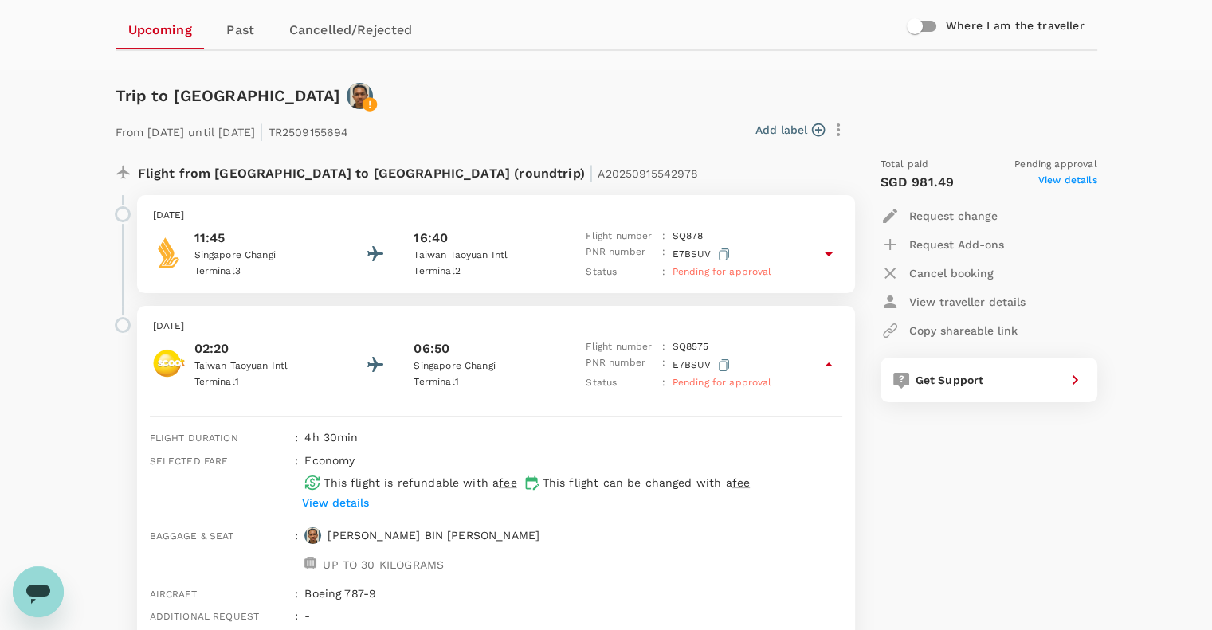
scroll to position [212, 0]
